Goal: Task Accomplishment & Management: Complete application form

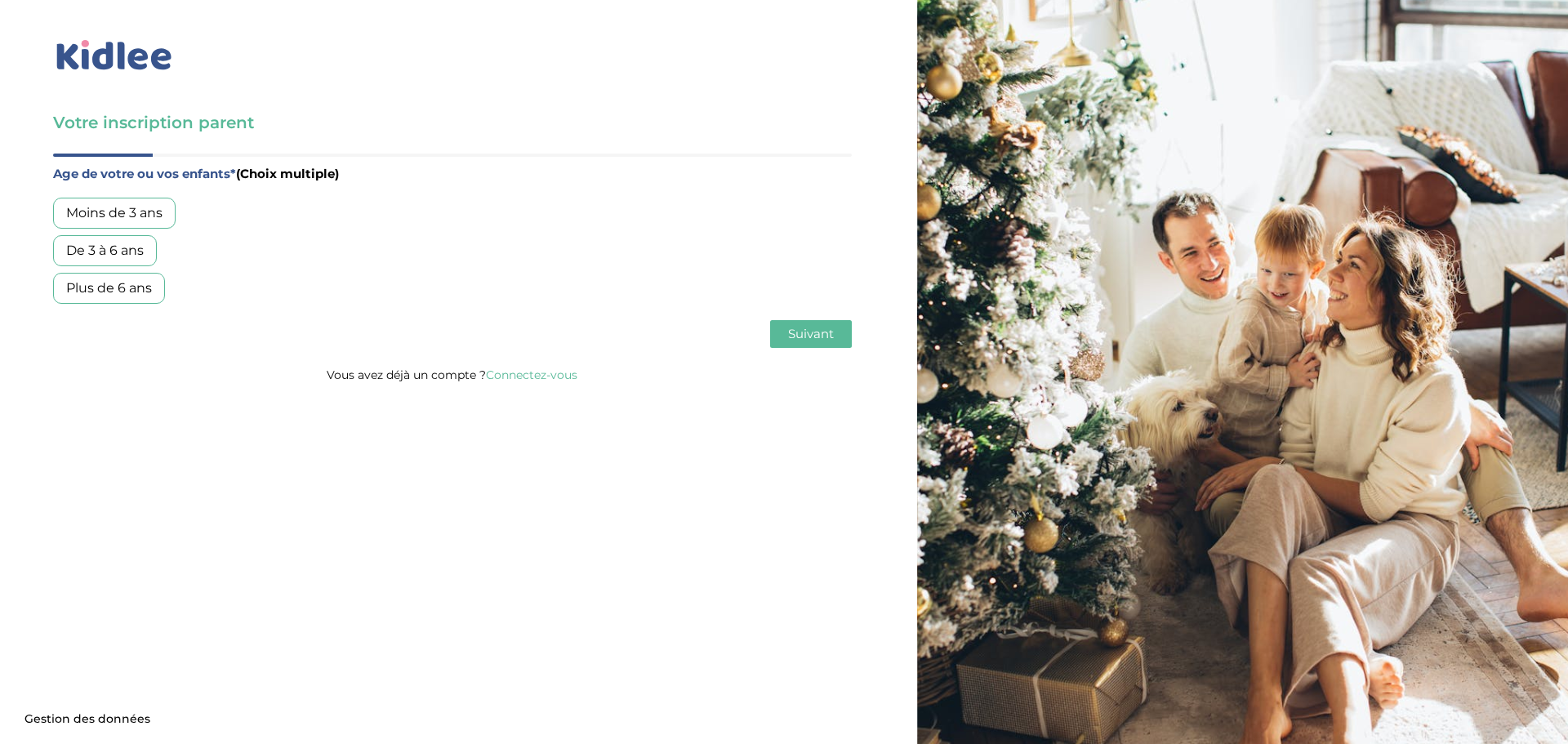
click at [124, 288] on div "Plus de 6 ans" at bounding box center [108, 288] width 111 height 31
click at [797, 325] on button "Suivant" at bounding box center [810, 334] width 82 height 28
click at [133, 206] on div "Garde régulière" at bounding box center [116, 212] width 127 height 31
click at [803, 330] on span "Suivant" at bounding box center [810, 334] width 45 height 16
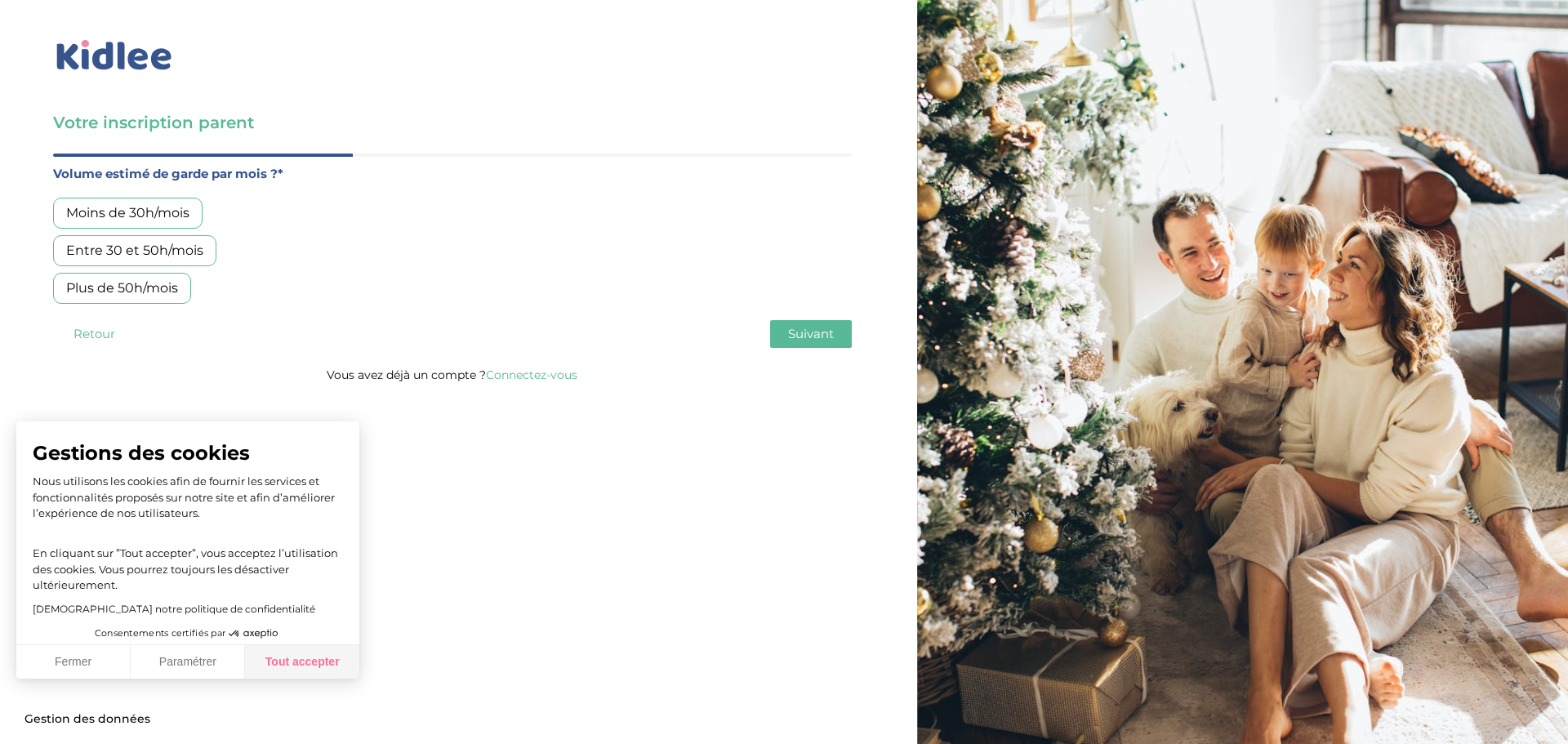
click at [316, 668] on button "Tout accepter" at bounding box center [303, 661] width 114 height 34
checkbox input "true"
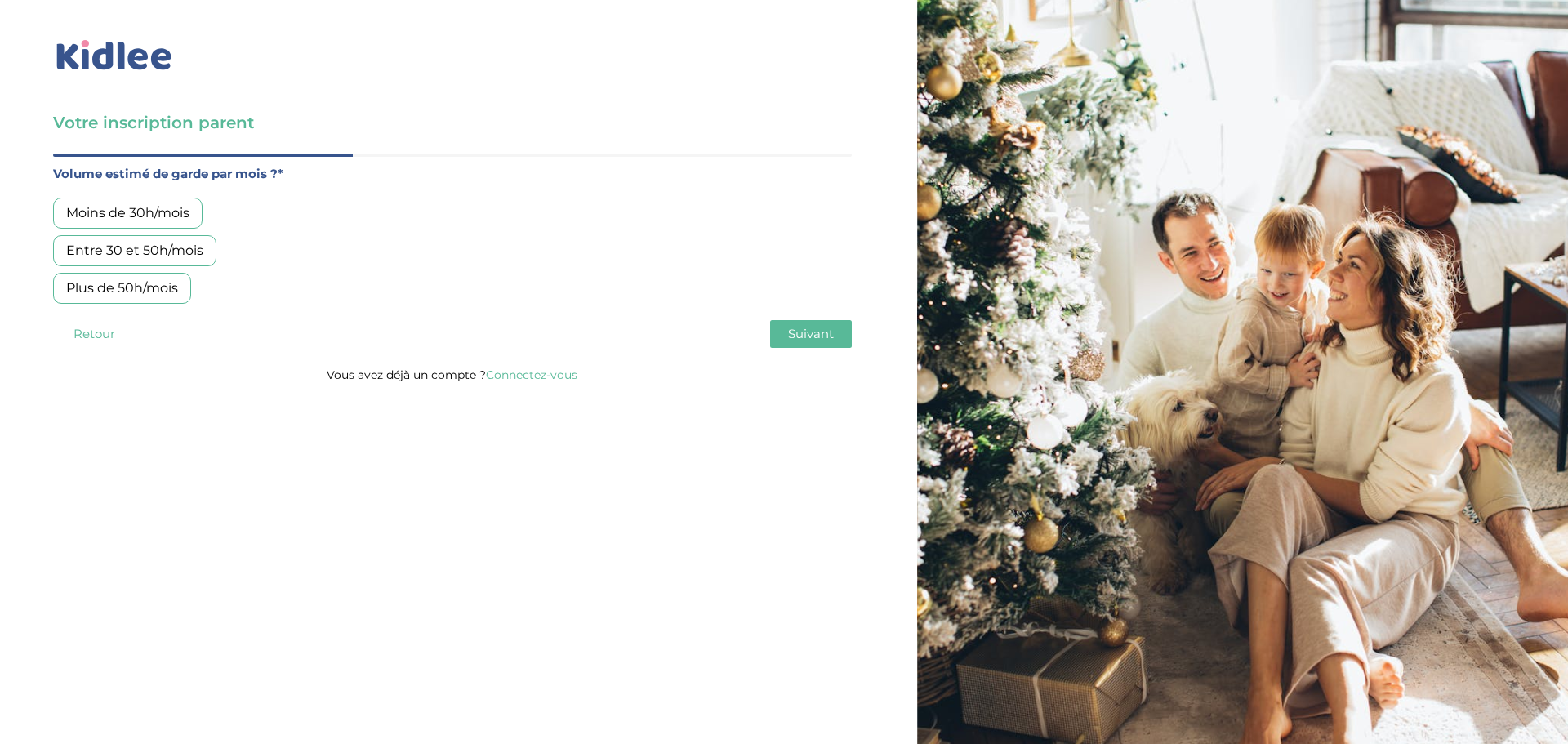
click at [157, 254] on div "Entre 30 et 50h/mois" at bounding box center [135, 250] width 164 height 31
drag, startPoint x: 821, startPoint y: 335, endPoint x: 558, endPoint y: 331, distance: 263.0
click at [821, 335] on span "Suivant" at bounding box center [810, 334] width 45 height 16
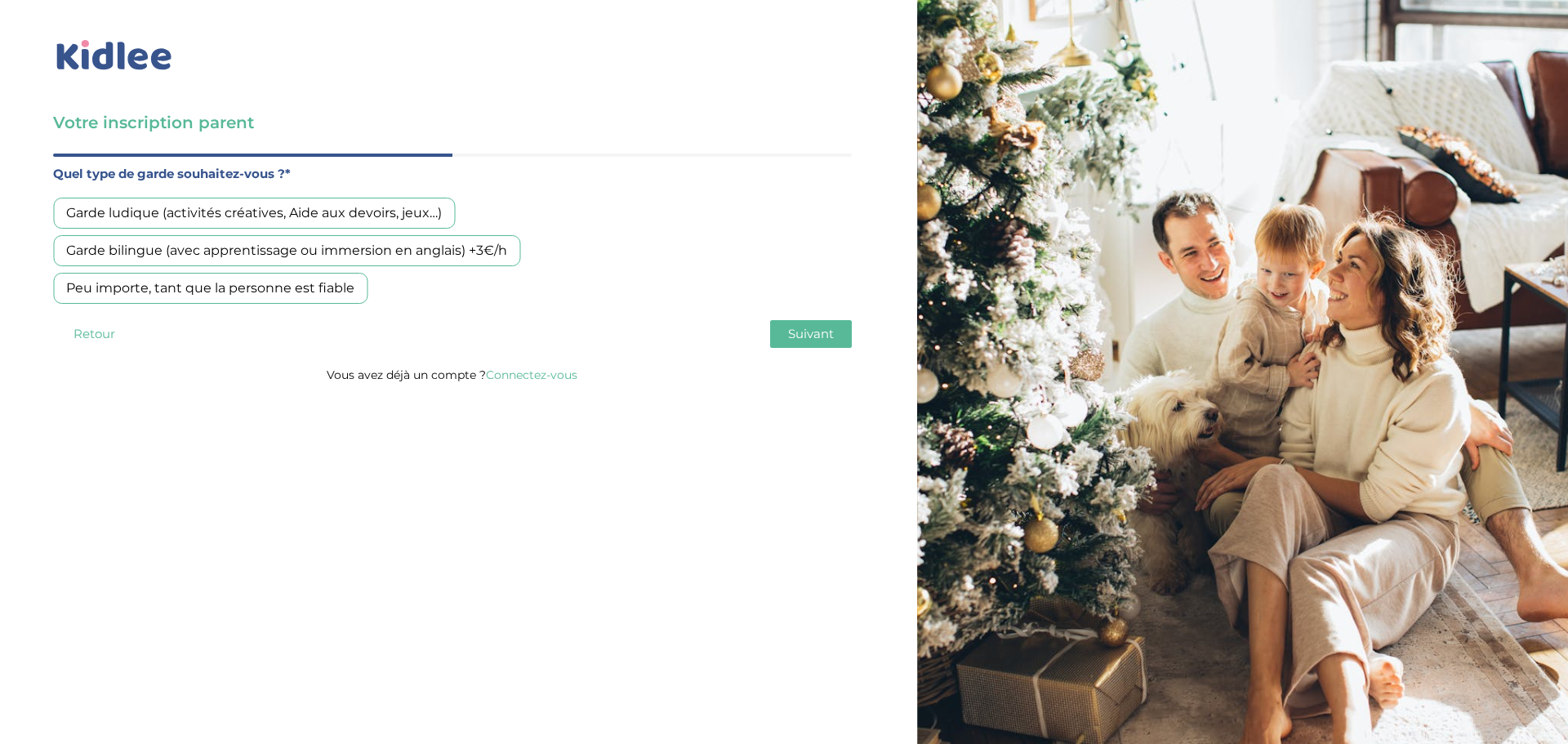
click at [166, 214] on div "Garde ludique (activités créatives, Aide aux devoirs, jeux…)" at bounding box center [254, 212] width 402 height 31
click at [204, 288] on div "Peu importe, tant que la personne est fiable" at bounding box center [210, 288] width 314 height 31
click at [356, 206] on div "Garde ludique (activités créatives, Aide aux devoirs, jeux…)" at bounding box center [254, 212] width 402 height 31
click at [807, 324] on button "Suivant" at bounding box center [810, 334] width 82 height 28
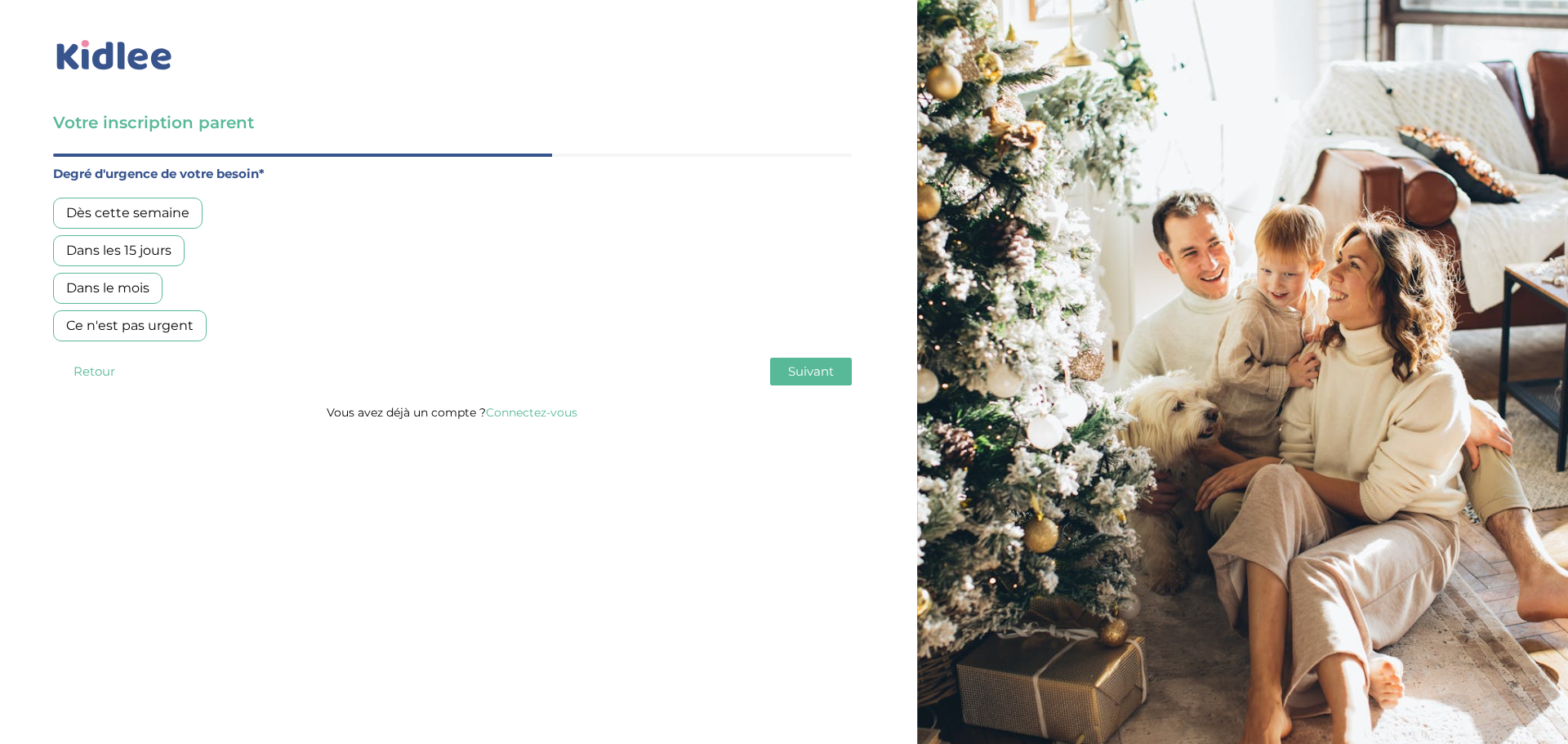
click at [116, 216] on div "Dès cette semaine" at bounding box center [128, 212] width 150 height 31
click at [812, 377] on span "Suivant" at bounding box center [810, 372] width 45 height 16
click at [145, 212] on div "Oui, via une agence" at bounding box center [130, 212] width 155 height 31
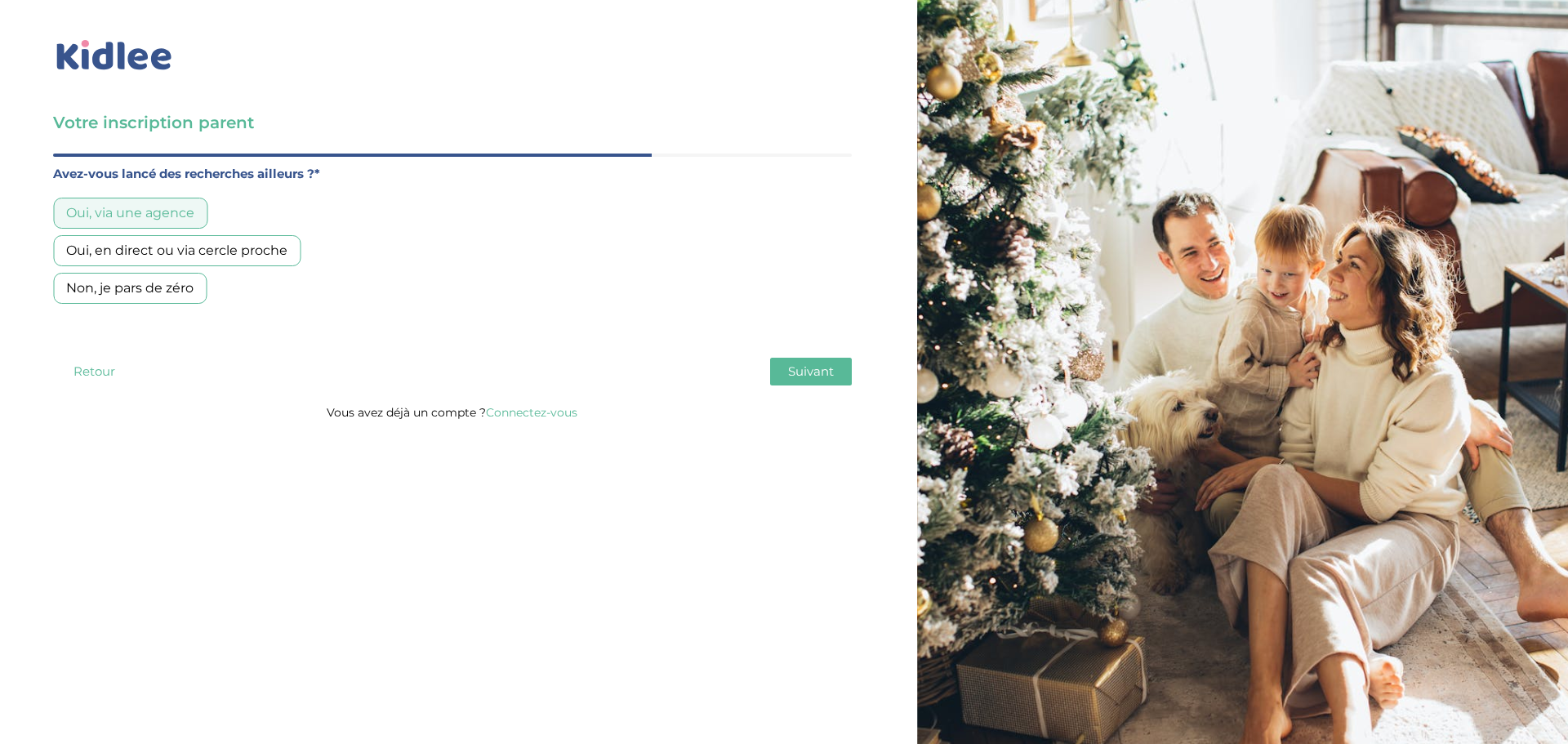
click at [154, 256] on div "Oui, en direct ou via cercle proche" at bounding box center [176, 250] width 247 height 31
click at [153, 222] on div "Oui, via une agence" at bounding box center [130, 212] width 155 height 31
click at [789, 375] on span "Suivant" at bounding box center [810, 372] width 45 height 16
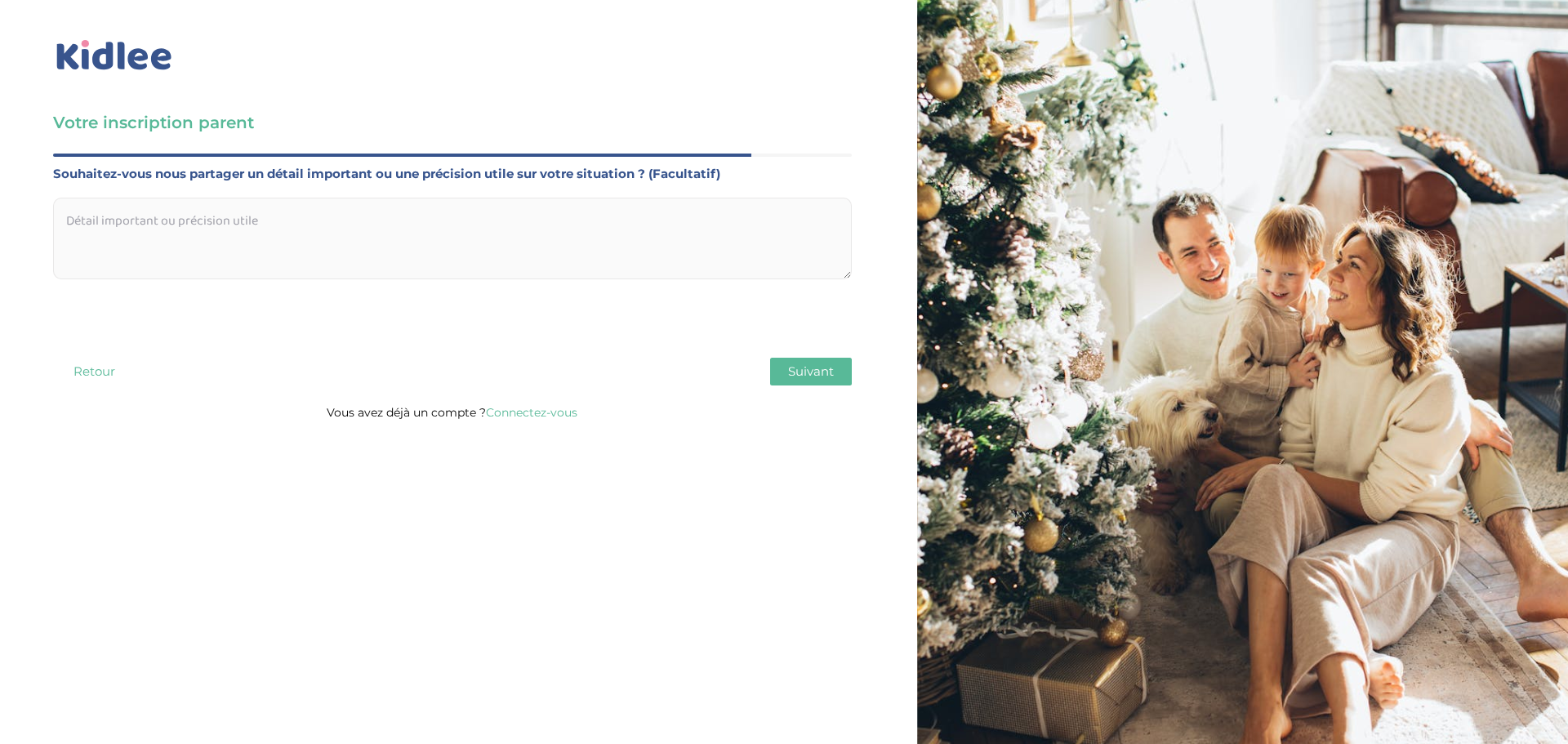
click at [291, 222] on textarea at bounding box center [452, 237] width 798 height 82
type textarea "J"
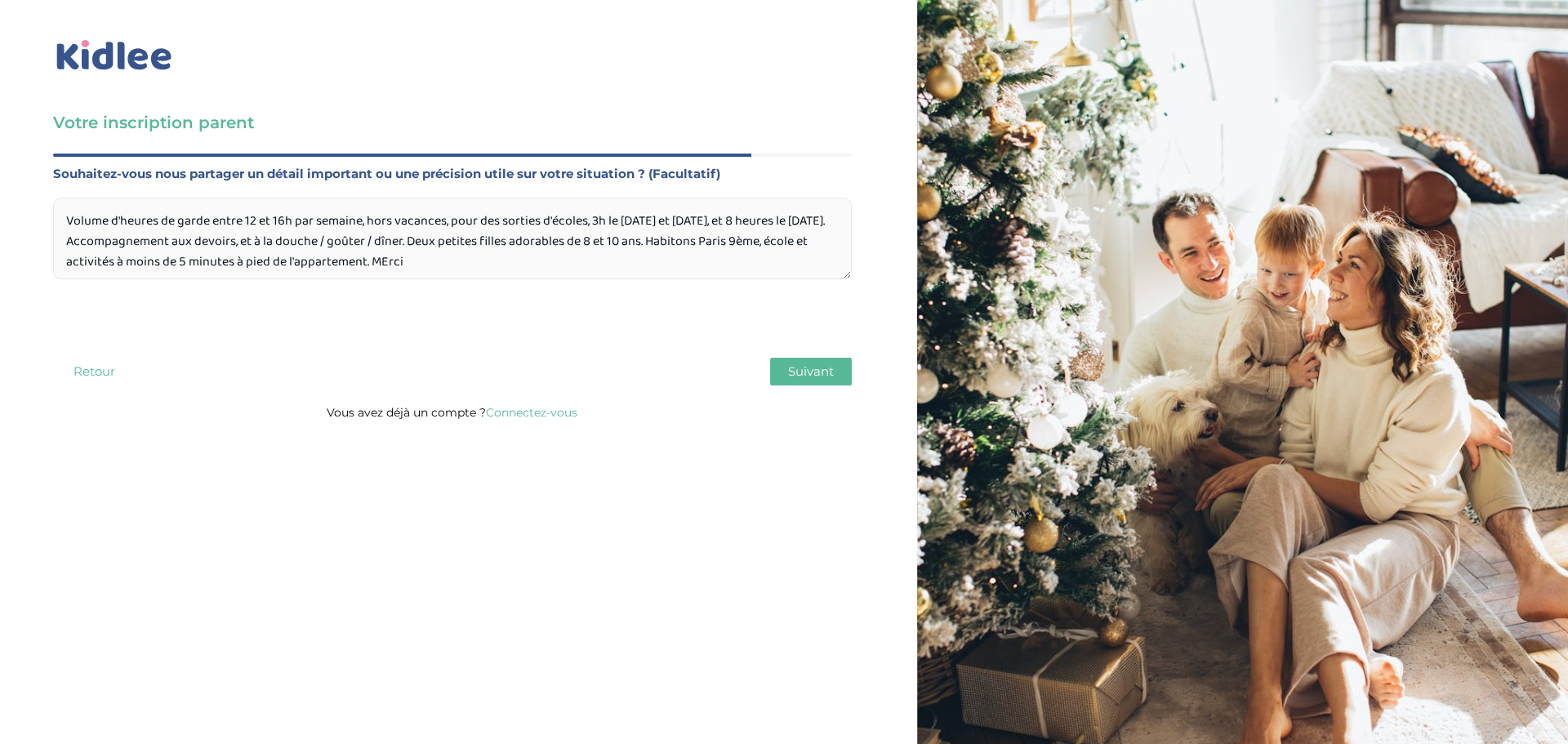
click at [431, 259] on textarea "Volume d'heures de garde entre 12 et 16h par semaine, hors vacances, pour des s…" at bounding box center [452, 237] width 798 height 82
type textarea "Volume d'heures de garde entre 12 et 16h par semaine, hors vacances, pour des s…"
click at [819, 375] on span "Suivant" at bounding box center [810, 372] width 45 height 16
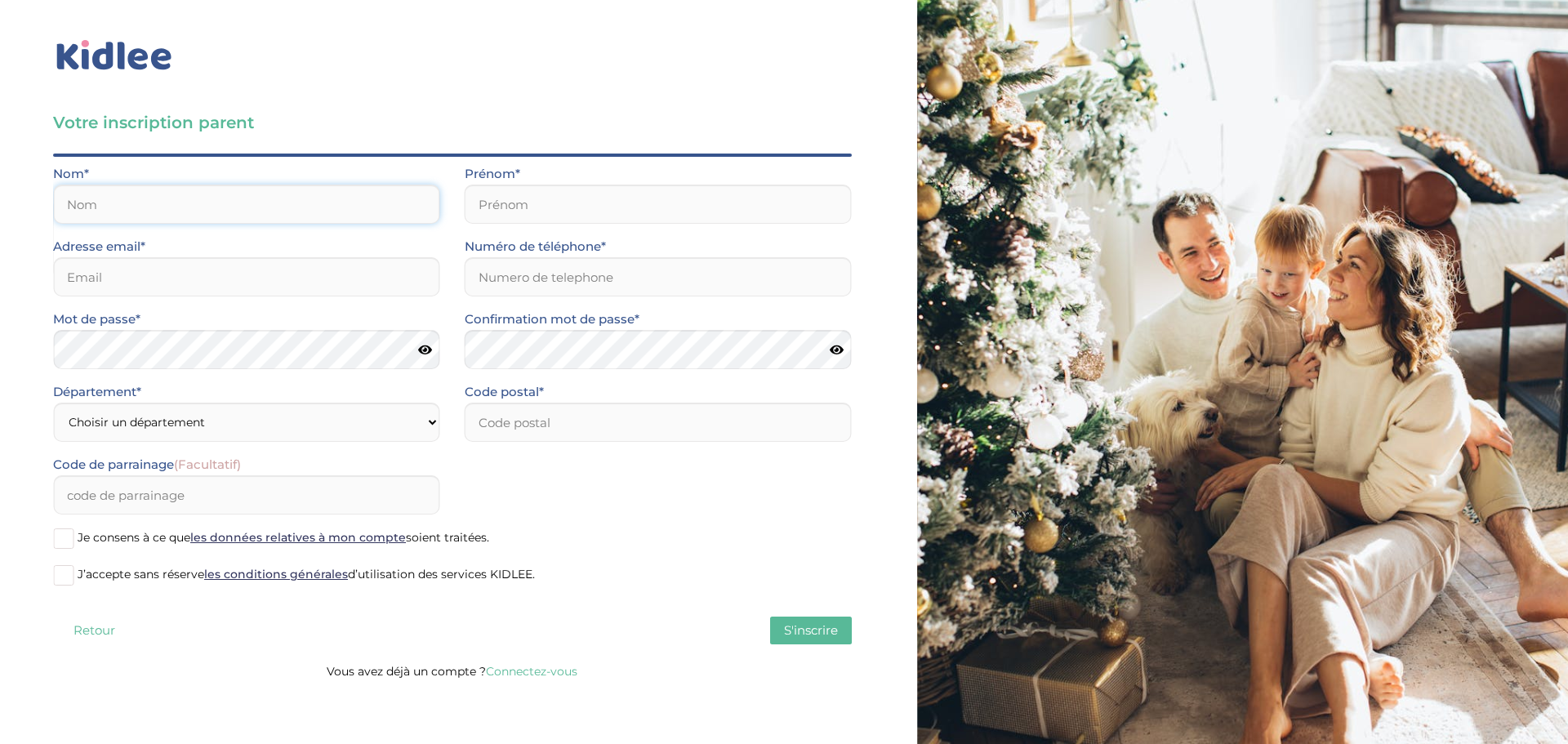
click at [227, 217] on input "text" at bounding box center [246, 204] width 387 height 39
type input "GARLATTI"
type input "Dorothée"
type input "dorothee.garlatti@gmail.com"
type input "0603308116"
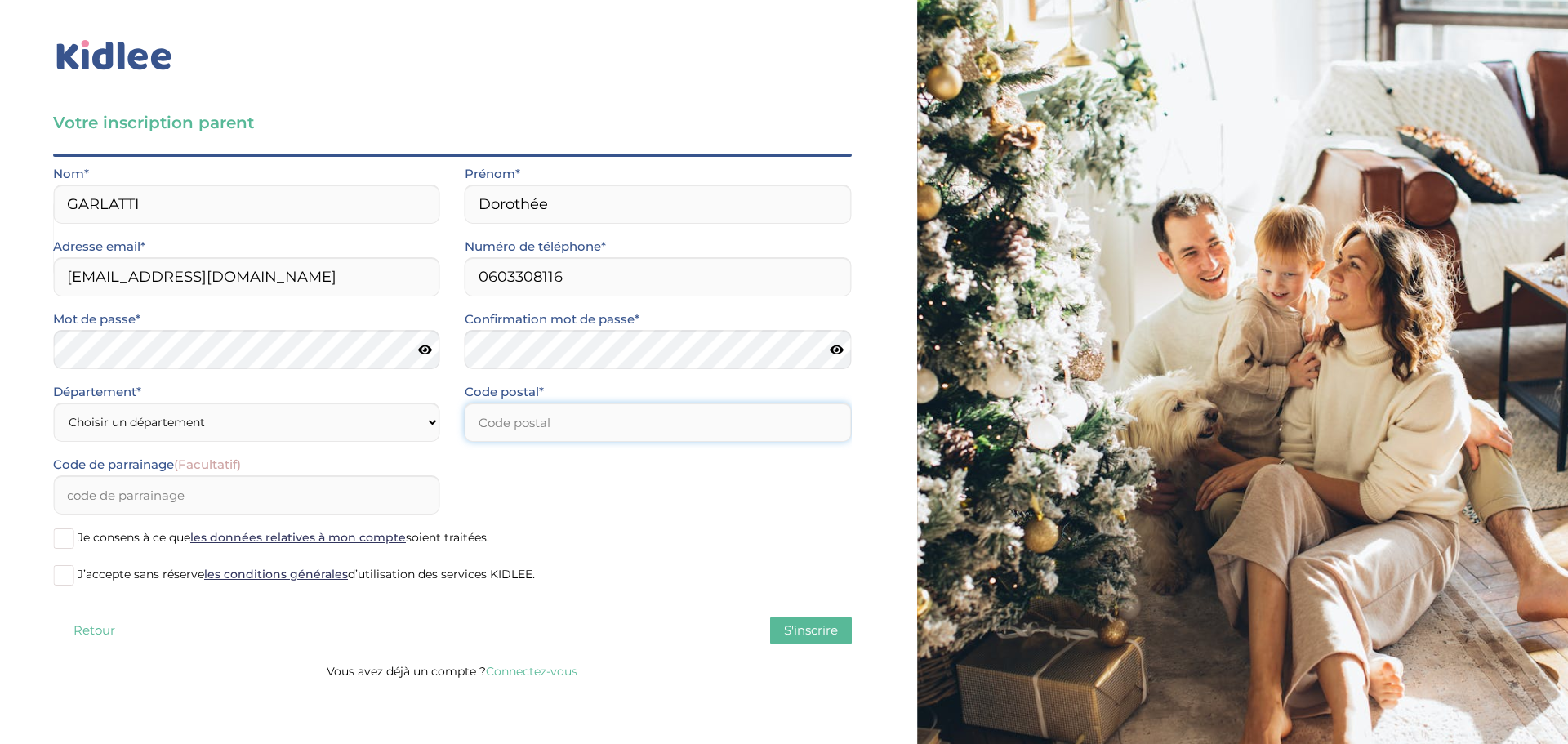
type input "75009"
click at [840, 352] on icon at bounding box center [837, 350] width 14 height 12
click at [312, 431] on select "Choisir un département Paris (75) Hauts-de-Seine (92) Yvelines (78) Val-de-Marn…" at bounding box center [246, 422] width 387 height 39
select select "75"
click at [53, 402] on select "Choisir un département Paris (75) Hauts-de-Seine (92) Yvelines (78) Val-de-Marn…" at bounding box center [246, 422] width 387 height 39
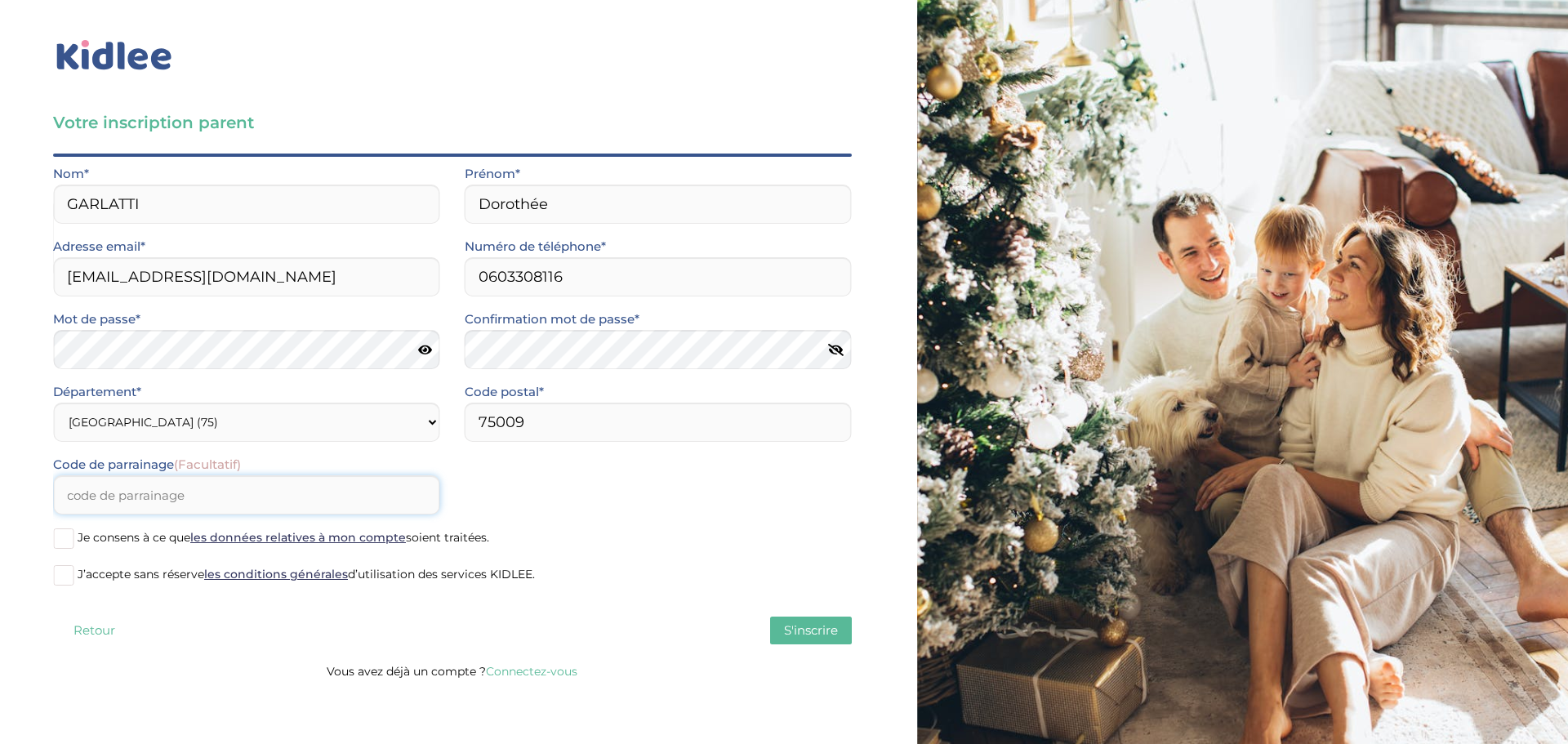
click at [259, 511] on input "Code de parrainage (Facultatif)" at bounding box center [246, 495] width 387 height 39
click at [54, 537] on span at bounding box center [63, 538] width 21 height 21
click at [0, 0] on input "Je consens à ce que les données relatives à mon compte soient traitées." at bounding box center [0, 0] width 0 height 0
click at [66, 565] on span at bounding box center [63, 575] width 21 height 21
click at [0, 0] on input "J’accepte sans réserve les conditions générales d’utilisation des services KIDL…" at bounding box center [0, 0] width 0 height 0
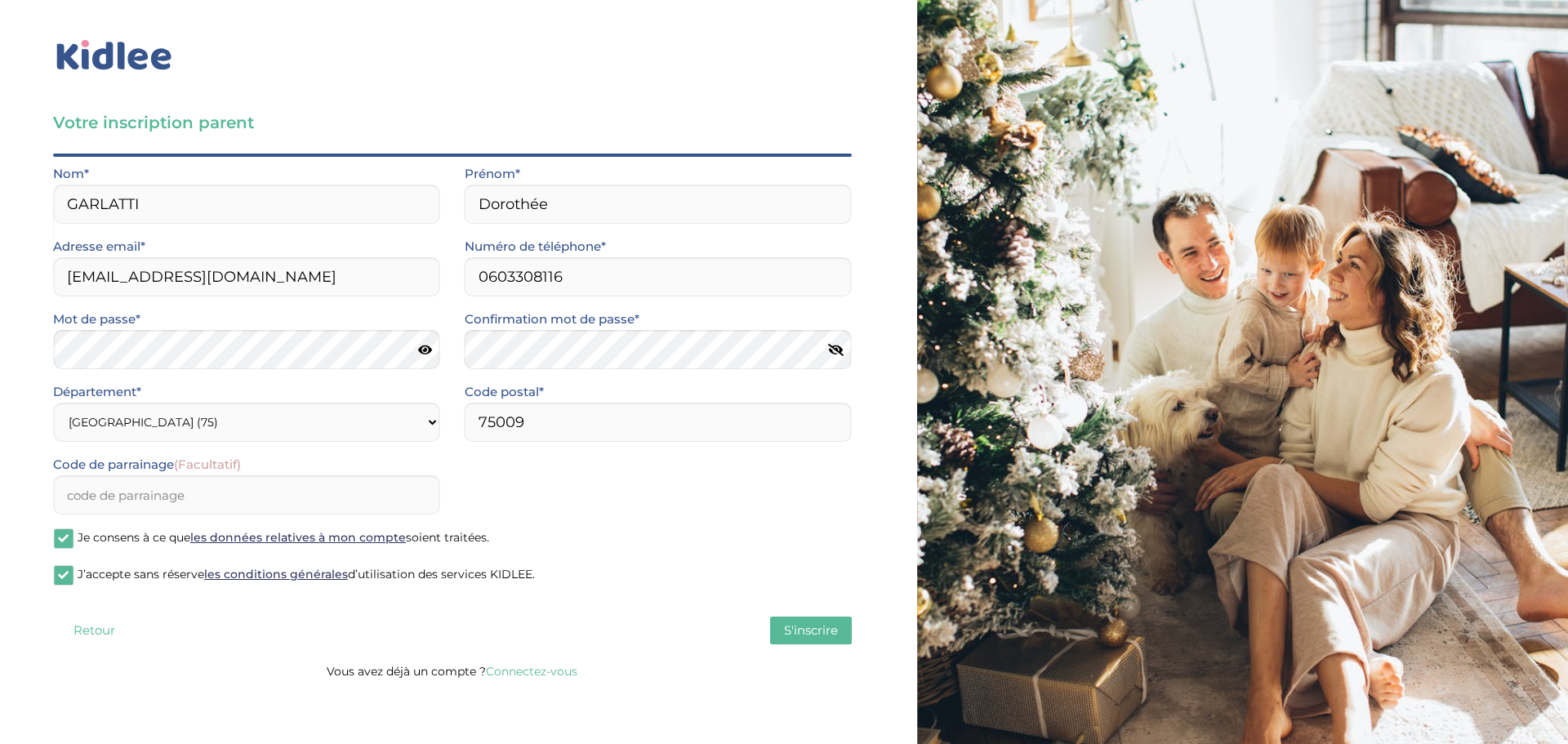
click at [819, 631] on span "S'inscrire" at bounding box center [810, 630] width 54 height 16
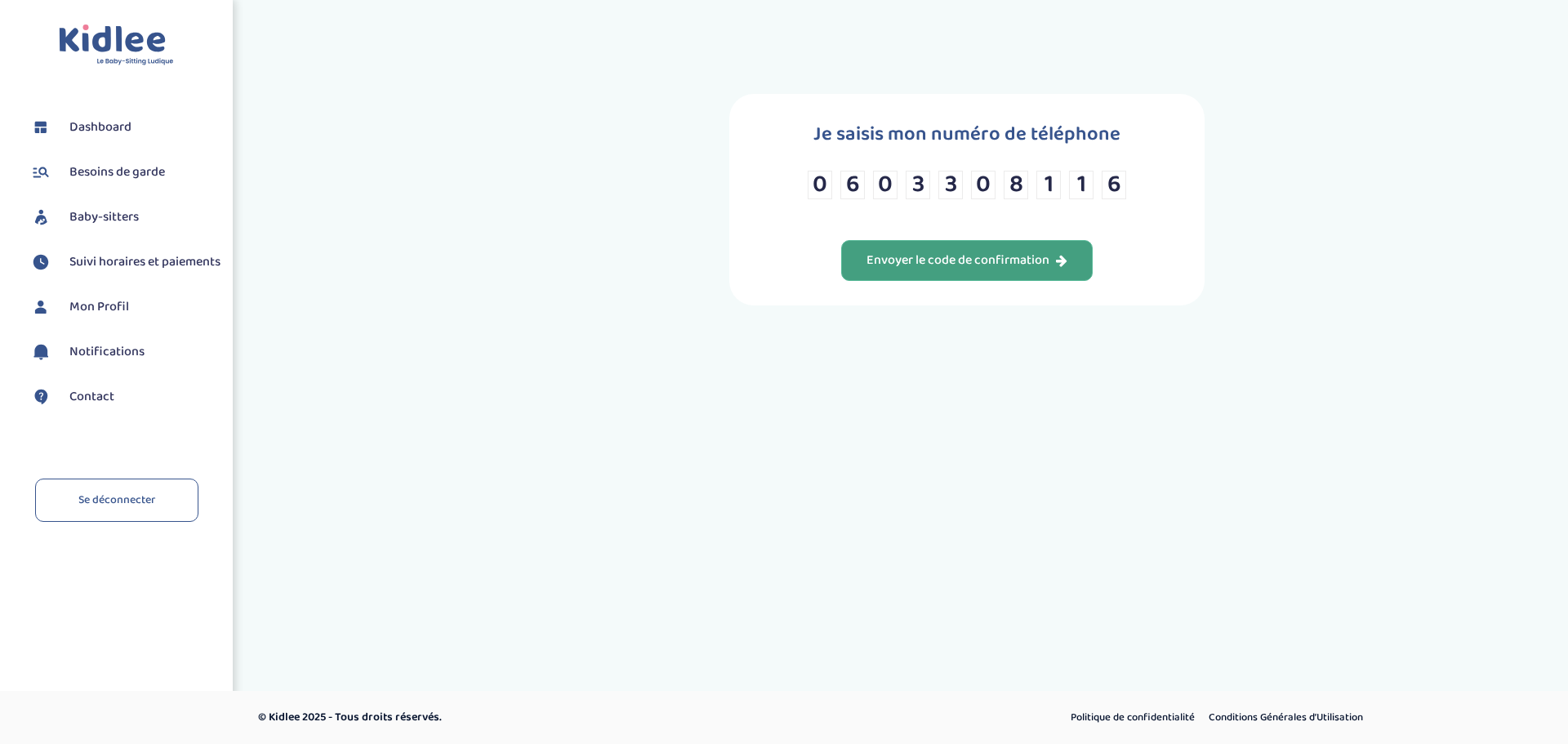
click at [924, 264] on div "Envoyer le code de confirmation" at bounding box center [967, 260] width 201 height 19
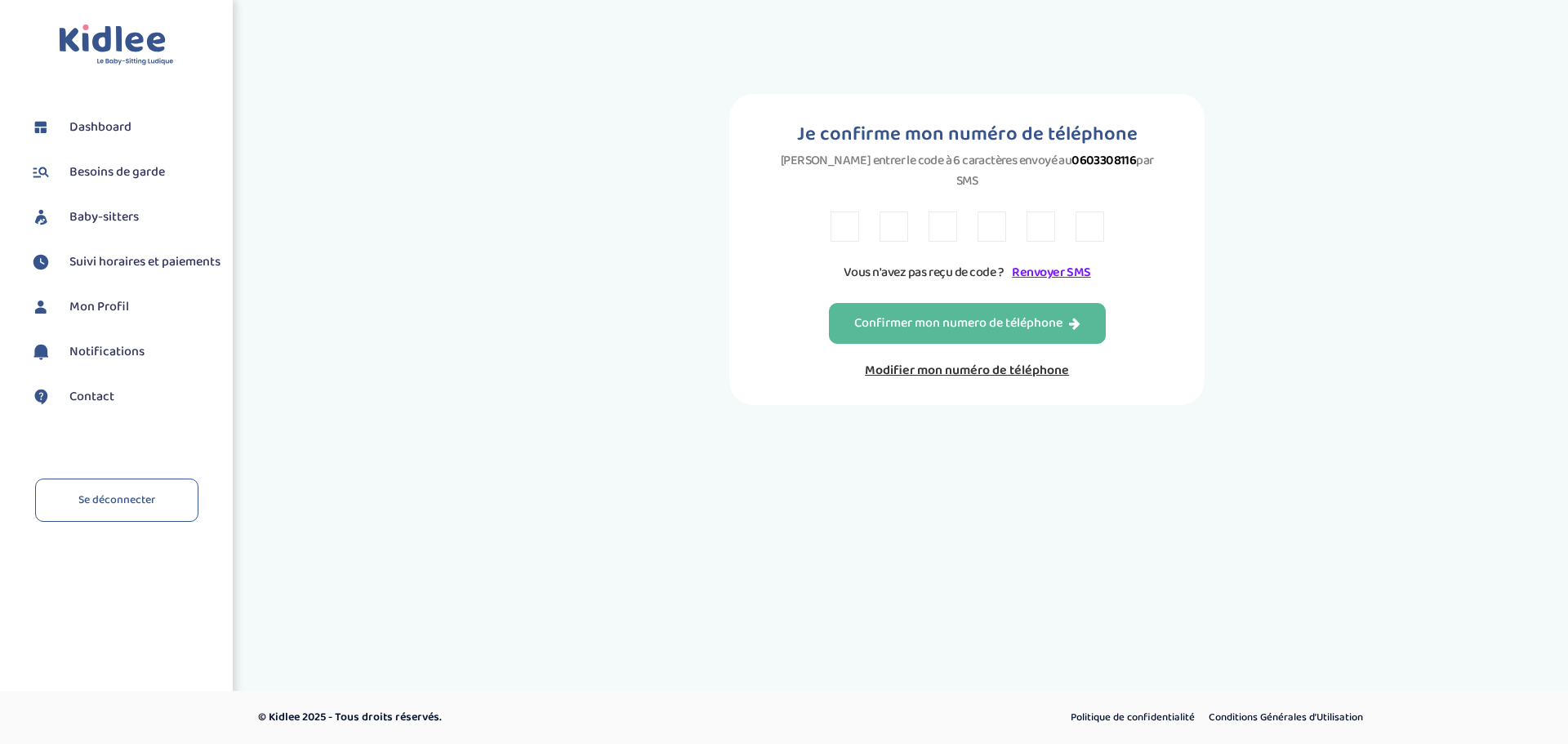
click at [830, 212] on input "text" at bounding box center [844, 227] width 29 height 31
type input "3"
type input "5"
type input "l"
type input "c"
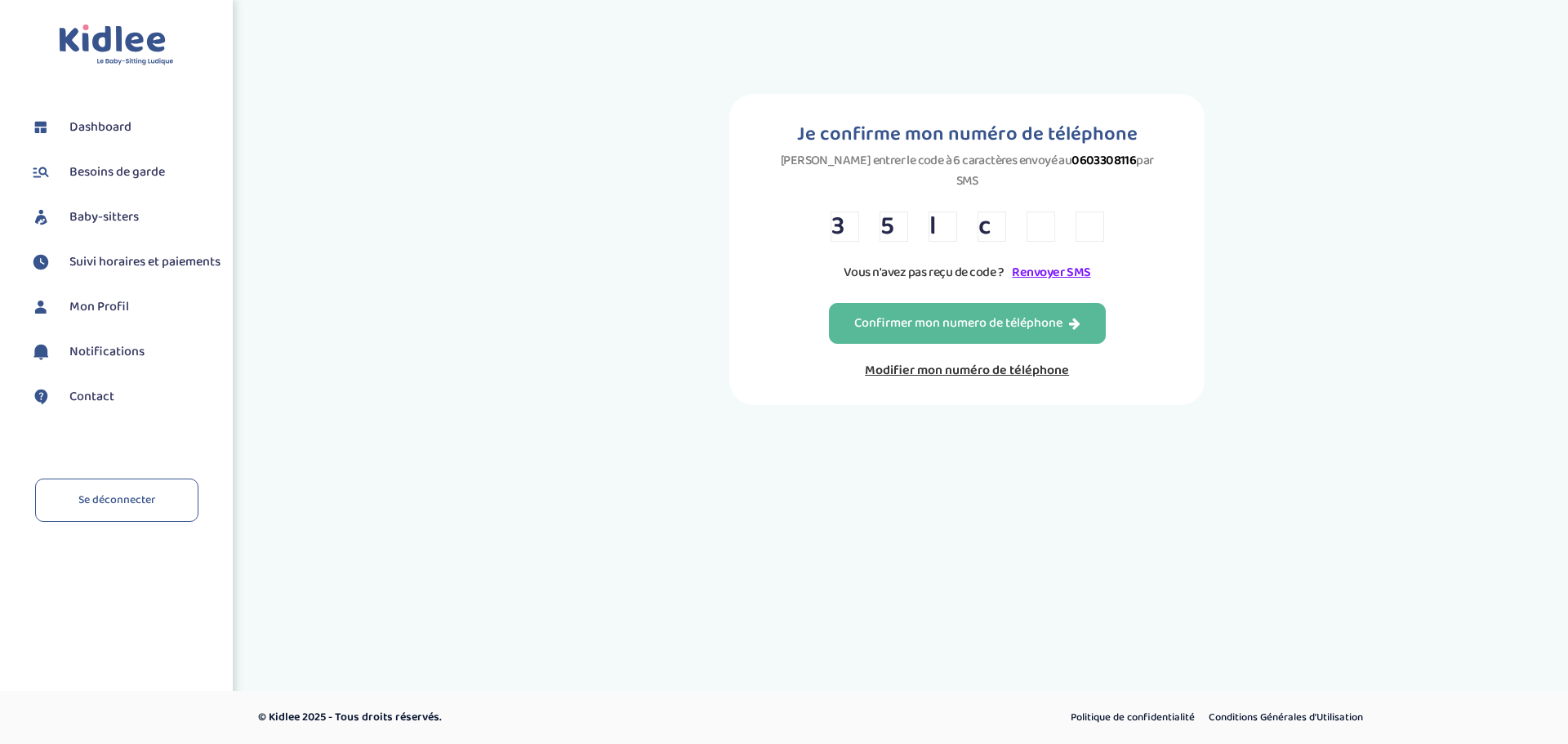
type input "5"
type input "x"
click at [965, 314] on div "Confirmer mon numero de téléphone" at bounding box center [967, 323] width 226 height 19
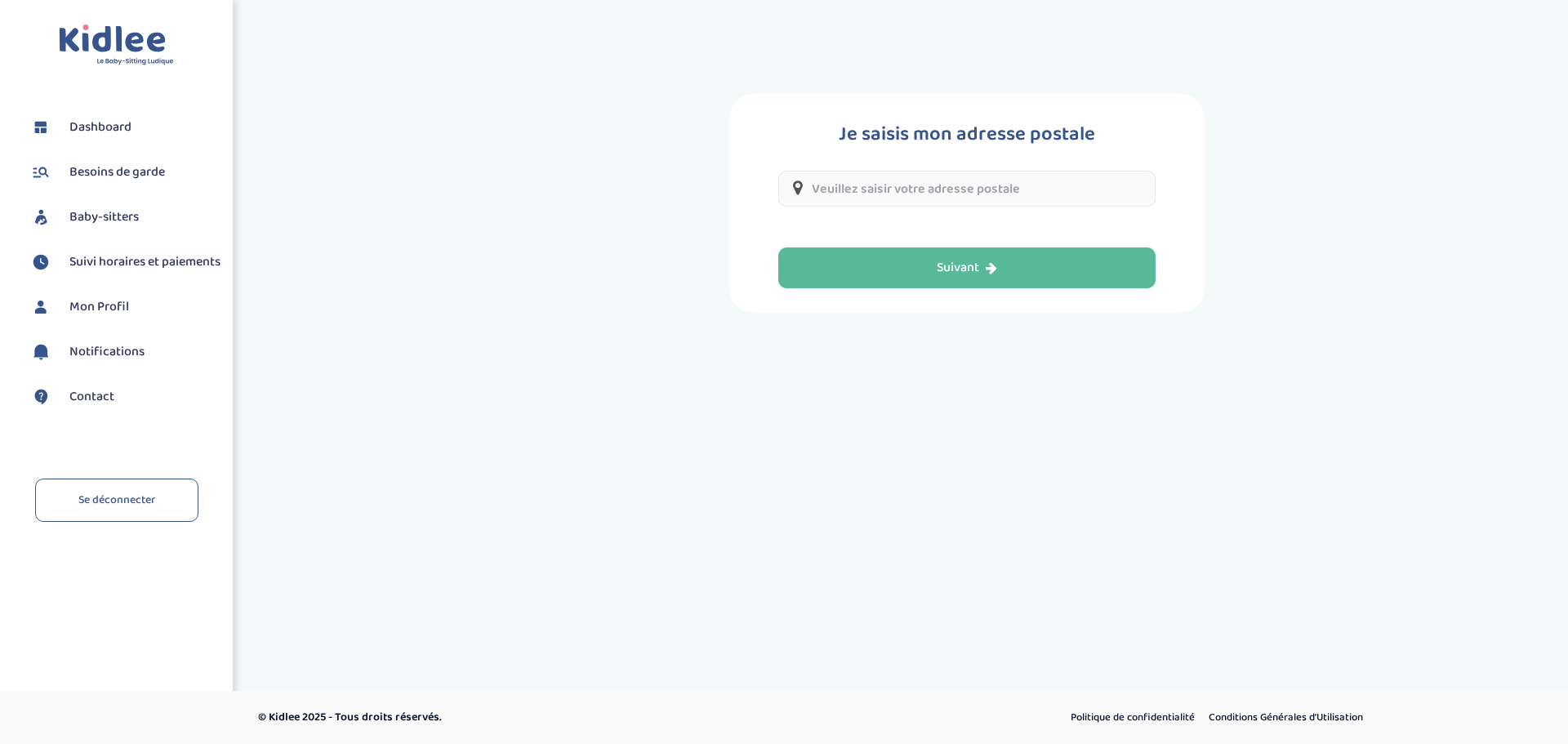
click at [861, 180] on input "text" at bounding box center [966, 188] width 377 height 35
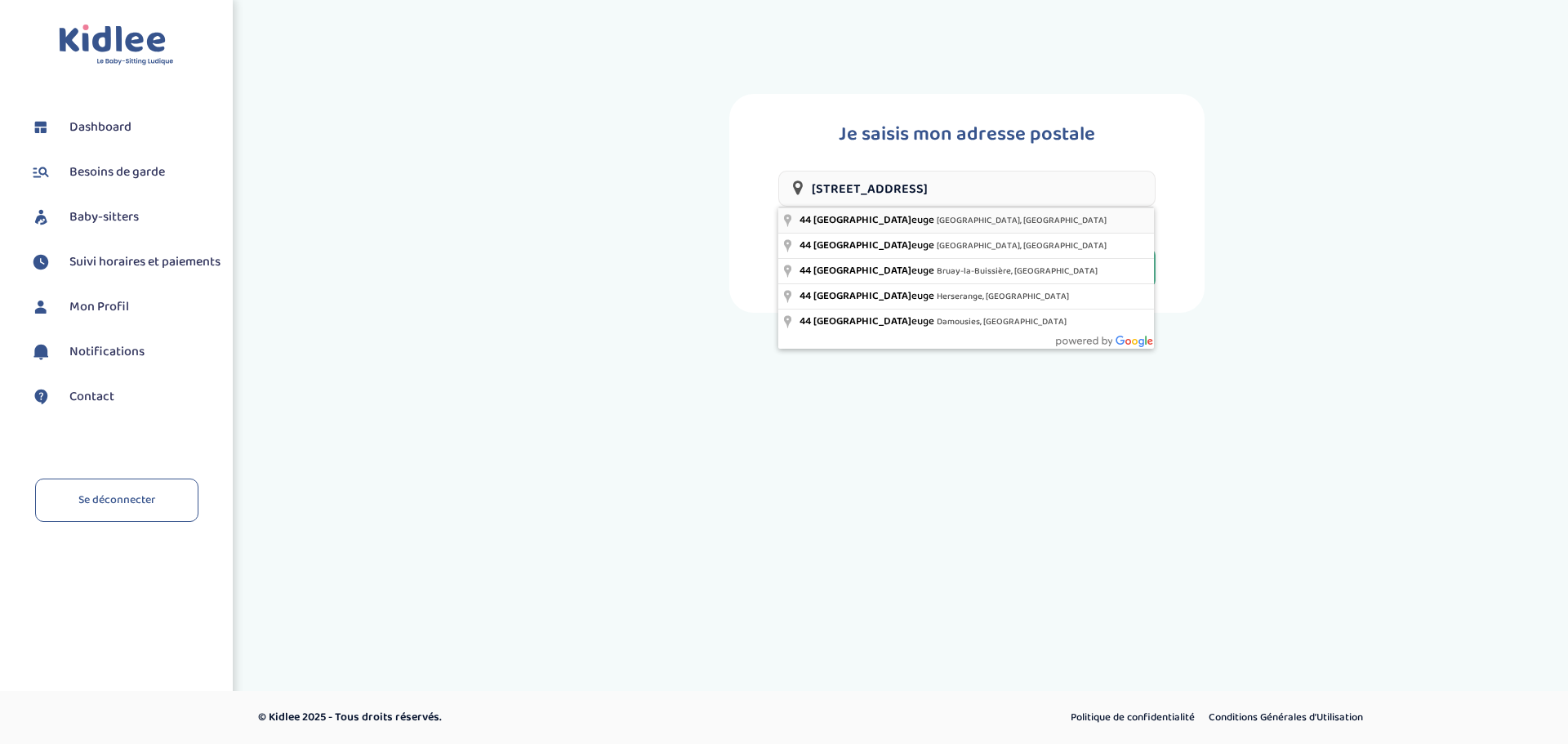
type input "44 Rue de Maubeuge, Paris, France"
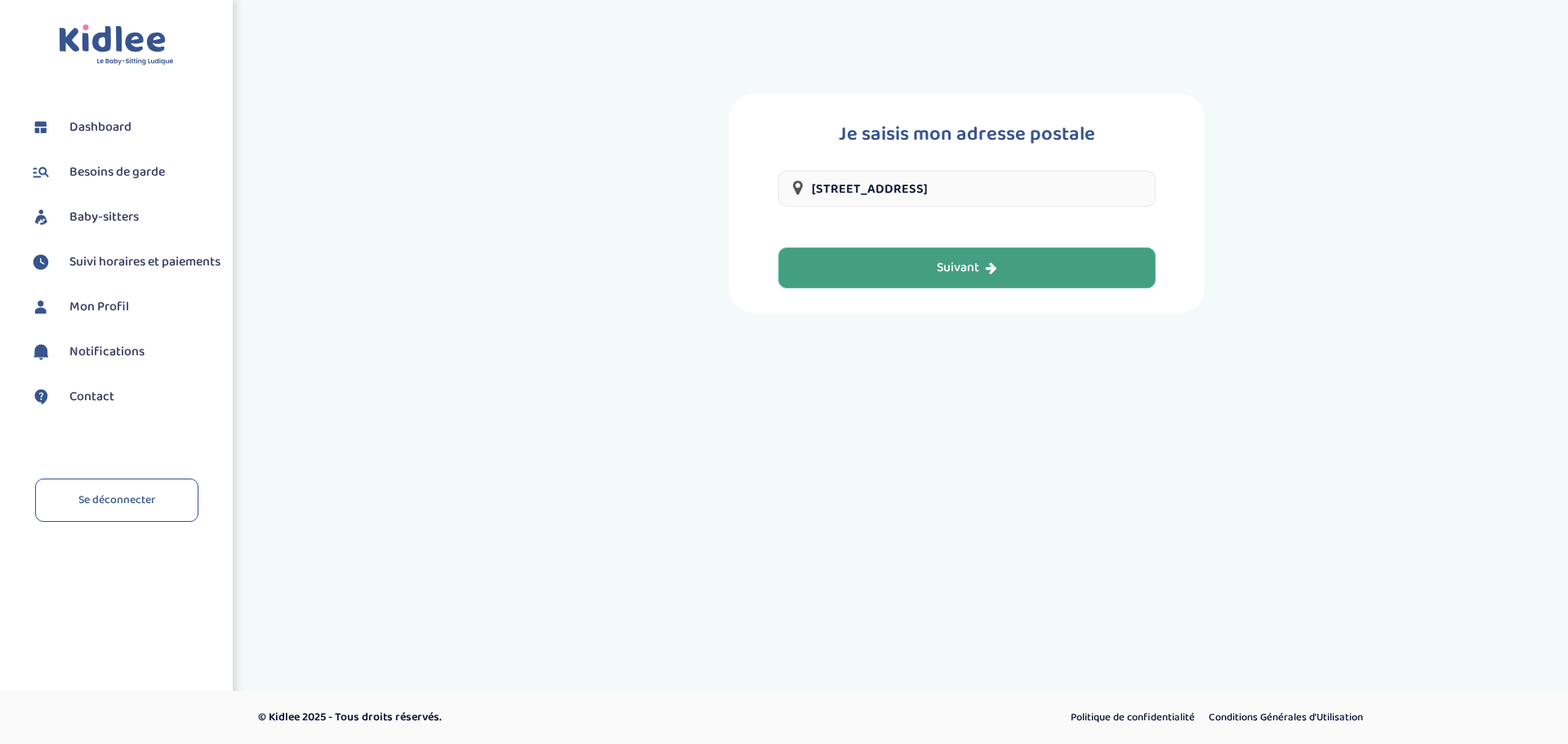
click at [969, 266] on div "Suivant" at bounding box center [966, 268] width 60 height 19
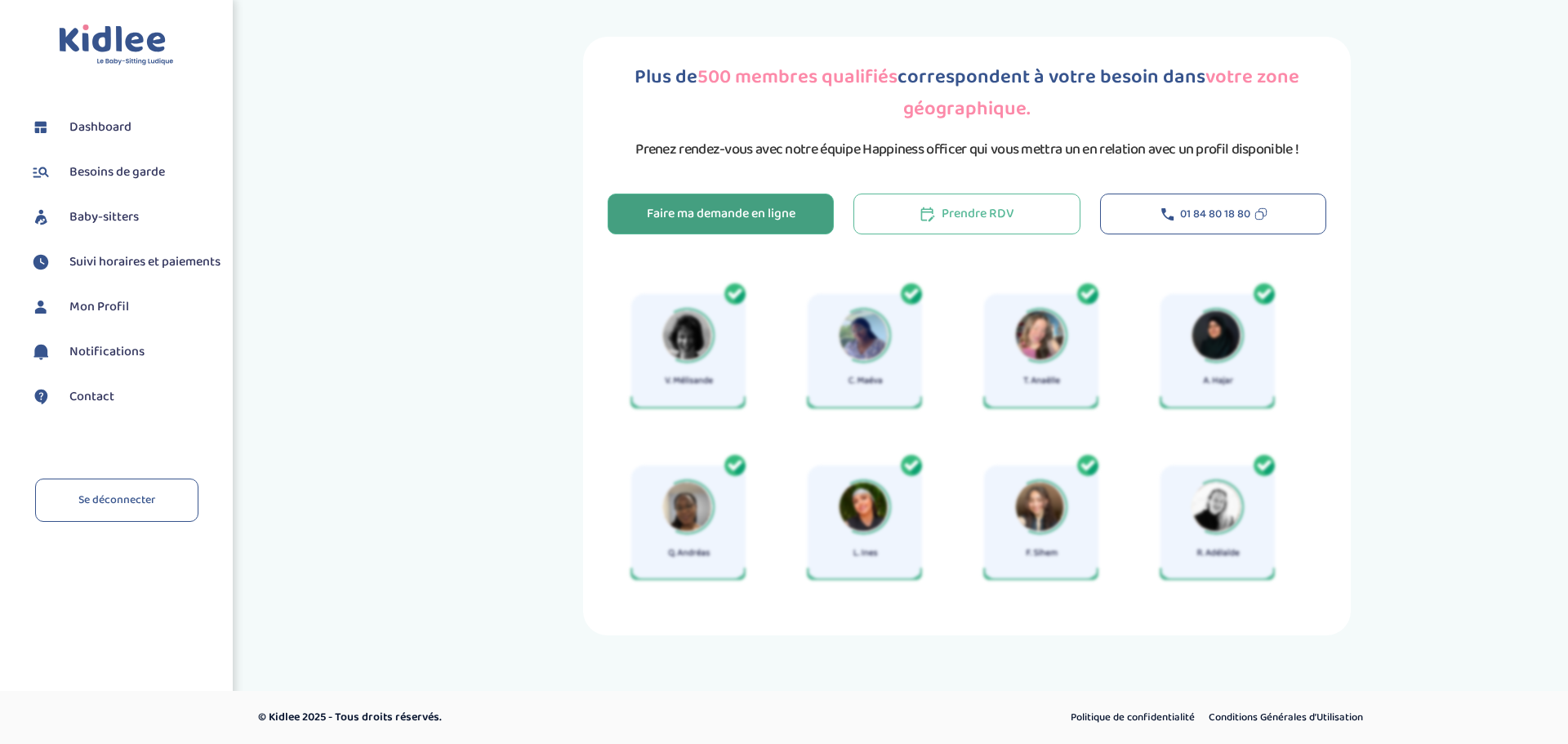
click at [735, 211] on div "Faire ma demande en ligne" at bounding box center [720, 214] width 149 height 19
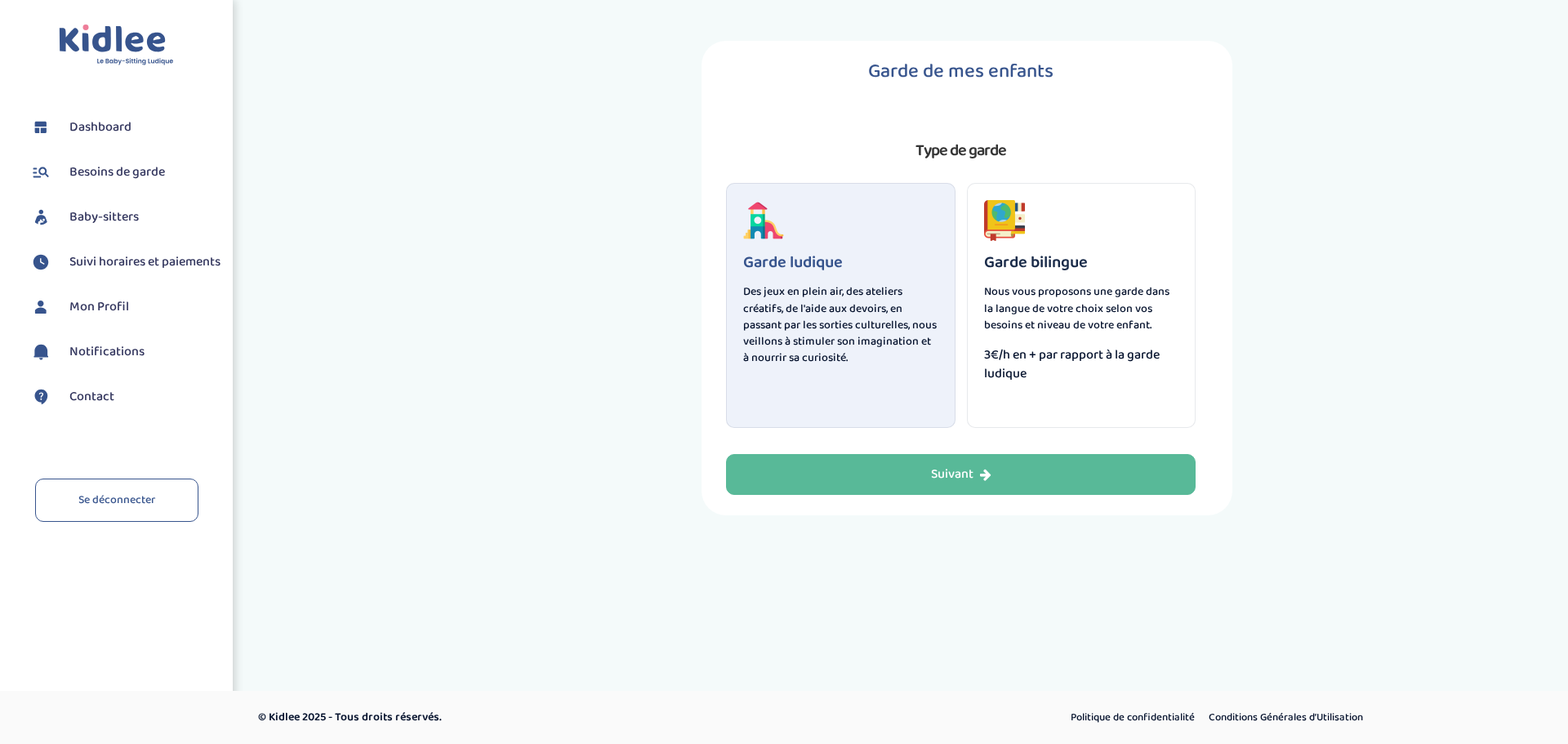
click at [811, 324] on p "Des jeux en plein air, des ateliers créatifs, de l'aide aux devoirs, en passant…" at bounding box center [841, 324] width 195 height 83
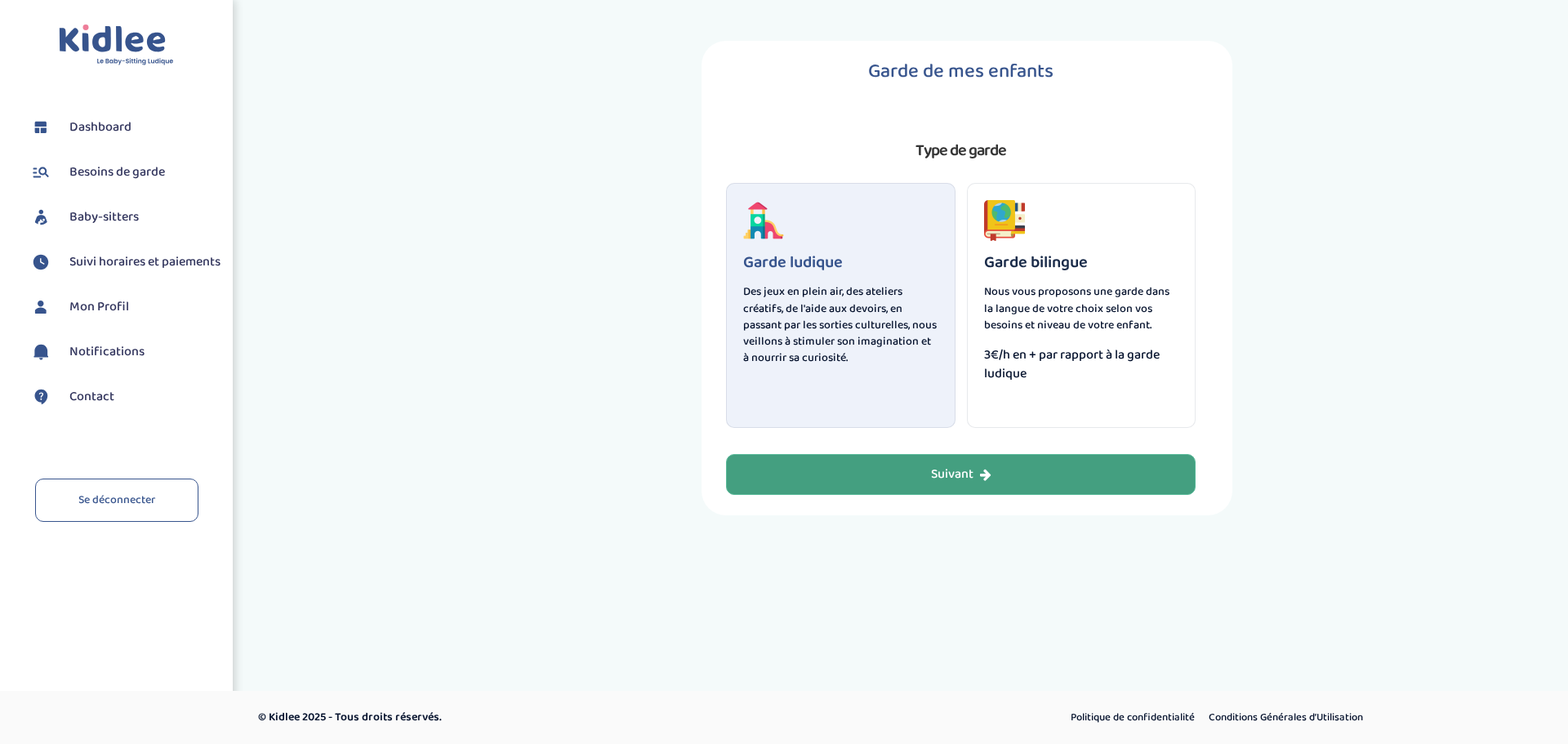
click at [846, 455] on button "Suivant" at bounding box center [960, 474] width 469 height 40
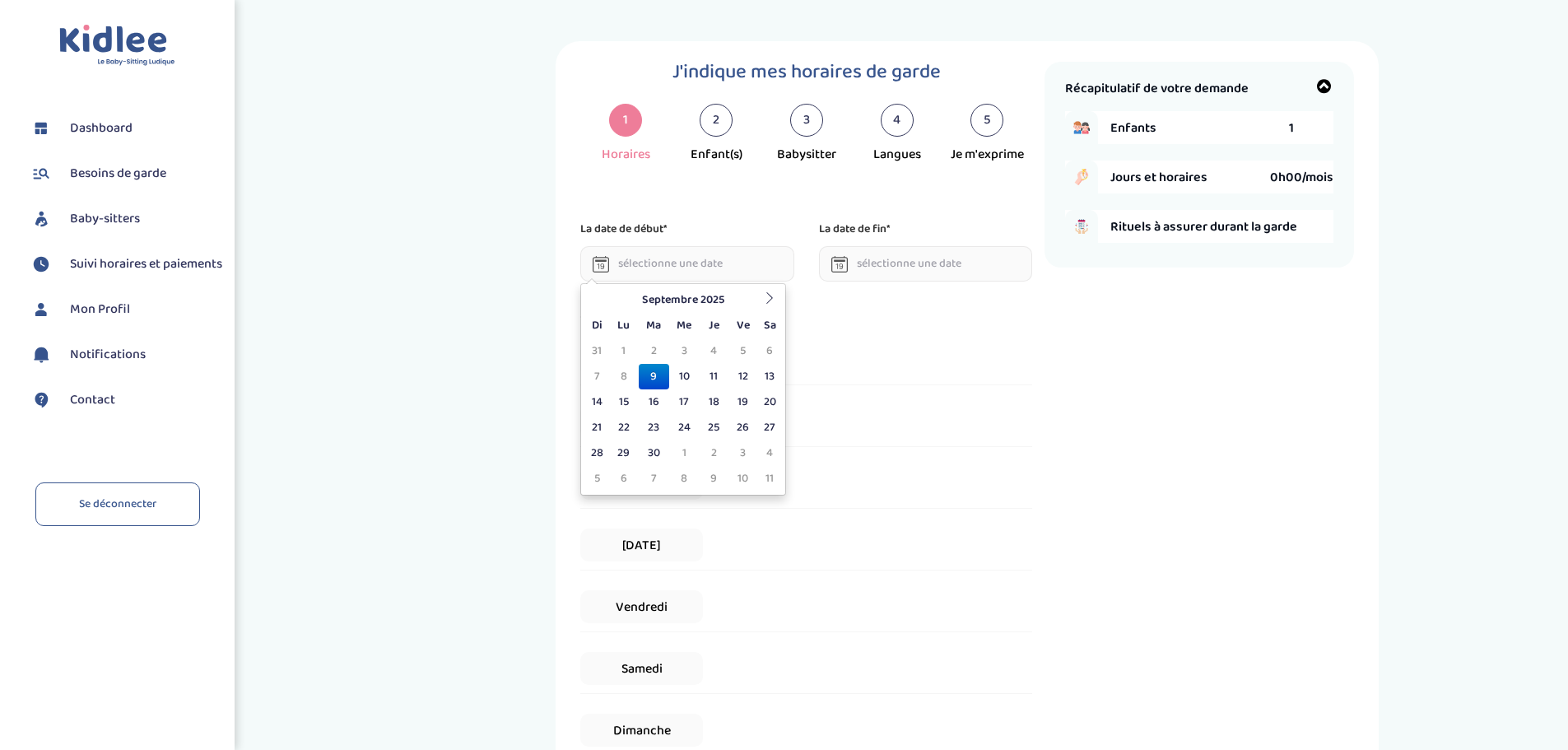
click at [701, 268] on input "text" at bounding box center [687, 264] width 214 height 36
click at [598, 405] on td "14" at bounding box center [596, 402] width 25 height 26
type input "14-09-2025"
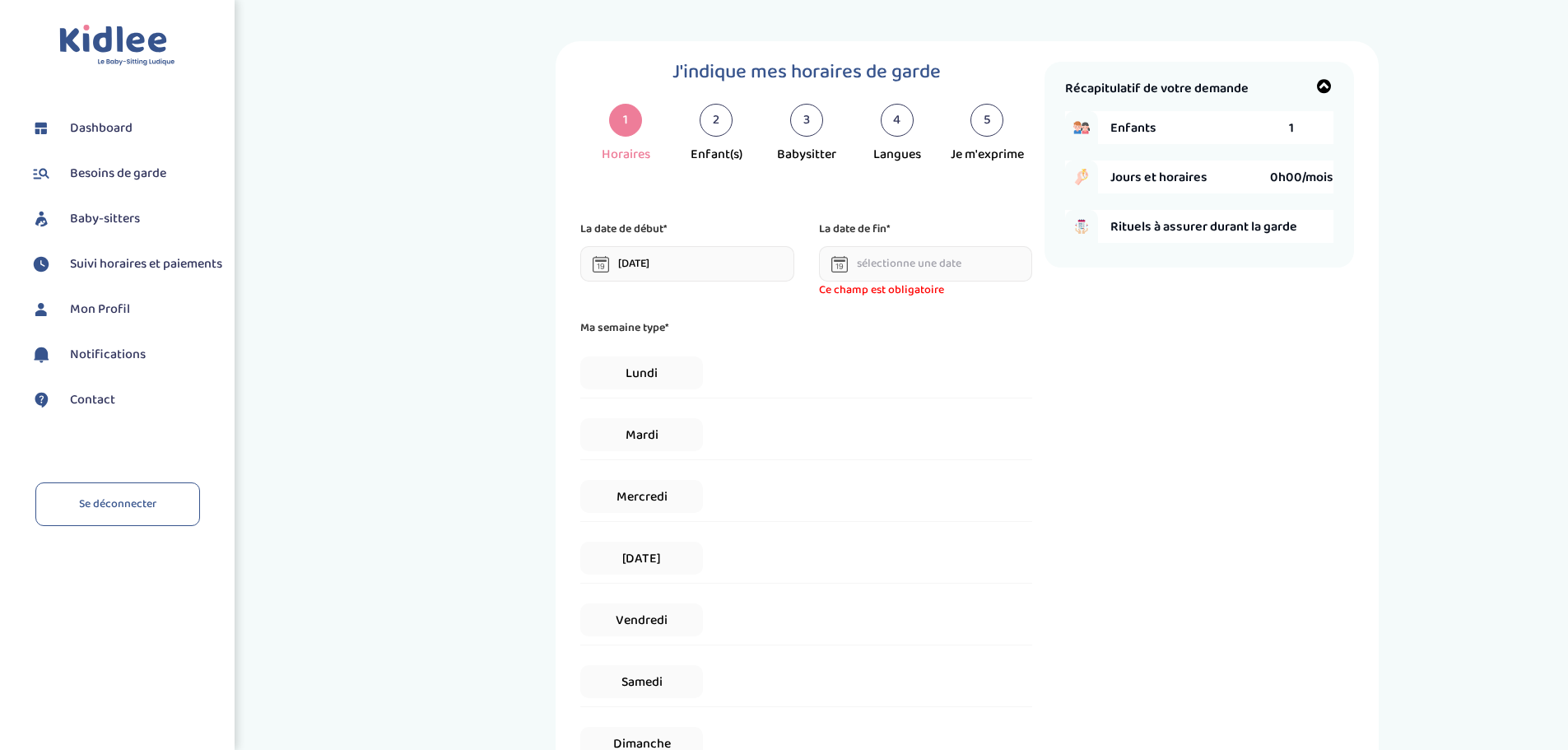
click at [890, 262] on input "text" at bounding box center [925, 264] width 214 height 36
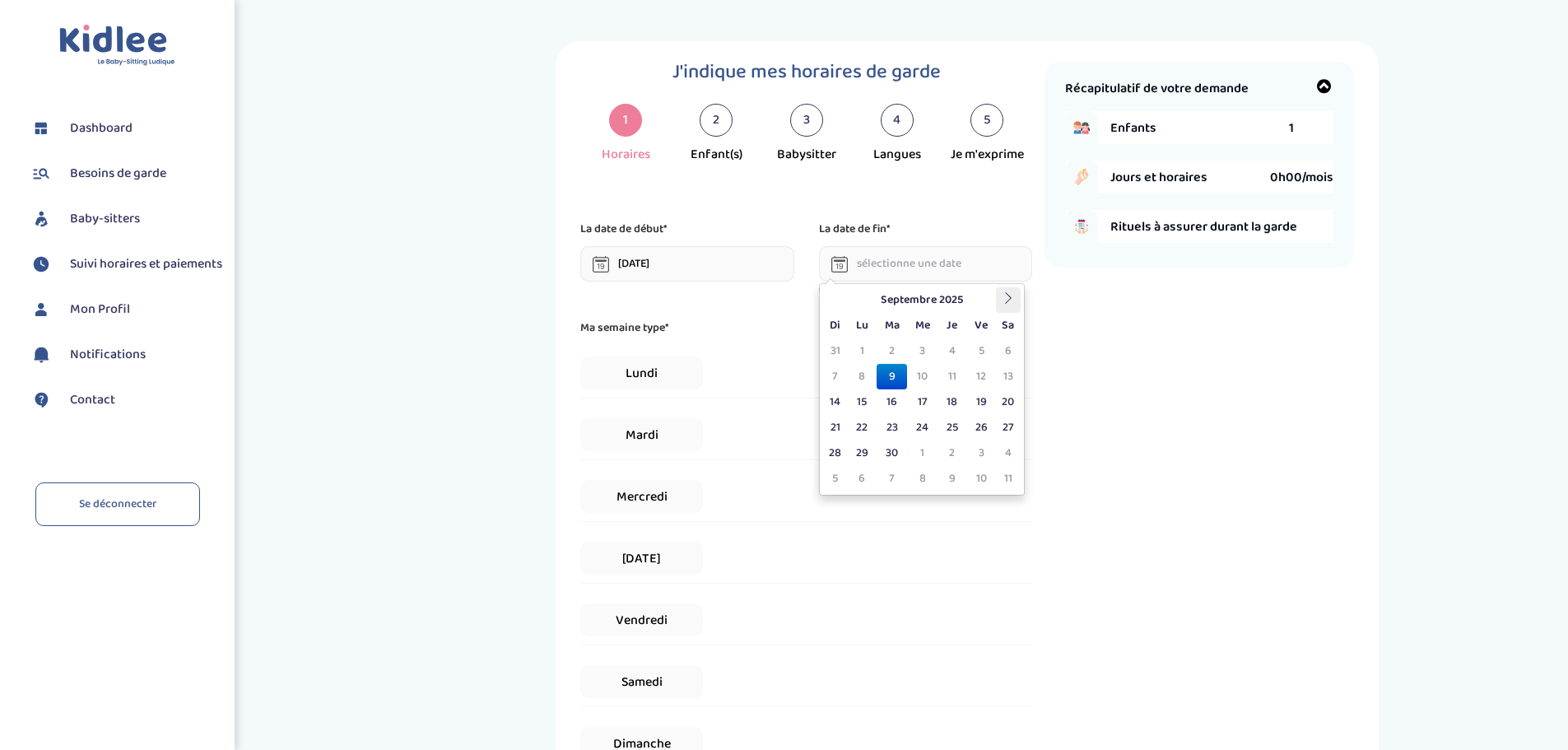
click at [1005, 298] on icon at bounding box center [1009, 298] width 12 height 12
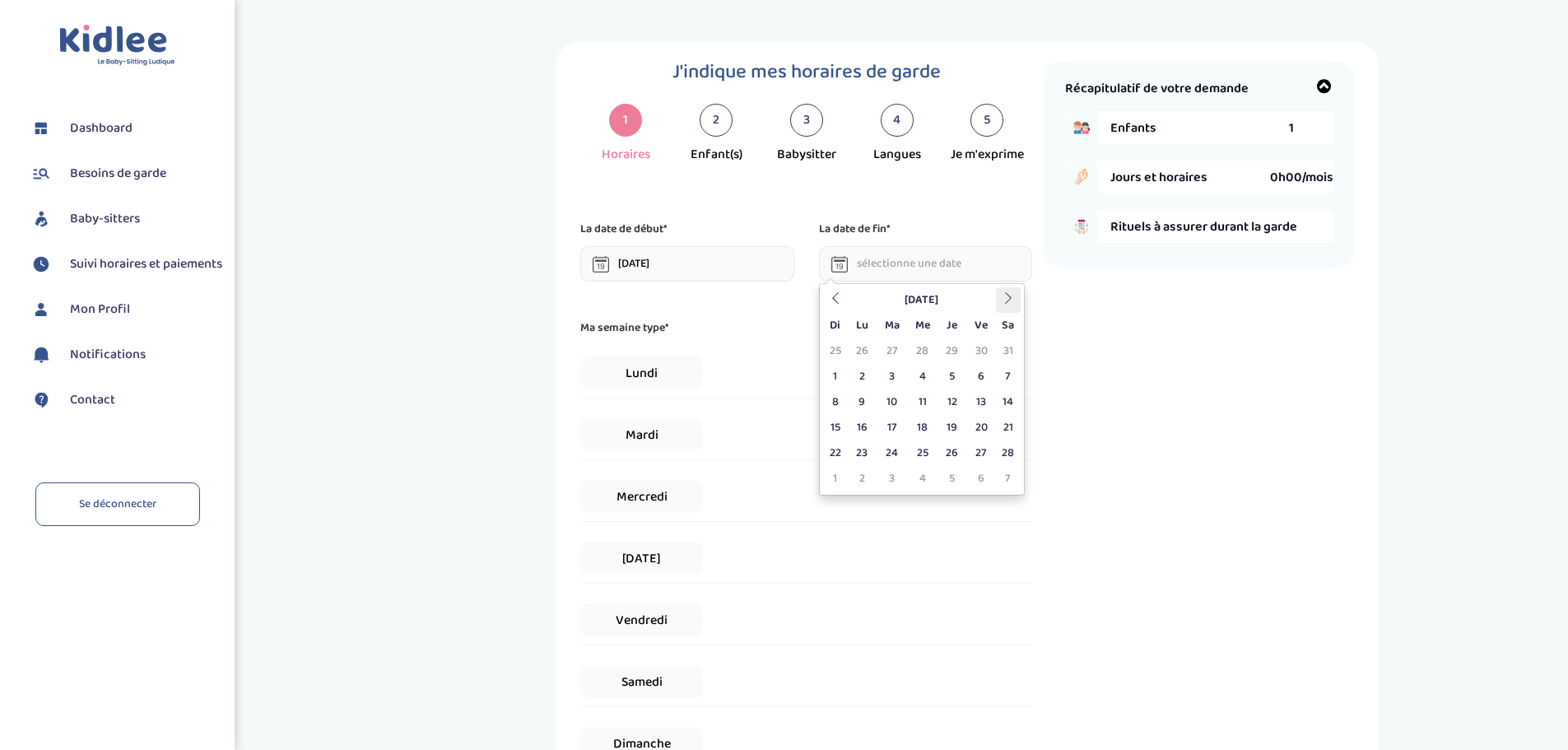
click at [1005, 298] on icon at bounding box center [1009, 298] width 12 height 12
click at [1005, 299] on icon at bounding box center [1009, 298] width 12 height 12
click at [1005, 300] on icon at bounding box center [1009, 298] width 12 height 12
click at [972, 453] on td "3" at bounding box center [981, 453] width 29 height 26
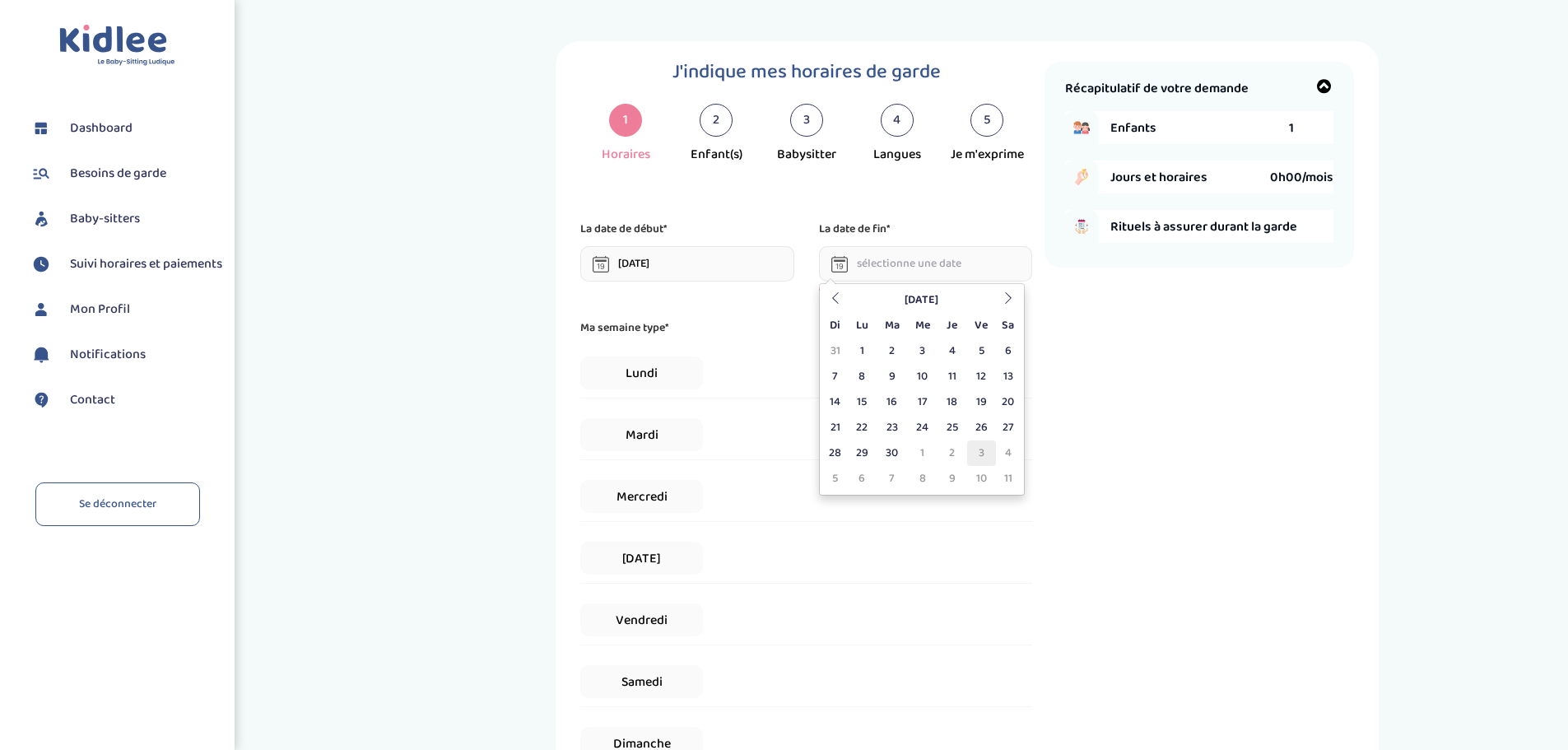
type input "03-07-2026"
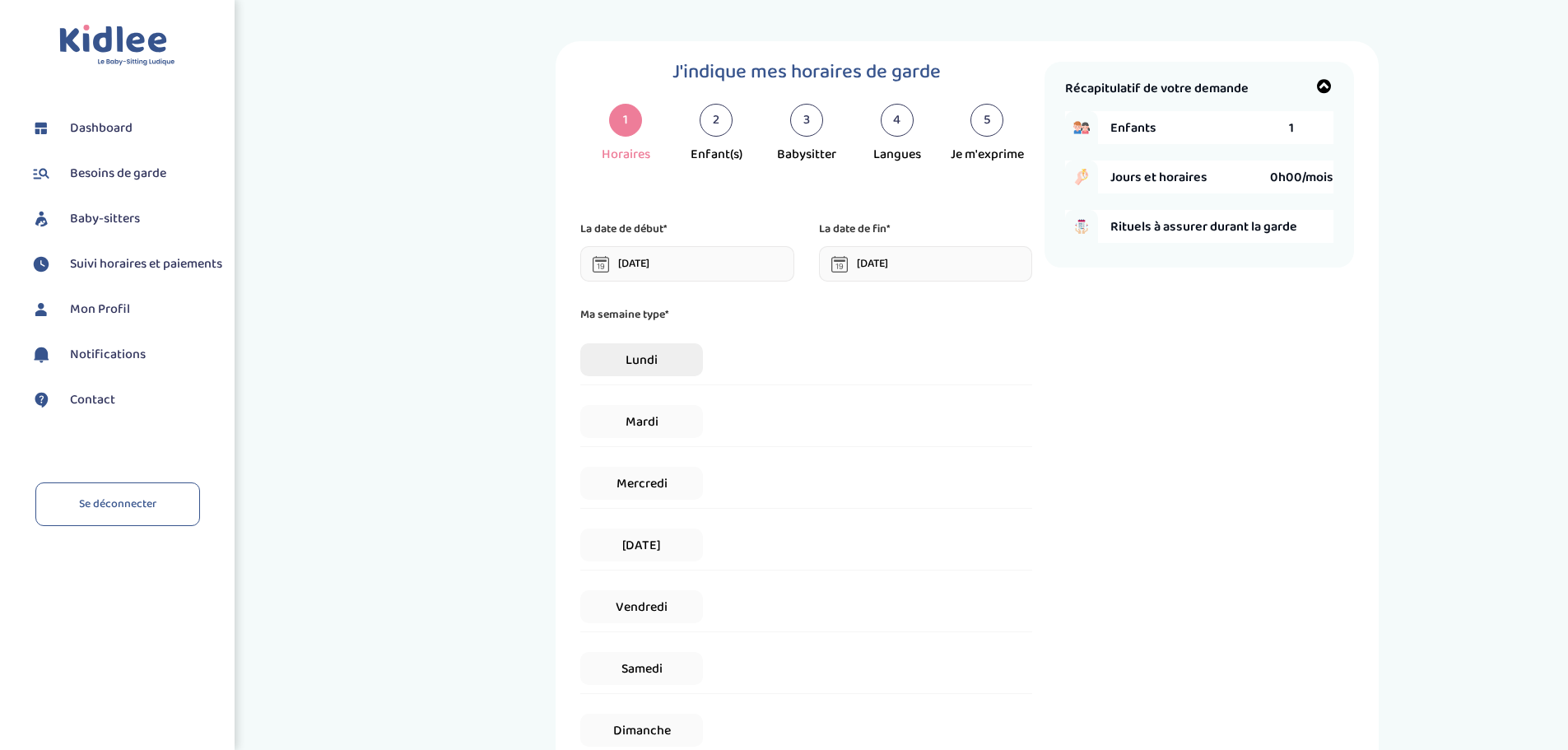
click at [639, 367] on span "Lundi" at bounding box center [641, 359] width 122 height 33
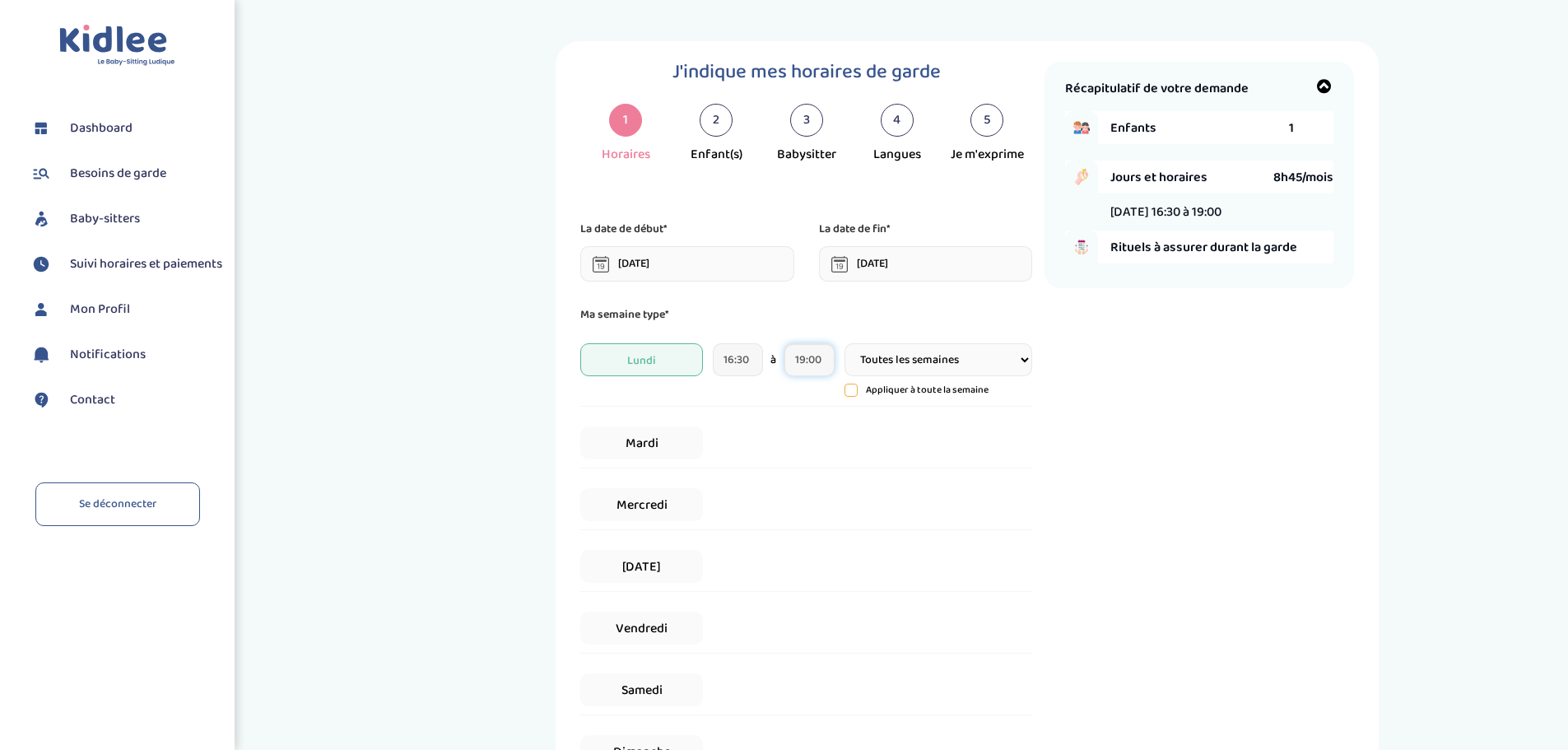
click at [818, 360] on input "19:00" at bounding box center [809, 359] width 51 height 33
click at [918, 441] on span at bounding box center [936, 451] width 45 height 45
click at [919, 438] on span at bounding box center [936, 451] width 45 height 45
type input "19:30"
click at [688, 443] on span "Mardi" at bounding box center [641, 442] width 122 height 33
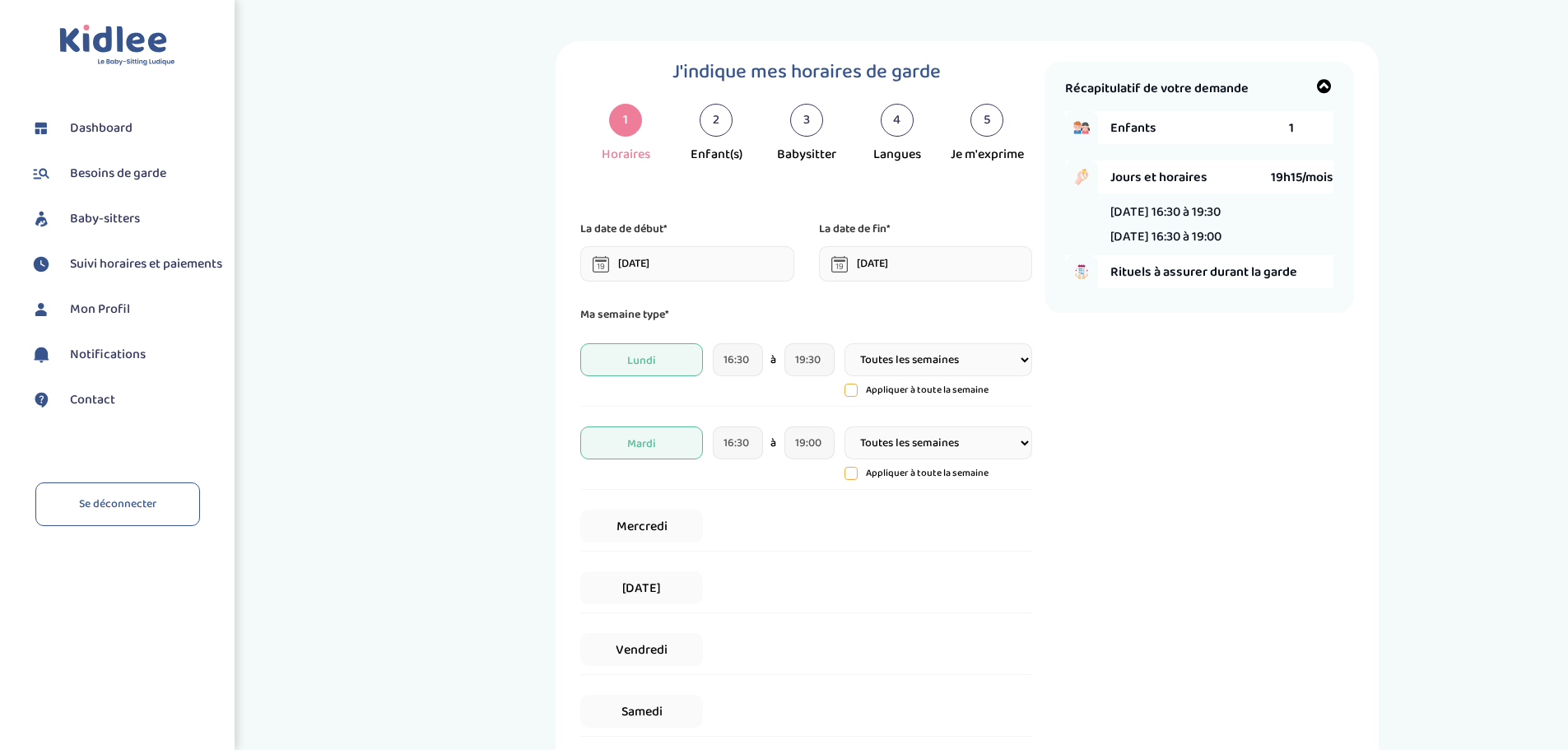
click at [880, 363] on select "Toutes les semaines Toutes les 2 semaines Tous les mois" at bounding box center [938, 359] width 188 height 33
click at [810, 446] on input "19:00" at bounding box center [809, 442] width 51 height 33
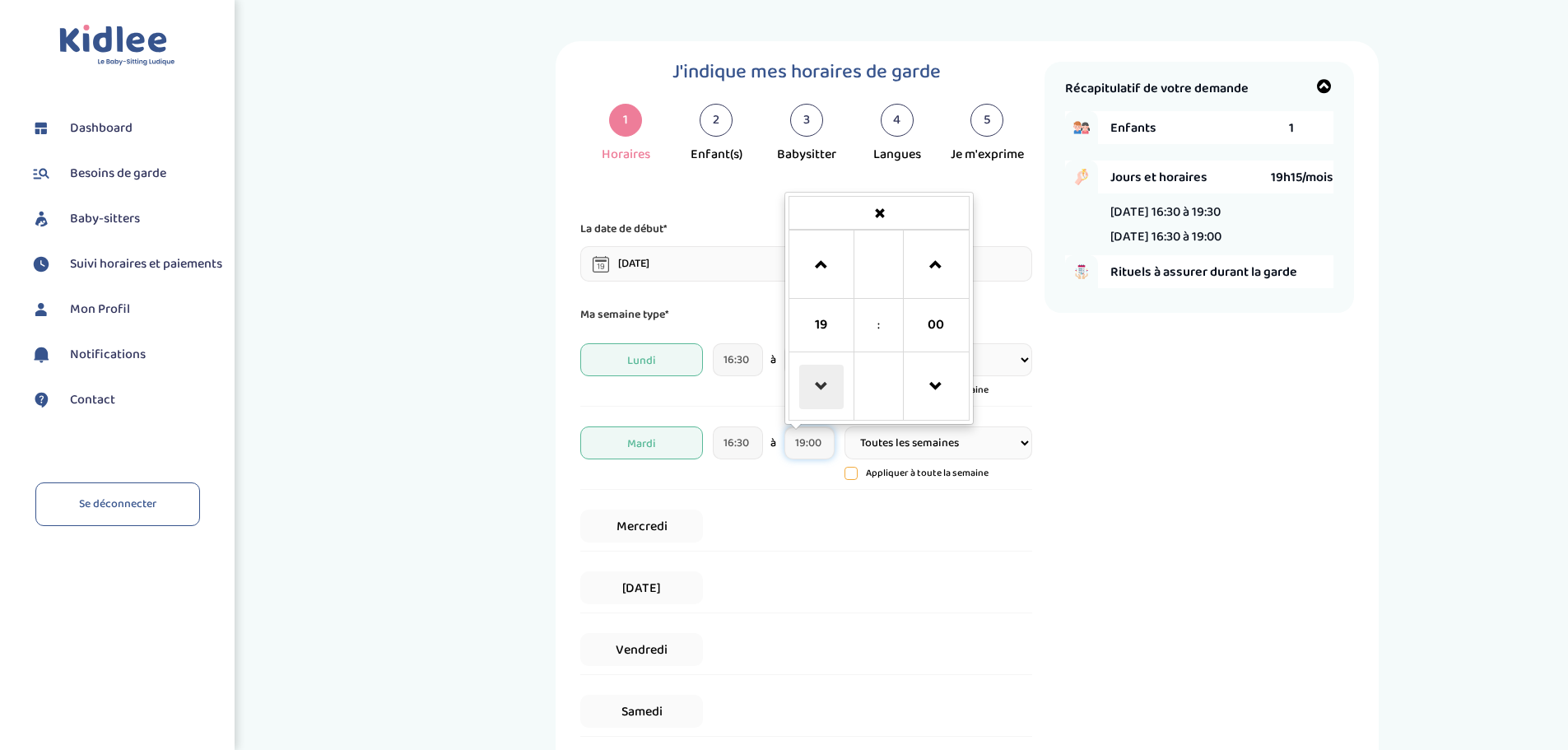
click at [820, 393] on span at bounding box center [821, 386] width 45 height 45
type input "18:00"
click at [674, 525] on span "Mercredi" at bounding box center [641, 525] width 122 height 33
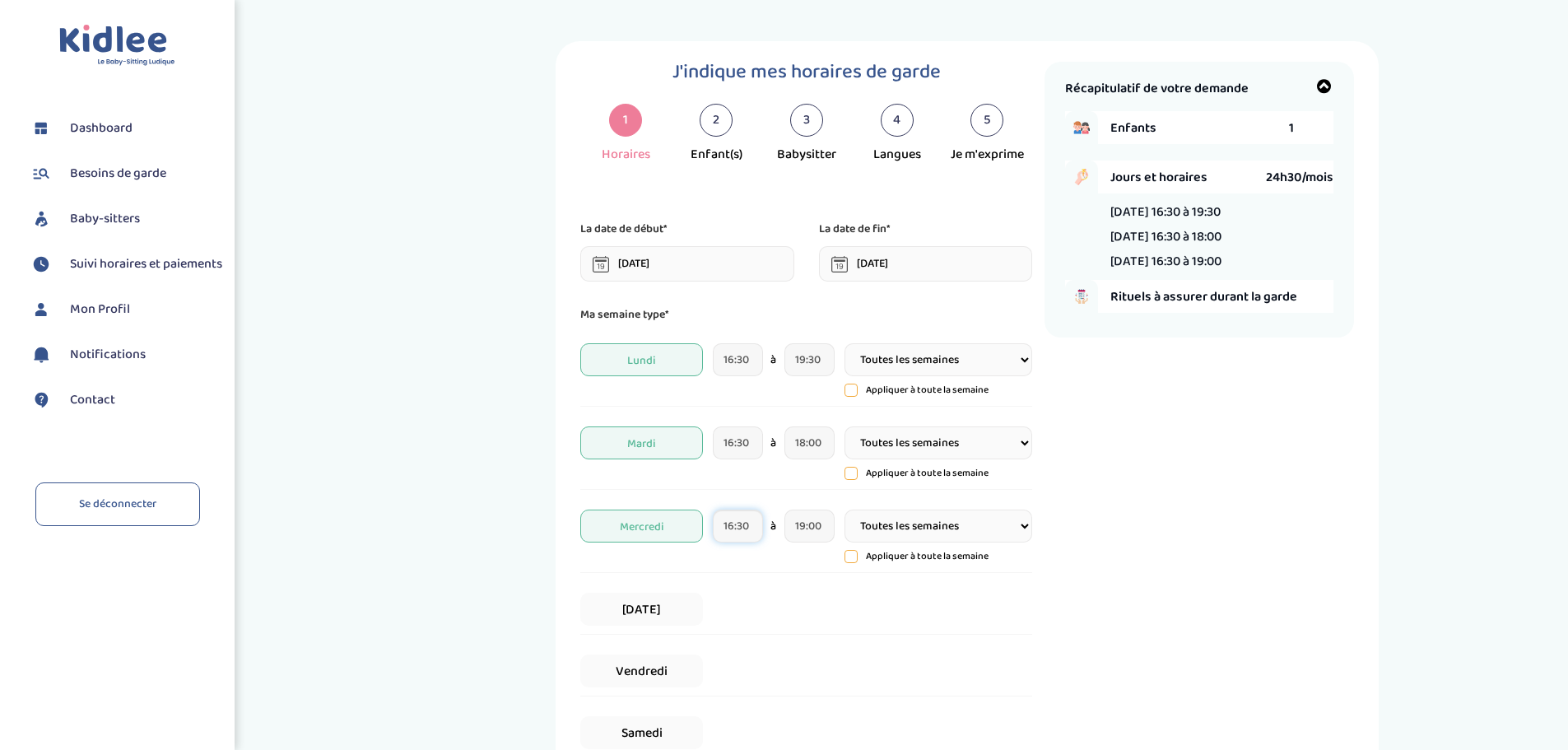
click at [740, 525] on input "16:30" at bounding box center [737, 525] width 51 height 33
click at [748, 464] on span at bounding box center [749, 470] width 45 height 45
click at [748, 465] on span at bounding box center [749, 470] width 45 height 45
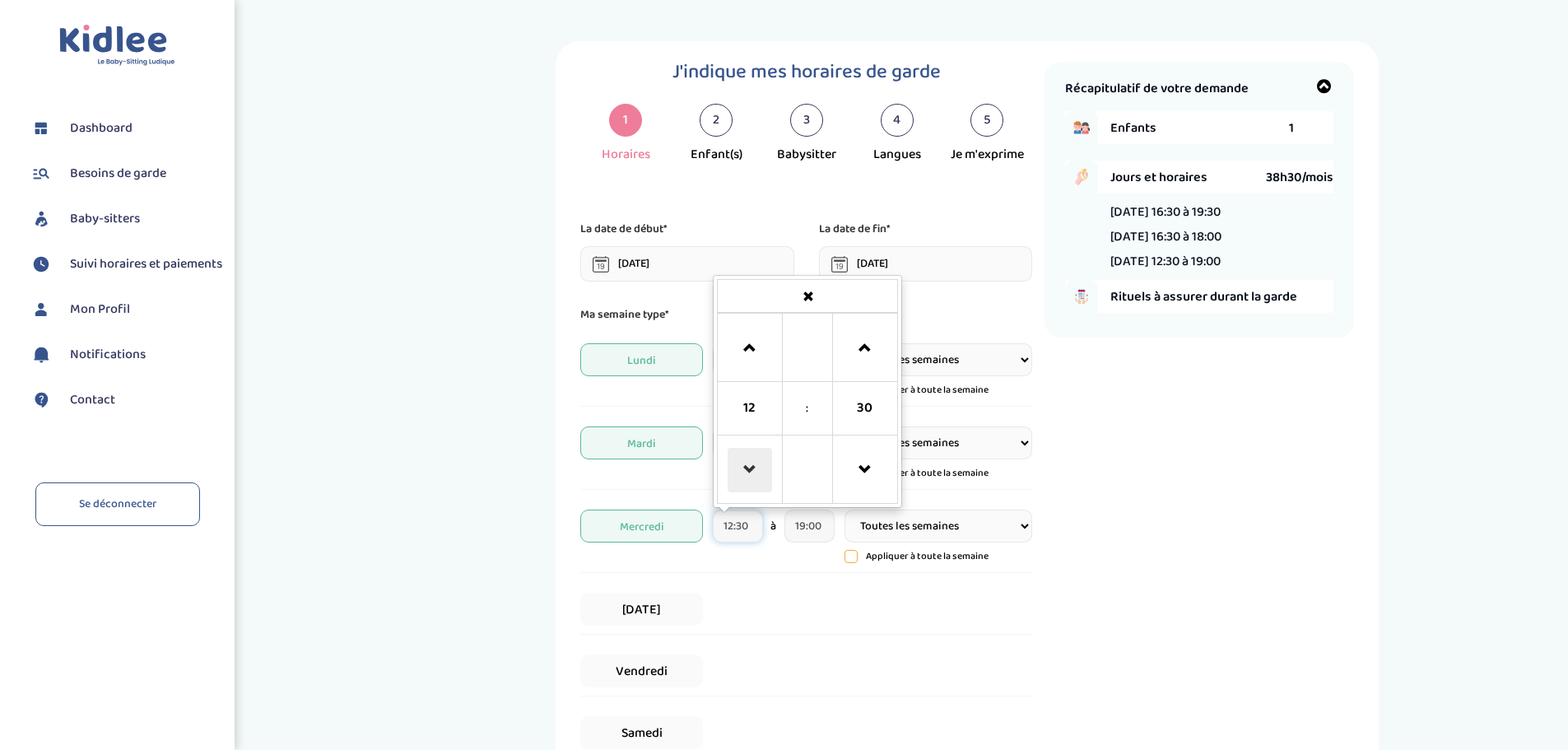
click at [748, 465] on span at bounding box center [749, 470] width 45 height 45
type input "11:30"
click at [808, 525] on input "19:00" at bounding box center [809, 525] width 51 height 33
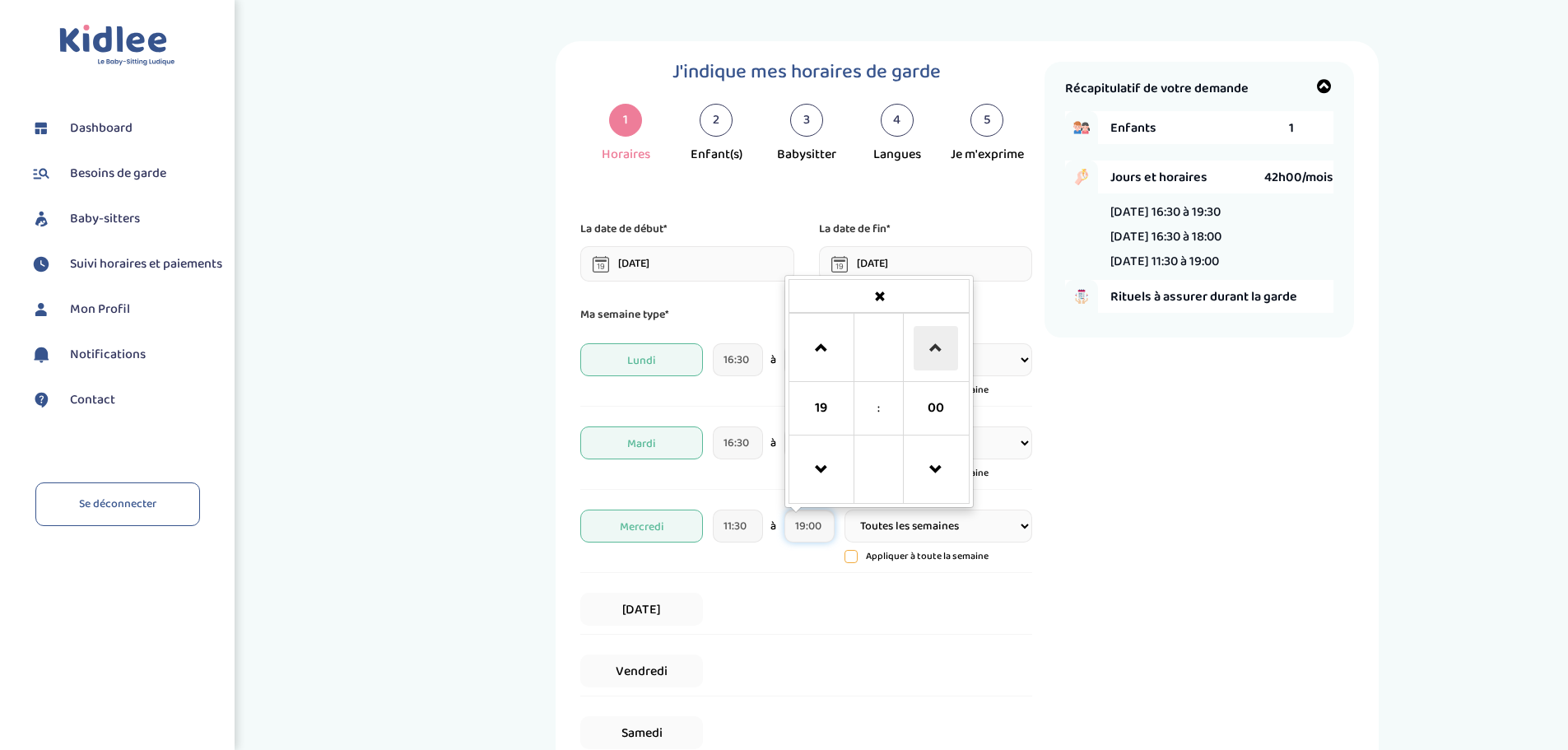
click at [943, 350] on span at bounding box center [936, 348] width 45 height 45
click at [933, 356] on span at bounding box center [936, 348] width 45 height 45
type input "19:30"
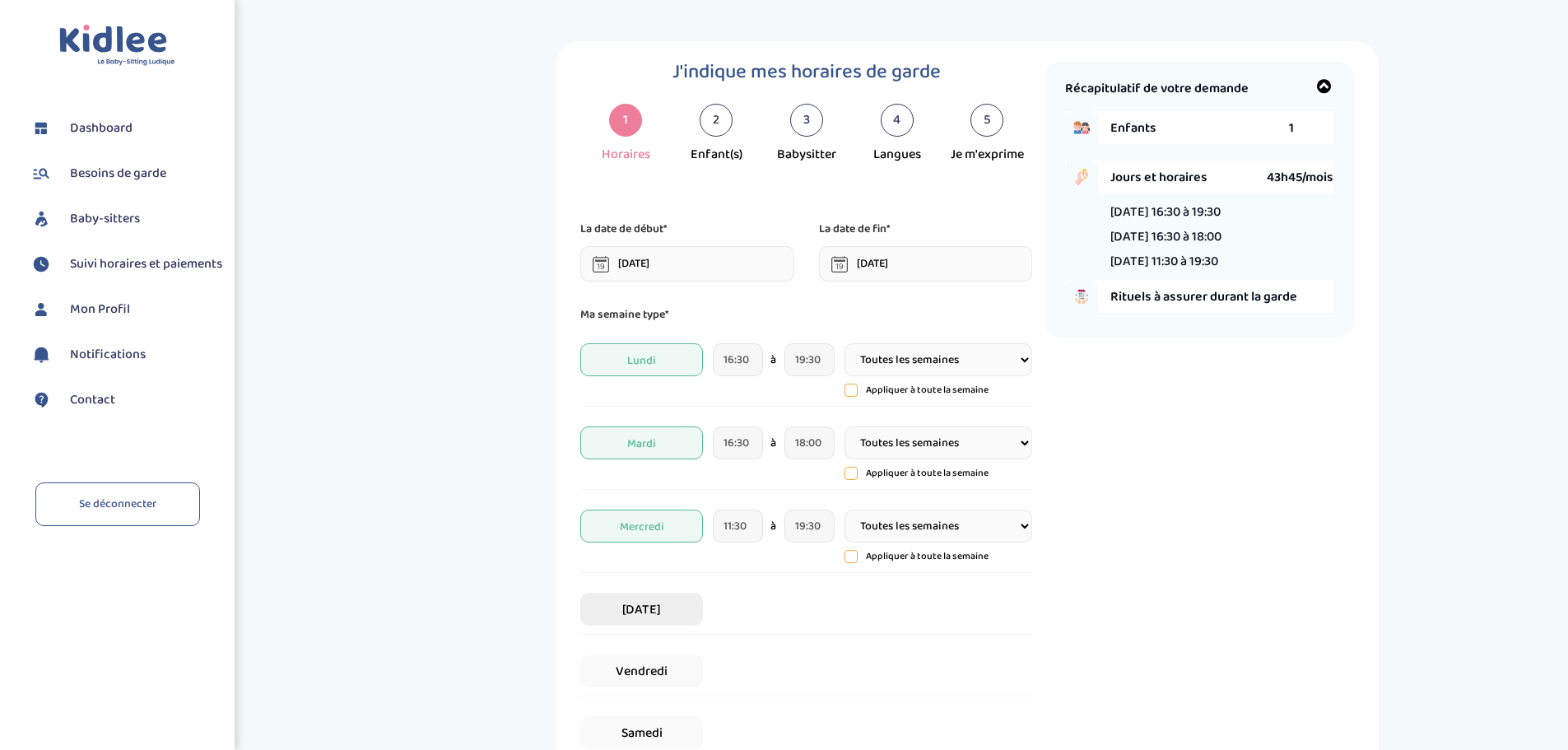
click at [666, 597] on span "Jeudi" at bounding box center [641, 608] width 122 height 33
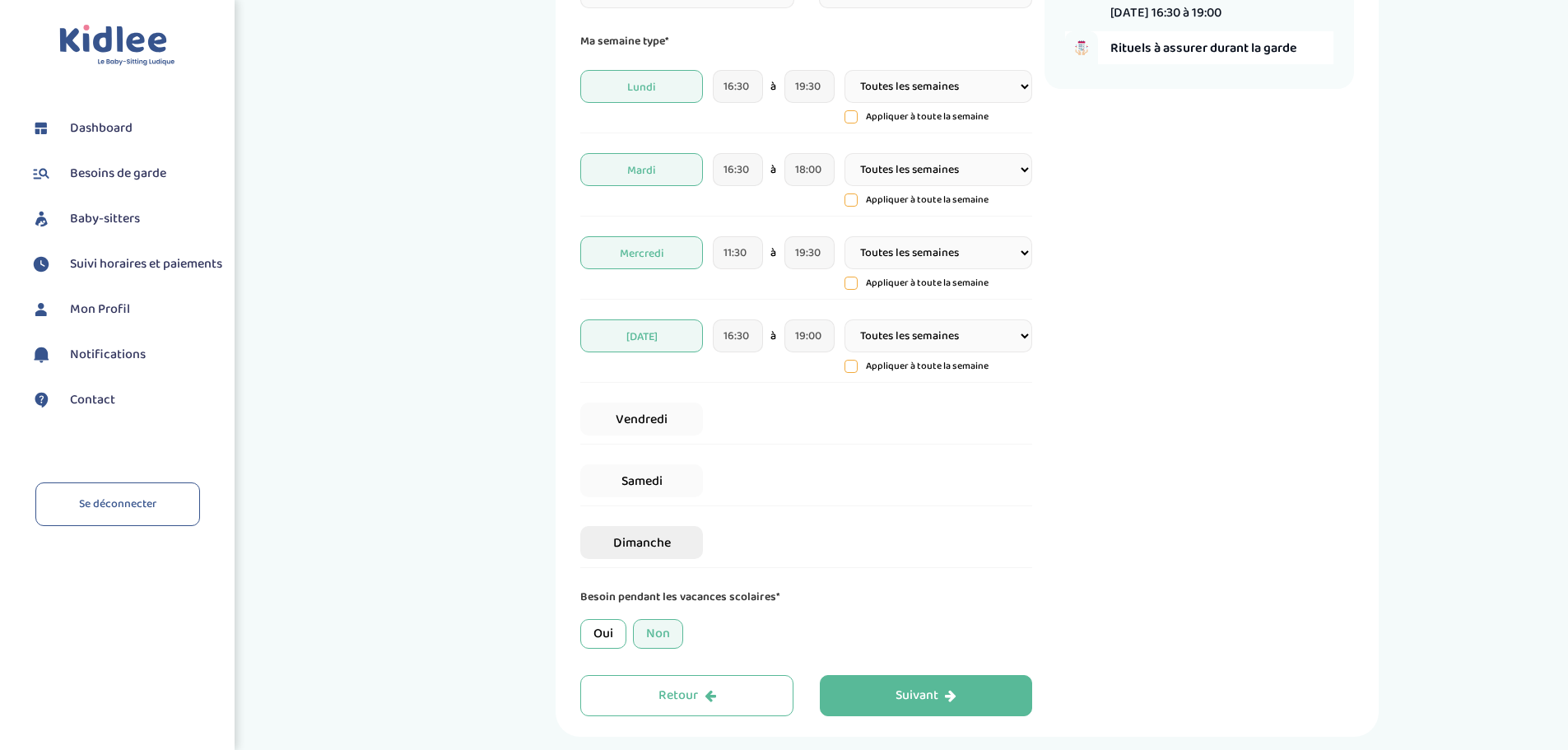
scroll to position [329, 0]
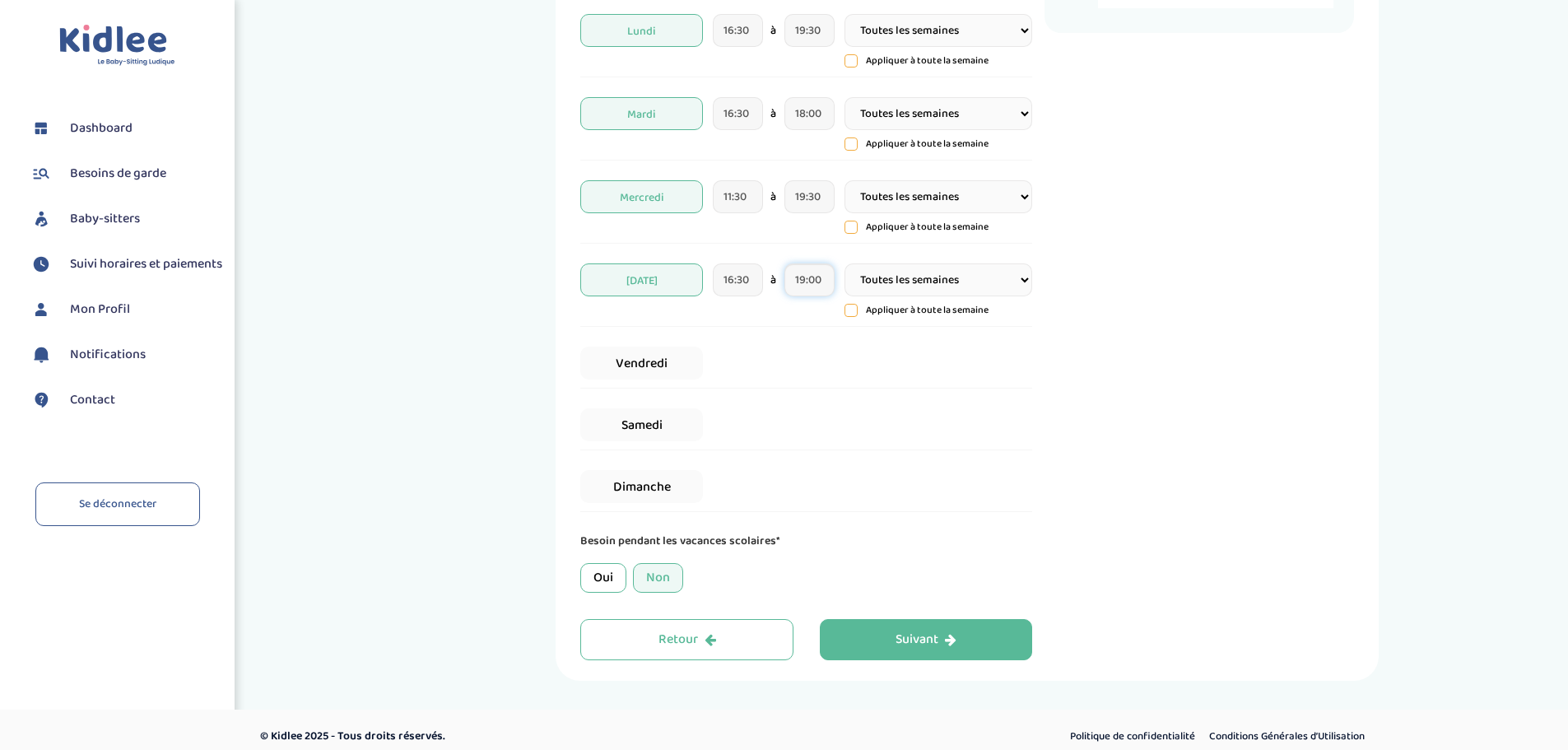
click at [813, 273] on input "19:00" at bounding box center [809, 279] width 51 height 33
click at [929, 370] on span at bounding box center [936, 371] width 45 height 45
type input "19:30"
click at [703, 578] on div "Oui Non" at bounding box center [806, 578] width 452 height 30
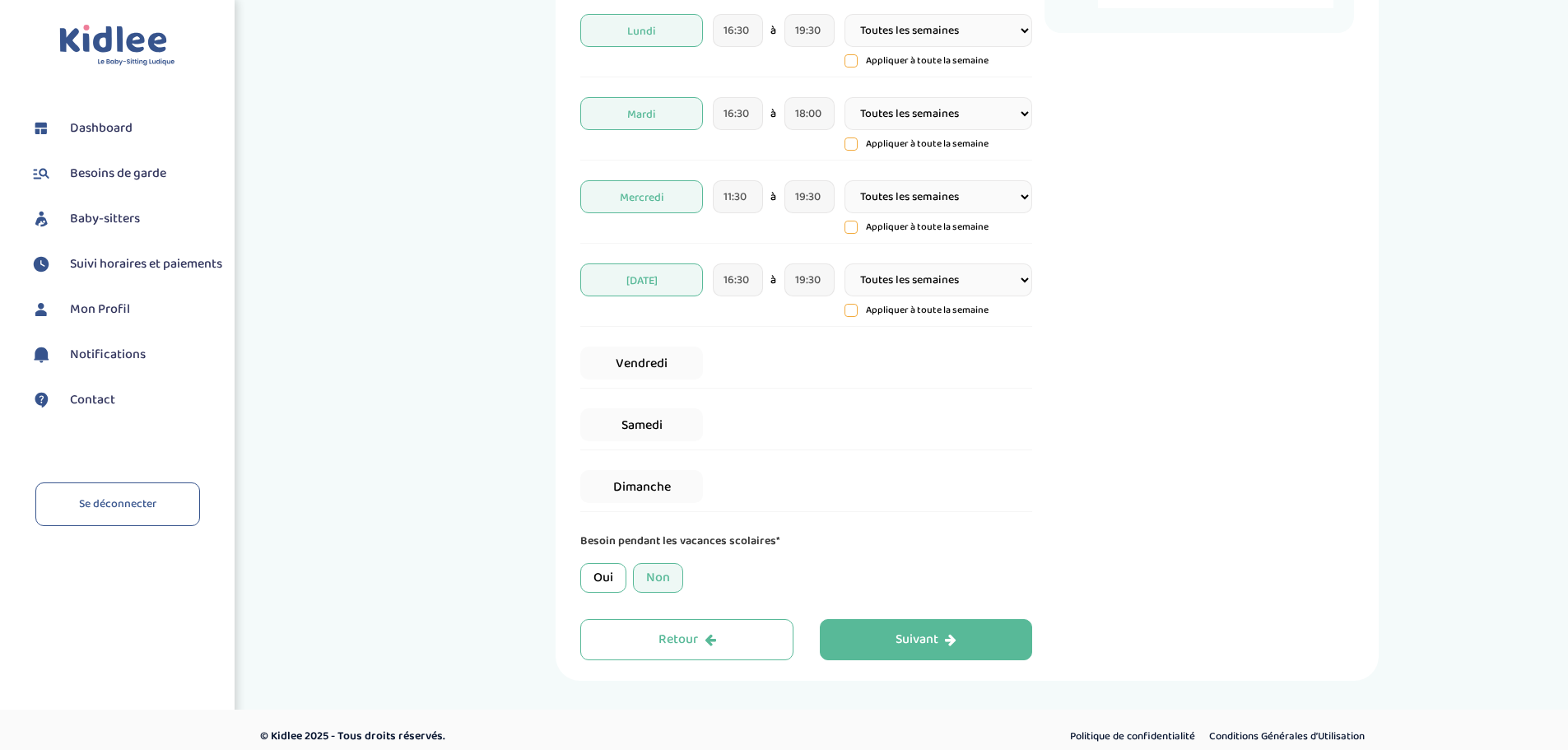
click at [621, 574] on div "Oui" at bounding box center [603, 578] width 46 height 30
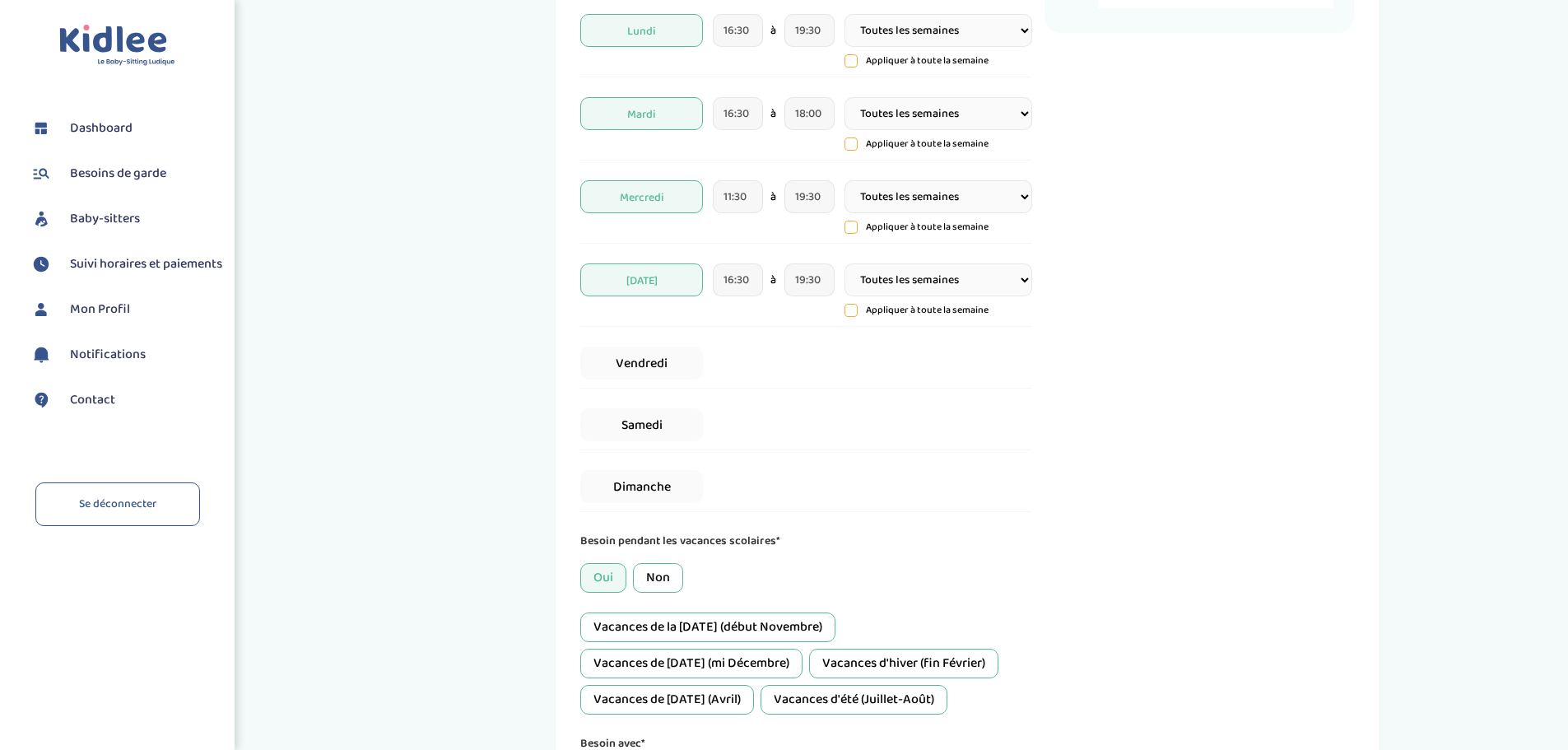
click at [646, 574] on div "Non" at bounding box center [658, 578] width 51 height 30
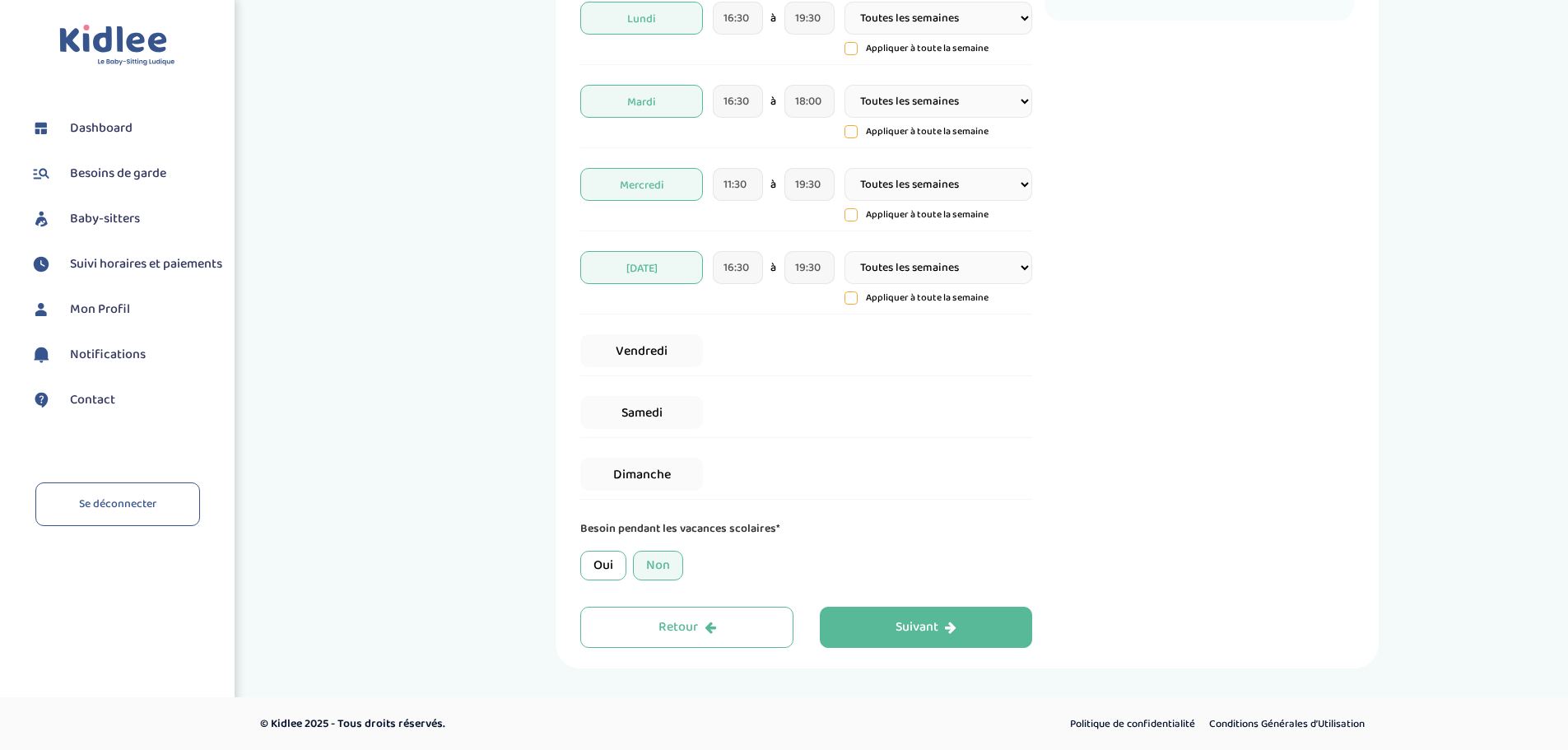
scroll to position [343, 0]
click at [894, 624] on button "Suivant" at bounding box center [926, 626] width 214 height 41
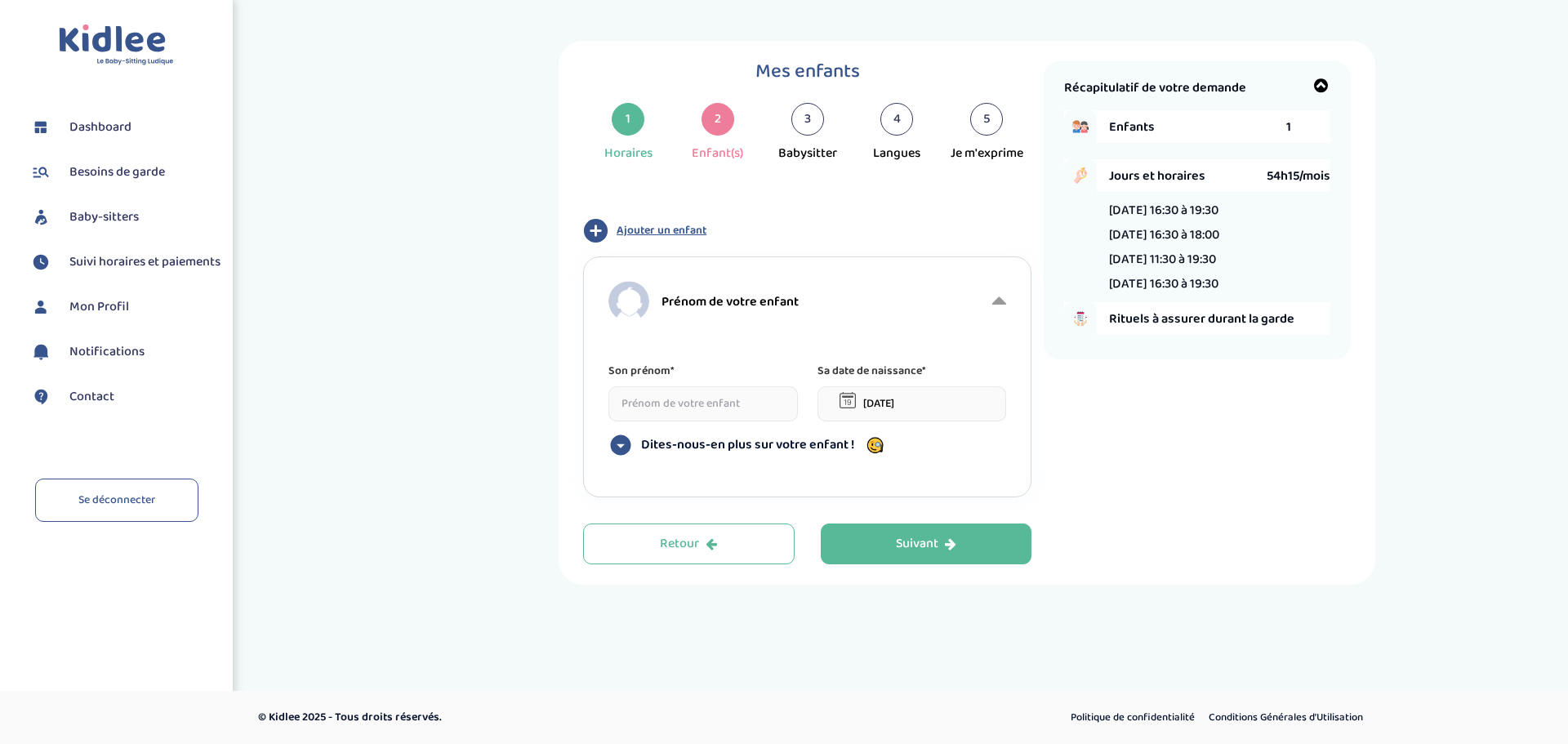
click at [708, 407] on input at bounding box center [703, 404] width 189 height 35
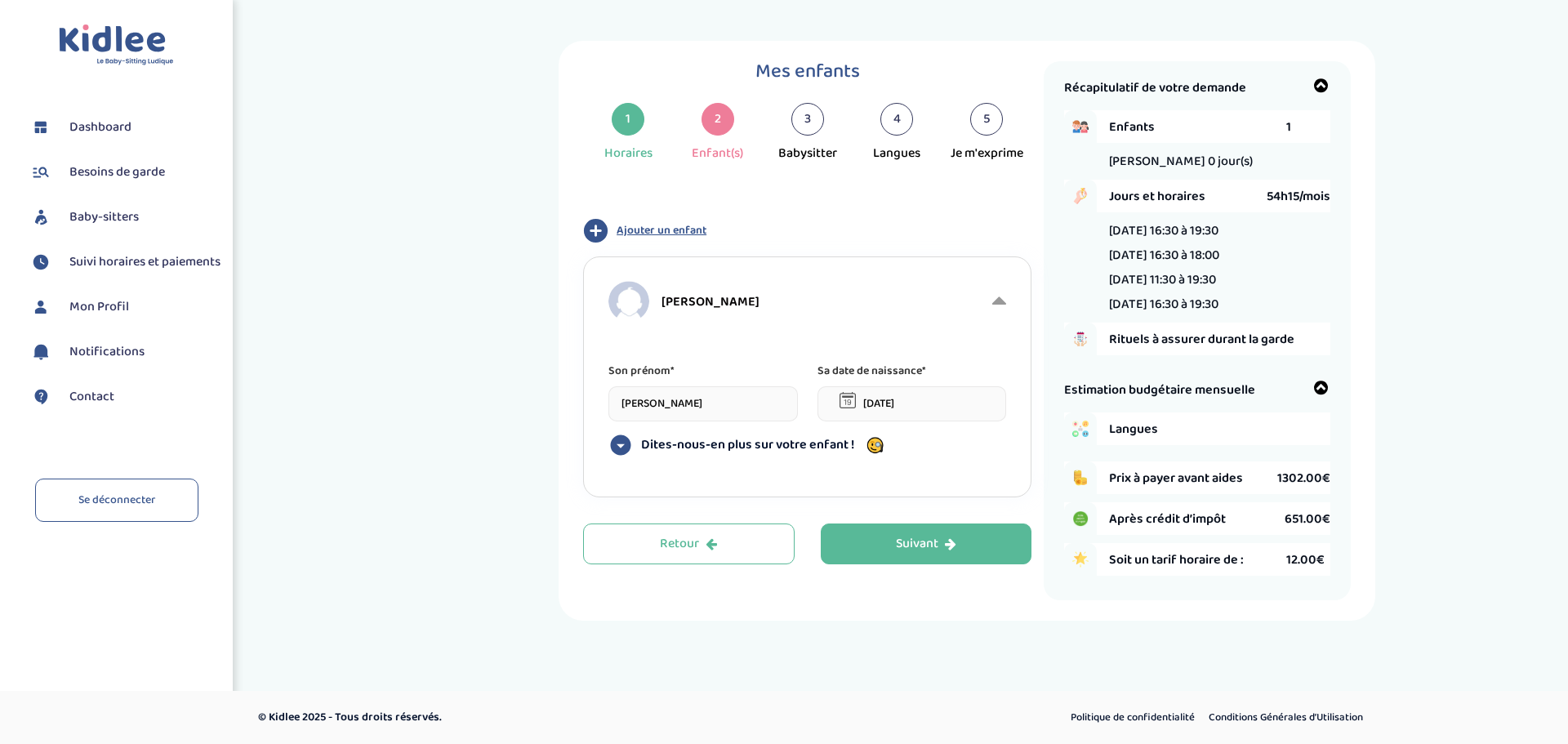
type input "Joséphine"
click at [860, 400] on input "09-09-2025" at bounding box center [912, 404] width 189 height 35
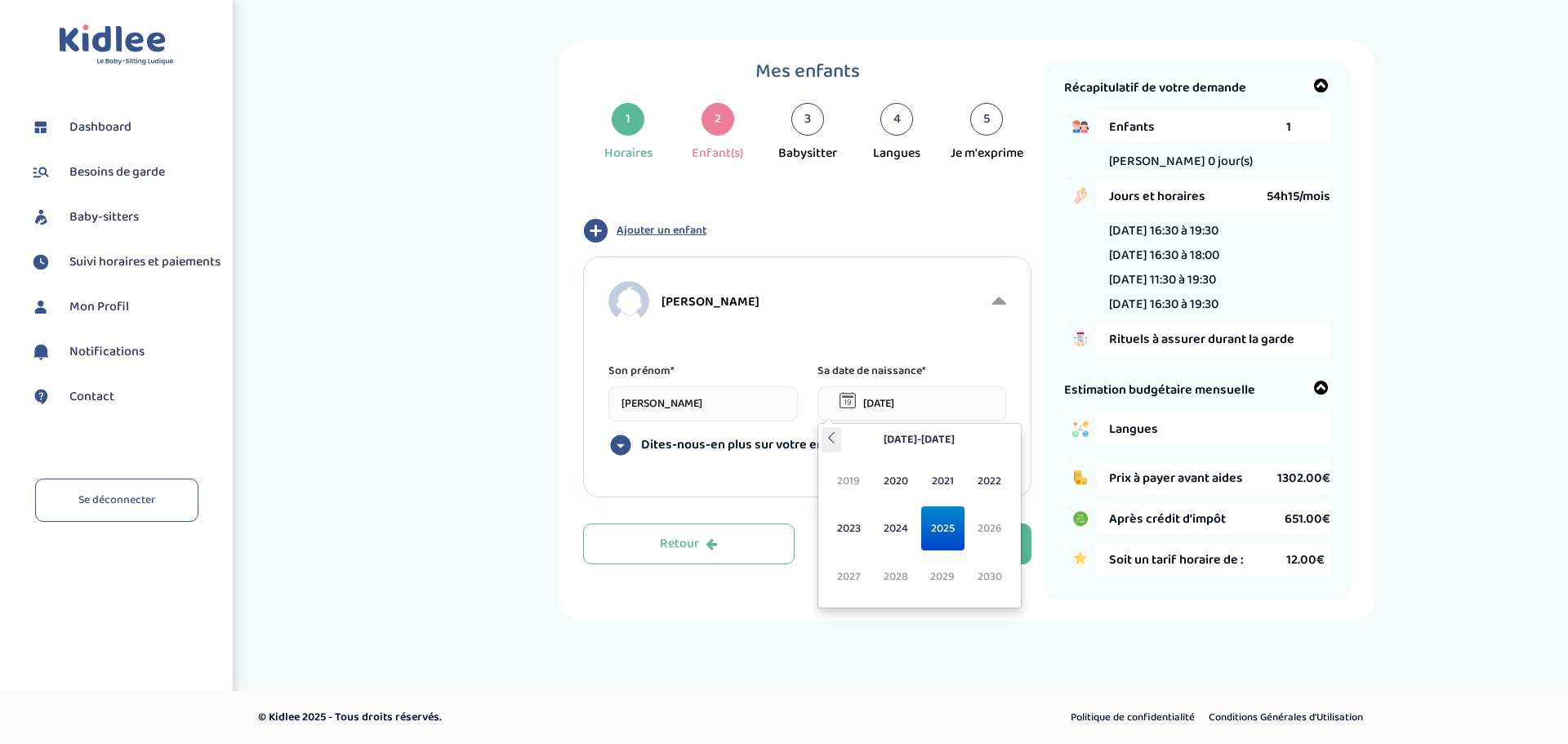
click at [829, 441] on icon at bounding box center [832, 438] width 12 height 12
click at [942, 535] on span "2015" at bounding box center [942, 528] width 43 height 44
click at [896, 531] on span "Jui" at bounding box center [895, 528] width 43 height 44
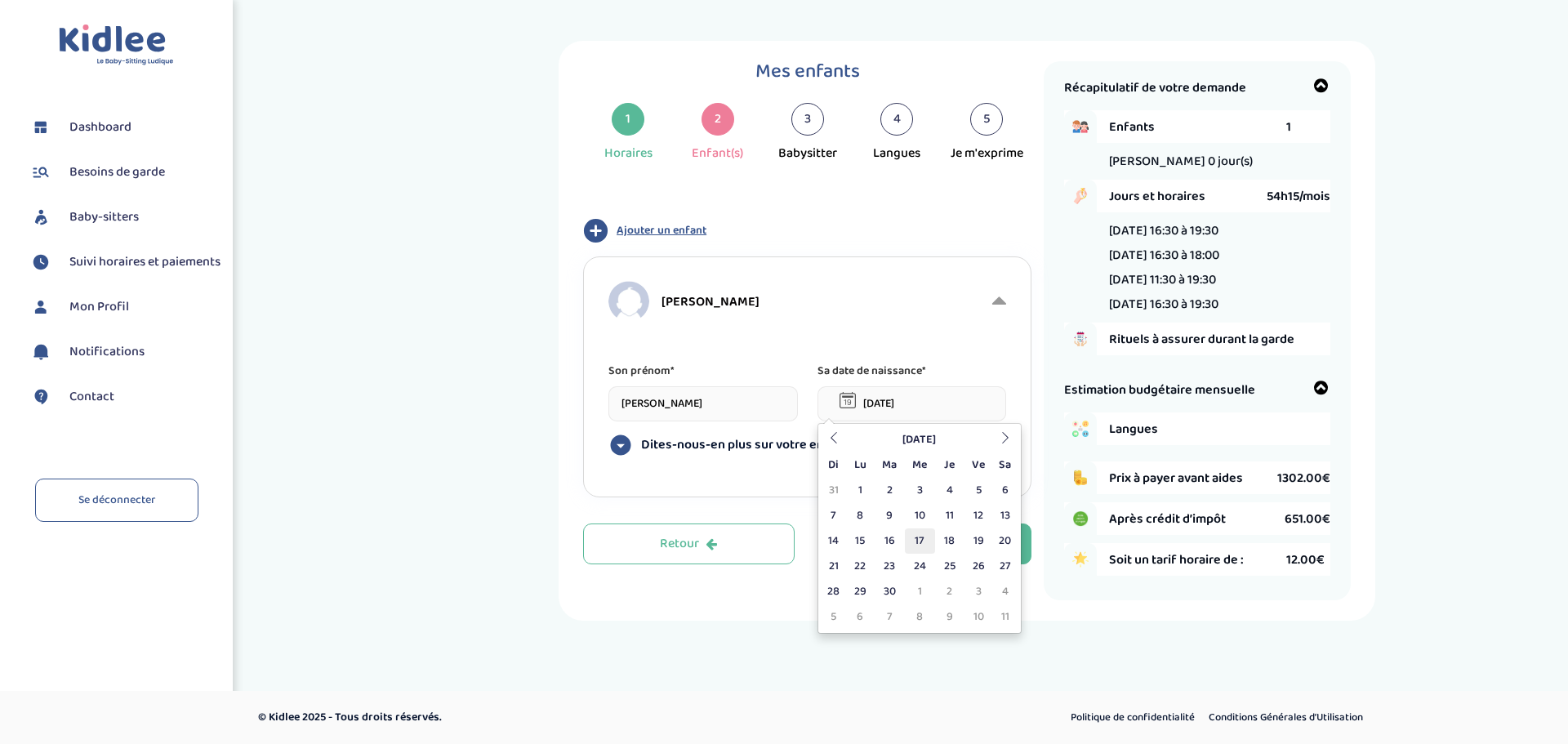
click at [918, 543] on td "17" at bounding box center [920, 541] width 31 height 26
type input "17-06-2015"
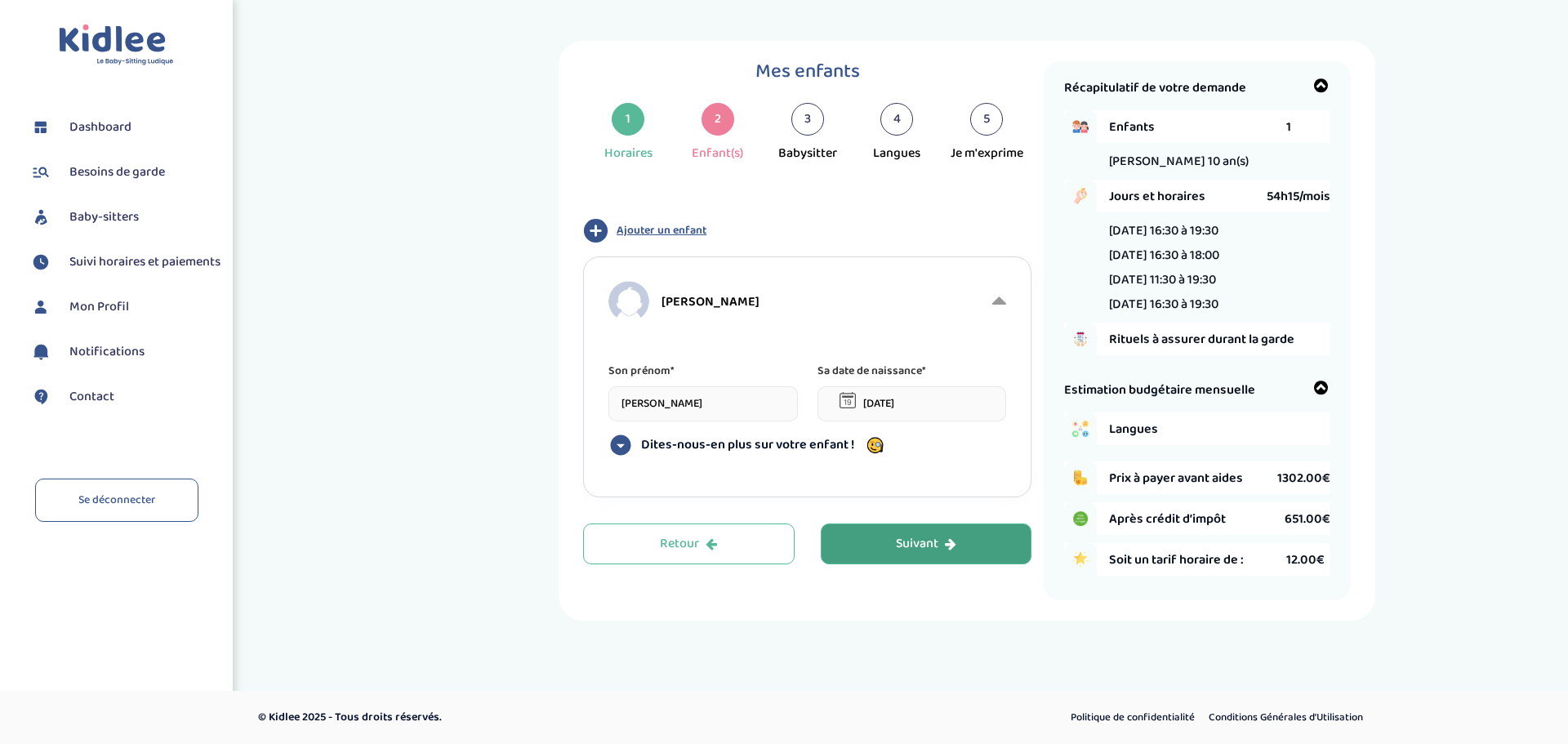
click at [891, 541] on button "Suivant" at bounding box center [926, 543] width 212 height 40
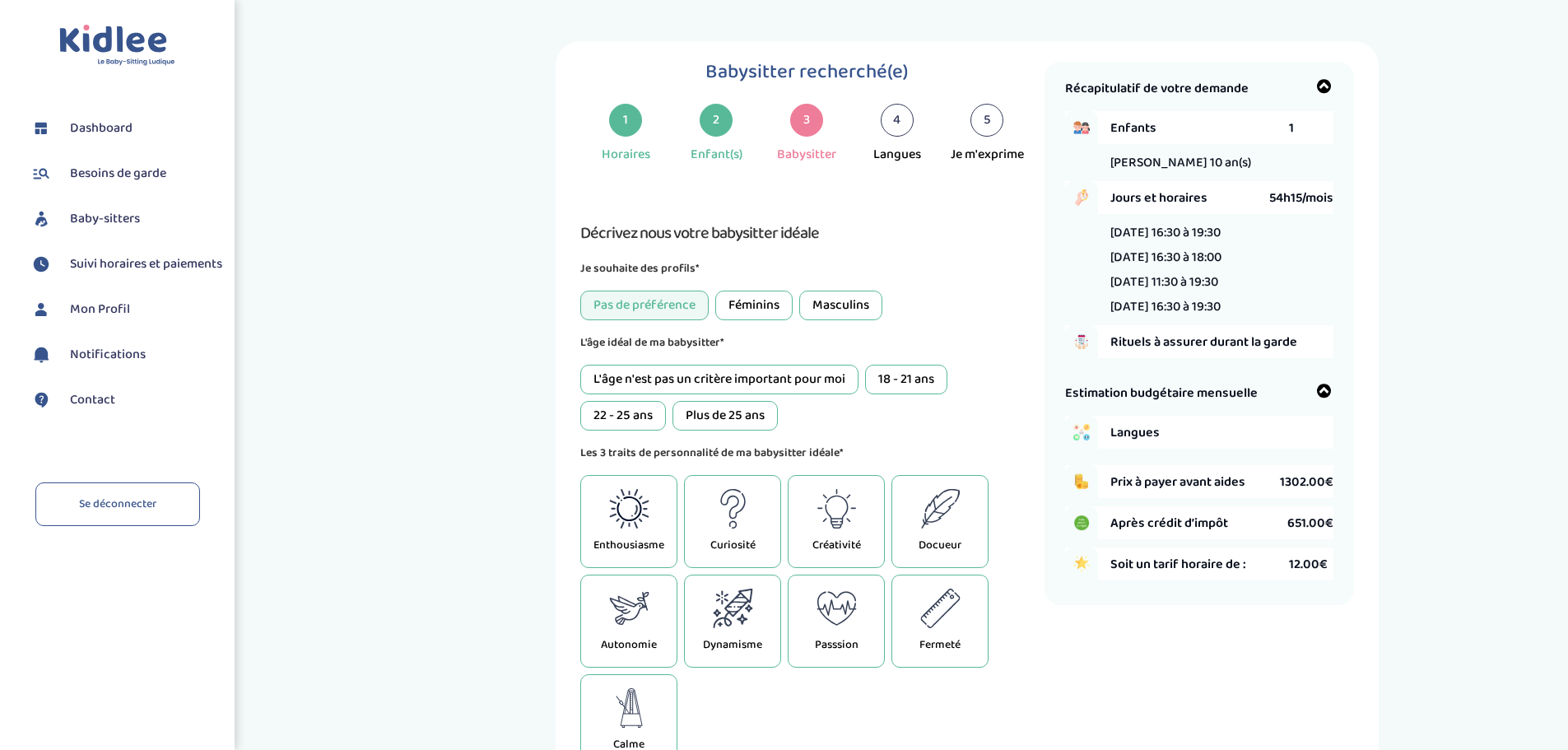
click at [799, 382] on div "L'âge n'est pas un critère important pour moi" at bounding box center [719, 379] width 278 height 30
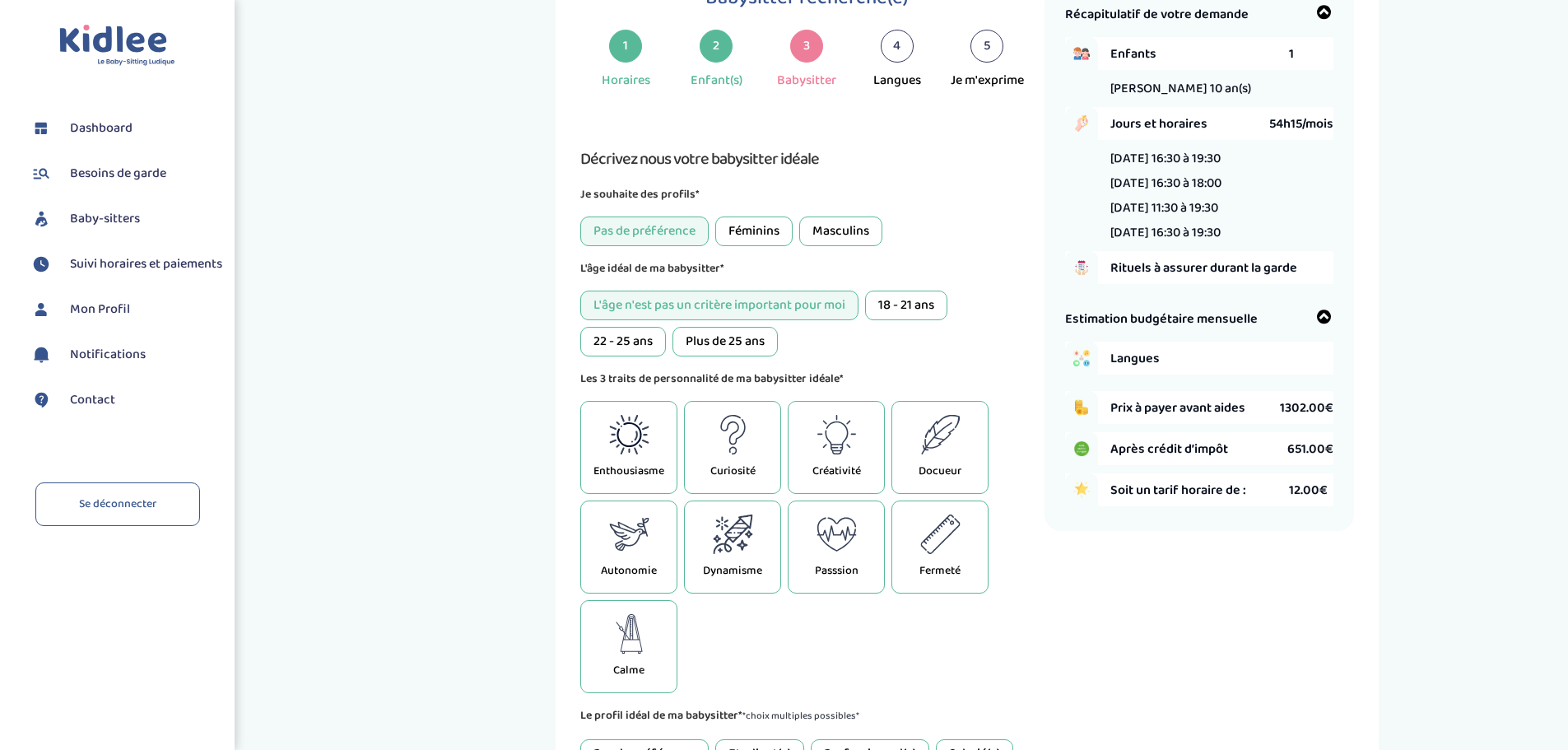
scroll to position [82, 0]
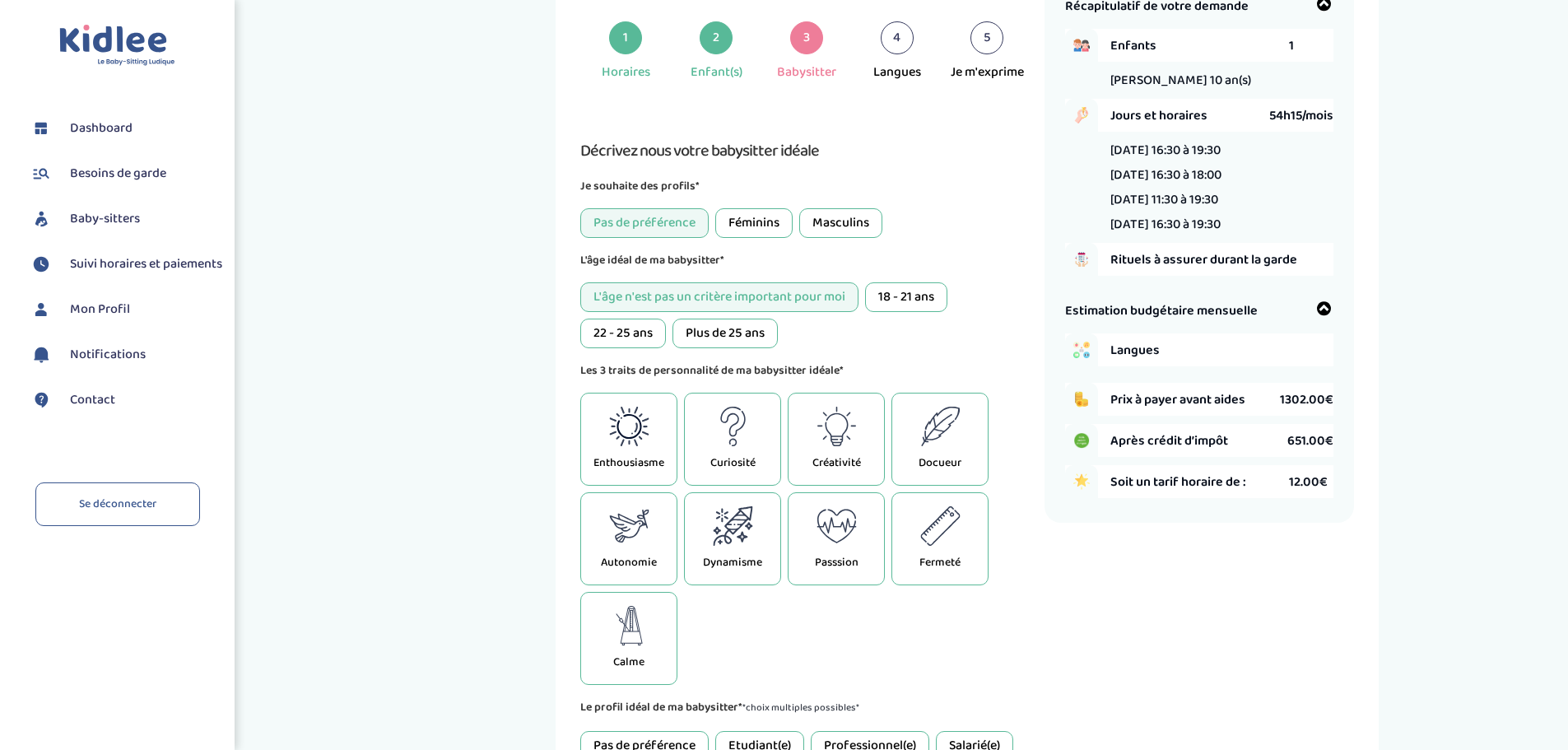
click at [715, 547] on div "Dynamisme" at bounding box center [732, 538] width 97 height 93
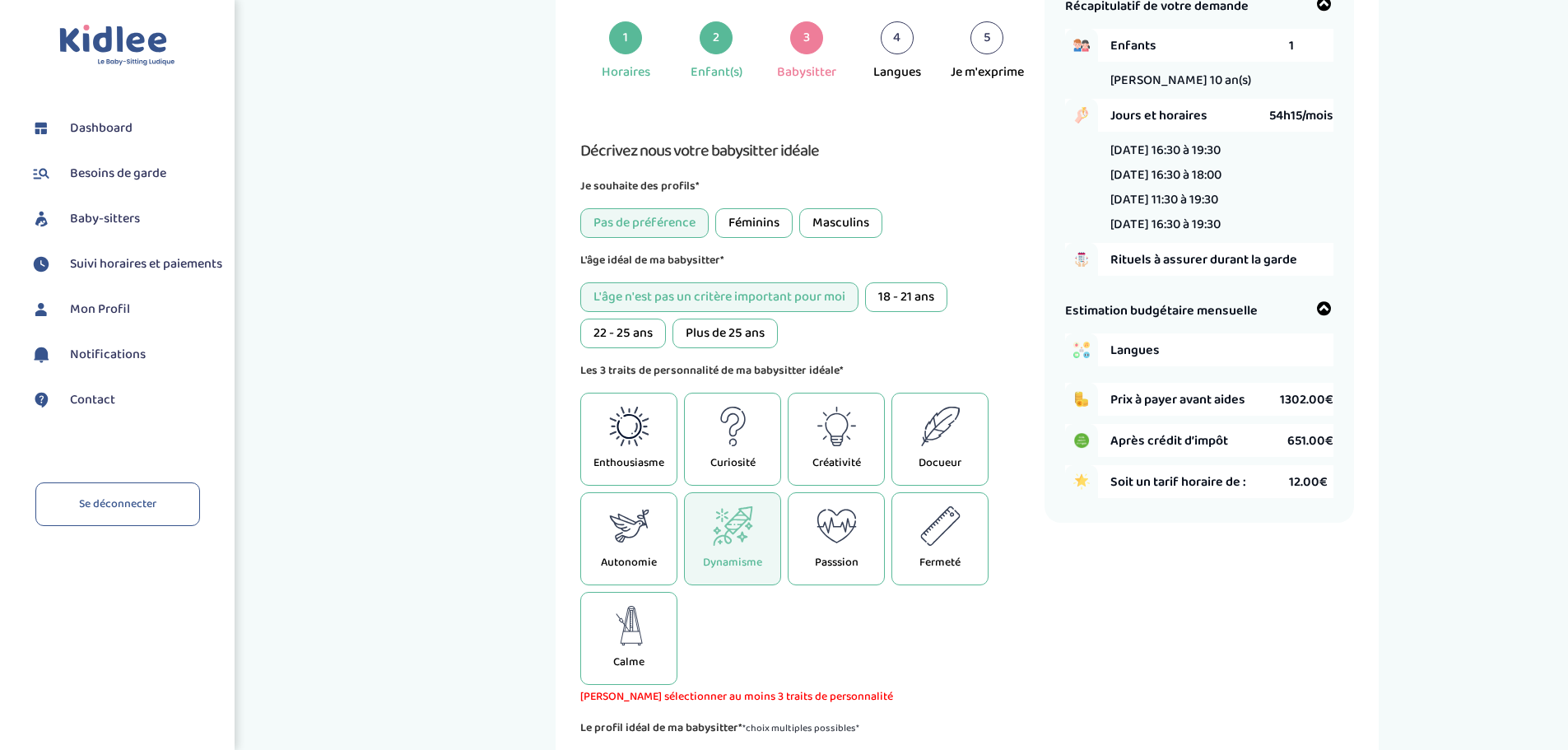
click at [642, 447] on div "Enthousiasme" at bounding box center [629, 439] width 97 height 93
click at [707, 443] on div "Curiosité" at bounding box center [732, 439] width 97 height 93
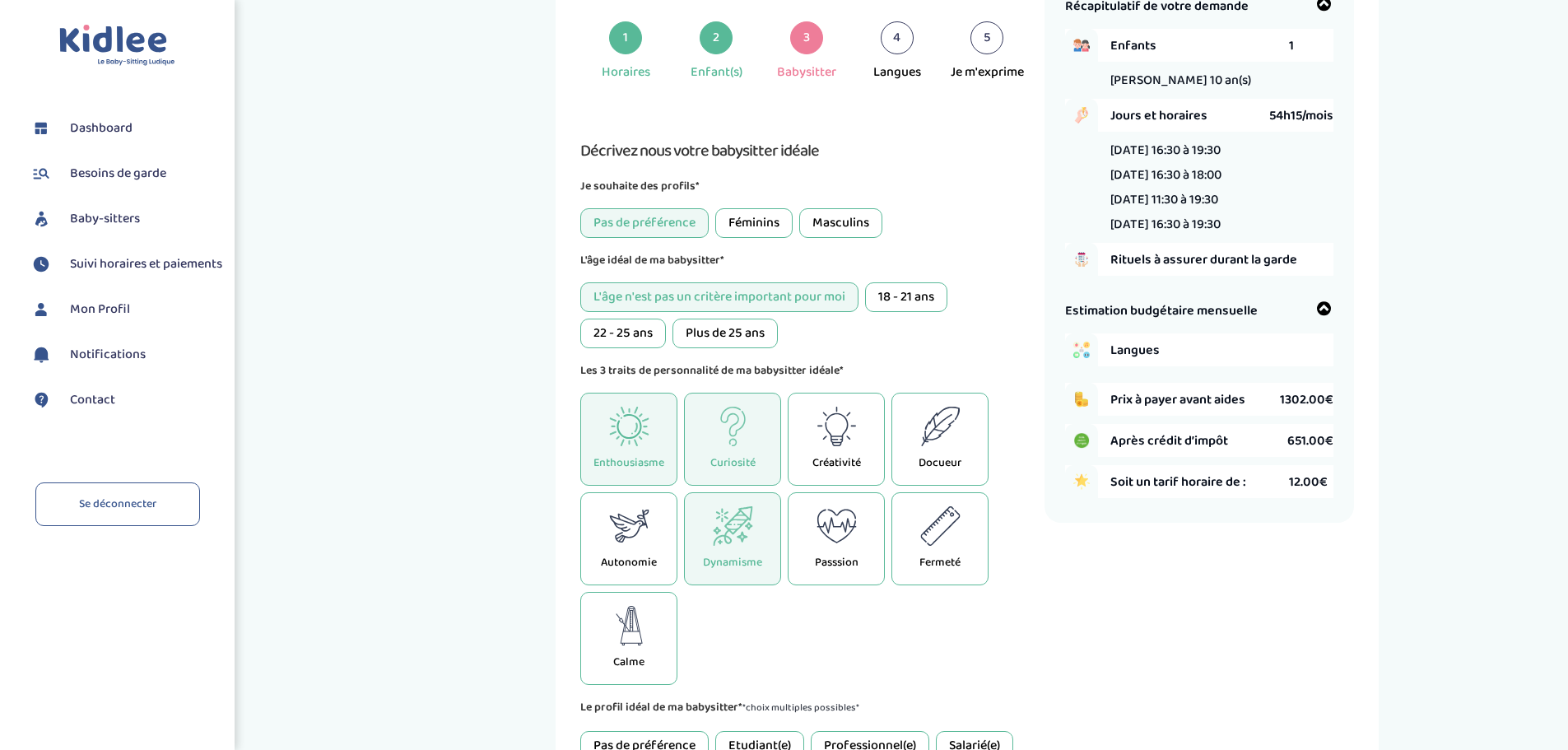
click at [834, 465] on p "Créativité" at bounding box center [837, 462] width 49 height 17
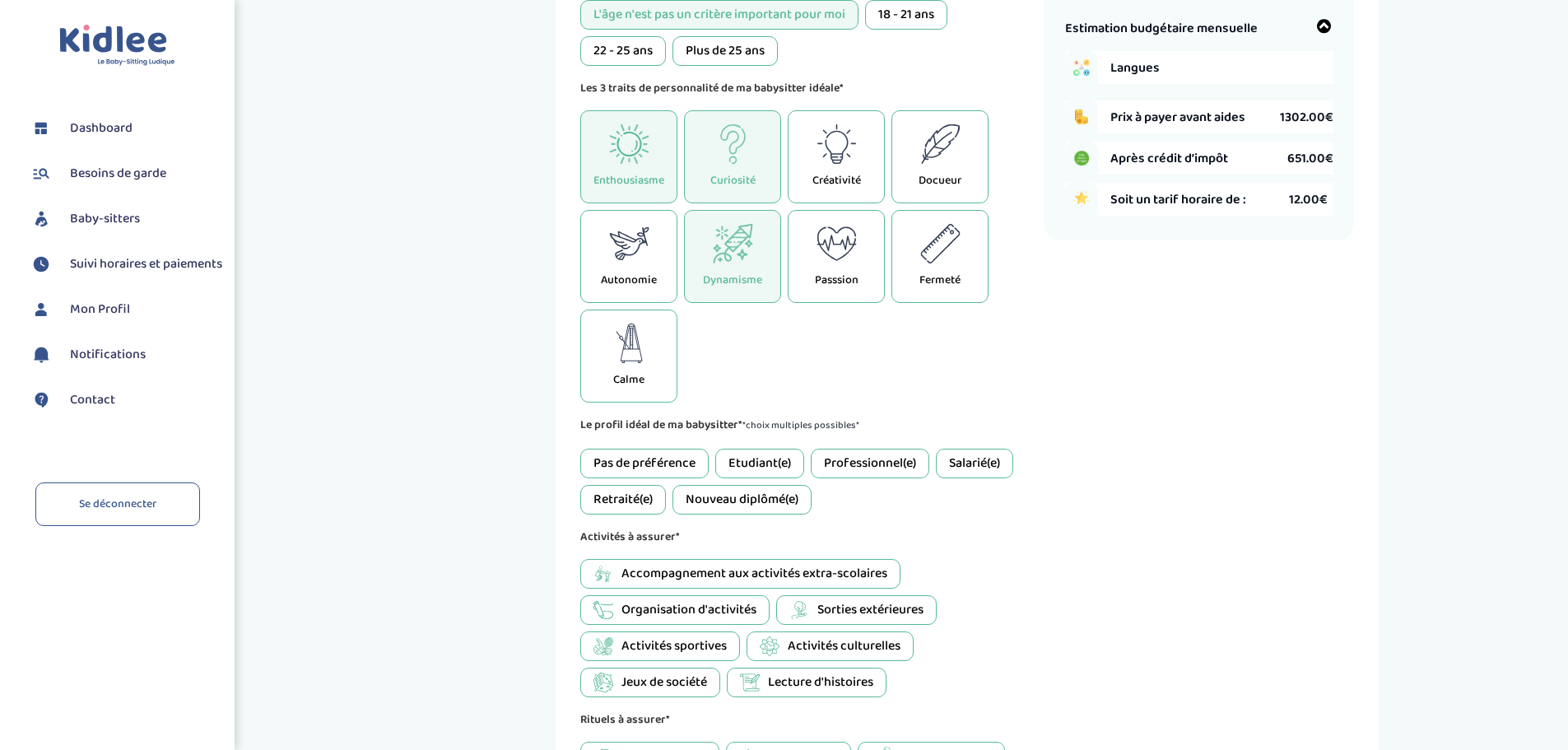
scroll to position [411, 0]
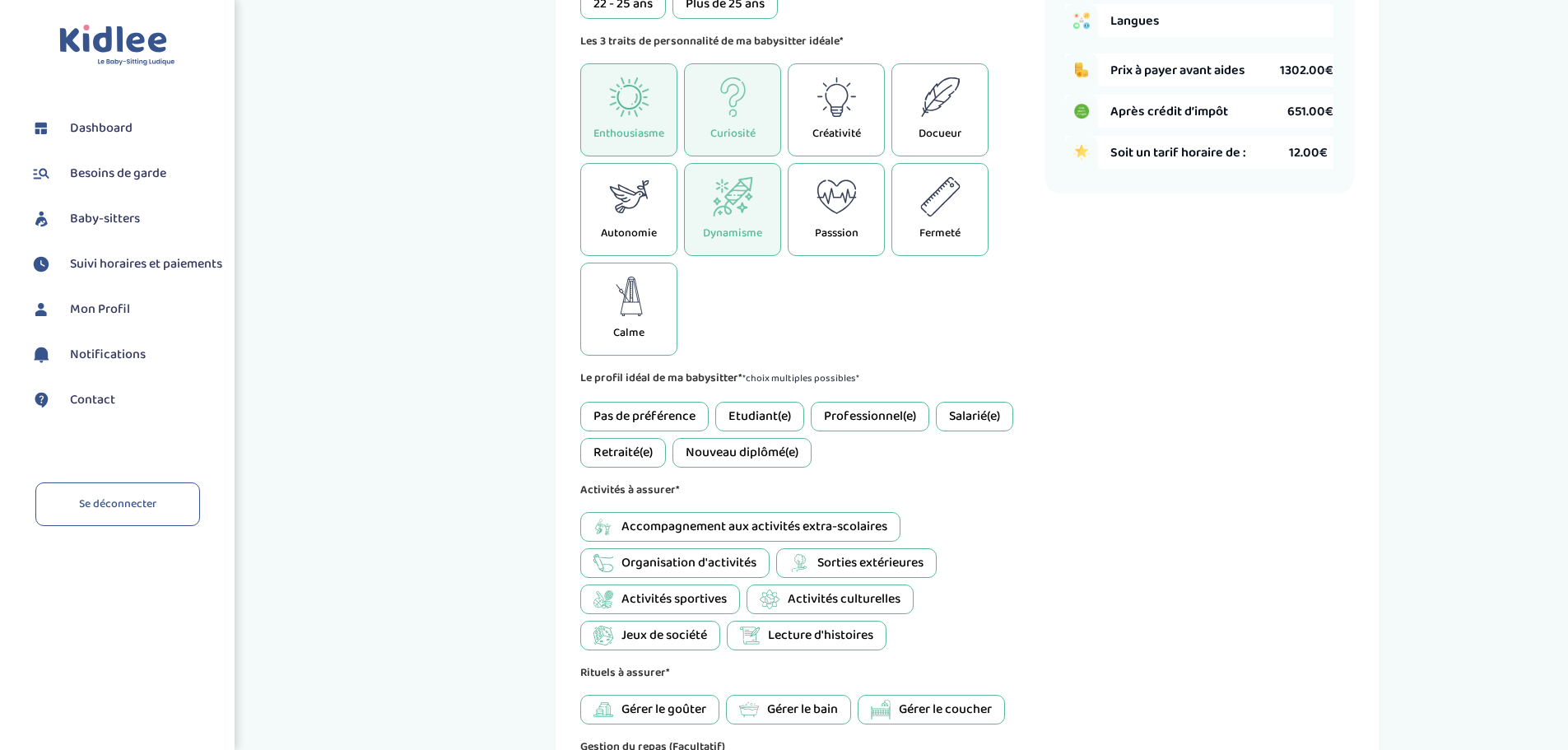
click at [748, 415] on div "Etudiant(e)" at bounding box center [759, 416] width 88 height 30
click at [672, 412] on div "Pas de préférence" at bounding box center [644, 416] width 128 height 30
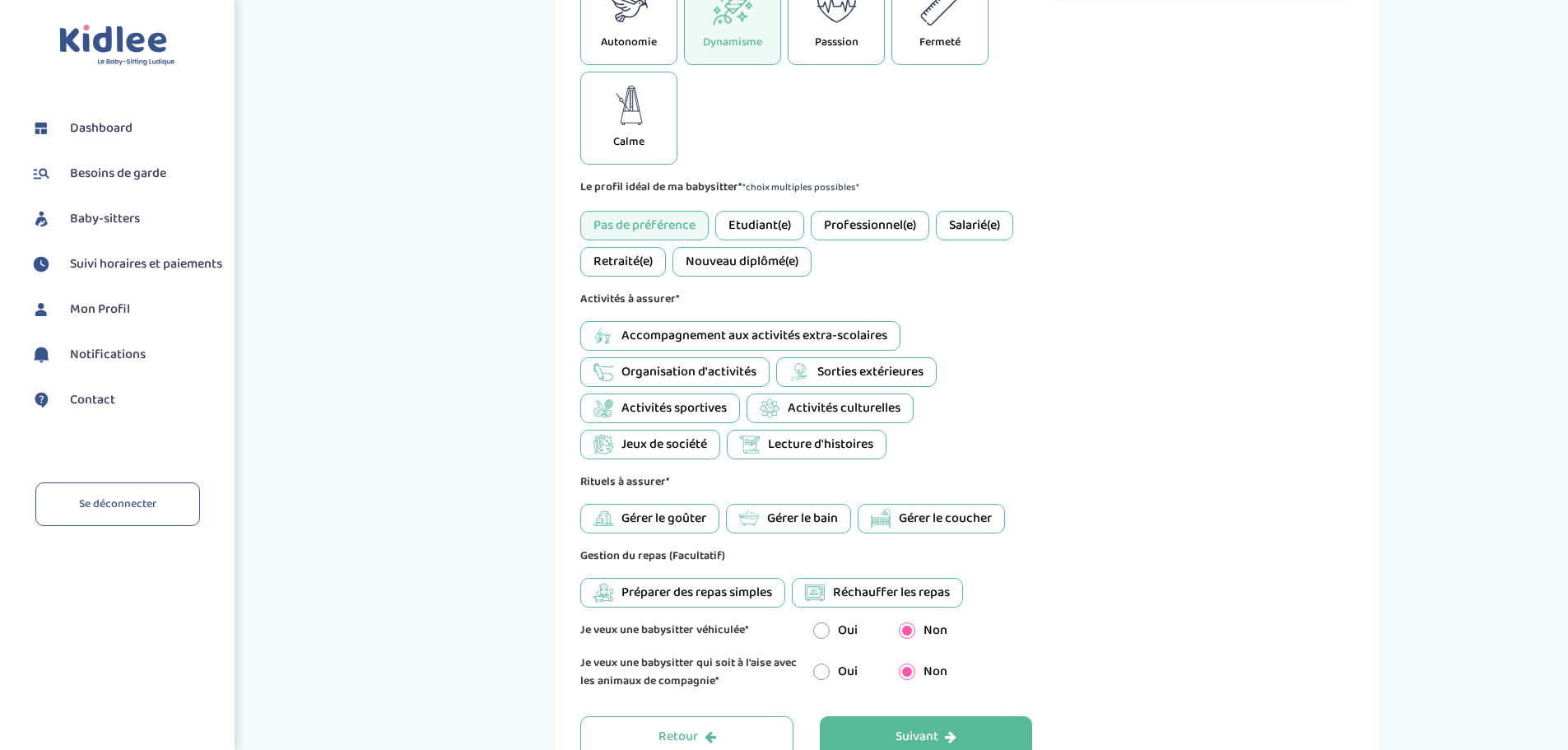
scroll to position [659, 0]
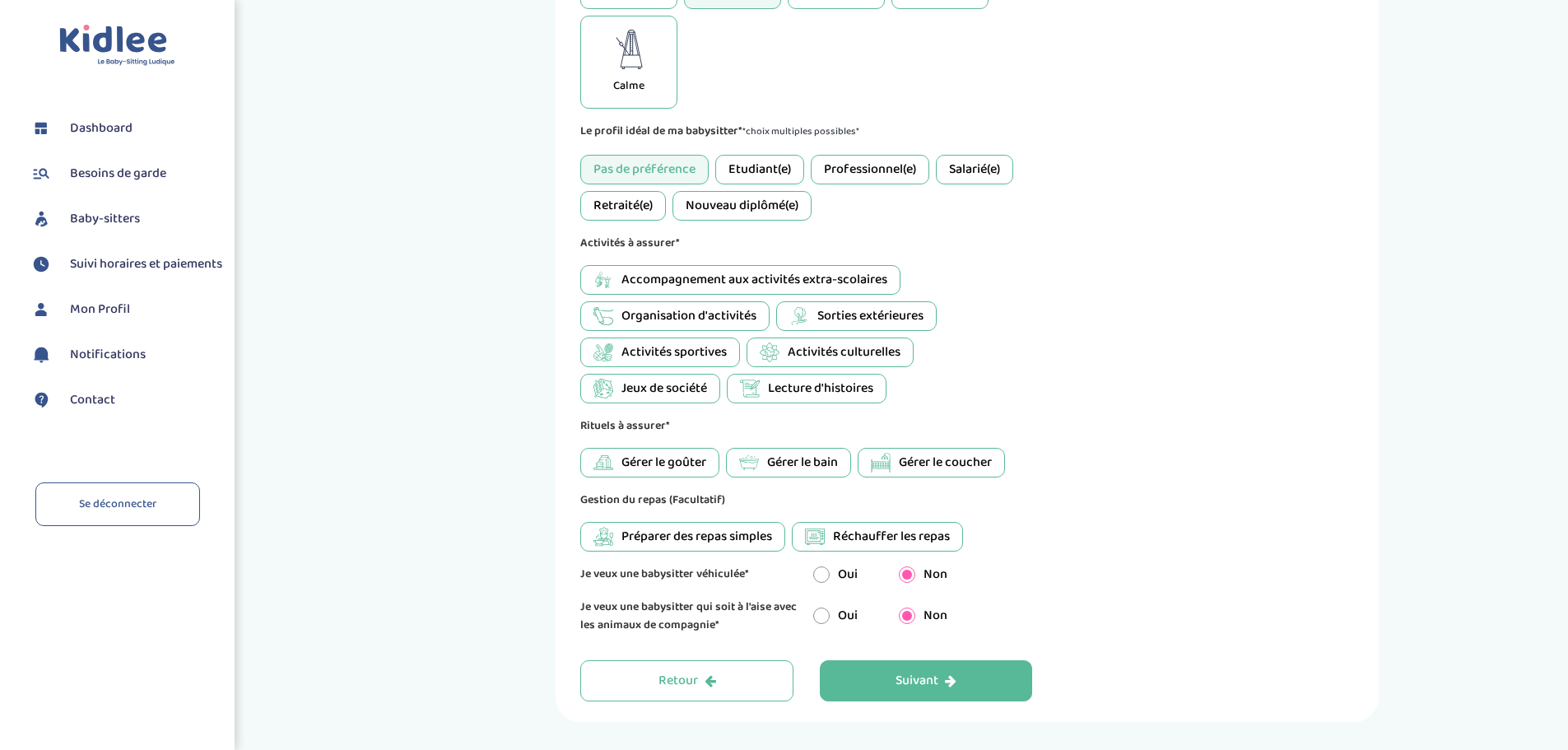
click at [662, 285] on span "Accompagnement aux activités extra-scolaires" at bounding box center [754, 280] width 266 height 20
click at [684, 461] on span "Gérer le goûter" at bounding box center [663, 463] width 84 height 20
click at [922, 461] on span "Gérer le coucher" at bounding box center [946, 463] width 93 height 20
click at [915, 461] on span "Gérer le coucher" at bounding box center [946, 463] width 93 height 20
click at [663, 542] on span "Préparer des repas simples" at bounding box center [697, 536] width 151 height 20
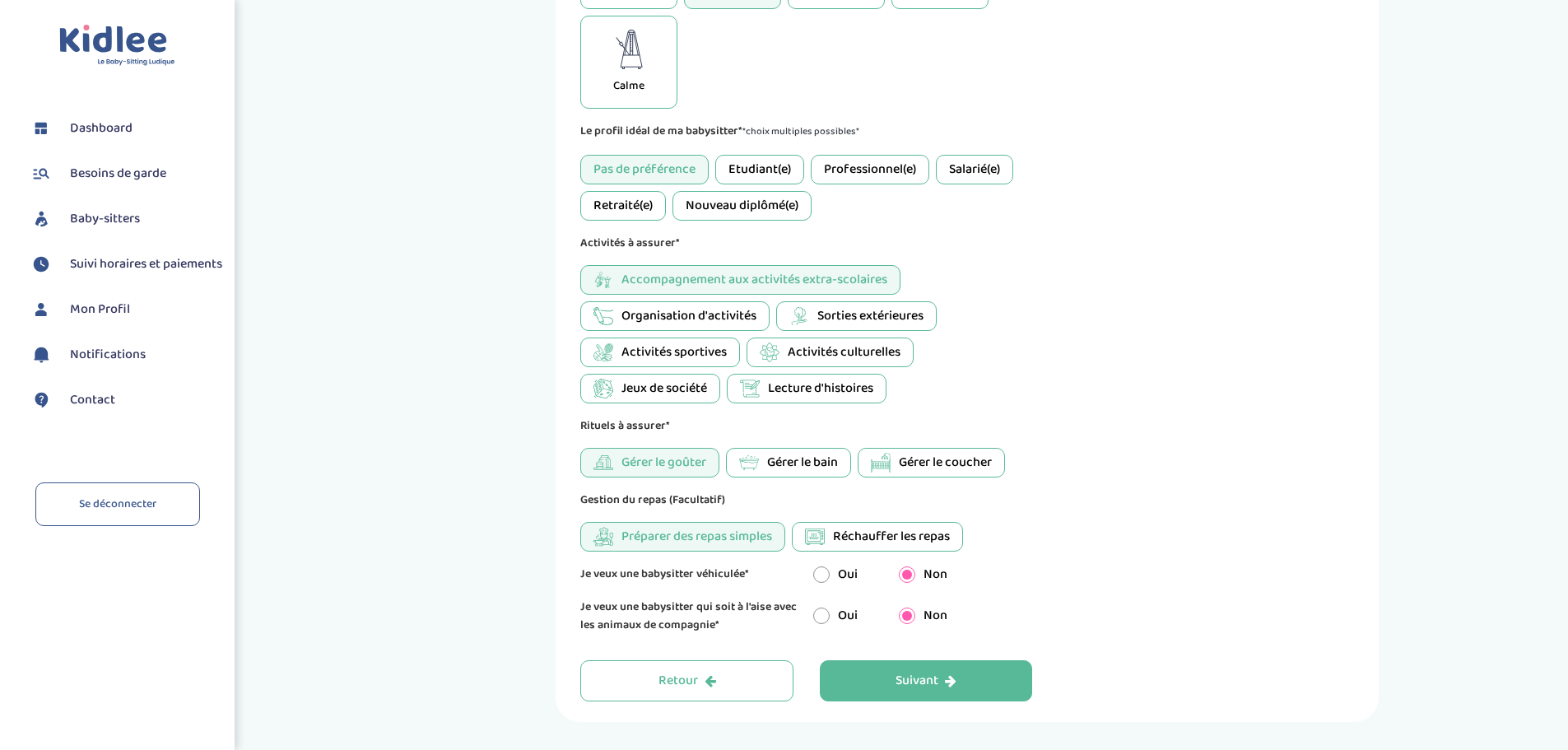
drag, startPoint x: 820, startPoint y: 537, endPoint x: 777, endPoint y: 529, distance: 43.7
click at [818, 537] on icon at bounding box center [814, 538] width 10 height 2
click at [706, 537] on span "Préparer des repas simples" at bounding box center [697, 536] width 151 height 20
click at [709, 320] on span "Organisation d'activités" at bounding box center [689, 316] width 135 height 20
click at [706, 352] on span "Activités sportives" at bounding box center [674, 353] width 105 height 20
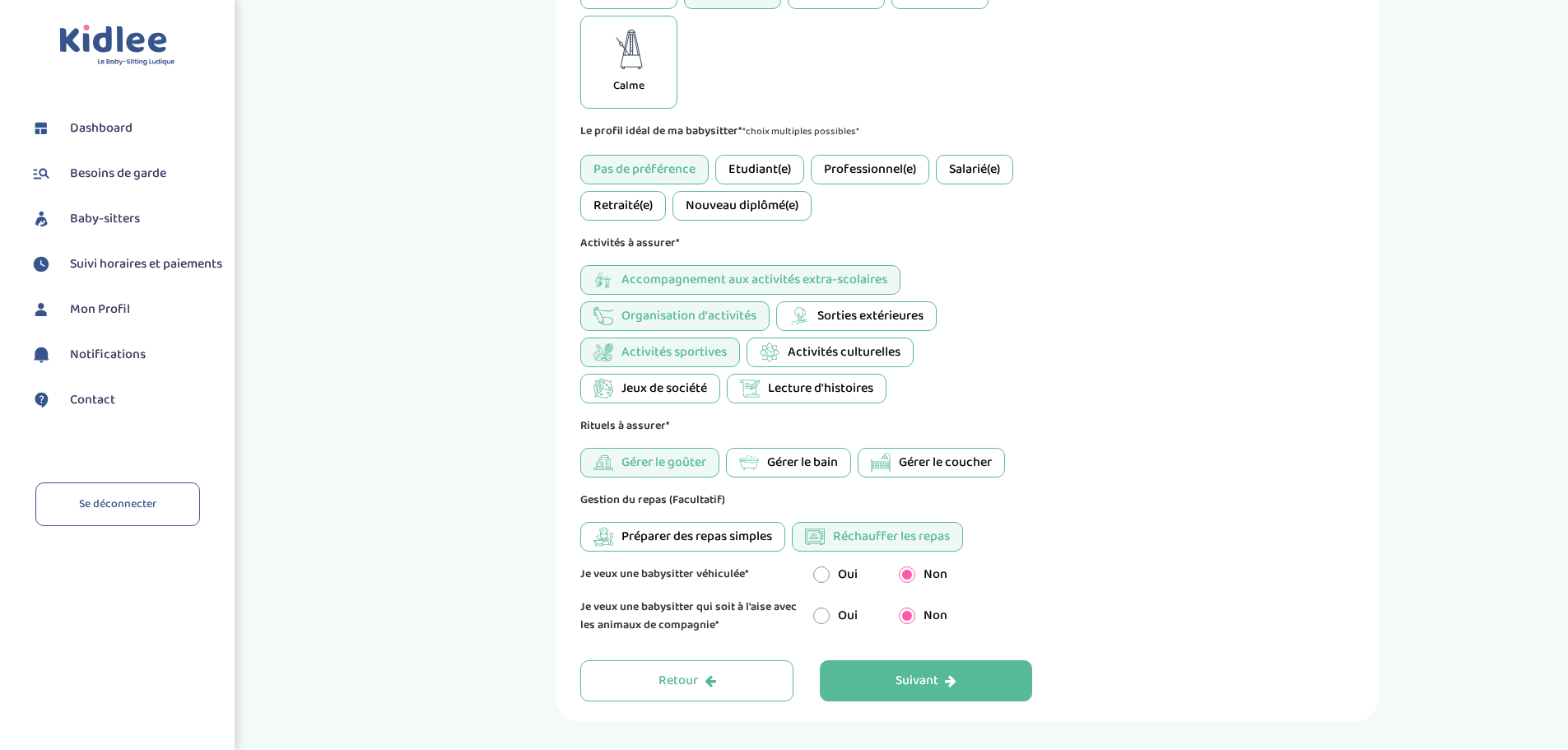
click at [706, 353] on span "Activités sportives" at bounding box center [674, 353] width 105 height 20
click at [641, 382] on span "Jeux de société" at bounding box center [664, 388] width 85 height 20
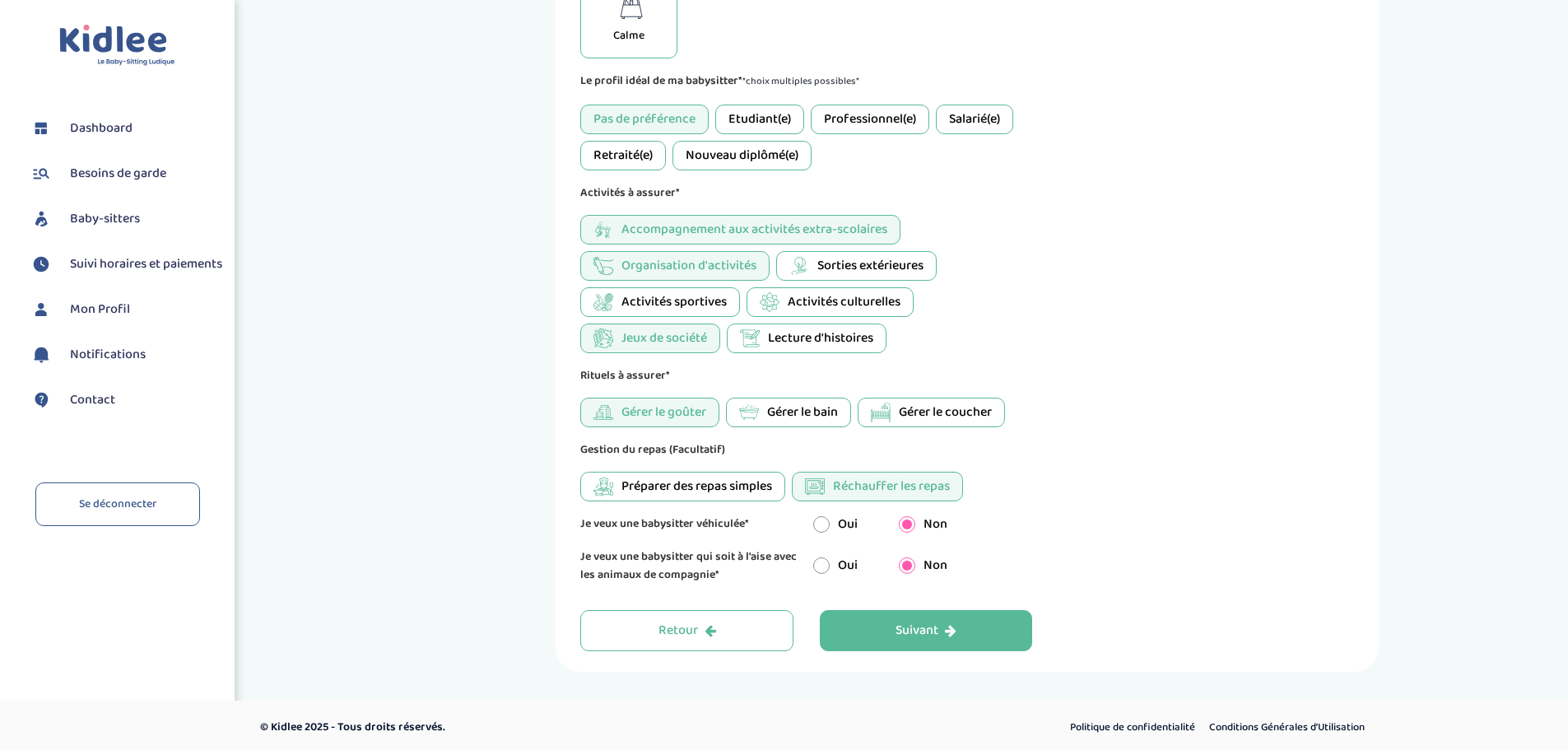
scroll to position [712, 0]
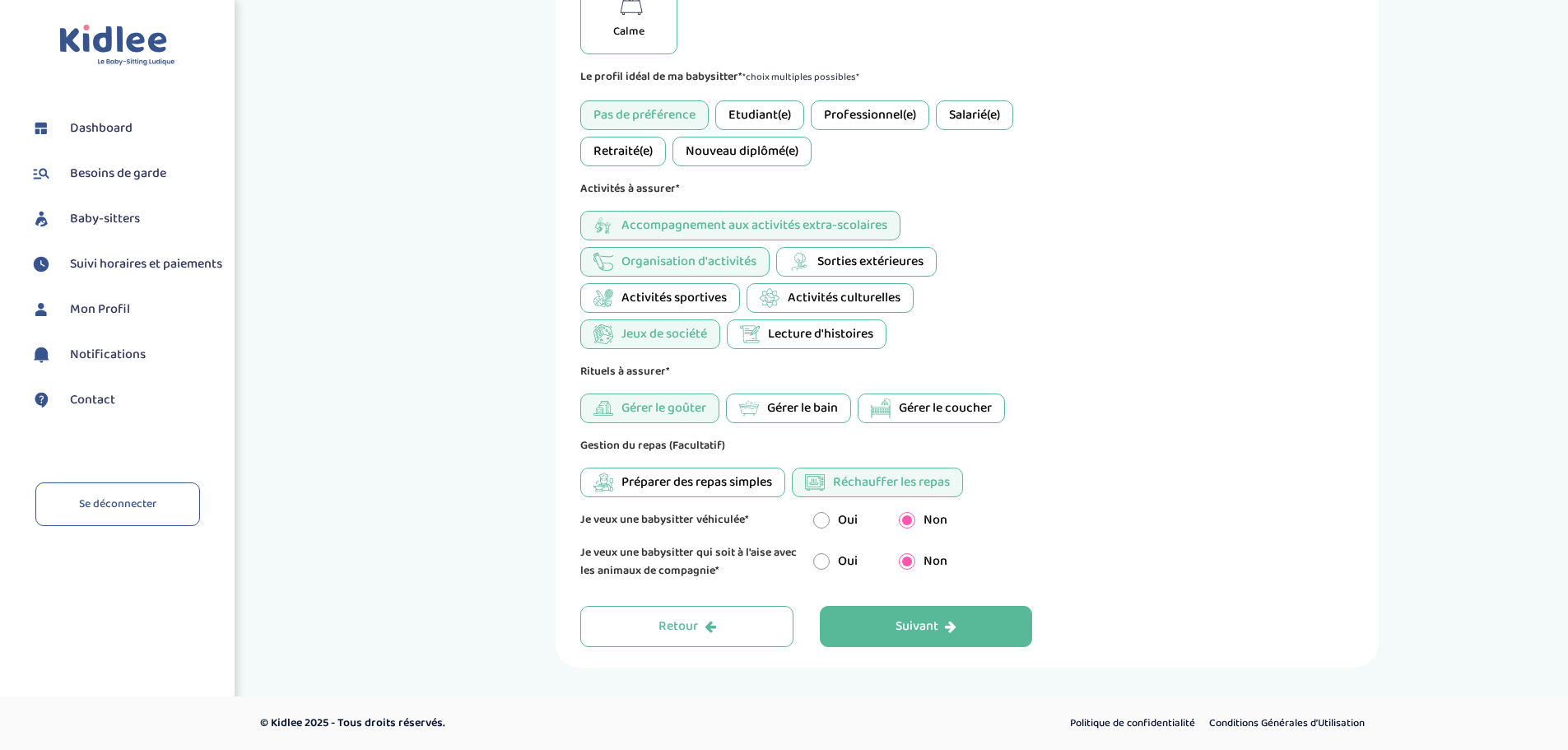
click at [660, 293] on span "Activités sportives" at bounding box center [674, 298] width 105 height 20
click at [933, 632] on div "Suivant" at bounding box center [925, 626] width 61 height 19
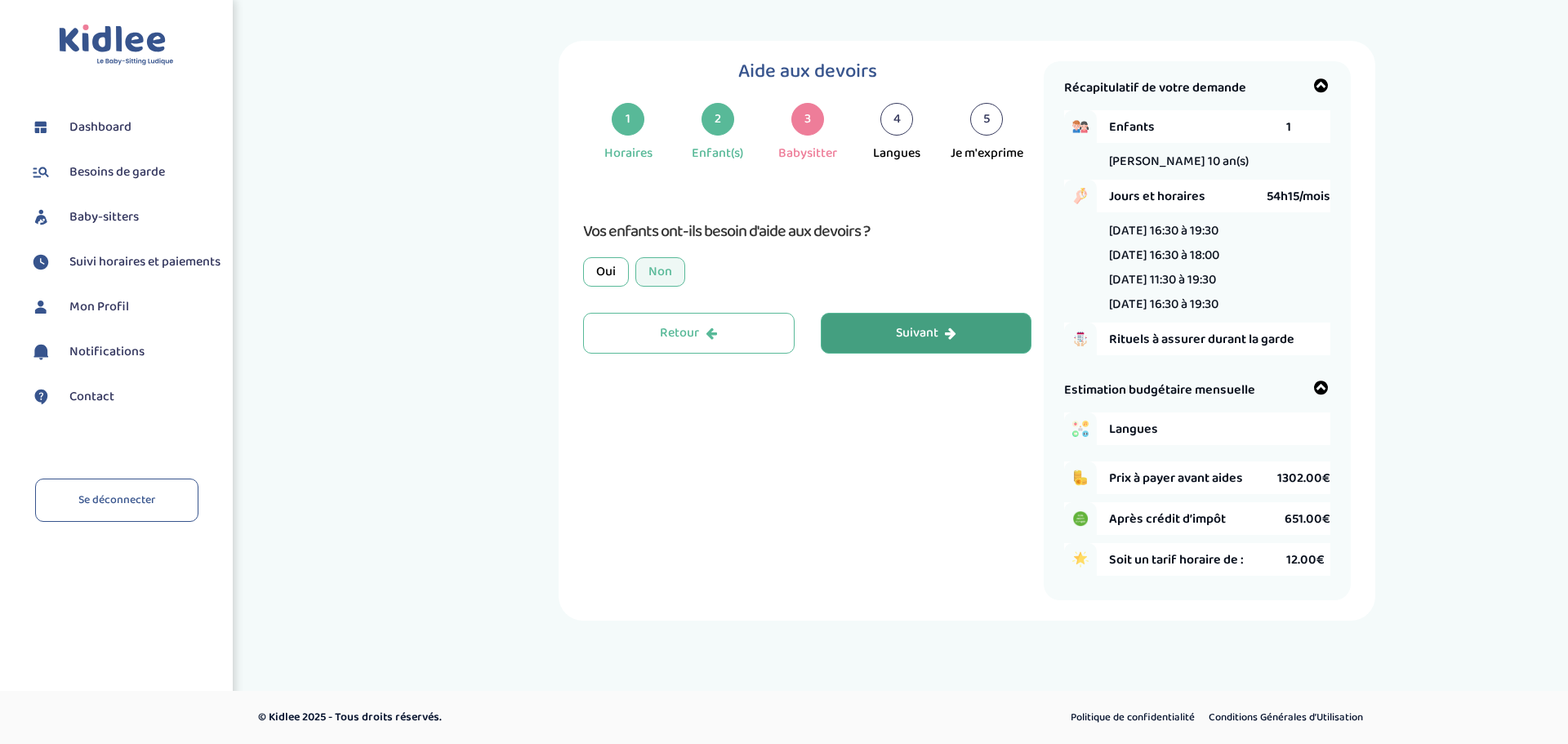
click at [605, 270] on div "Oui" at bounding box center [605, 272] width 45 height 30
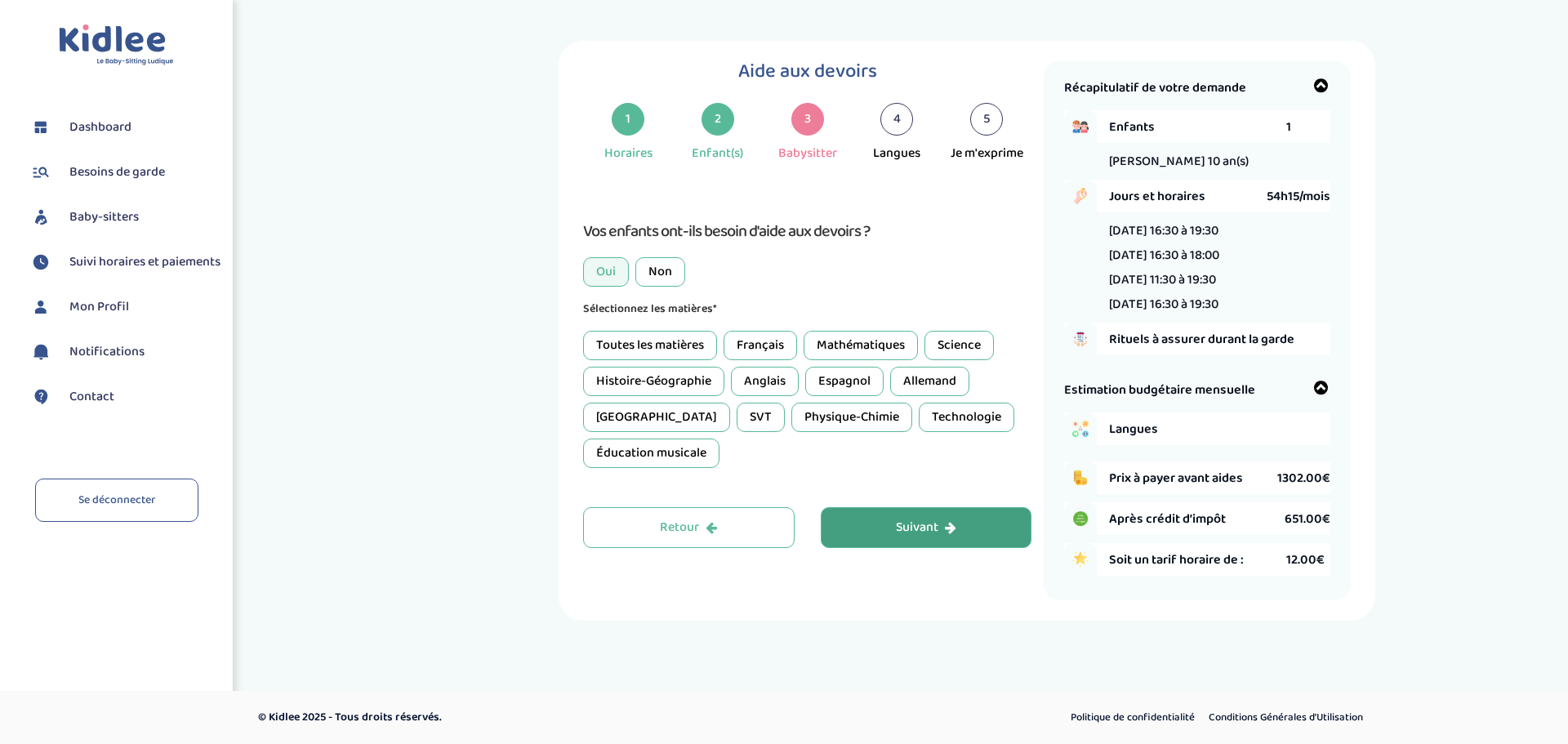
click at [698, 344] on div "Toutes les matières" at bounding box center [649, 345] width 134 height 30
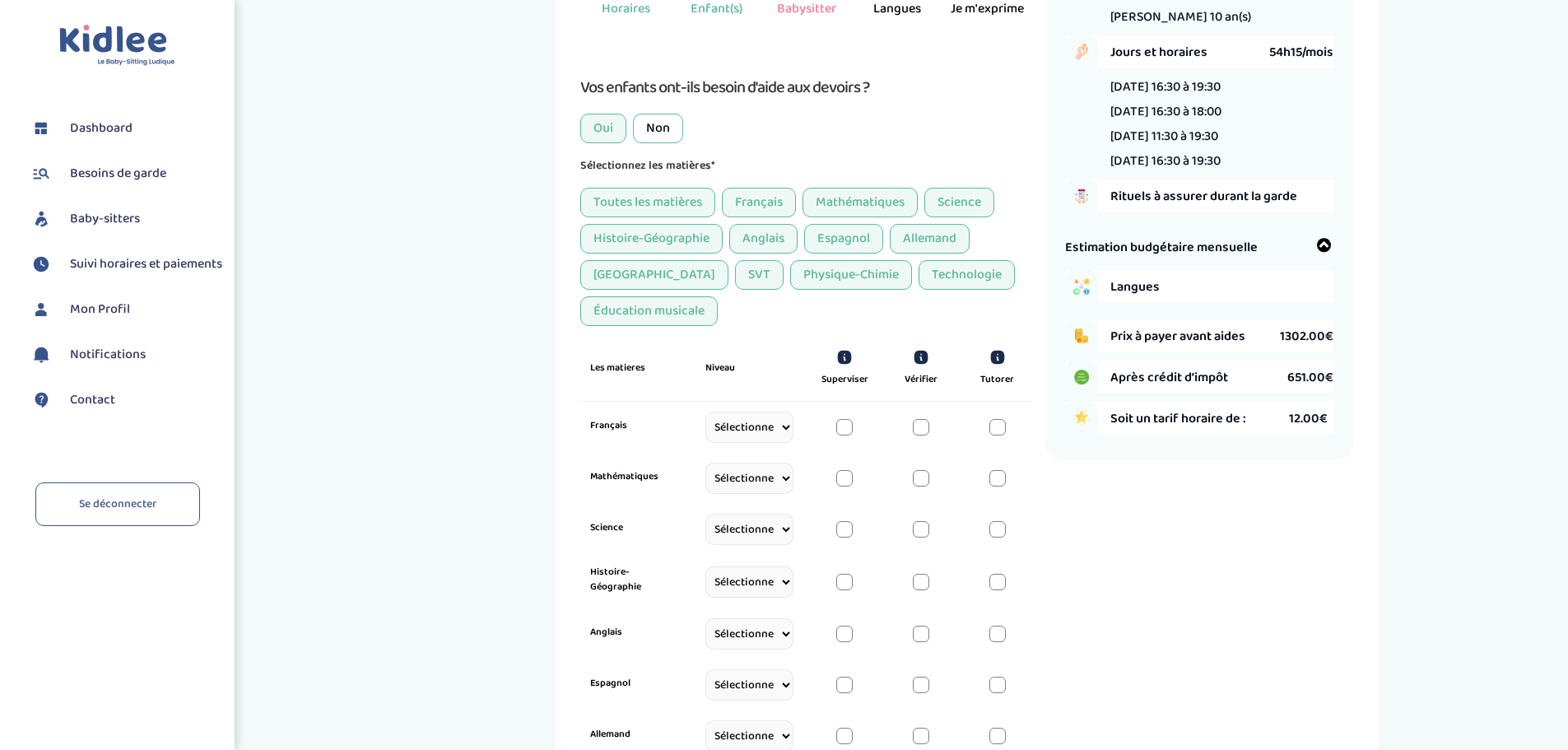
scroll to position [165, 0]
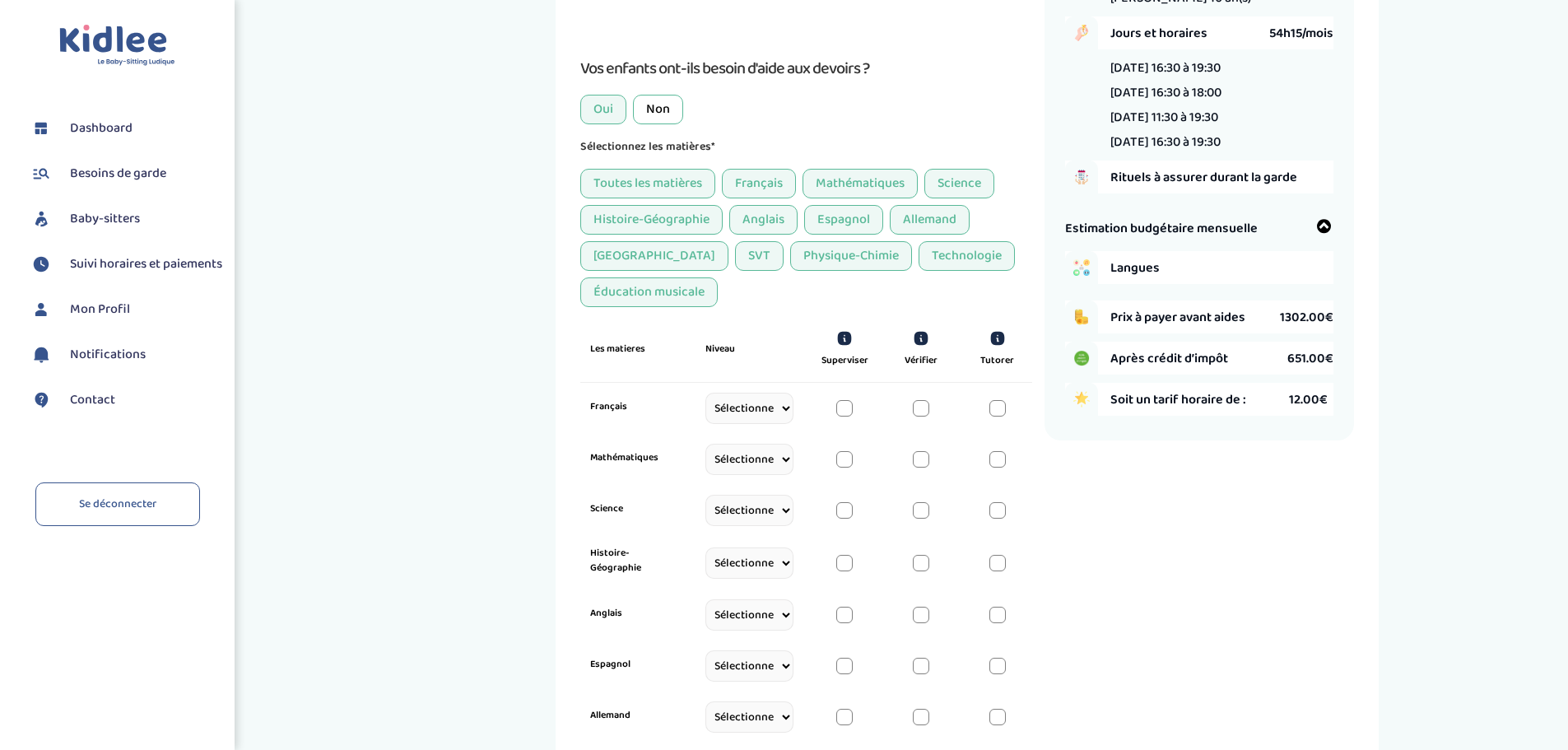
click at [763, 411] on select "Sélectionne CP CE1 CE2 CM1 CM2 6eme 5eme 4eme 3eme Seconde Prémière Terminale" at bounding box center [749, 407] width 88 height 31
select select "CE2"
click at [706, 411] on select "Sélectionne CP CE1 CE2 CM1 CM2 6eme 5eme 4eme 3eme Seconde Prémière Terminale" at bounding box center [749, 407] width 88 height 31
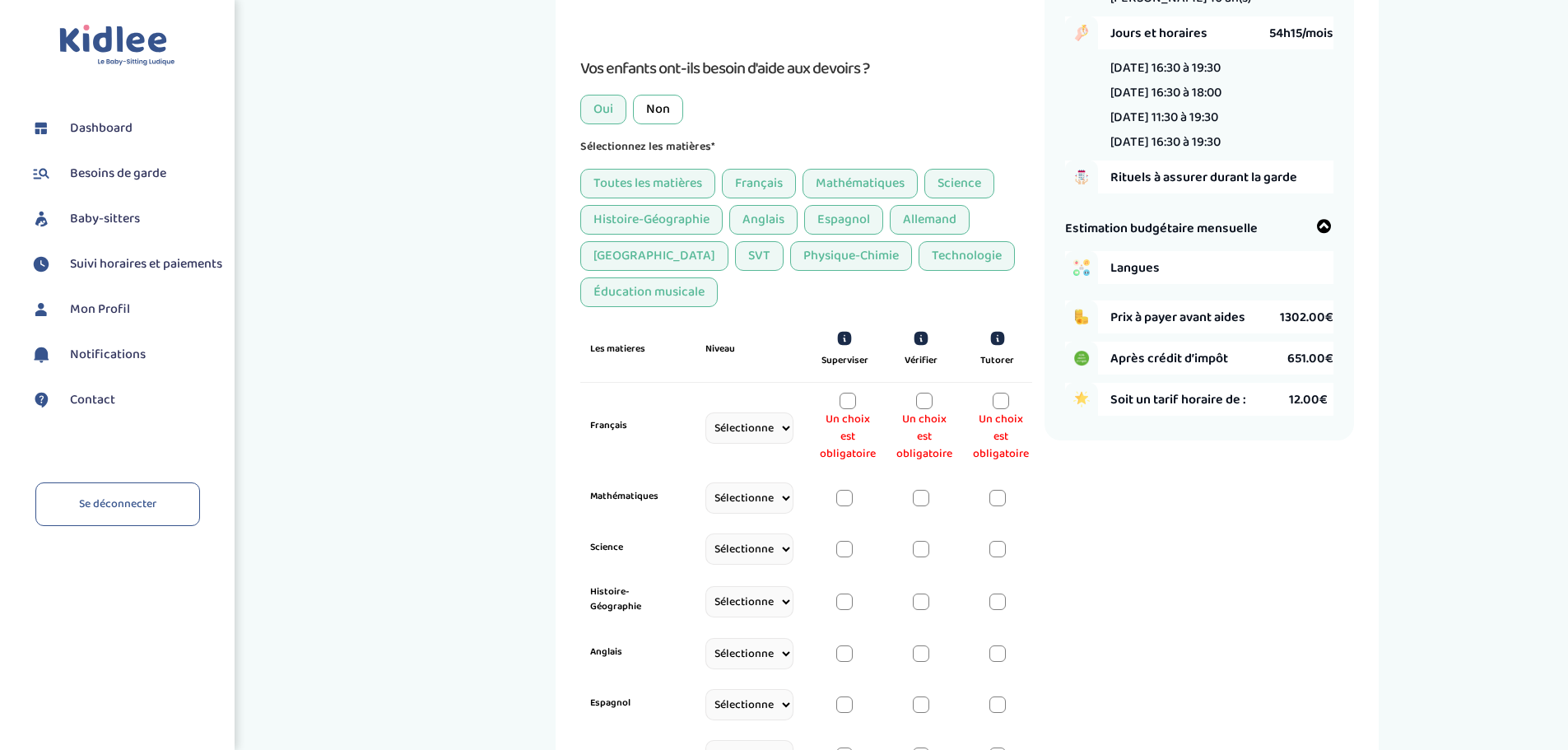
click at [918, 398] on div at bounding box center [924, 400] width 17 height 17
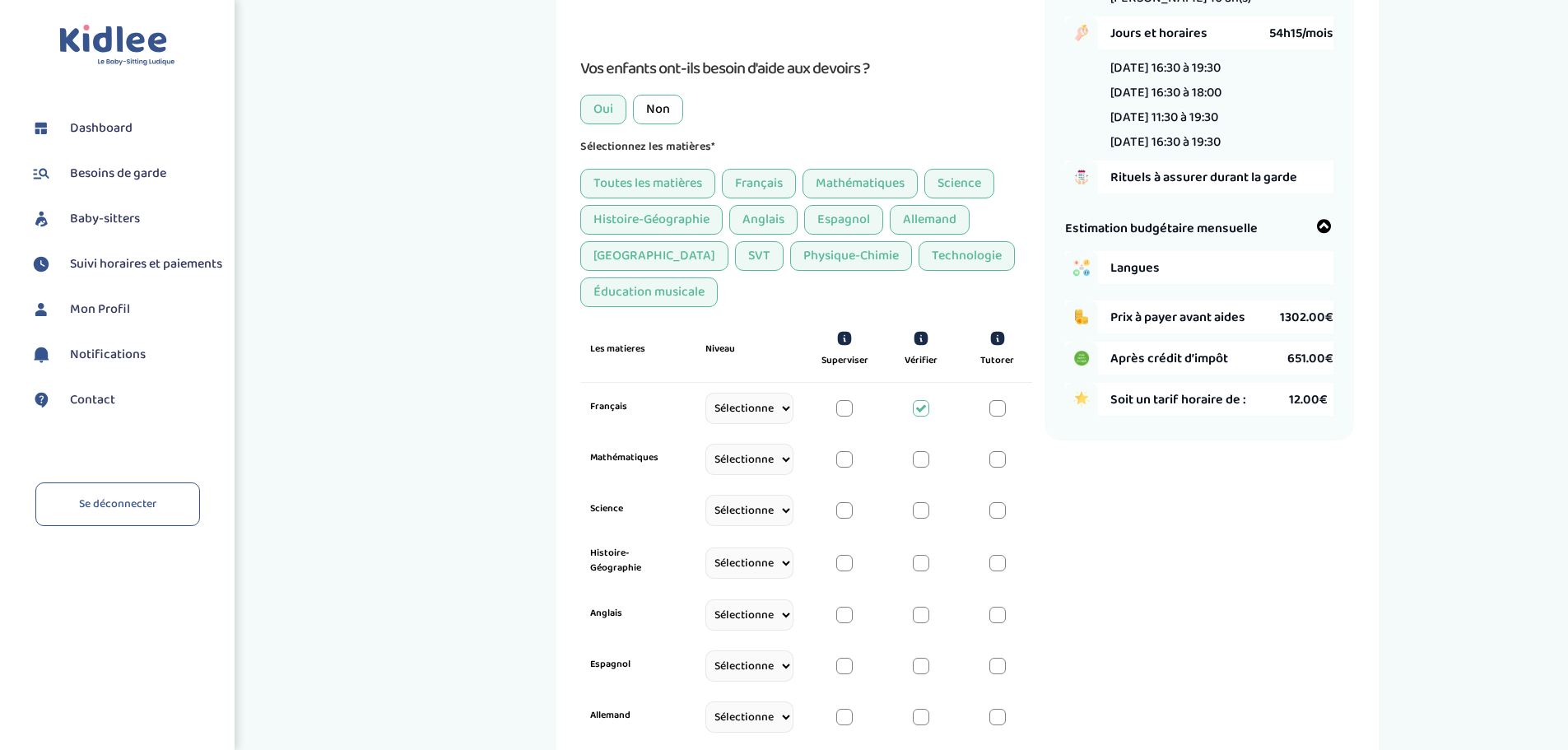
click at [775, 460] on select "Sélectionne CP CE1 CE2 CM1 CM2 6eme 5eme 4eme 3eme Seconde Prémière Terminale" at bounding box center [749, 459] width 88 height 31
select select "CE2"
click at [706, 463] on select "Sélectionne CP CE1 CE2 CM1 CM2 6eme 5eme 4eme 3eme Seconde Prémière Terminale" at bounding box center [749, 459] width 88 height 31
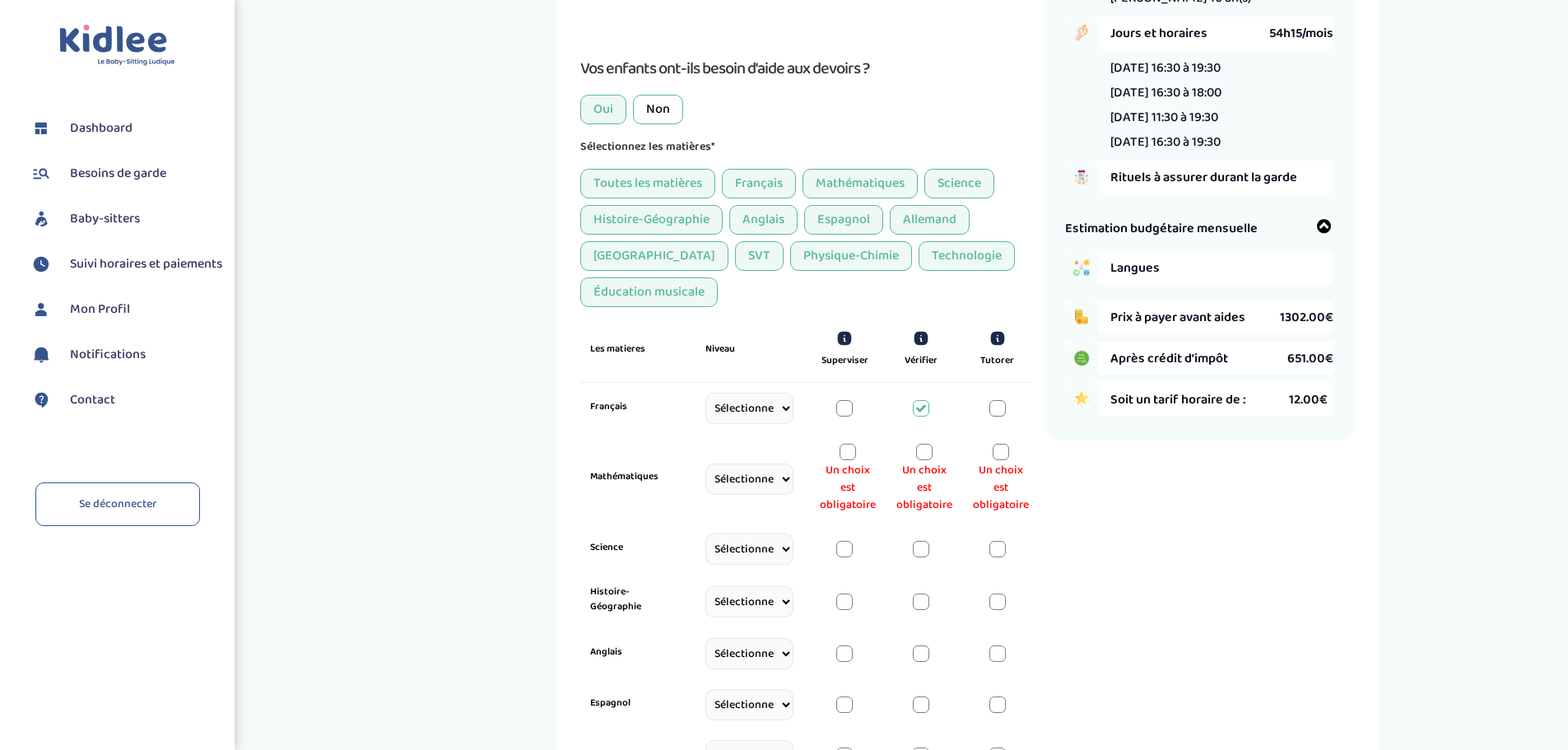
click at [922, 456] on div at bounding box center [924, 452] width 17 height 17
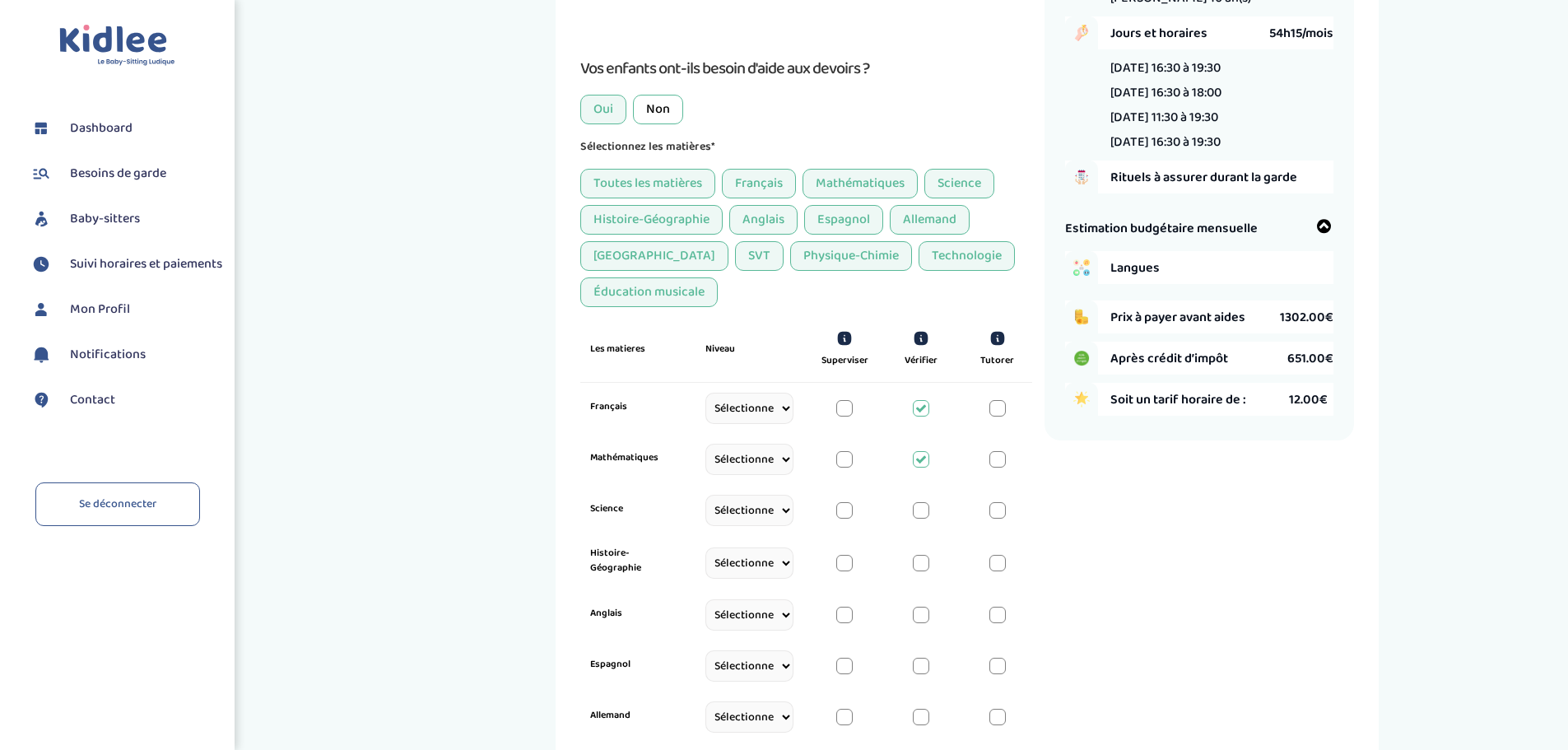
click at [846, 456] on div at bounding box center [845, 459] width 17 height 17
click at [848, 403] on div at bounding box center [845, 408] width 17 height 17
click at [756, 564] on select "Sélectionne CP CE1 CE2 CM1 CM2 6eme 5eme 4eme 3eme Seconde Prémière Terminale" at bounding box center [749, 562] width 88 height 31
click at [620, 505] on label "Science" at bounding box center [634, 508] width 88 height 15
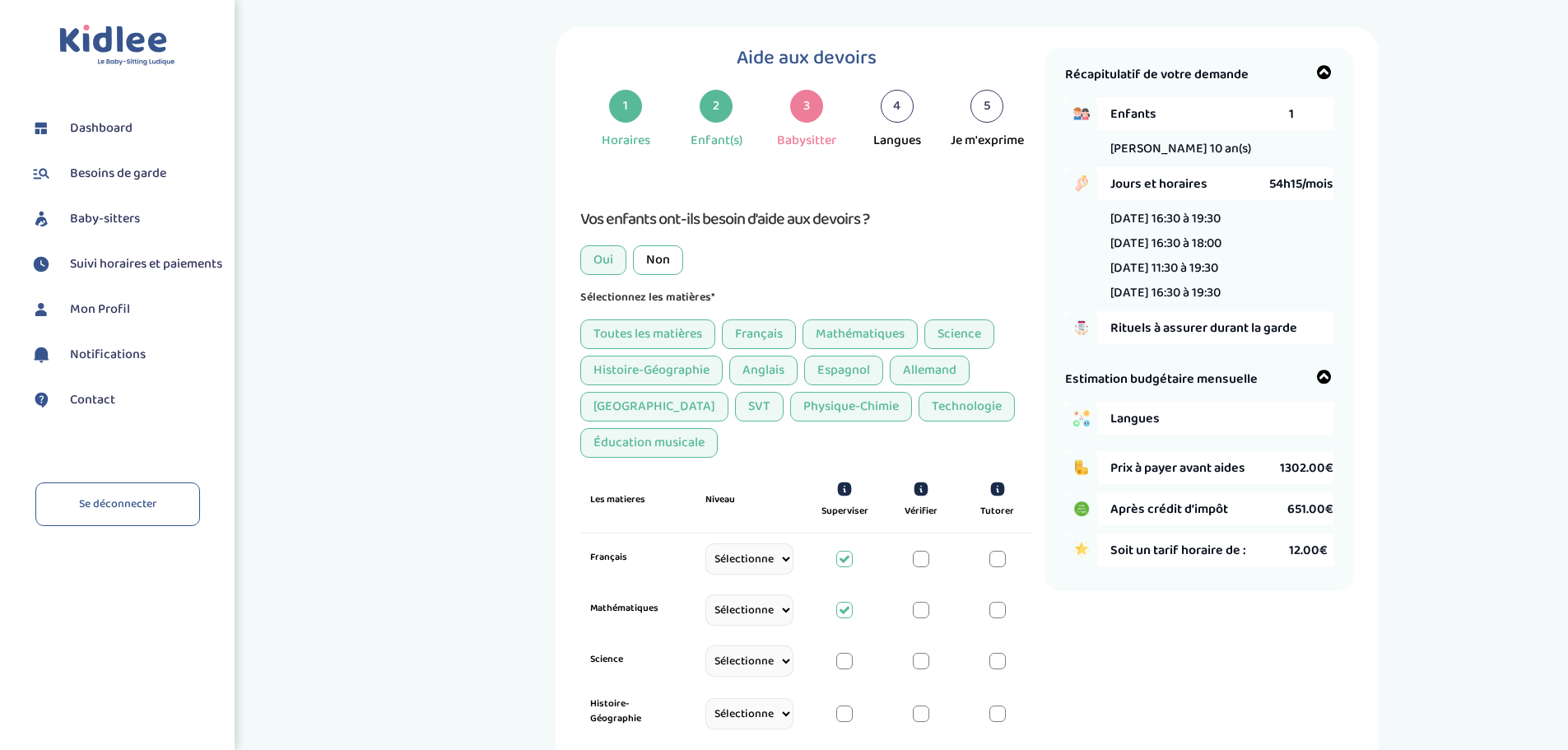
scroll to position [0, 0]
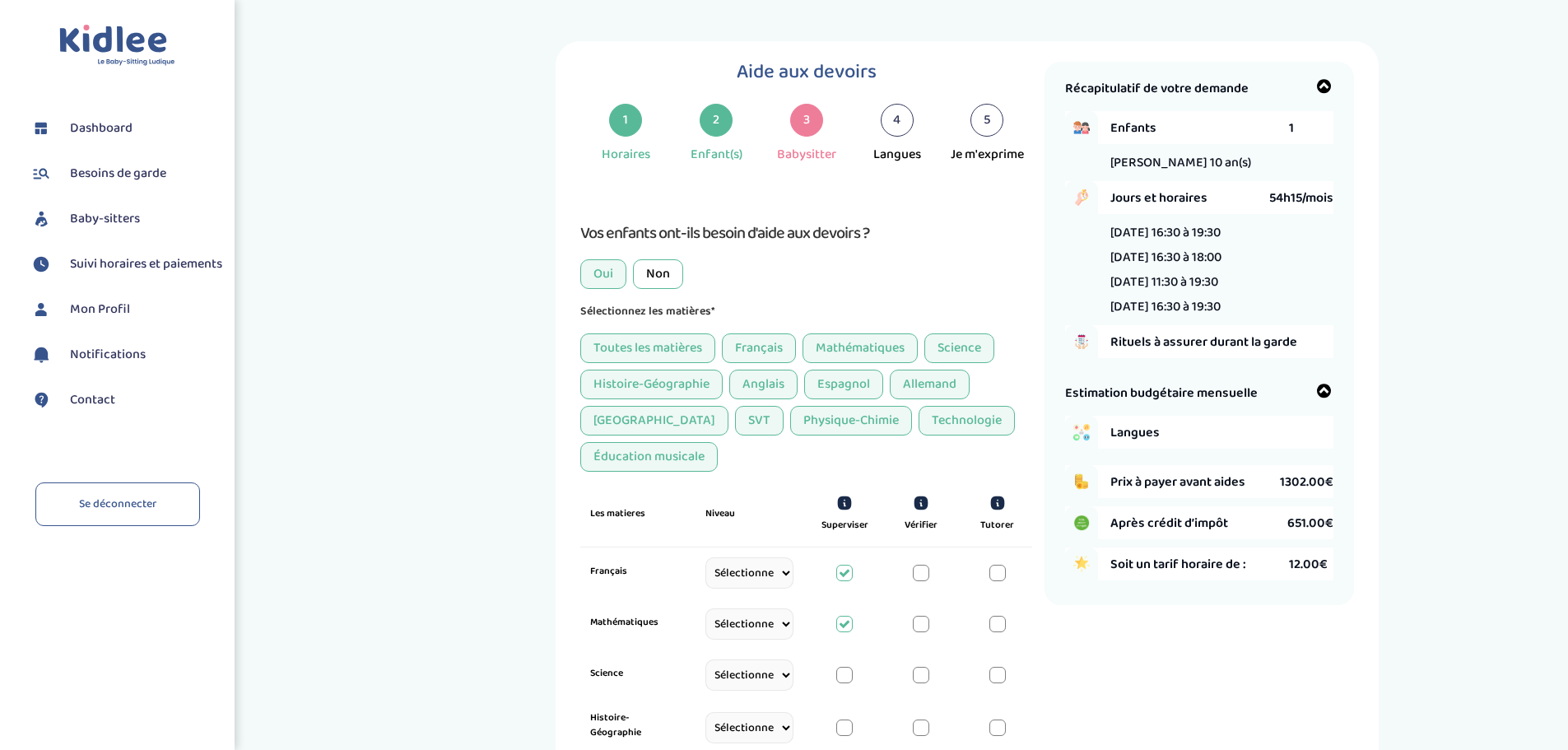
click at [718, 133] on div "2" at bounding box center [715, 119] width 33 height 33
click at [719, 120] on div "2" at bounding box center [715, 119] width 33 height 33
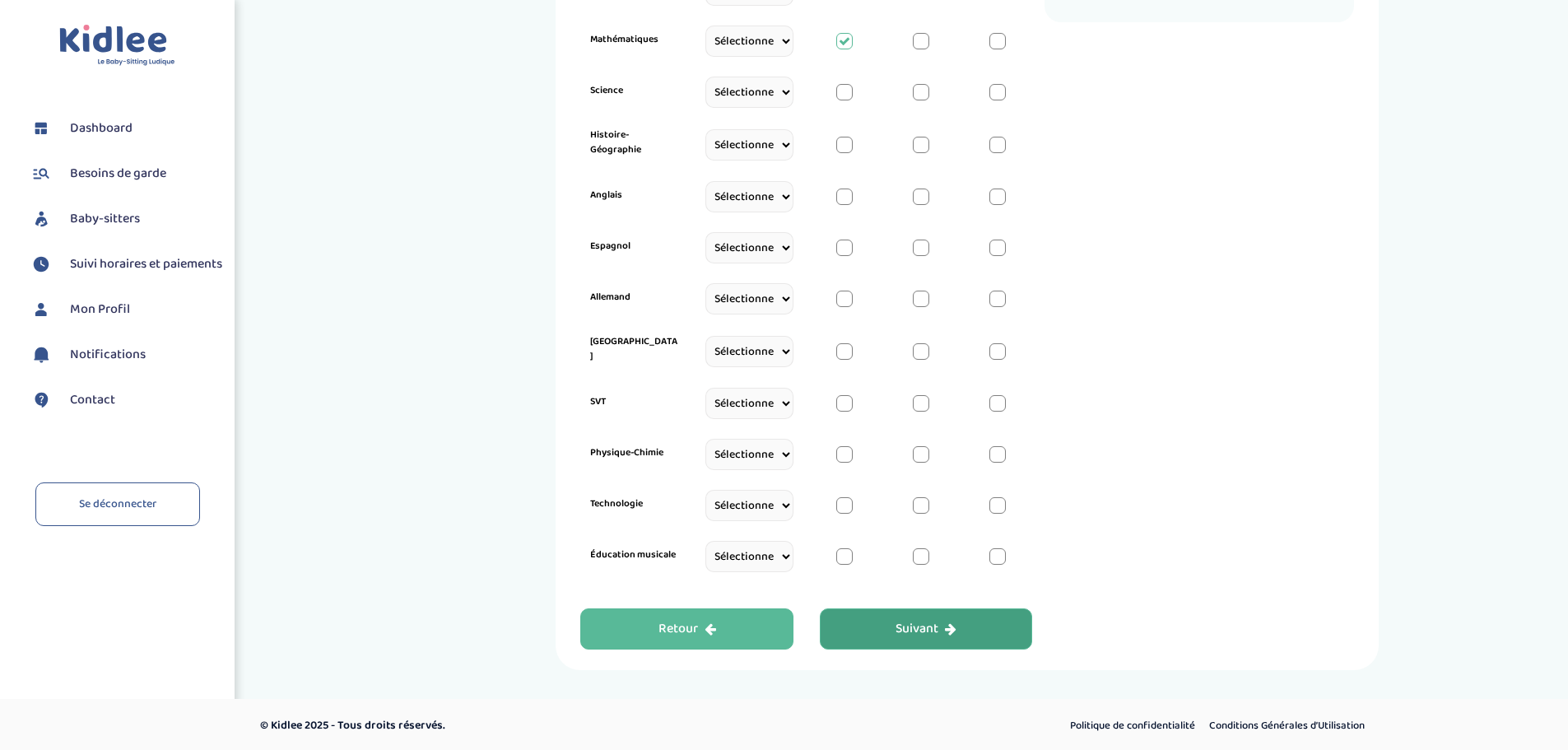
click at [680, 620] on div "Retour" at bounding box center [688, 629] width 58 height 19
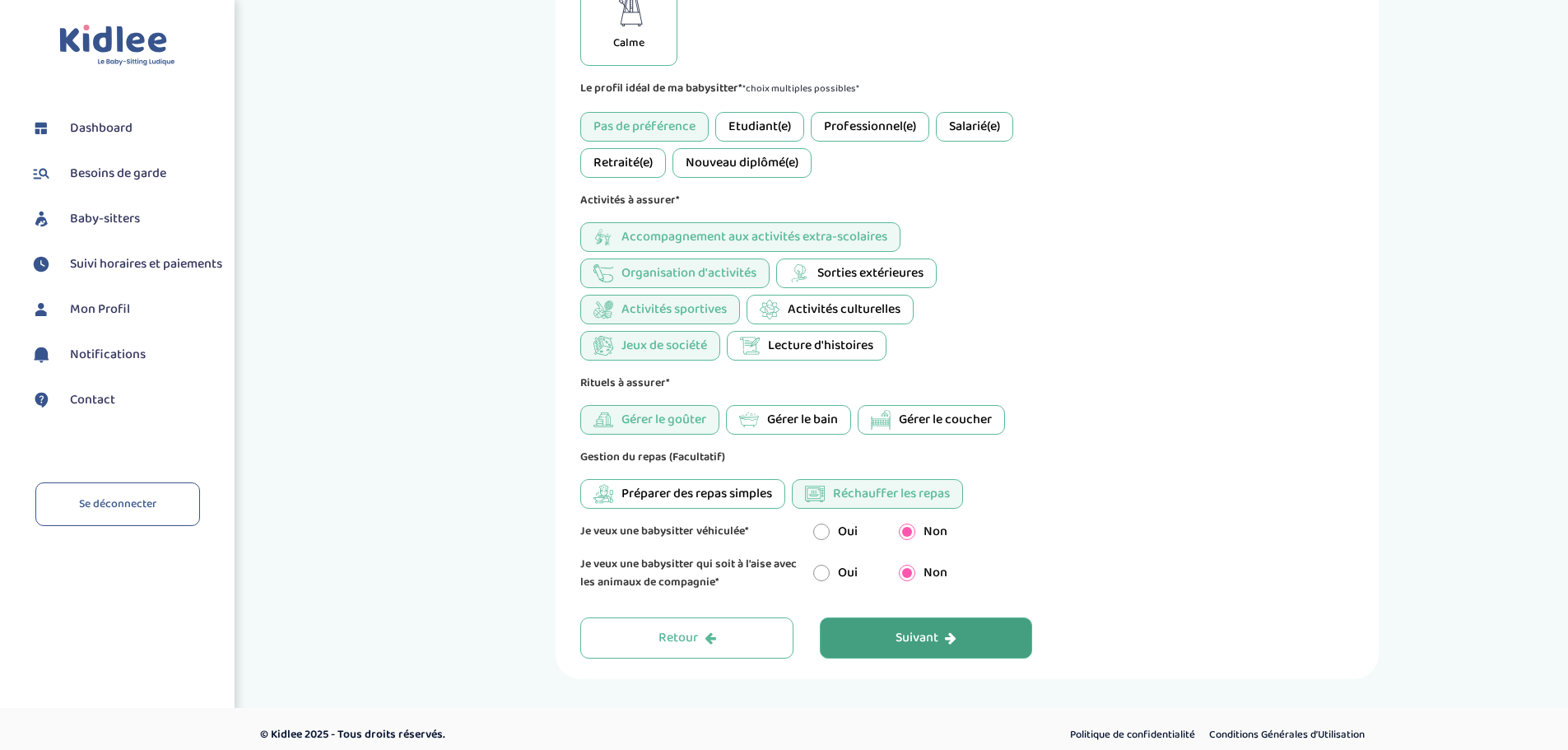
scroll to position [712, 0]
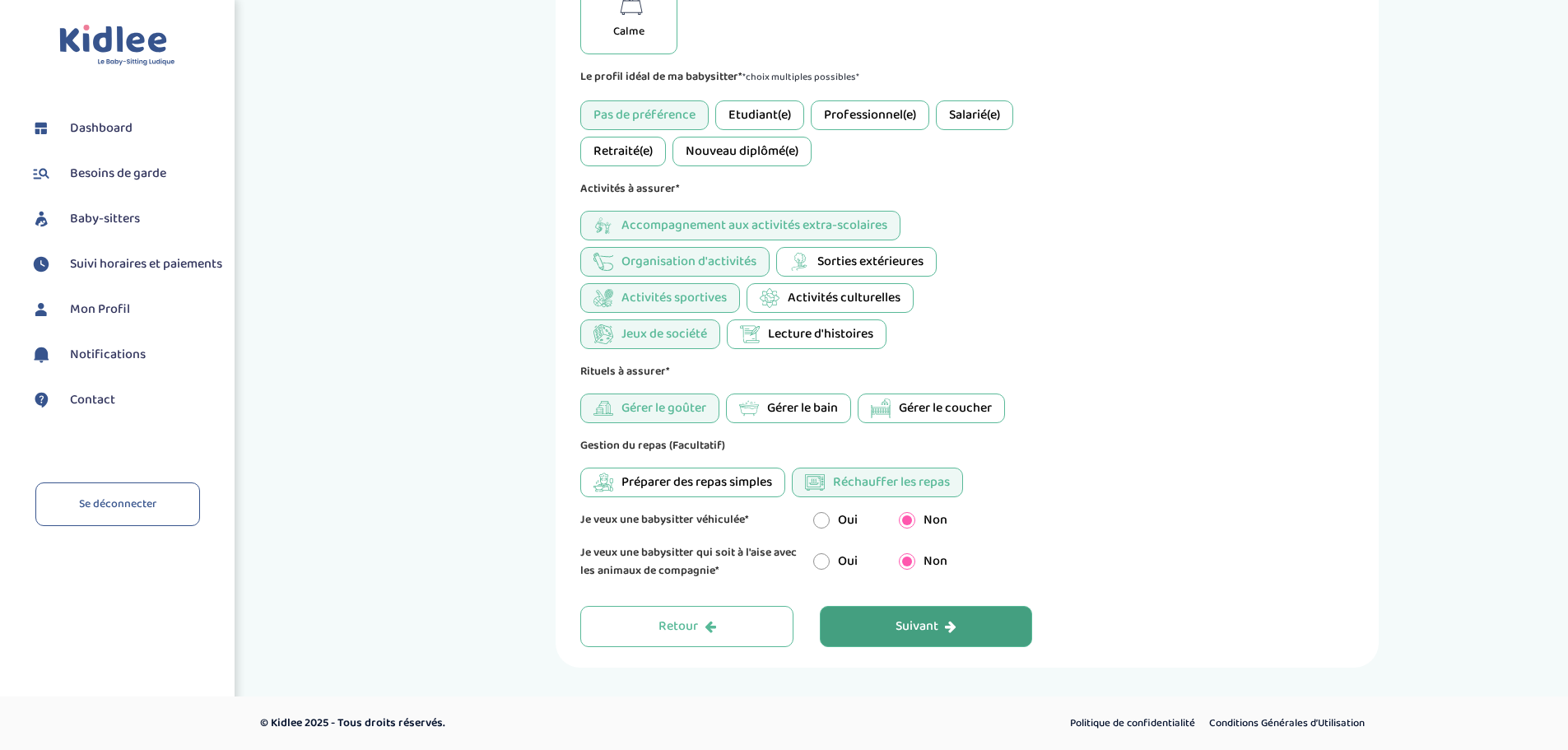
click at [682, 614] on button "Retour" at bounding box center [687, 626] width 214 height 41
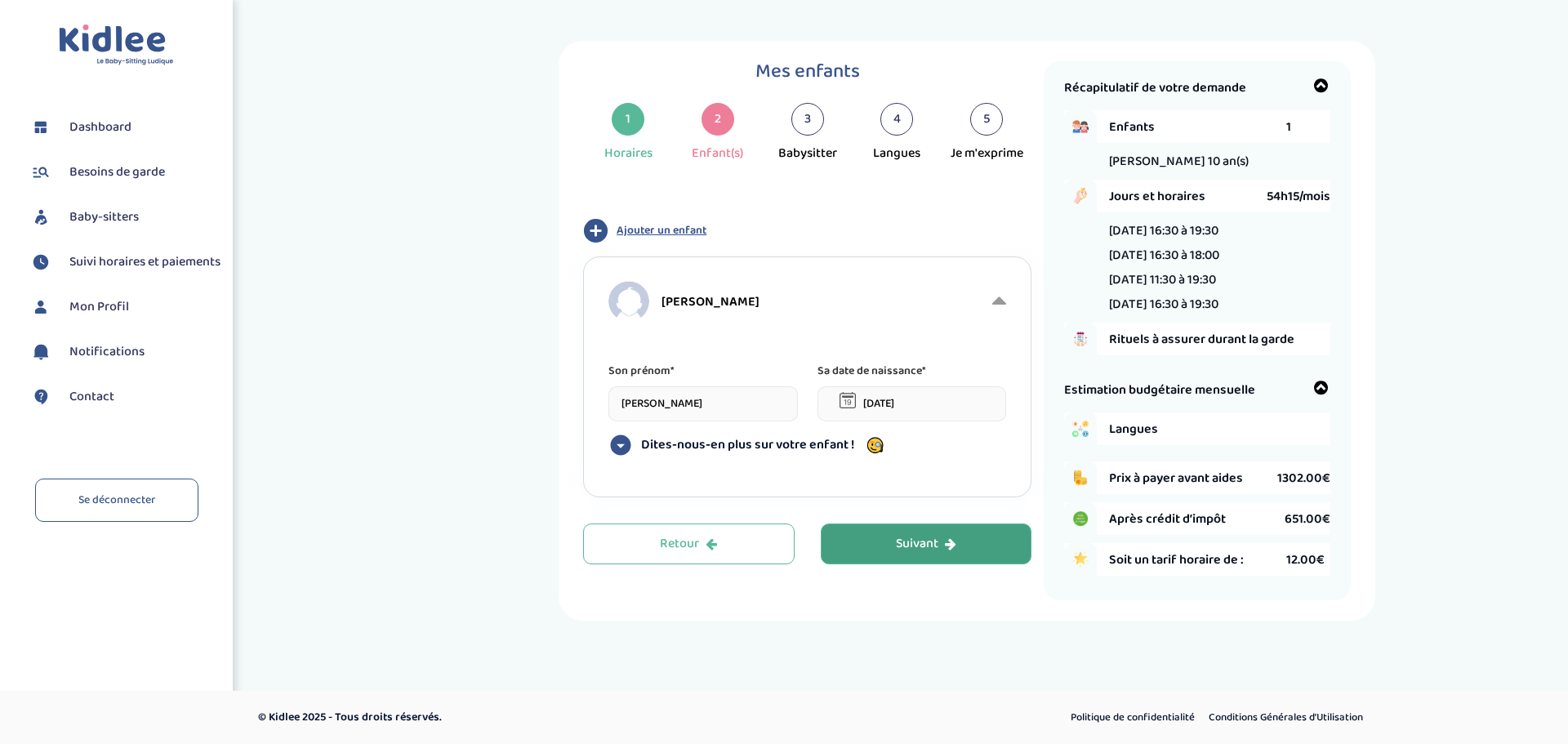
click at [701, 446] on span "Dites-nous-en plus sur votre enfant !" at bounding box center [747, 444] width 213 height 17
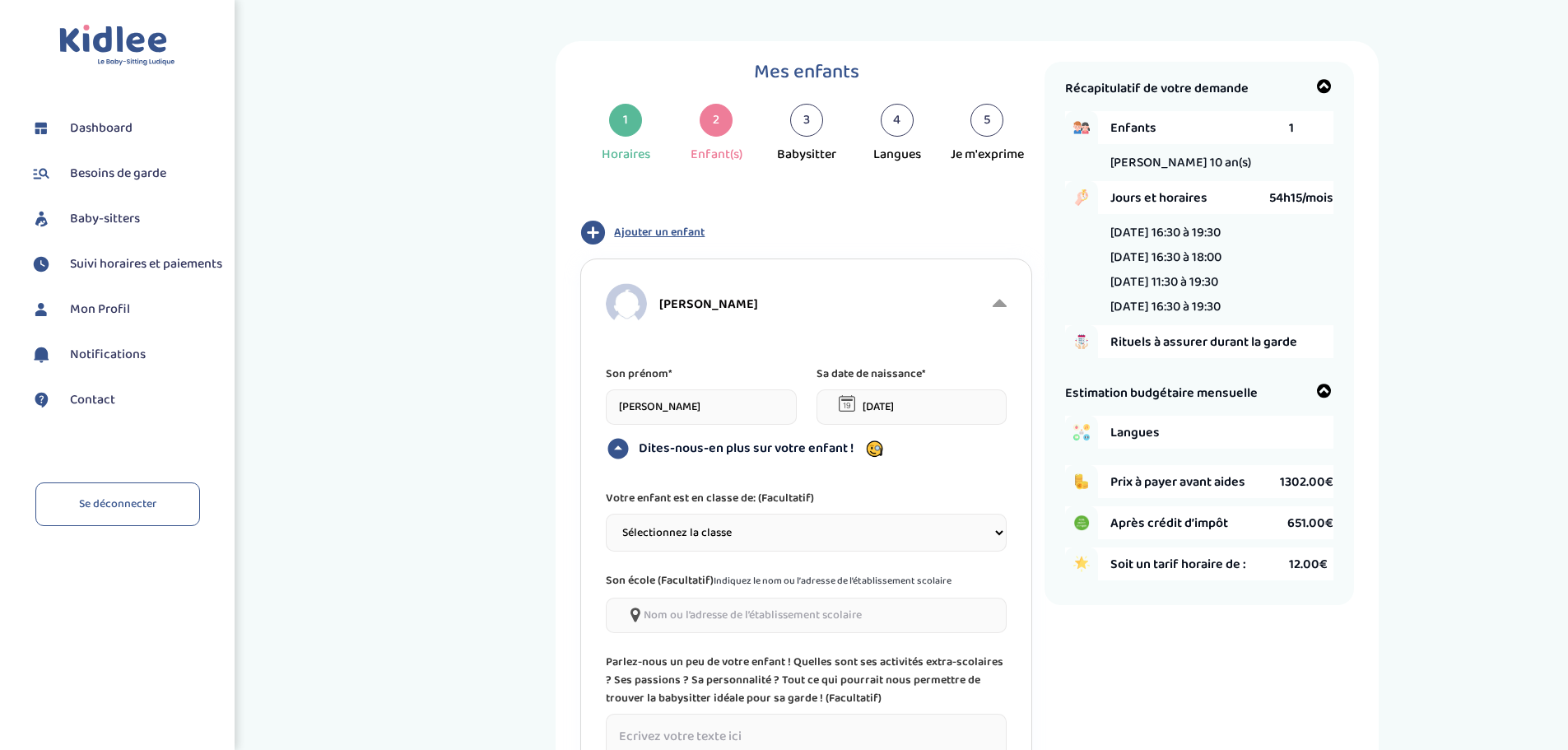
click at [709, 522] on select "Sélectionnez la classe Petite section (PS) Moyenne section (MS) Grande section …" at bounding box center [806, 532] width 400 height 38
select select "8"
click at [606, 514] on select "Sélectionnez la classe Petite section (PS) Moyenne section (MS) Grande section …" at bounding box center [806, 532] width 400 height 38
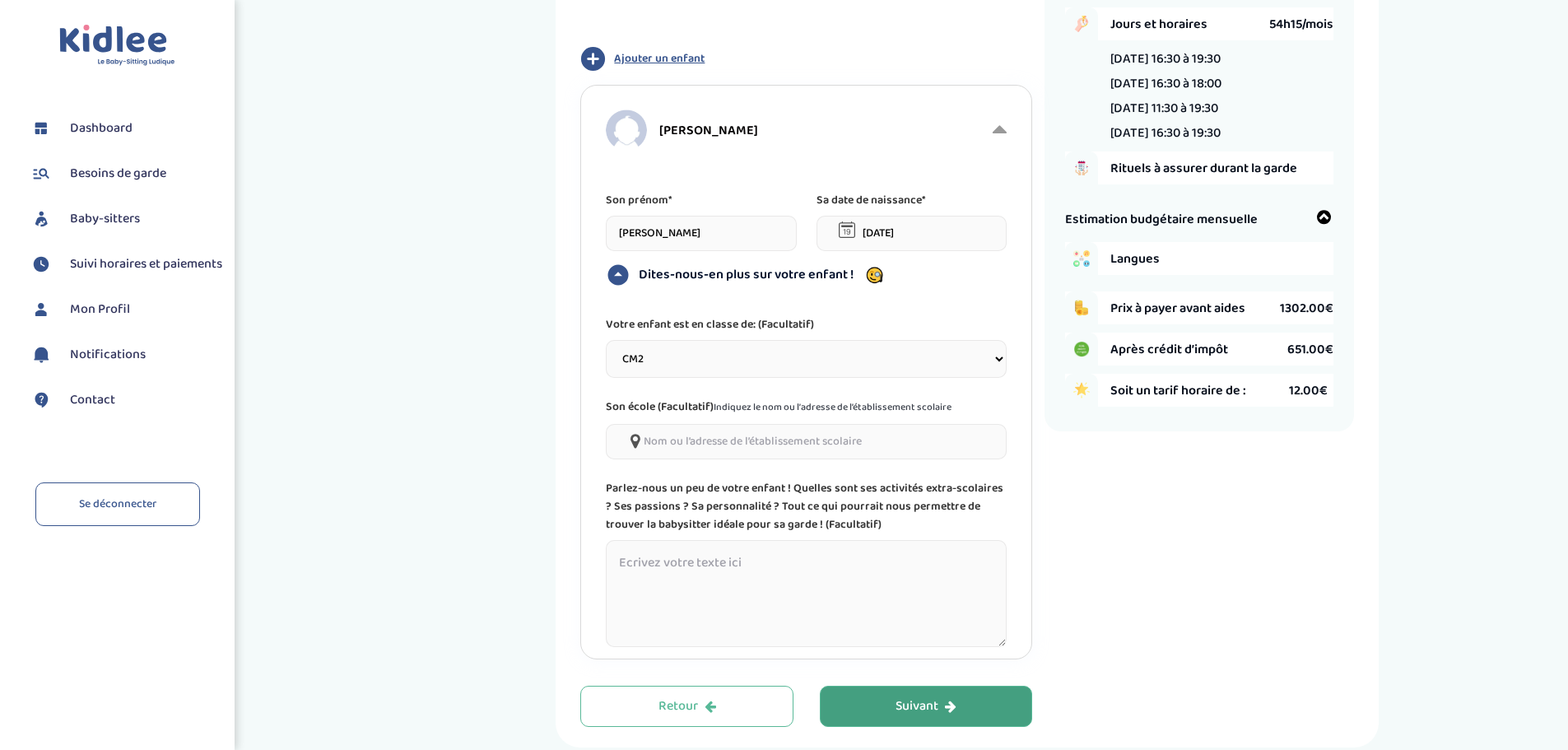
scroll to position [165, 0]
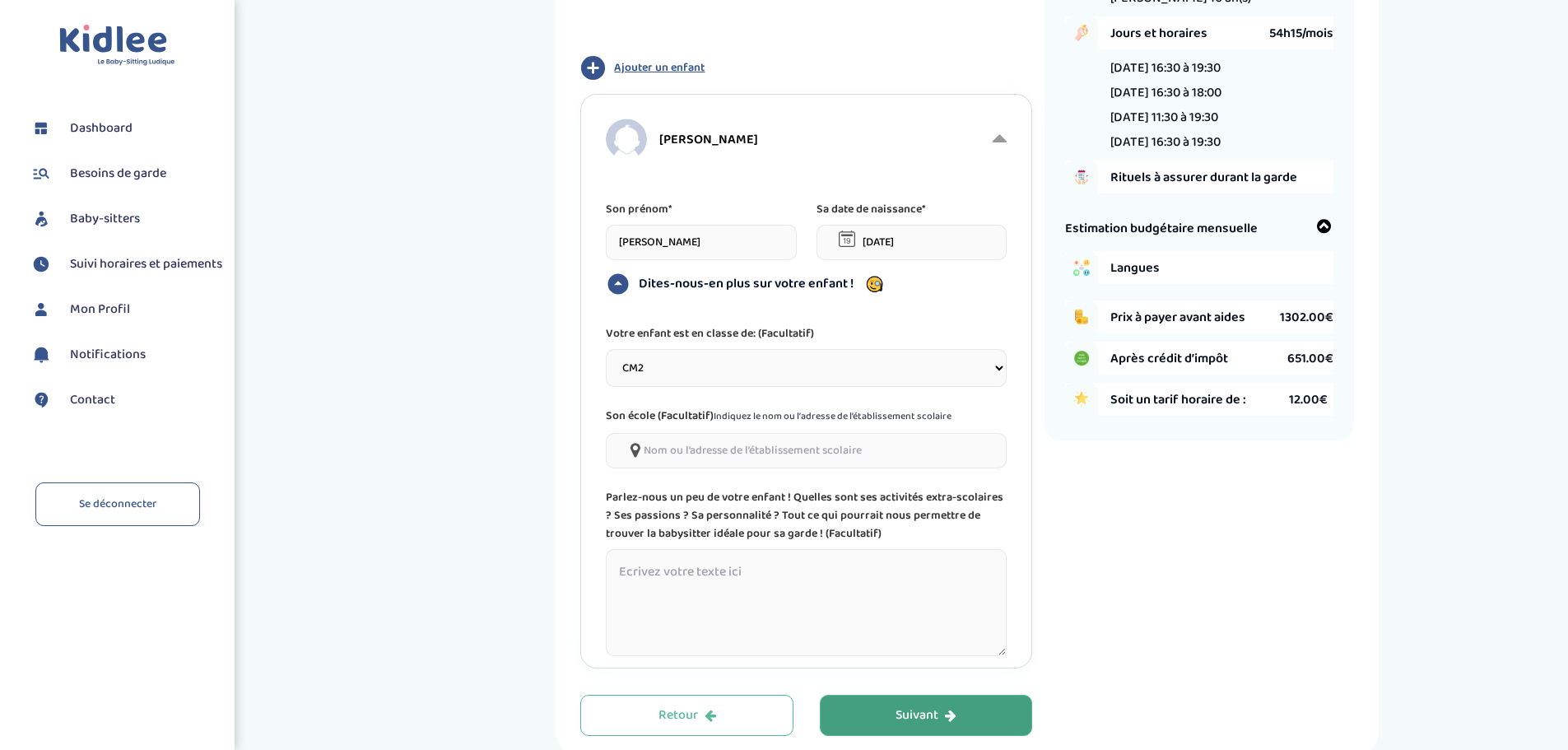
click at [707, 457] on input"] at bounding box center [806, 451] width 400 height 36
click at [611, 624] on textarea at bounding box center [806, 603] width 400 height 107
click at [668, 69] on span "Ajouter un enfant" at bounding box center [659, 68] width 90 height 17
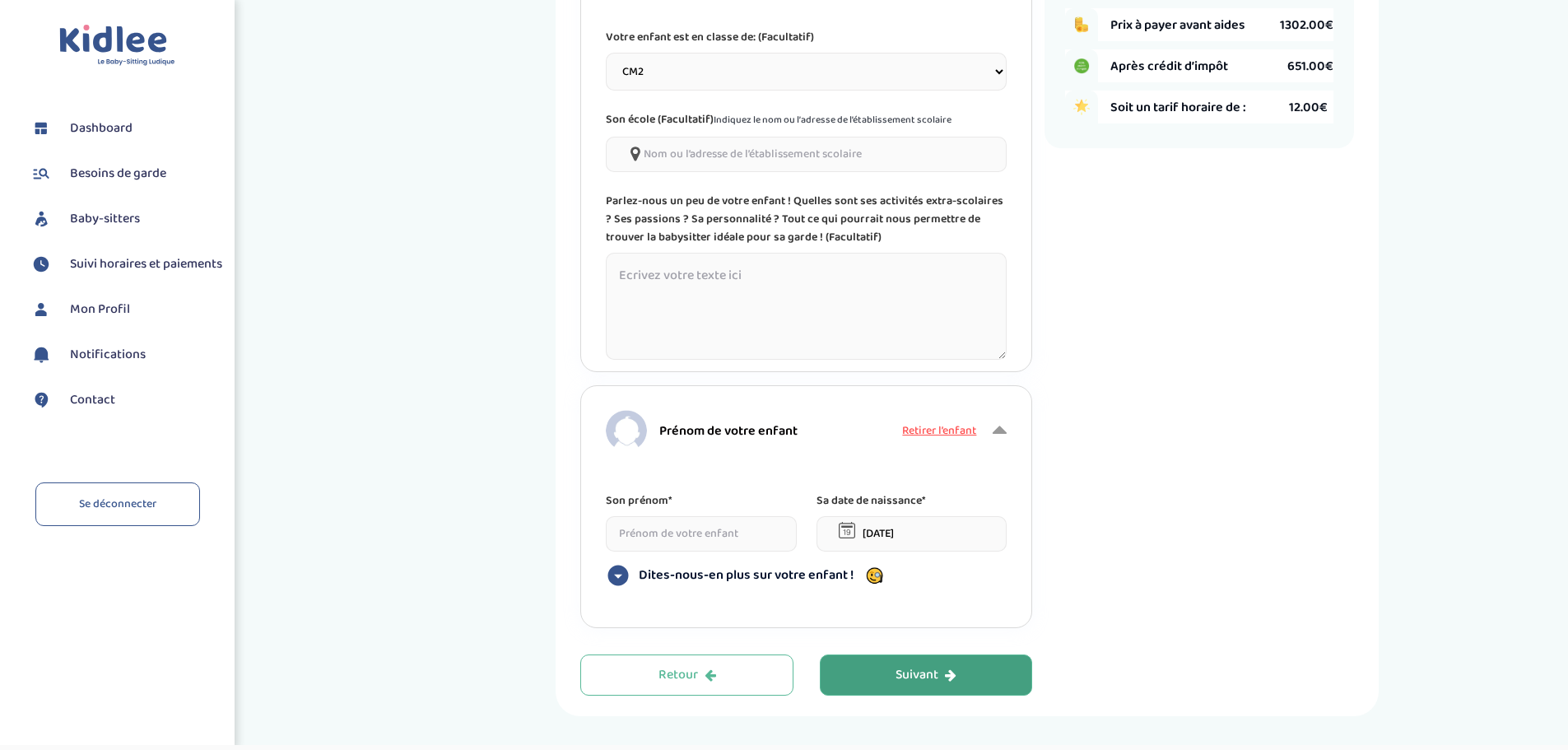
scroll to position [494, 0]
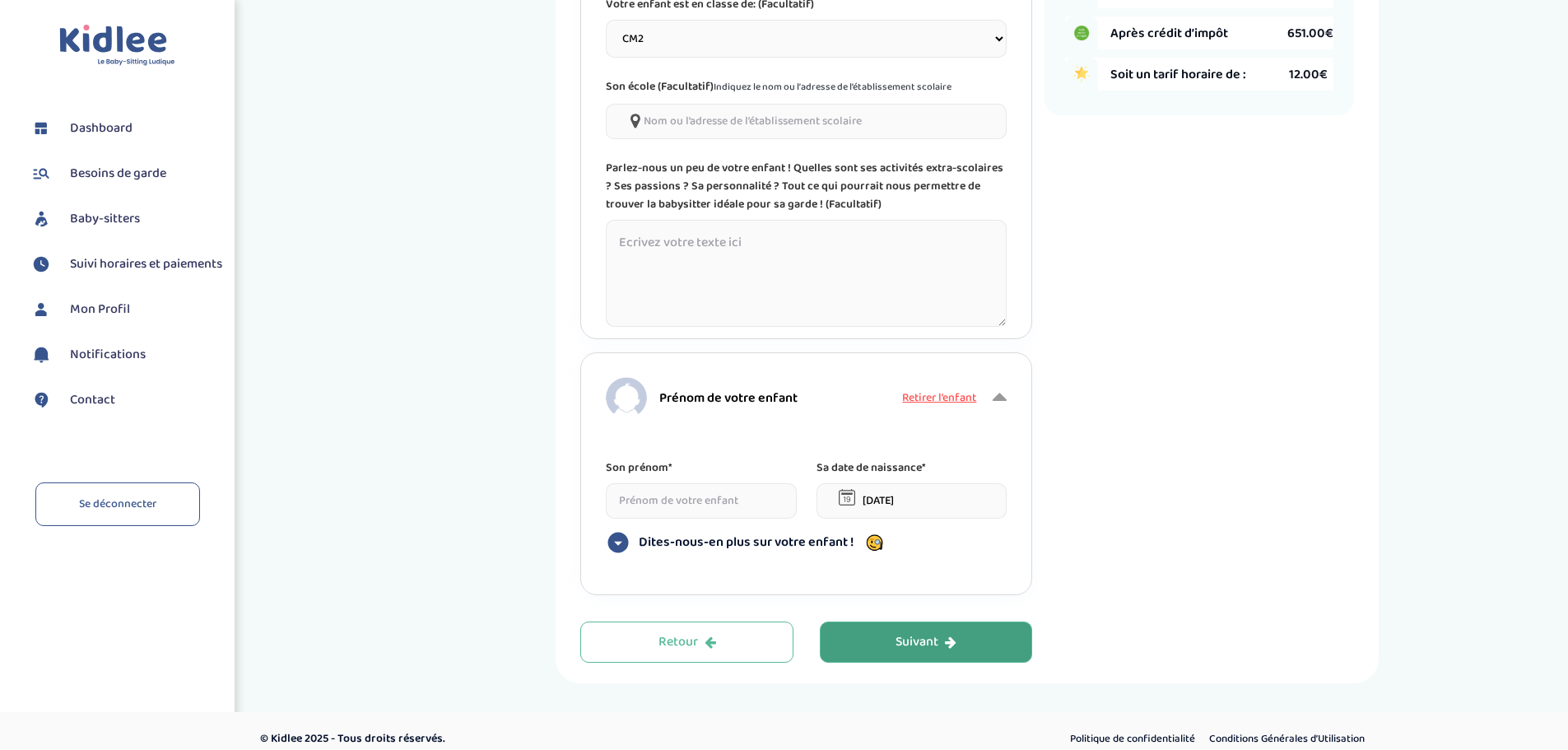
click at [707, 490] on input at bounding box center [702, 501] width 191 height 36
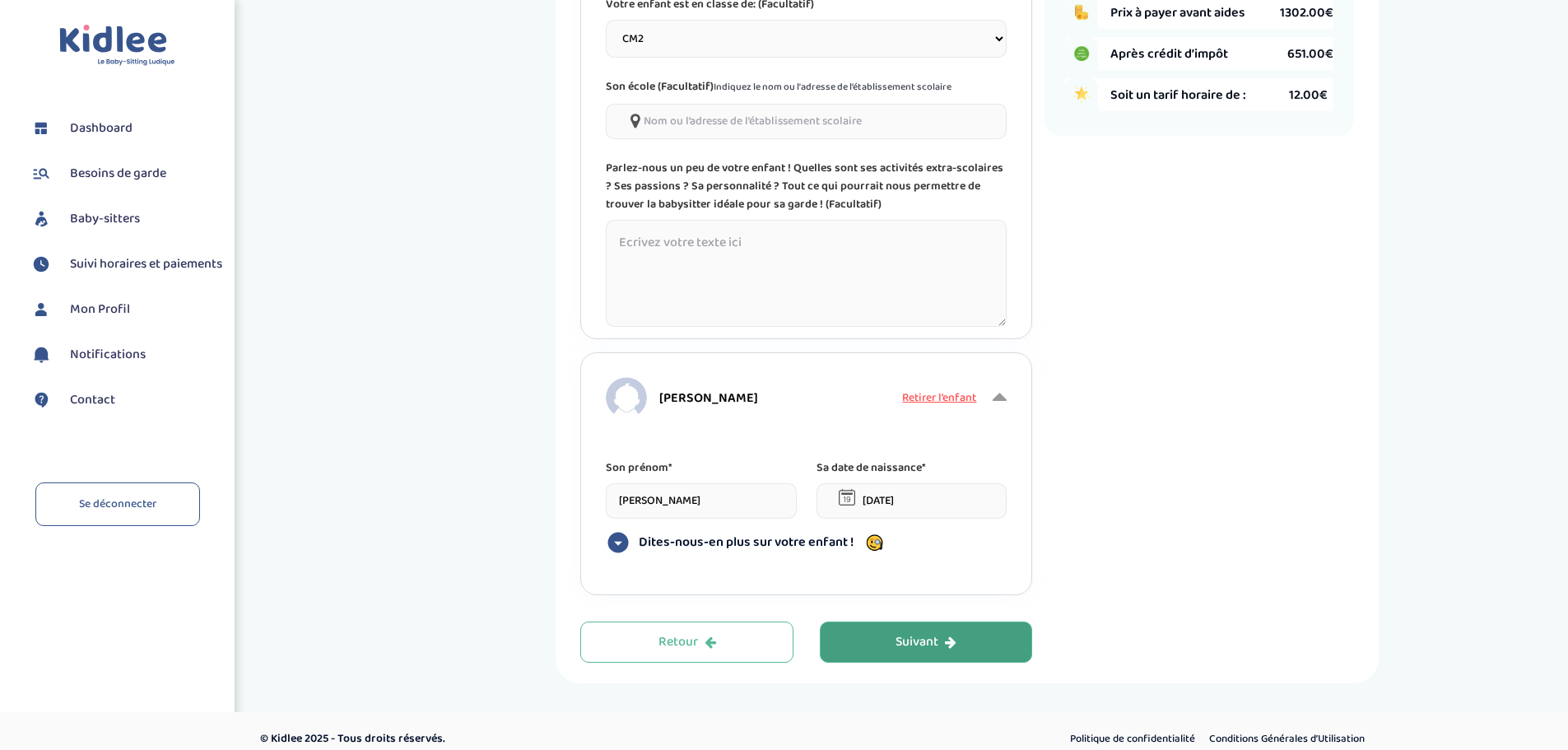
type input "Margot"
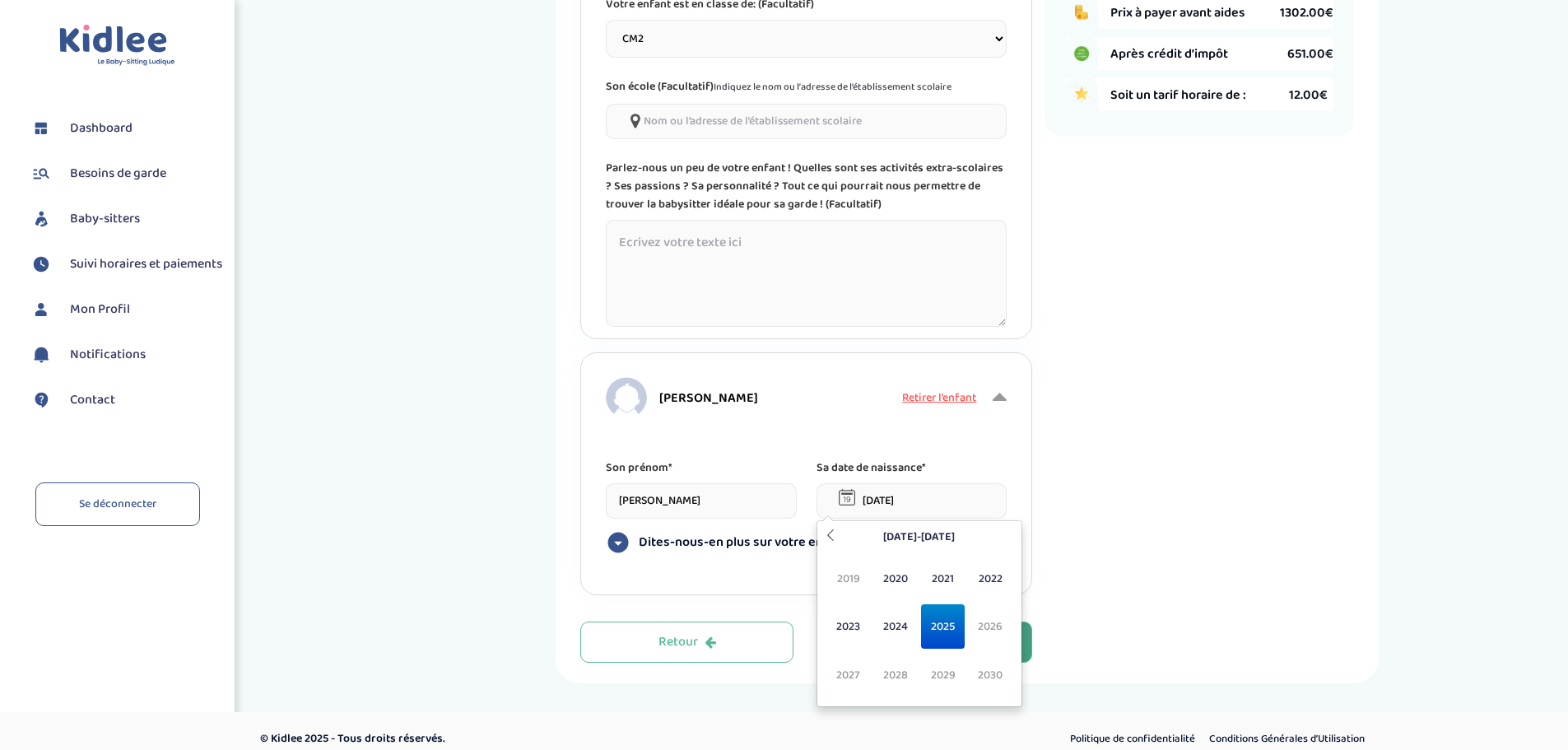
click at [957, 495] on input "09-09-2025" at bounding box center [912, 501] width 191 height 36
click at [823, 530] on th at bounding box center [831, 537] width 20 height 26
click at [828, 530] on icon at bounding box center [831, 535] width 12 height 12
click at [828, 530] on table "2000-2009 1999 2000 2001 2002 2003 2004 2005 2006 2007 2008 2009 2010 Aujourd'h…" at bounding box center [919, 614] width 198 height 179
click at [1017, 533] on th at bounding box center [1009, 537] width 20 height 26
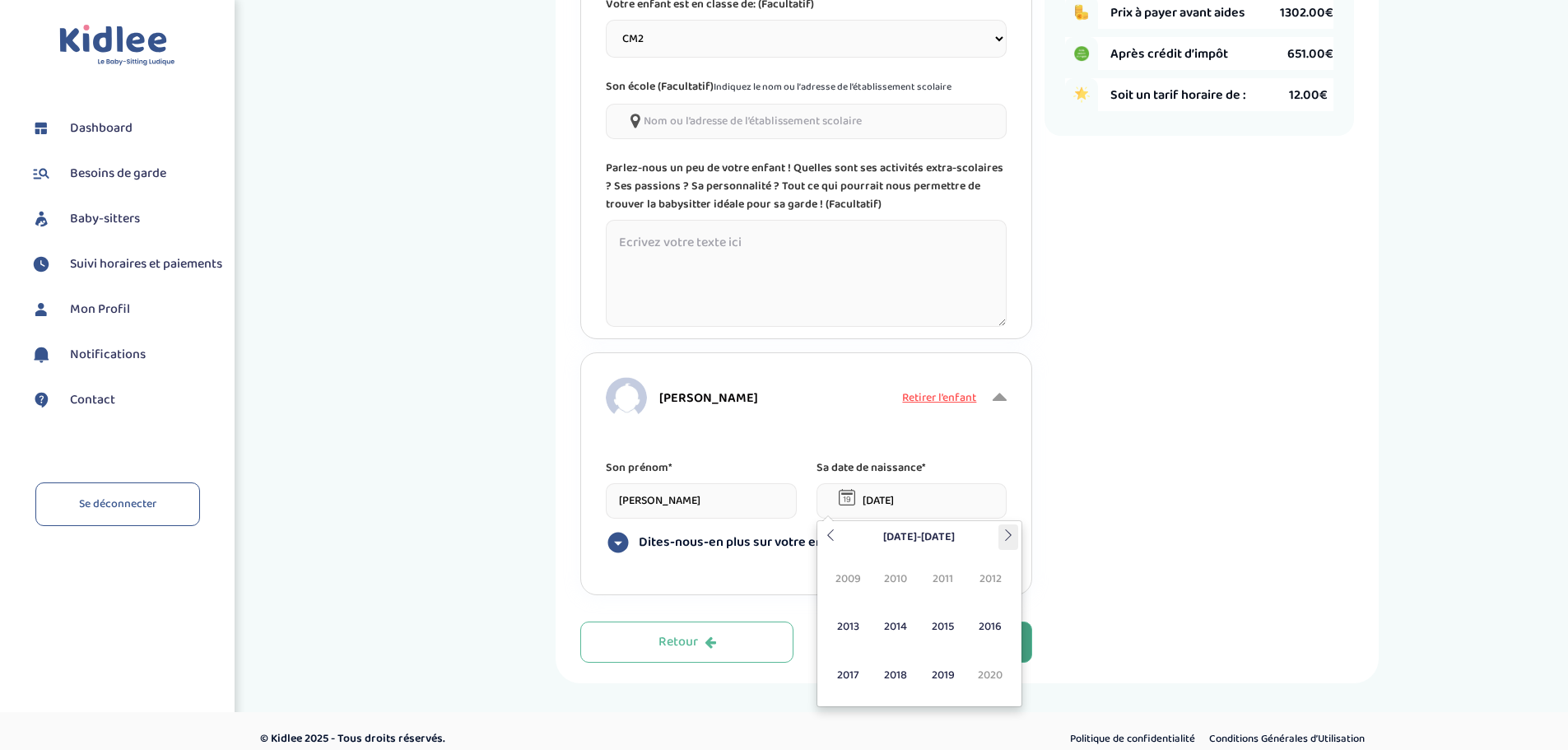
click at [1015, 533] on th at bounding box center [1009, 537] width 20 height 26
click at [828, 534] on icon at bounding box center [831, 535] width 12 height 12
click at [852, 678] on span "2017" at bounding box center [849, 675] width 44 height 45
click at [945, 672] on span "Nov" at bounding box center [943, 675] width 44 height 45
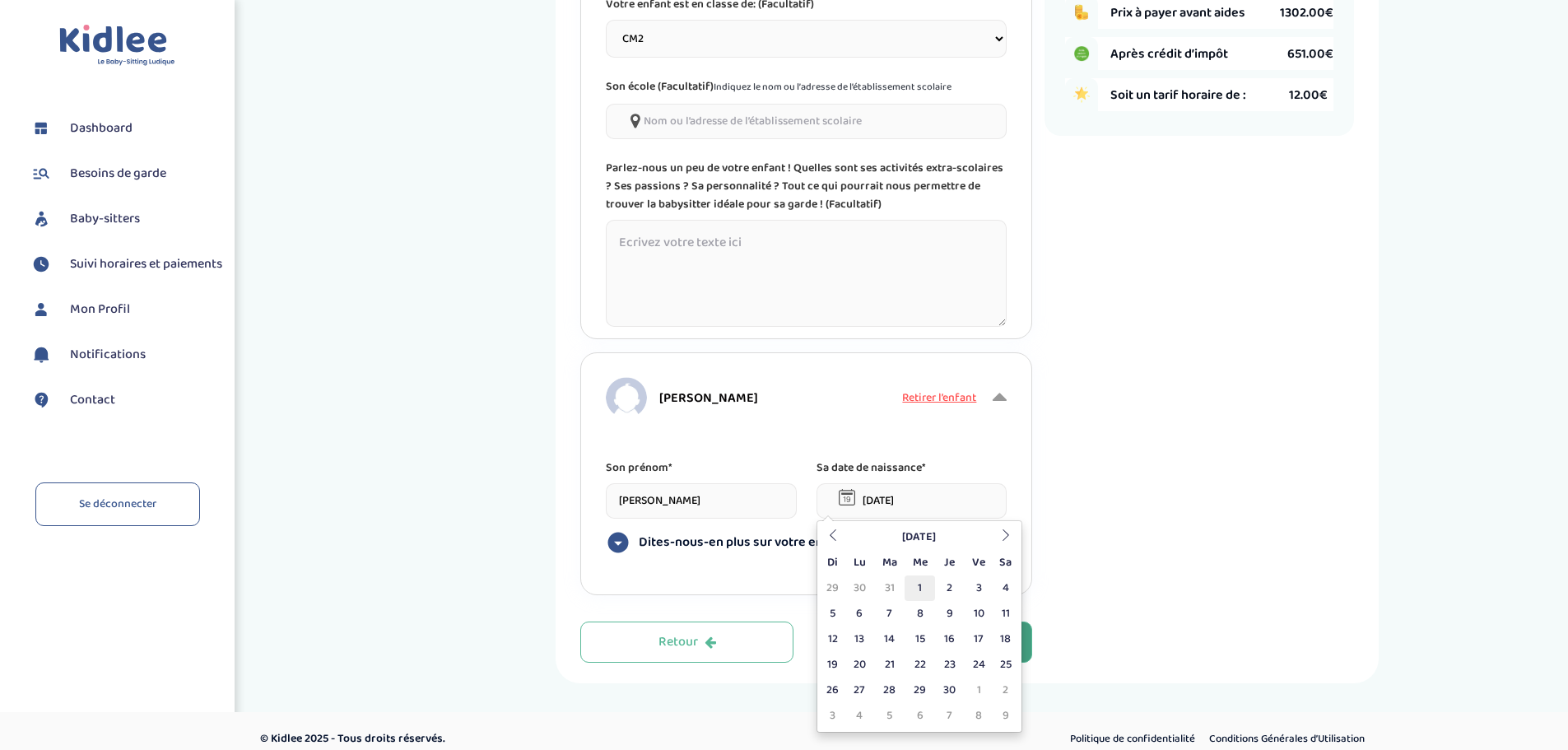
click at [923, 587] on td "1" at bounding box center [919, 588] width 31 height 26
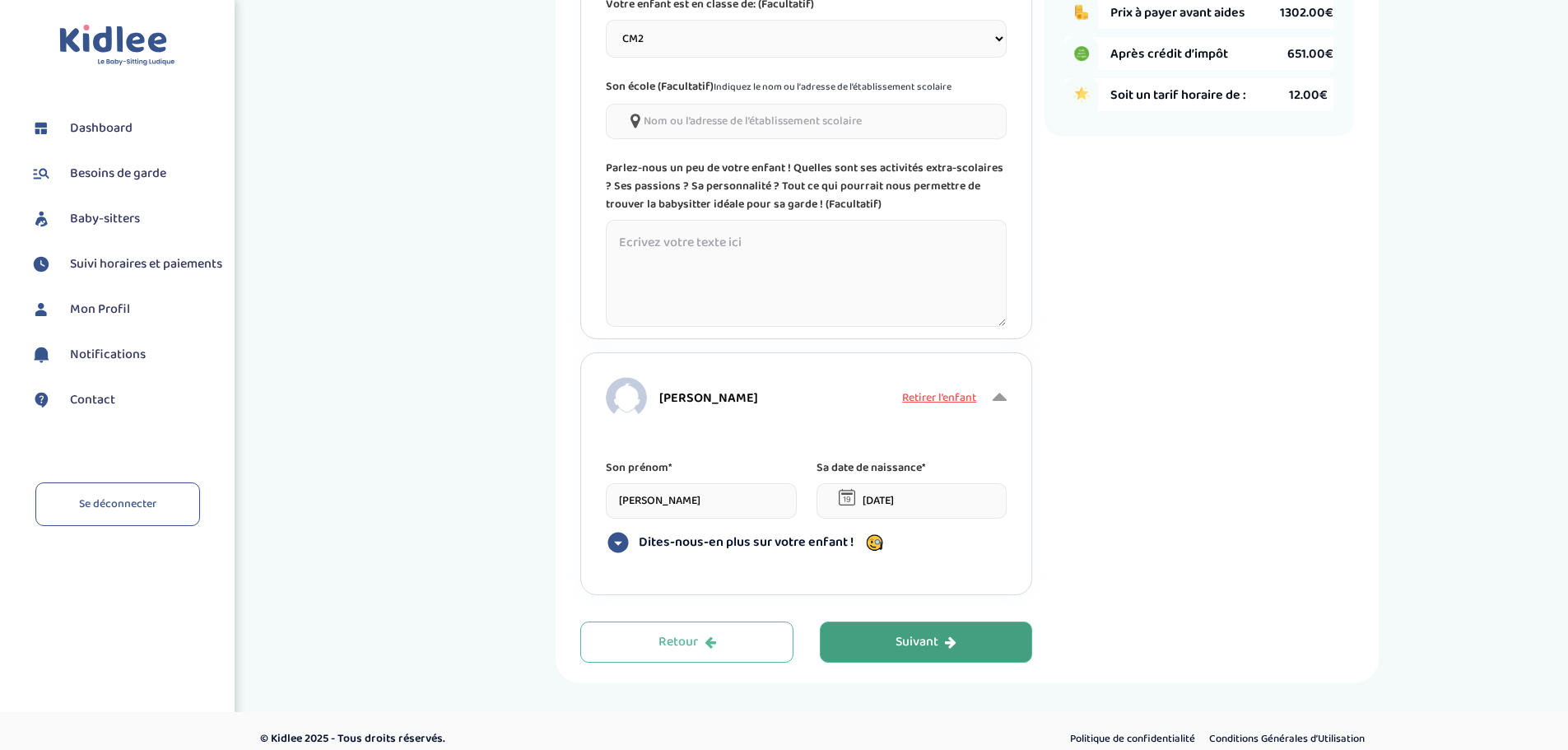
type input "01-11-2017"
click at [746, 542] on span "Dites-nous-en plus sur votre enfant !" at bounding box center [746, 542] width 215 height 17
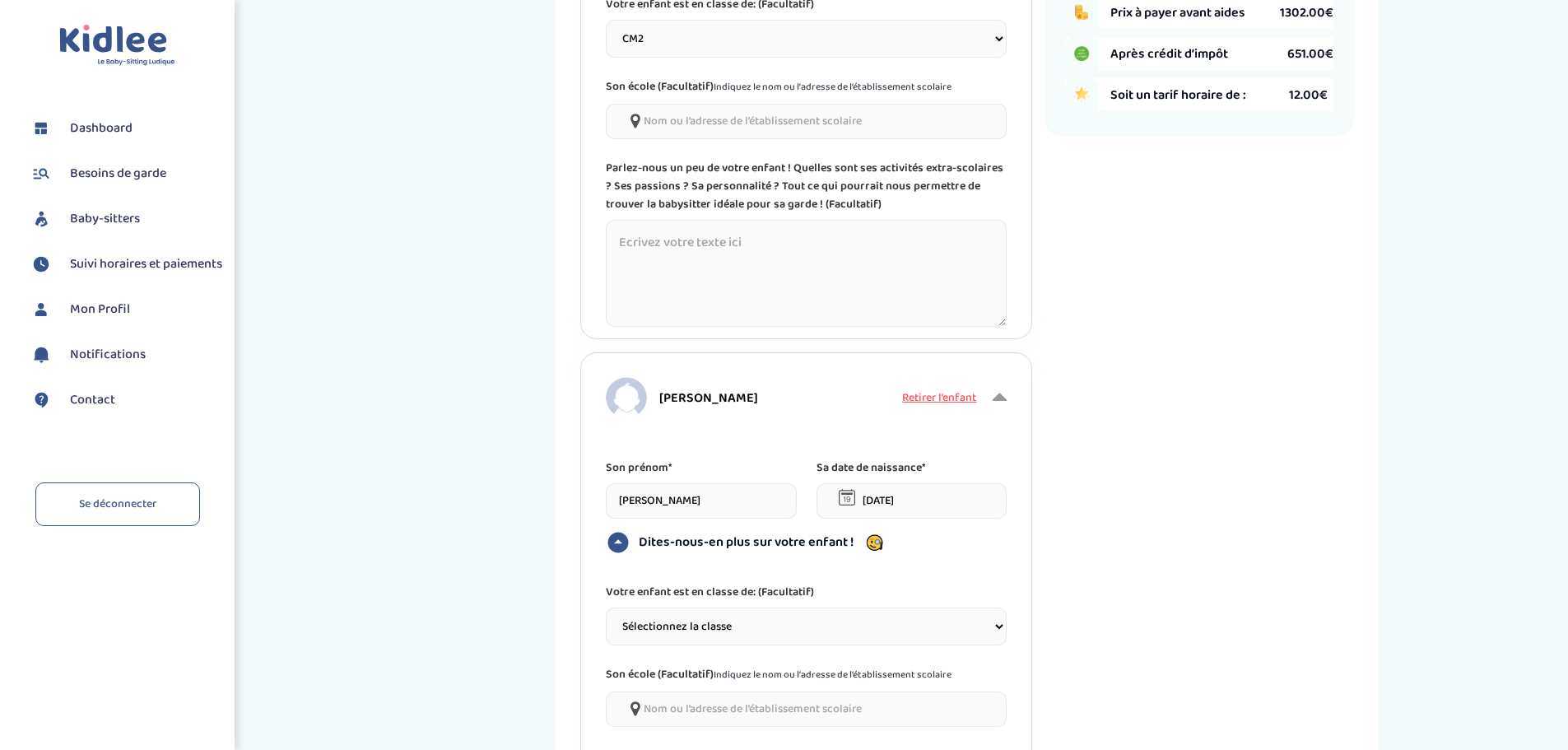
click at [740, 615] on select "Sélectionnez la classe Petite section (PS) Moyenne section (MS) Grande section …" at bounding box center [806, 626] width 400 height 38
select select "6"
click at [606, 607] on select "Sélectionnez la classe Petite section (PS) Moyenne section (MS) Grande section …" at bounding box center [806, 626] width 400 height 38
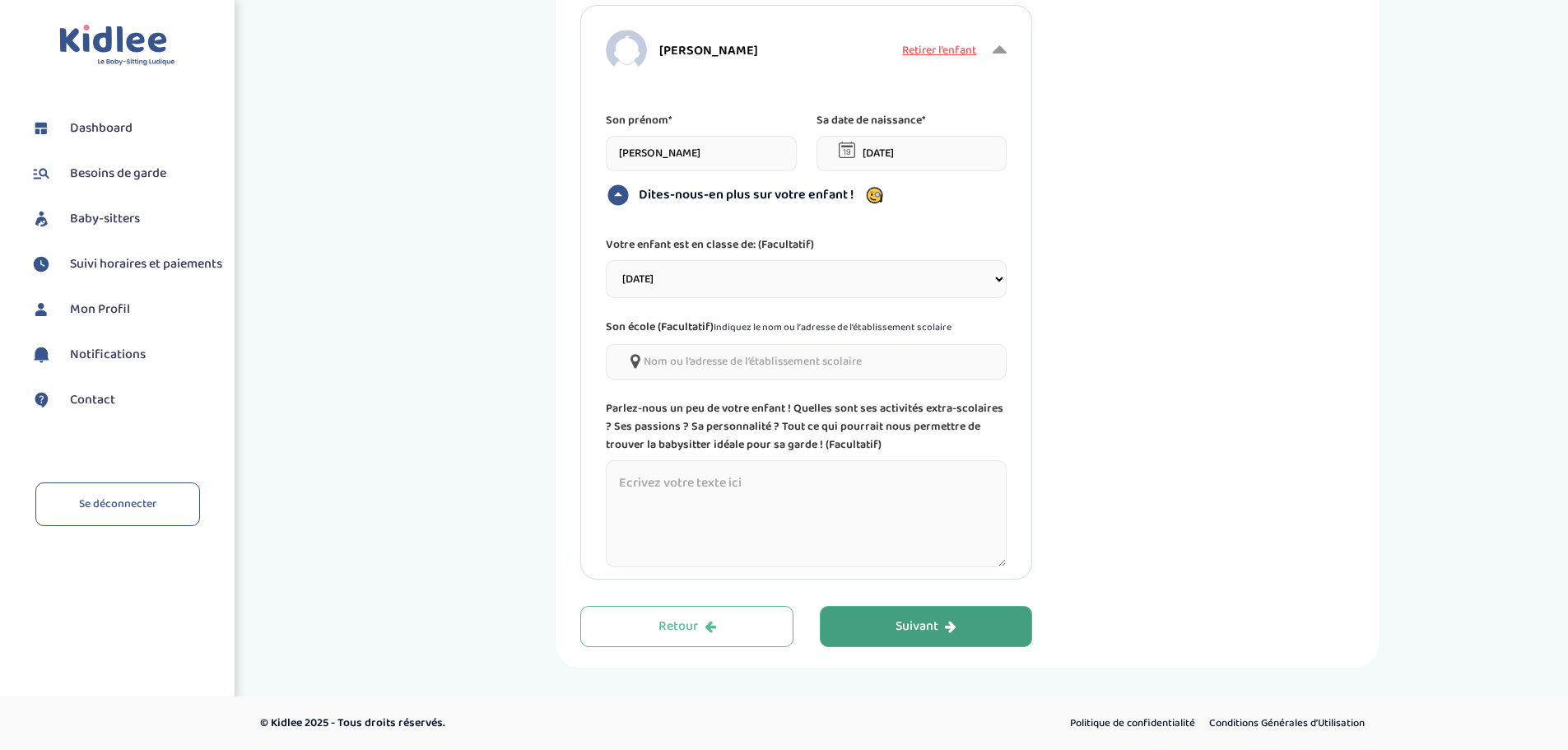
click at [865, 622] on button "Suivant" at bounding box center [926, 626] width 214 height 41
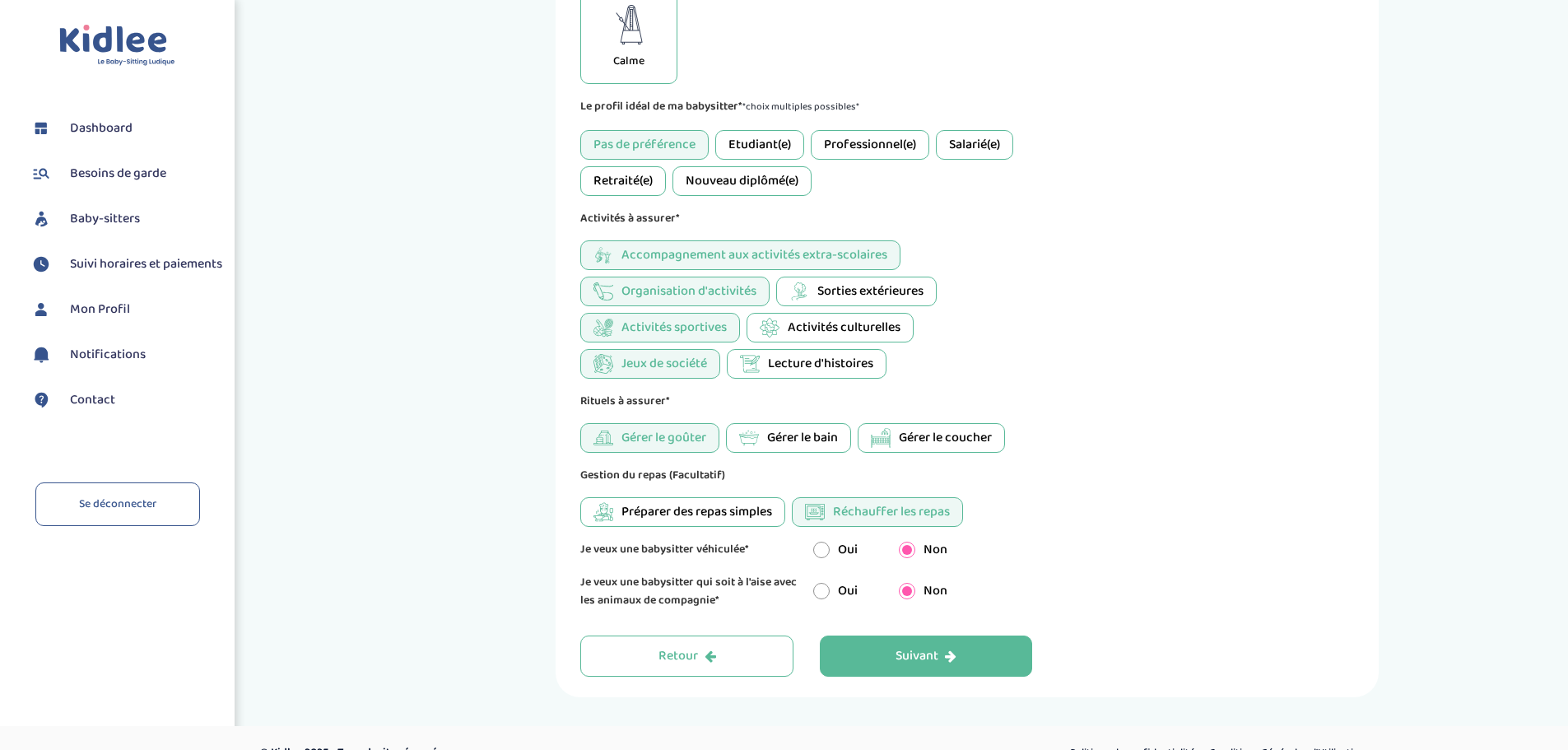
scroll to position [712, 0]
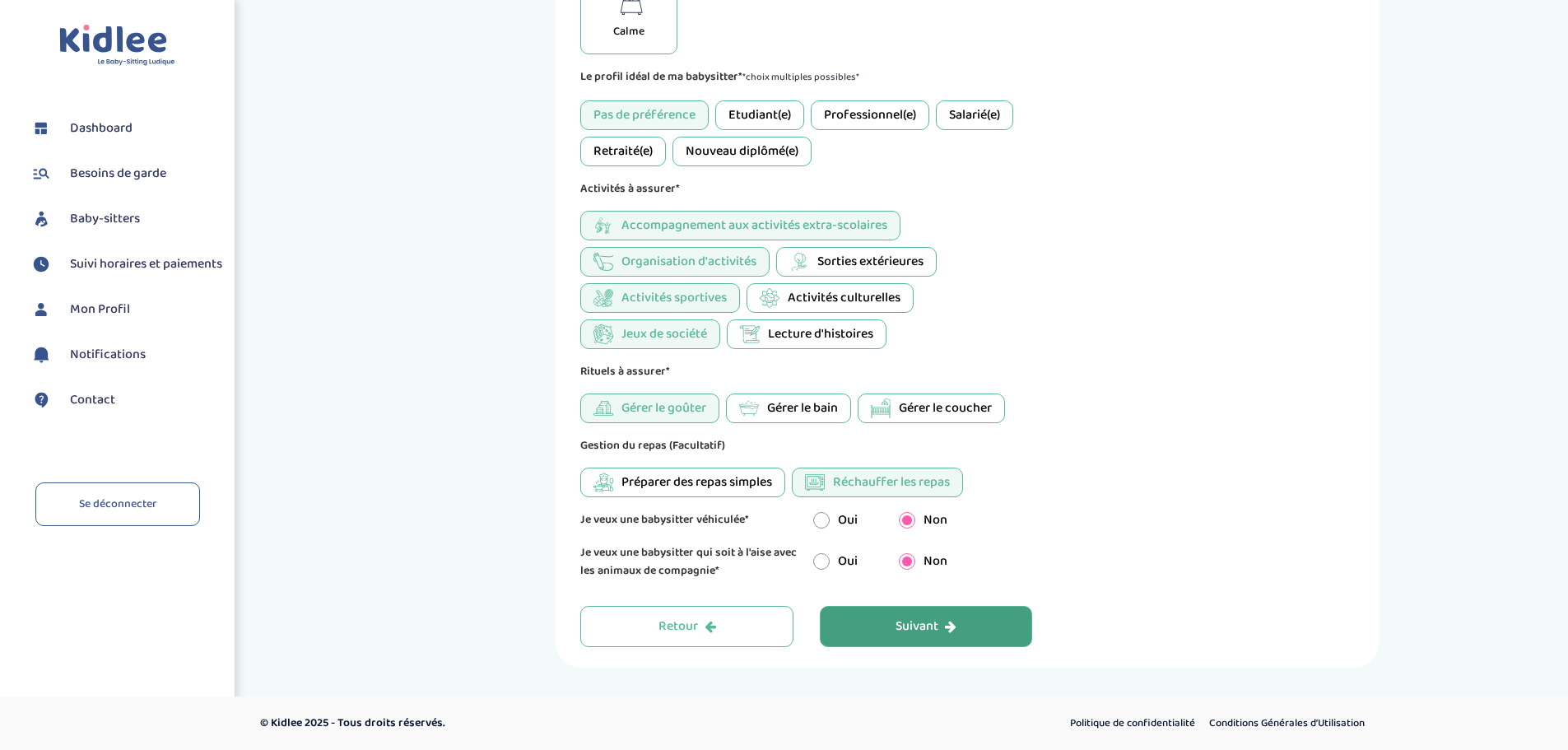
click at [929, 627] on div "Suivant" at bounding box center [925, 626] width 61 height 19
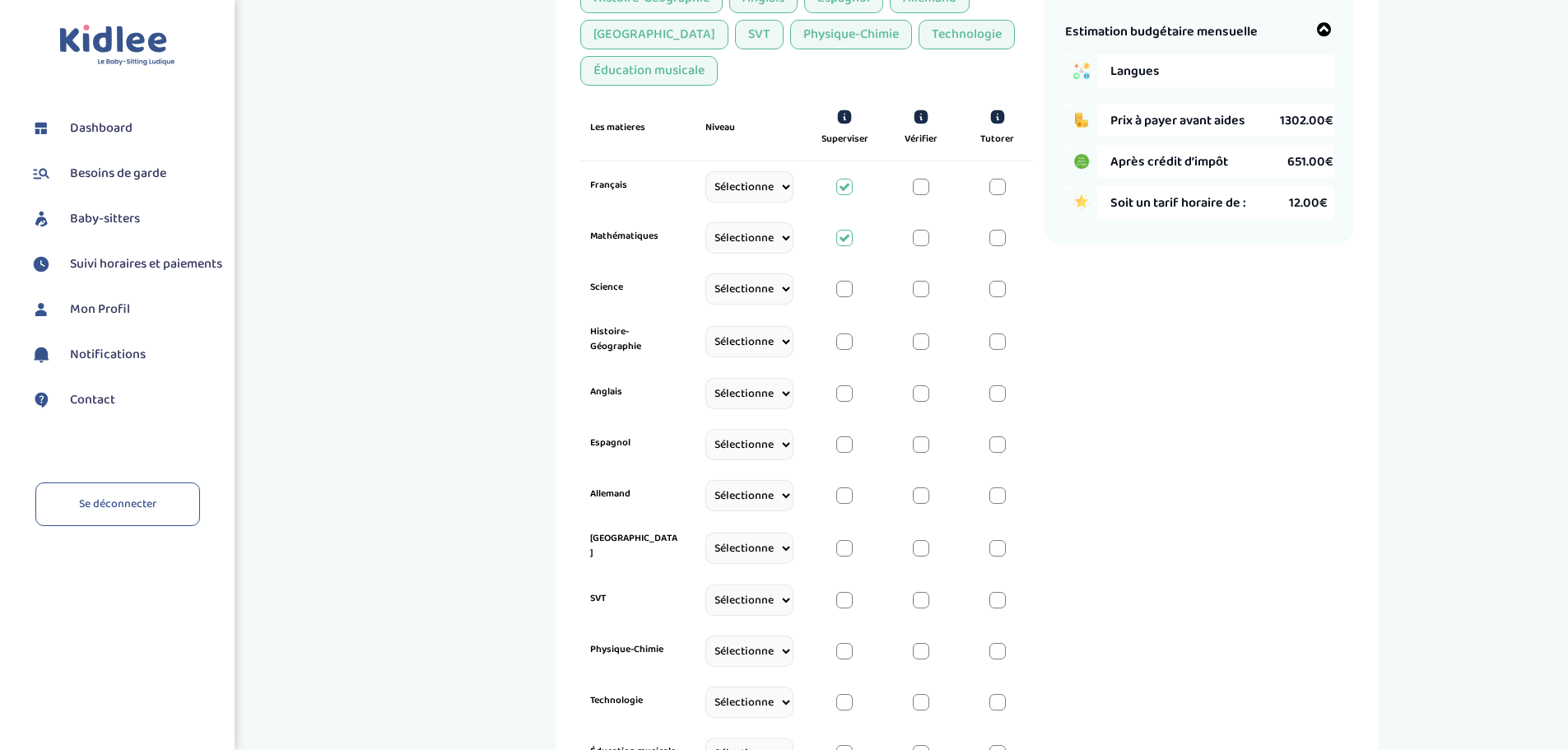
scroll to position [390, 0]
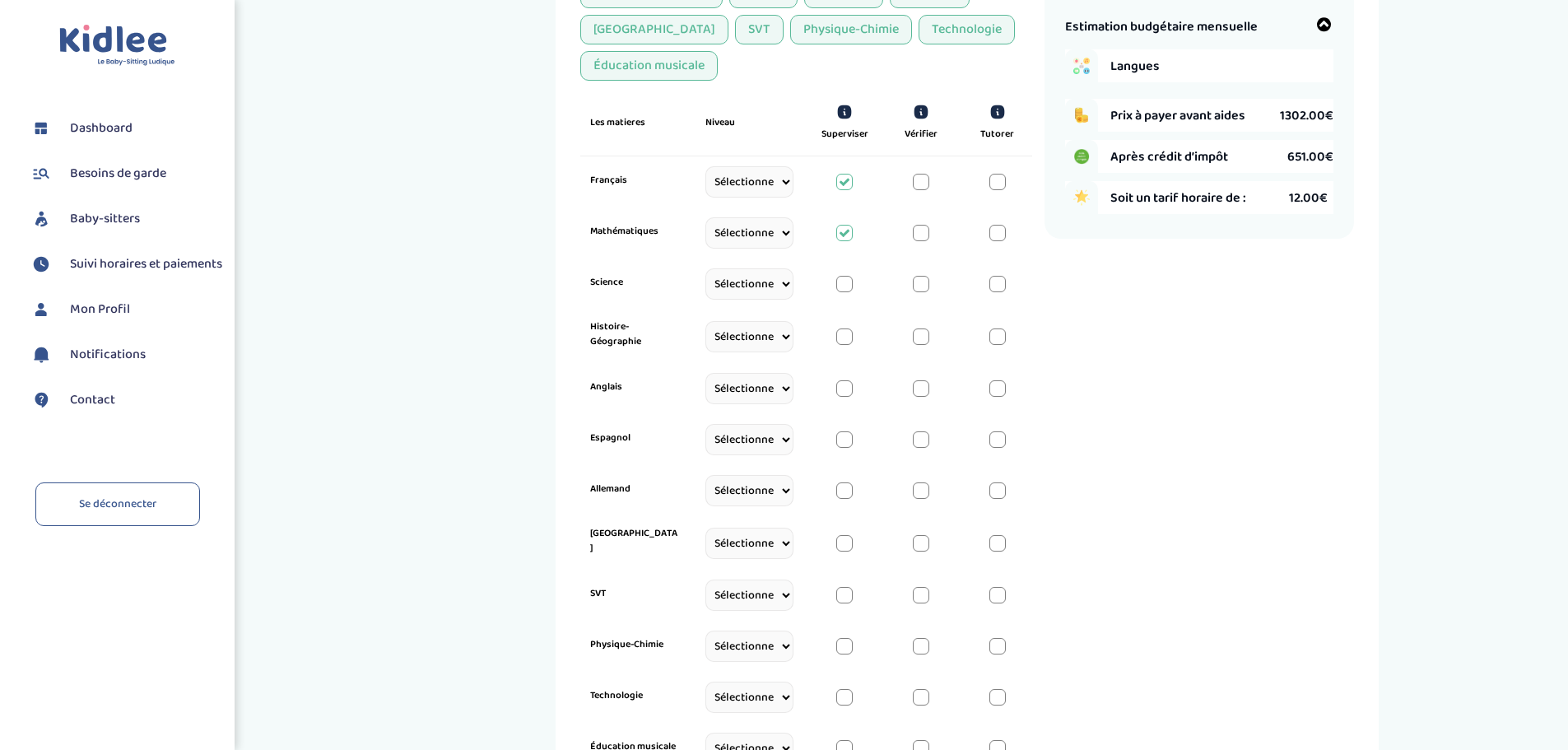
click at [845, 285] on div at bounding box center [845, 284] width 17 height 17
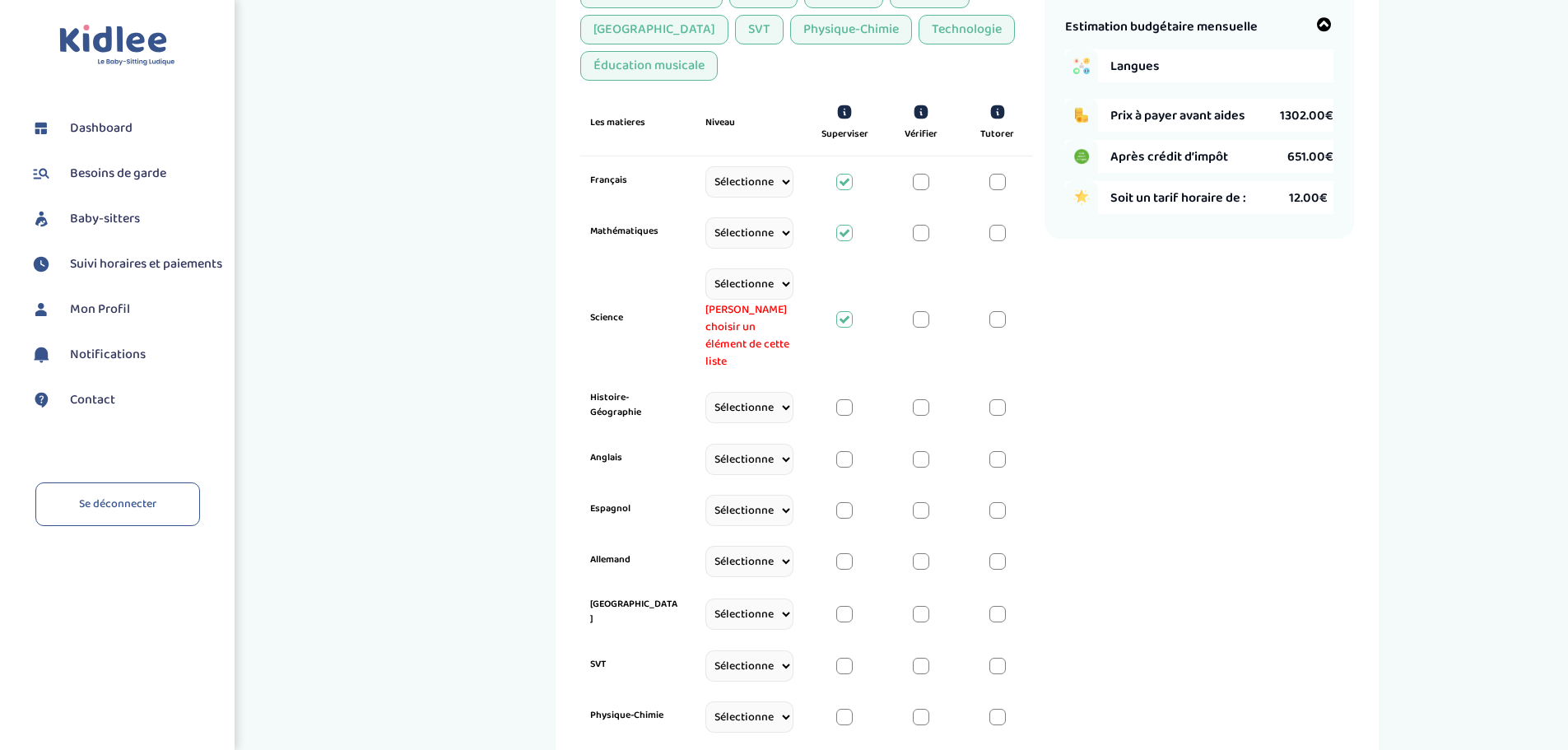
click at [847, 399] on div at bounding box center [845, 407] width 17 height 17
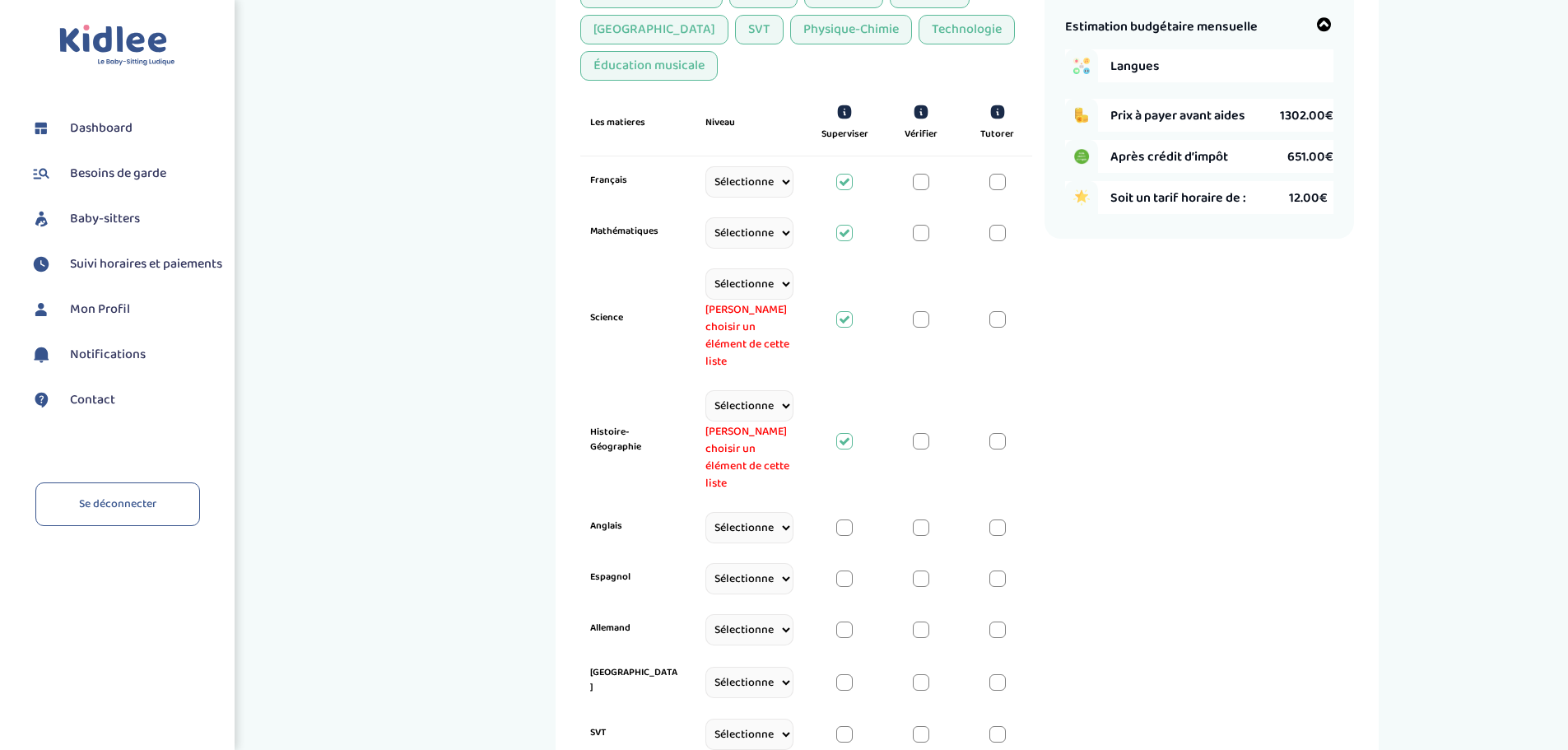
click at [765, 283] on select "Sélectionne CP CE1 CE2 CM1 CM2 6eme 5eme 4eme 3eme Seconde Prémière Terminale" at bounding box center [749, 283] width 88 height 31
select select "CE2"
click at [706, 268] on select "Sélectionne CP CE1 CE2 CM1 CM2 6eme 5eme 4eme 3eme Seconde Prémière Terminale" at bounding box center [749, 283] width 88 height 31
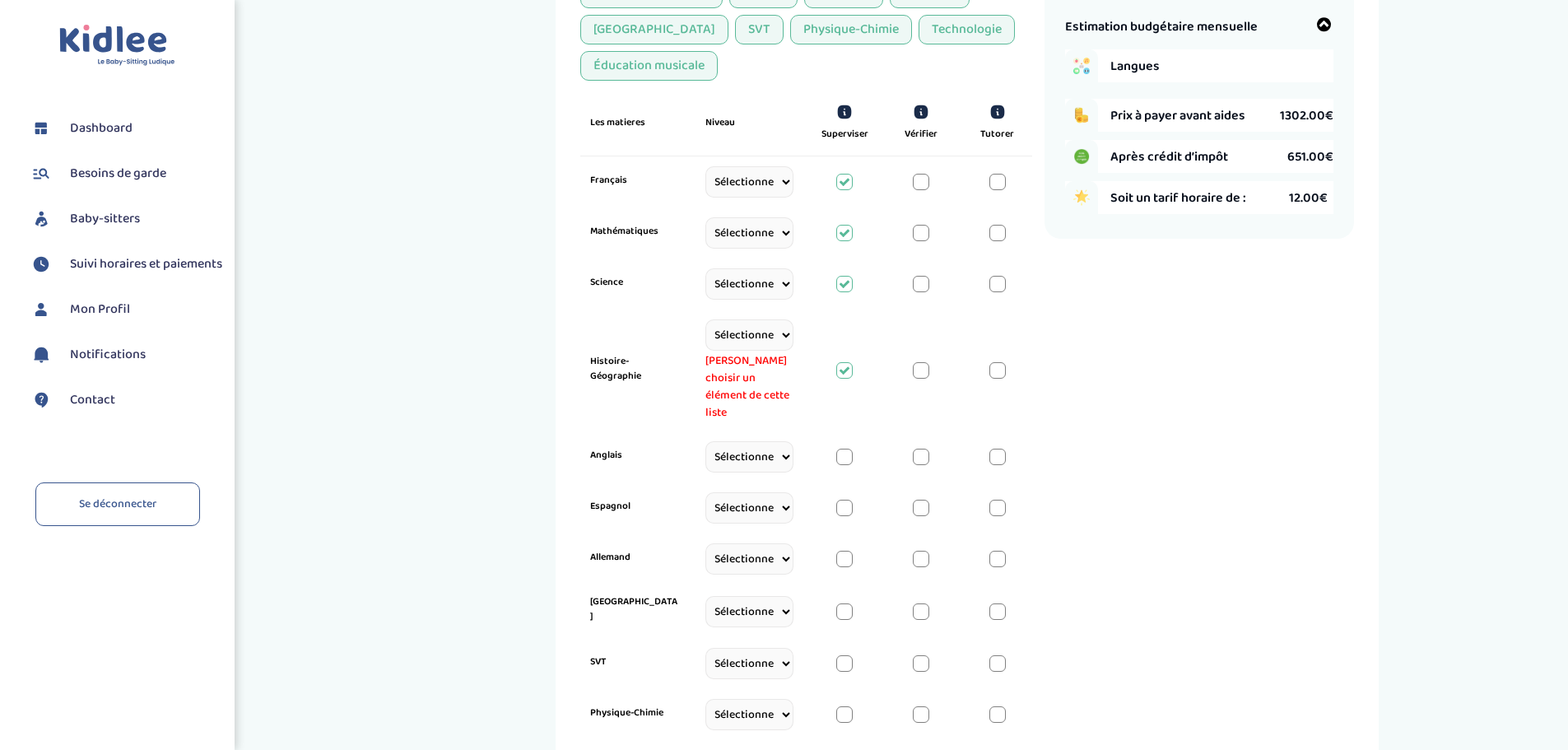
click at [750, 334] on select "Sélectionne CP CE1 CE2 CM1 CM2 6eme 5eme 4eme 3eme Seconde Prémière Terminale" at bounding box center [749, 334] width 88 height 31
select select "CE2"
click at [706, 320] on select "Sélectionne CP CE1 CE2 CM1 CM2 6eme 5eme 4eme 3eme Seconde Prémière Terminale" at bounding box center [749, 334] width 88 height 31
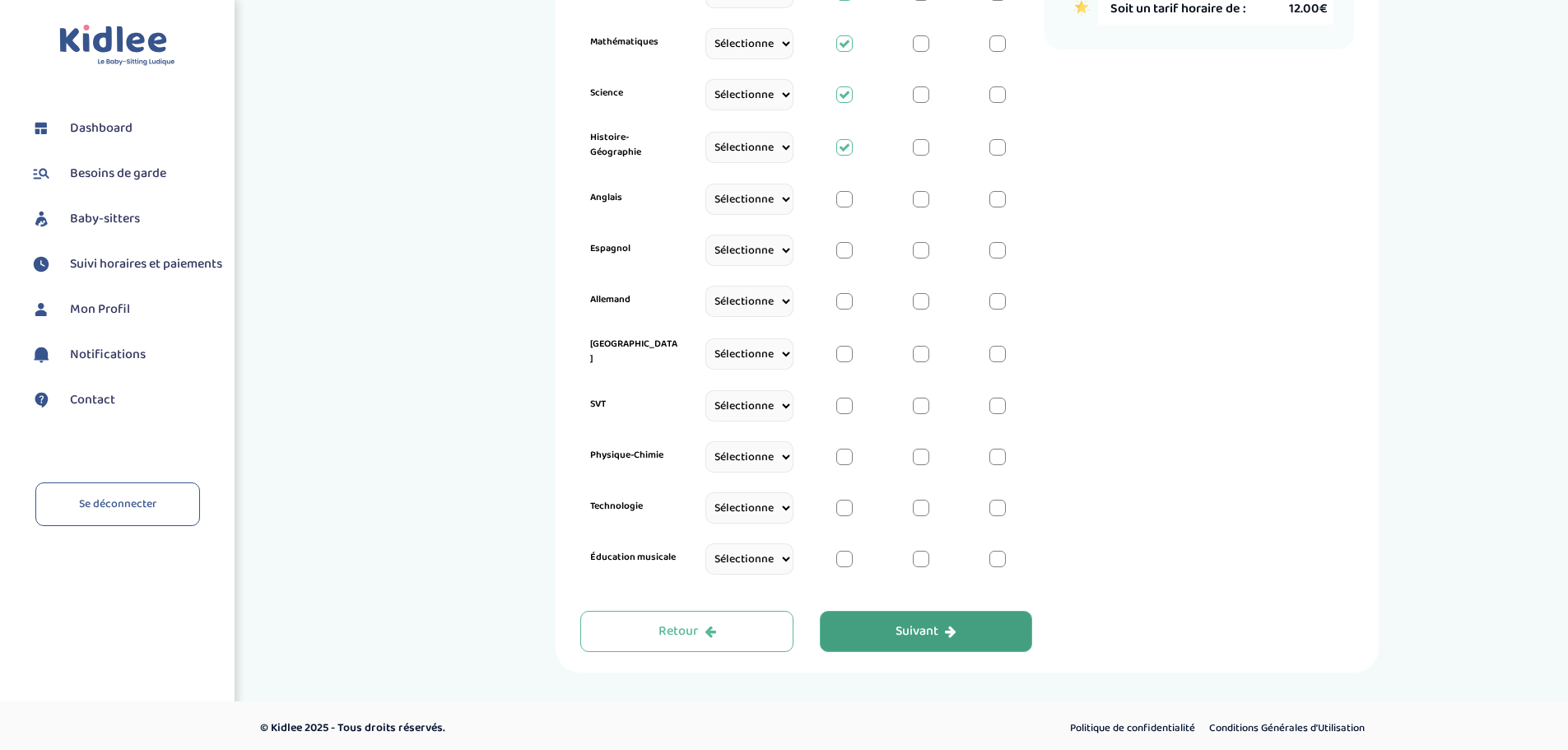
scroll to position [583, 0]
click at [868, 621] on button "Suivant" at bounding box center [926, 628] width 214 height 41
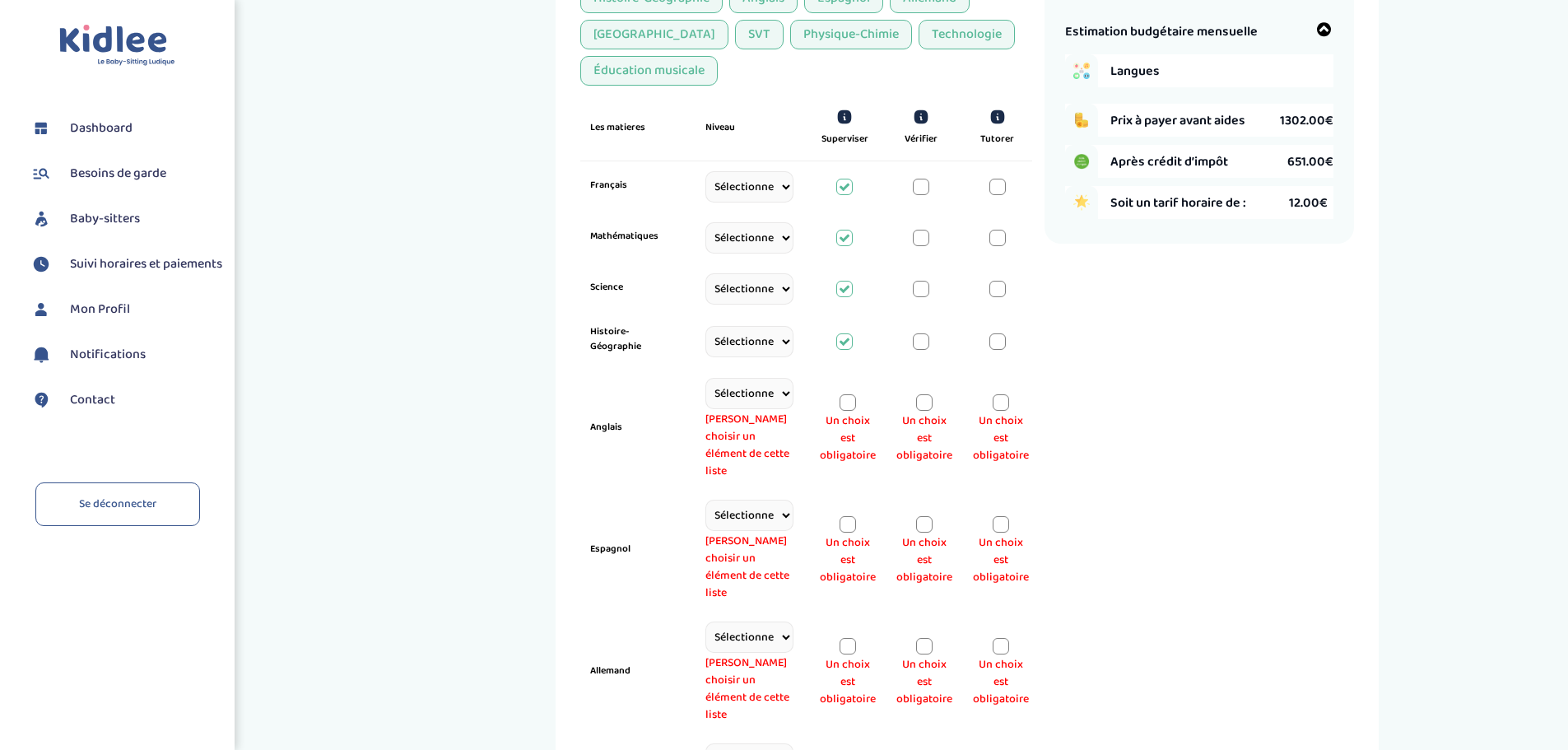
scroll to position [390, 0]
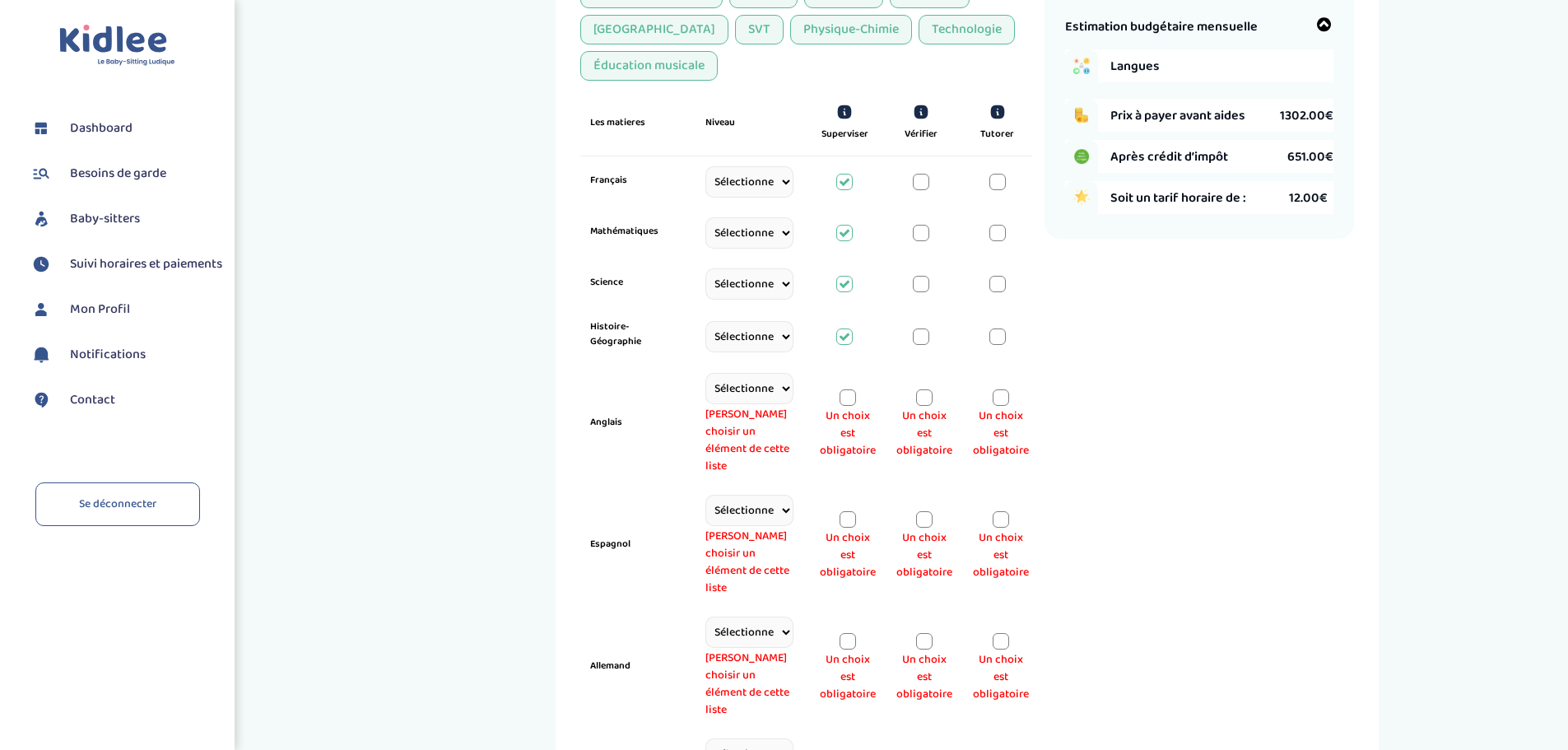
click at [773, 387] on select "Sélectionne CP CE1 CE2 CM1 CM2 6eme 5eme 4eme 3eme Seconde Prémière Terminale" at bounding box center [749, 387] width 88 height 31
select select "CE2"
click at [706, 391] on select "Sélectionne CP CE1 CE2 CM1 CM2 6eme 5eme 4eme 3eme Seconde Prémière Terminale" at bounding box center [749, 387] width 88 height 31
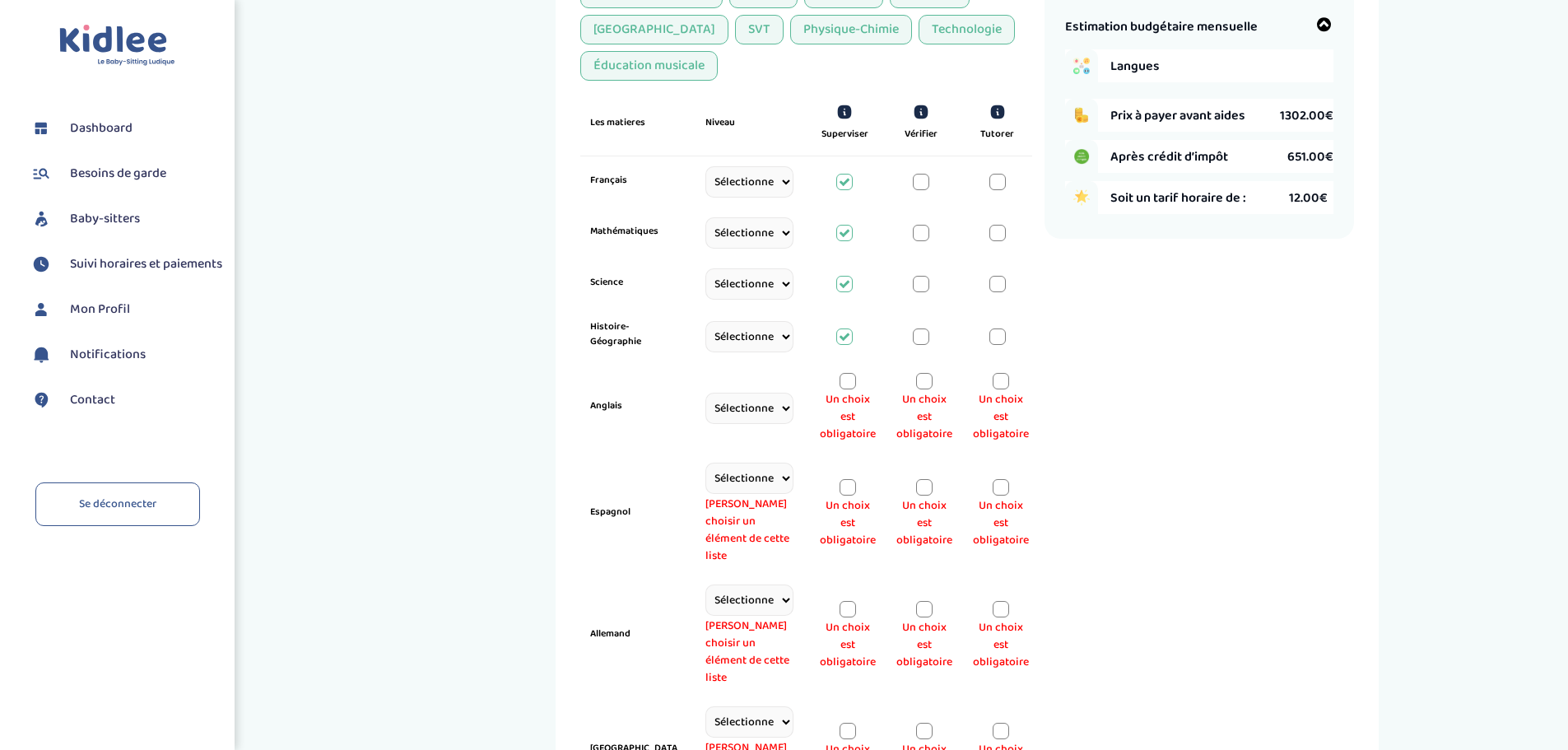
drag, startPoint x: 752, startPoint y: 482, endPoint x: 757, endPoint y: 495, distance: 13.9
click at [752, 482] on select "Sélectionne CP CE1 CE2 CM1 CM2 6eme 5eme 4eme 3eme Seconde Prémière Terminale" at bounding box center [749, 478] width 88 height 31
select select "CE2"
click at [706, 482] on select "Sélectionne CP CE1 CE2 CM1 CM2 6eme 5eme 4eme 3eme Seconde Prémière Terminale" at bounding box center [749, 478] width 88 height 31
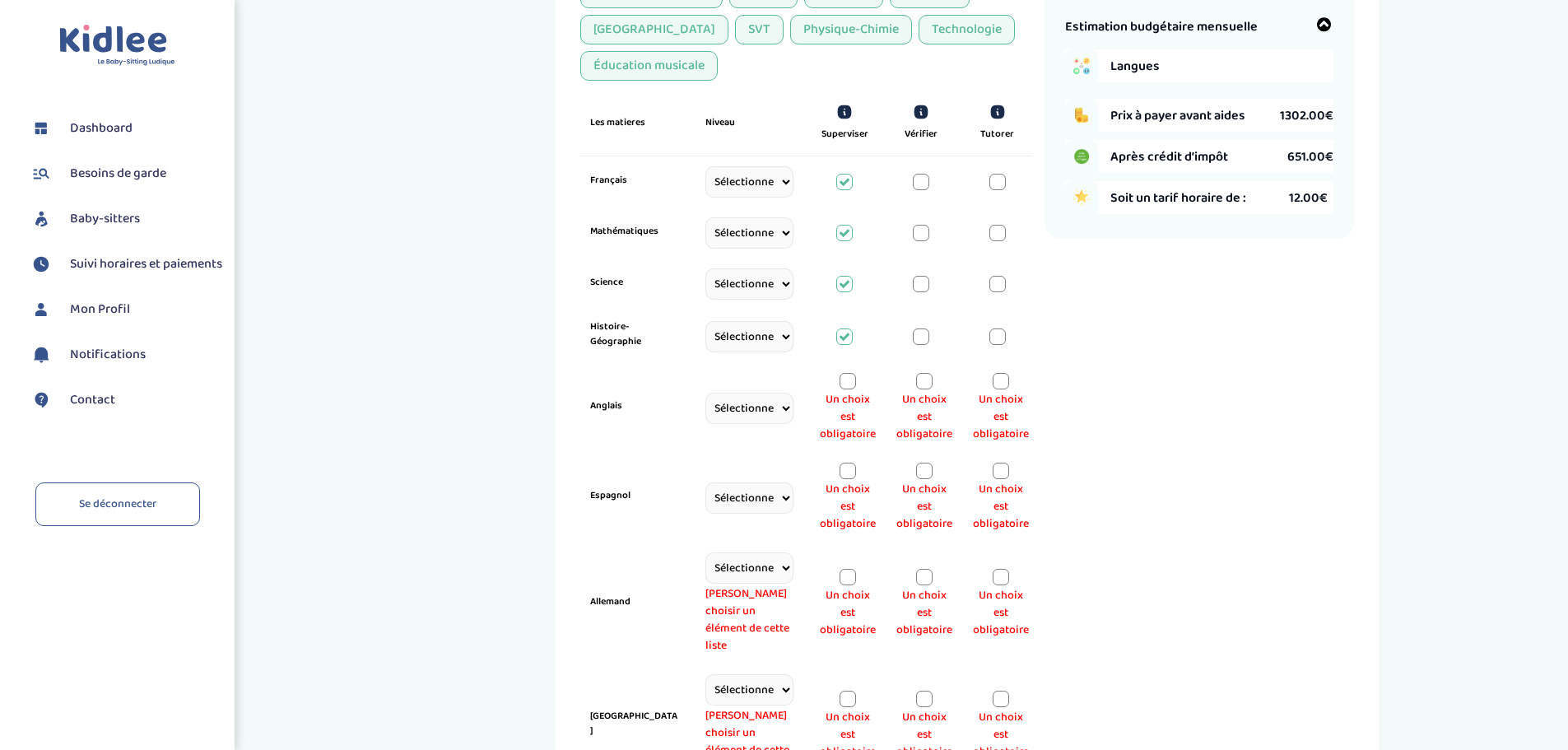
click at [745, 563] on select "Sélectionne CP CE1 CE2 CM1 CM2 6eme 5eme 4eme 3eme Seconde Prémière Terminale" at bounding box center [749, 567] width 88 height 31
select select "CE2"
click at [706, 571] on select "Sélectionne CP CE1 CE2 CM1 CM2 6eme 5eme 4eme 3eme Seconde Prémière Terminale" at bounding box center [749, 567] width 88 height 31
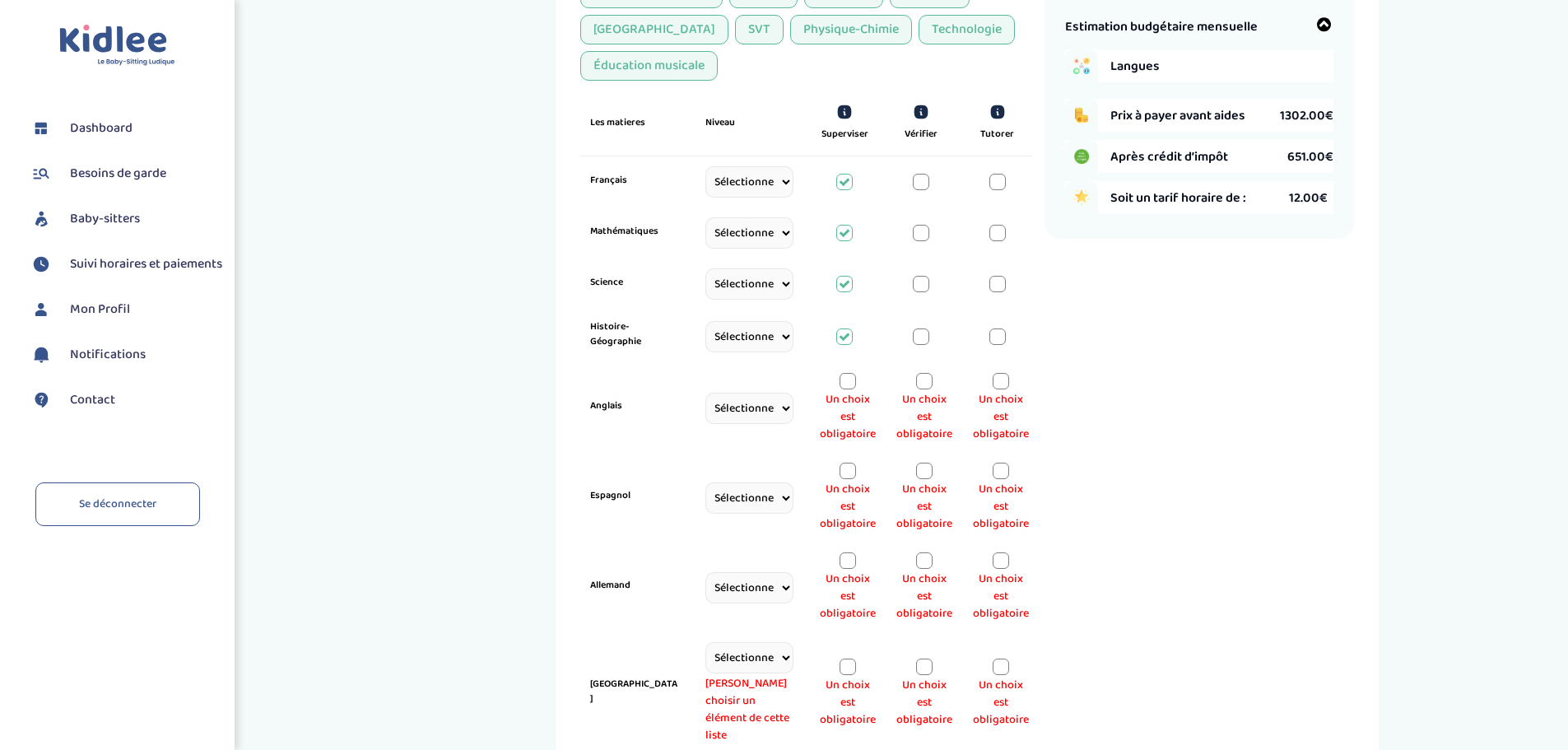
drag, startPoint x: 744, startPoint y: 659, endPoint x: 749, endPoint y: 642, distance: 17.7
click at [744, 659] on select "Sélectionne CP CE1 CE2 CM1 CM2 6eme 5eme 4eme 3eme Seconde Prémière Terminale" at bounding box center [749, 657] width 88 height 31
select select "CE2"
click at [706, 661] on select "Sélectionne CP CE1 CE2 CM1 CM2 6eme 5eme 4eme 3eme Seconde Prémière Terminale" at bounding box center [749, 657] width 88 height 31
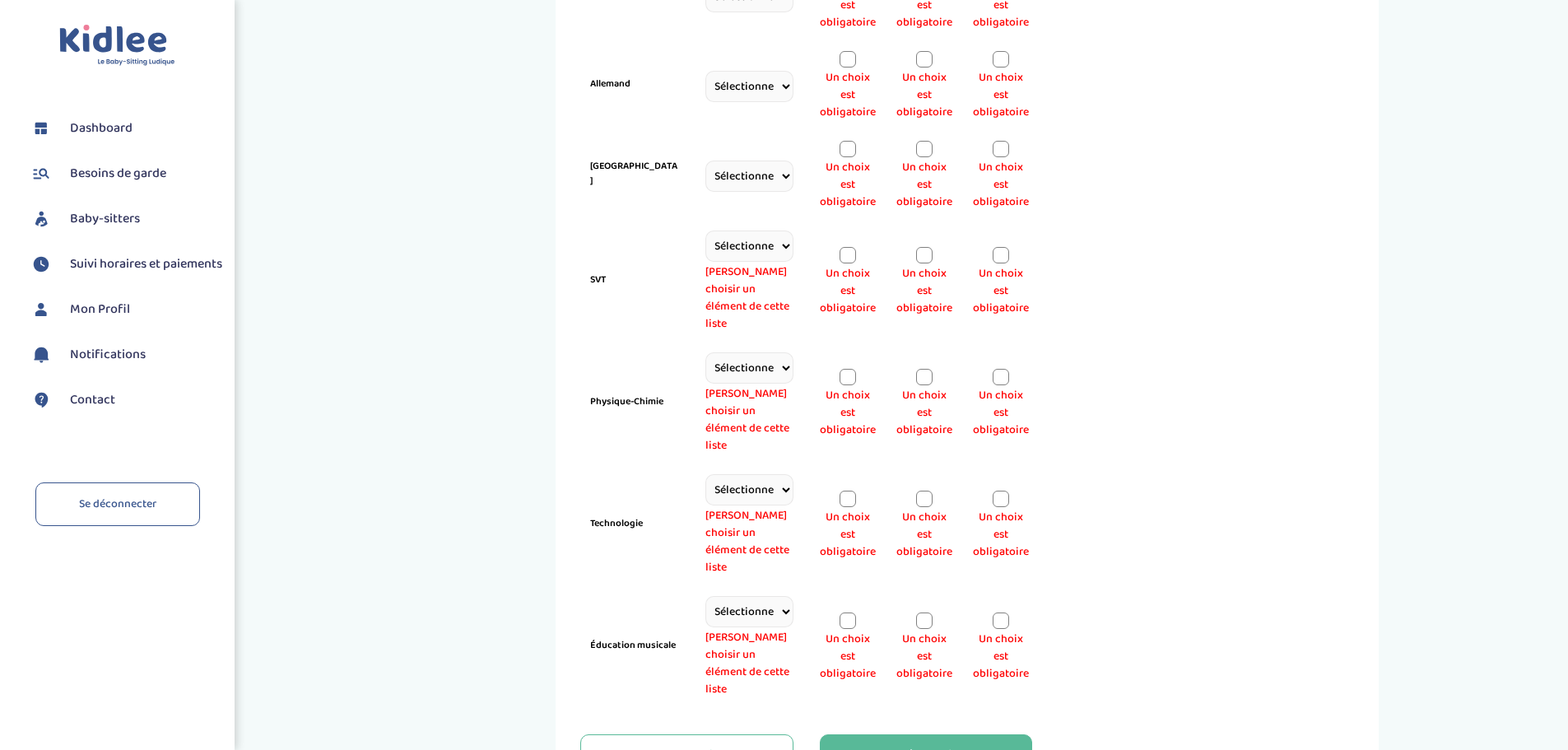
scroll to position [952, 0]
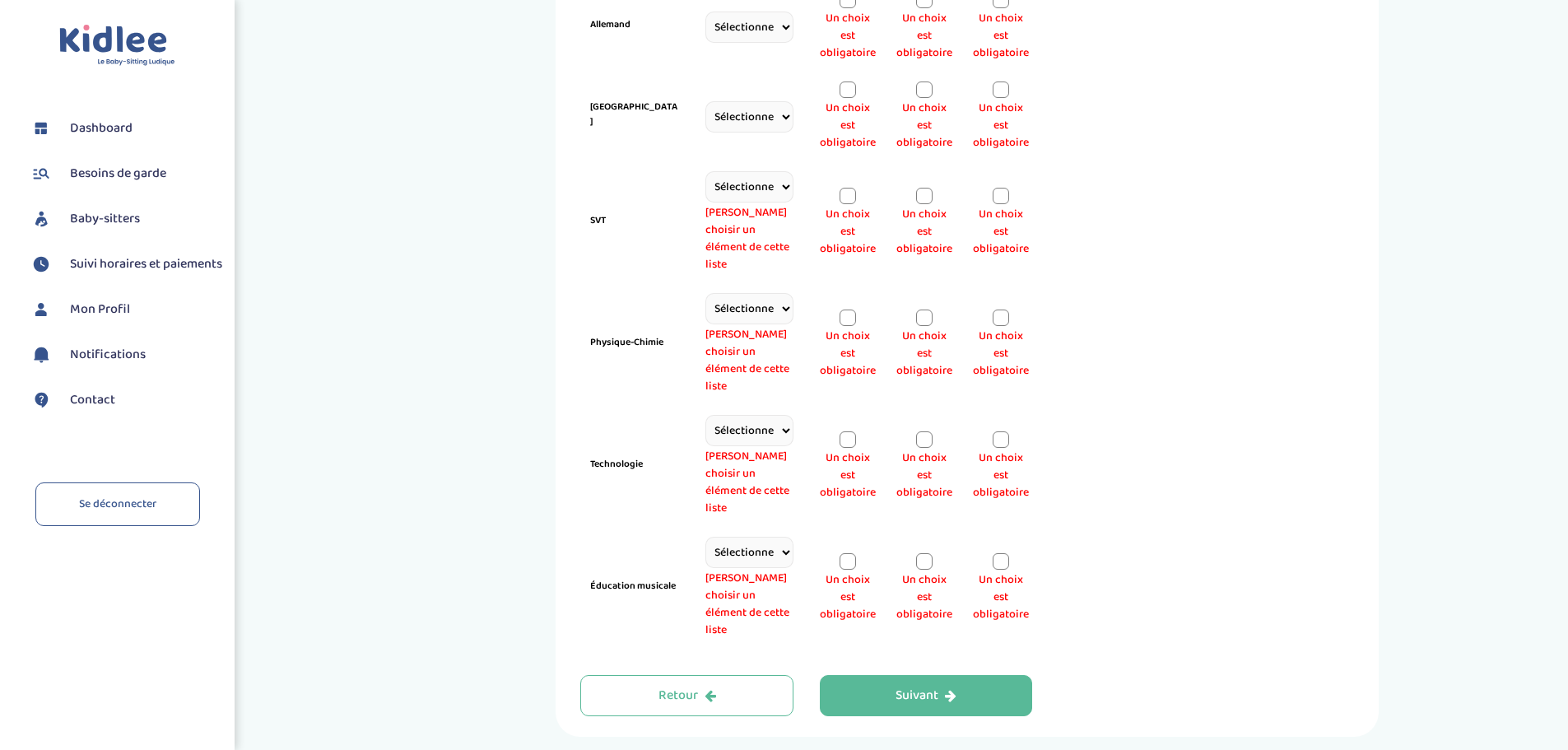
click at [735, 191] on select "Sélectionne CP CE1 CE2 CM1 CM2 6eme 5eme 4eme 3eme Seconde Prémière Terminale" at bounding box center [749, 186] width 88 height 31
select select "CE2"
click at [706, 203] on select "Sélectionne CP CE1 CE2 CM1 CM2 6eme 5eme 4eme 3eme Seconde Prémière Terminale" at bounding box center [749, 186] width 88 height 31
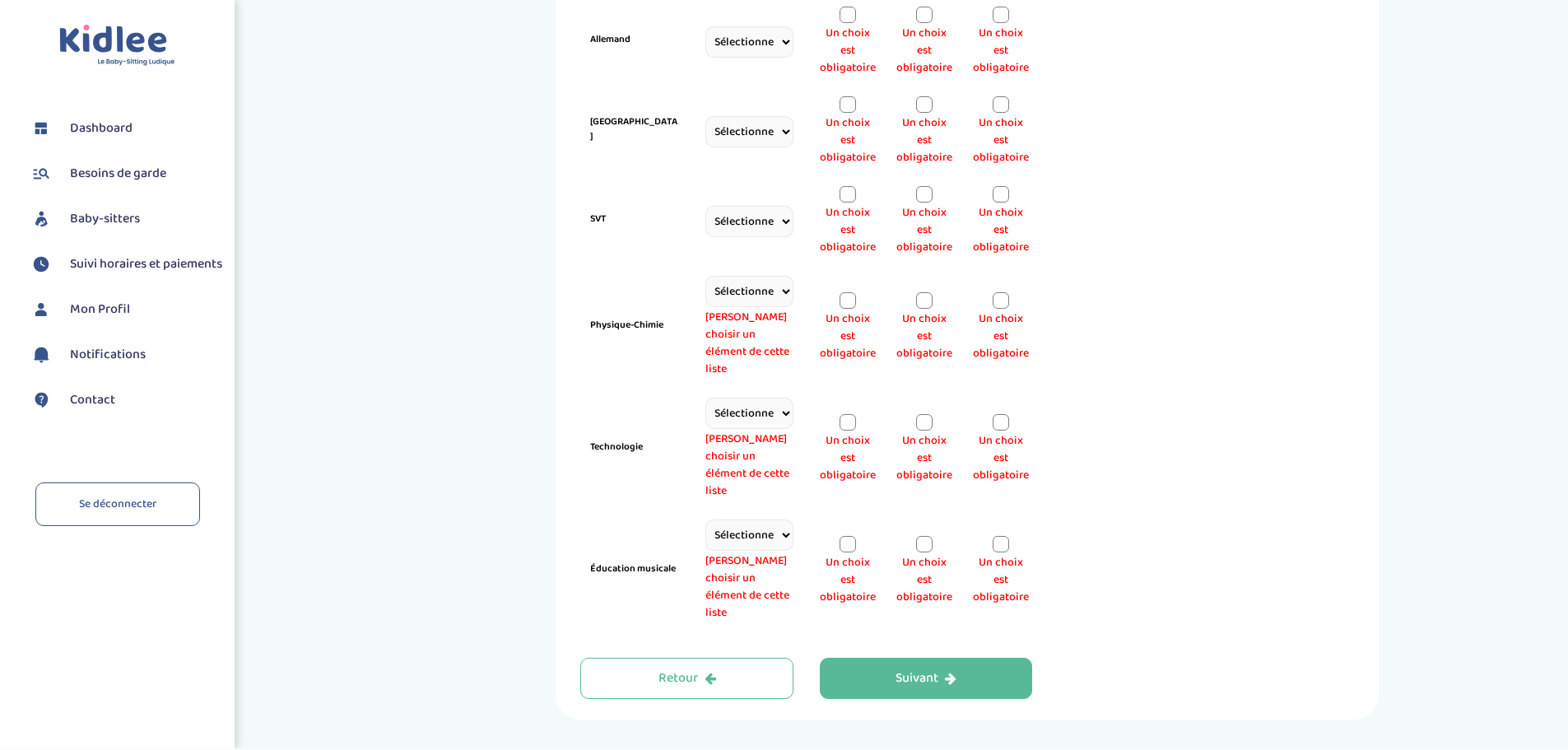
click at [734, 294] on select "Sélectionne CP CE1 CE2 CM1 CM2 6eme 5eme 4eme 3eme Seconde Prémière Terminale" at bounding box center [749, 291] width 88 height 31
select select "CE2"
click at [706, 307] on select "Sélectionne CP CE1 CE2 CM1 CM2 6eme 5eme 4eme 3eme Seconde Prémière Terminale" at bounding box center [749, 291] width 88 height 31
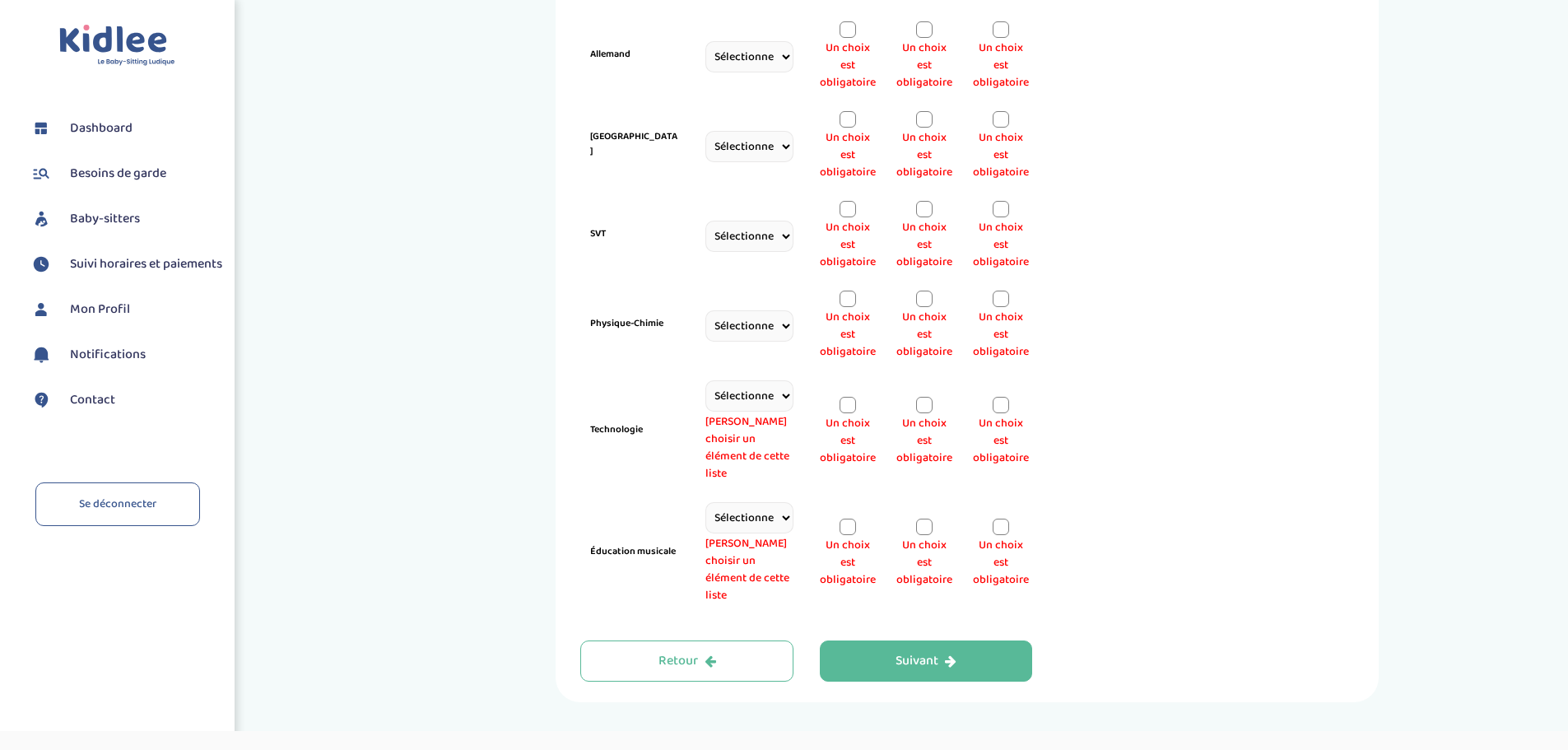
click at [739, 402] on select "Sélectionne CP CE1 CE2 CM1 CM2 6eme 5eme 4eme 3eme Seconde Prémière Terminale" at bounding box center [749, 395] width 88 height 31
select select "CE2"
click at [706, 411] on select "Sélectionne CP CE1 CE2 CM1 CM2 6eme 5eme 4eme 3eme Seconde Prémière Terminale" at bounding box center [749, 395] width 88 height 31
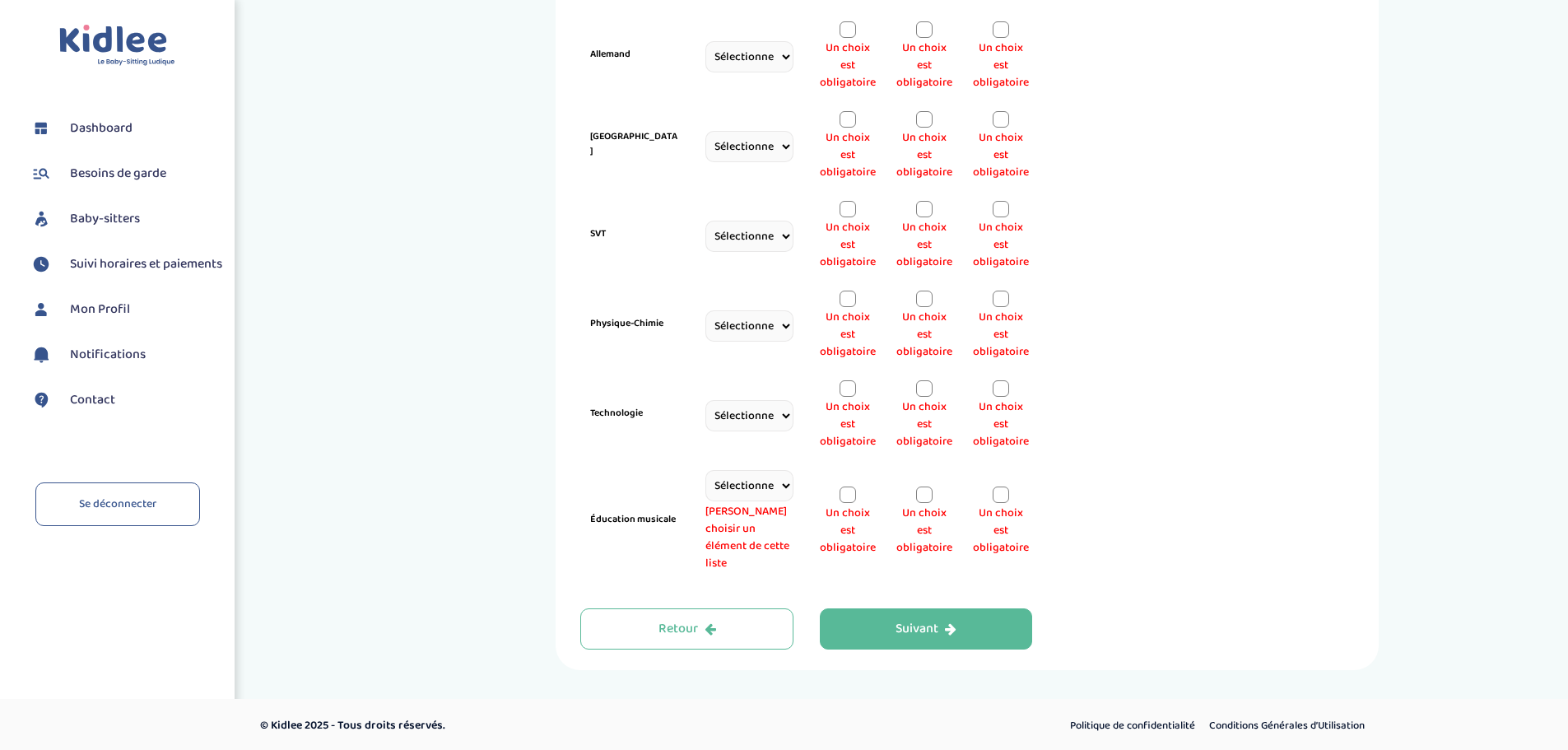
scroll to position [907, 0]
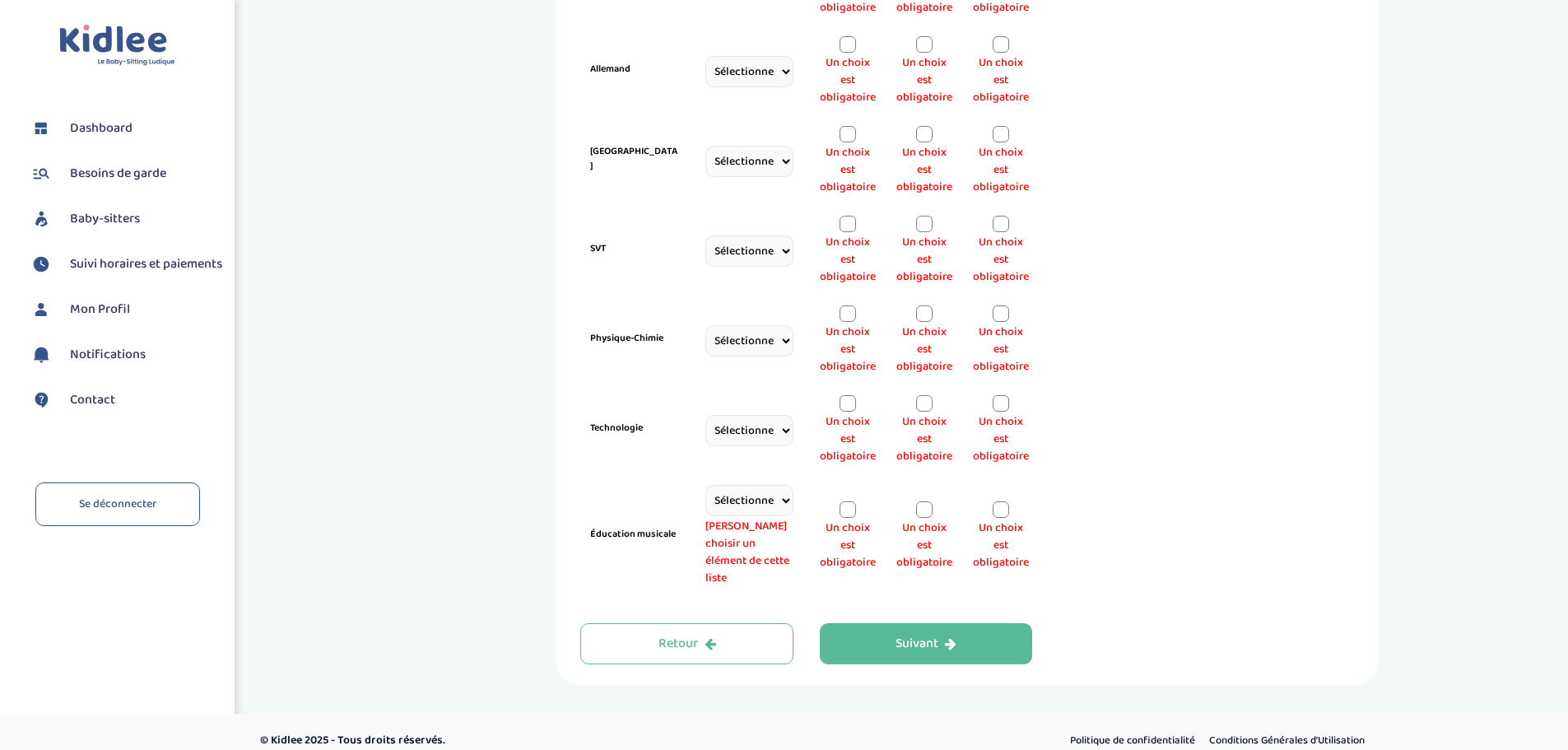
click at [750, 491] on select "Sélectionne CP CE1 CE2 CM1 CM2 6eme 5eme 4eme 3eme Seconde Prémière Terminale" at bounding box center [749, 500] width 88 height 31
select select "CE2"
click at [706, 516] on select "Sélectionne CP CE1 CE2 CM1 CM2 6eme 5eme 4eme 3eme Seconde Prémière Terminale" at bounding box center [749, 500] width 88 height 31
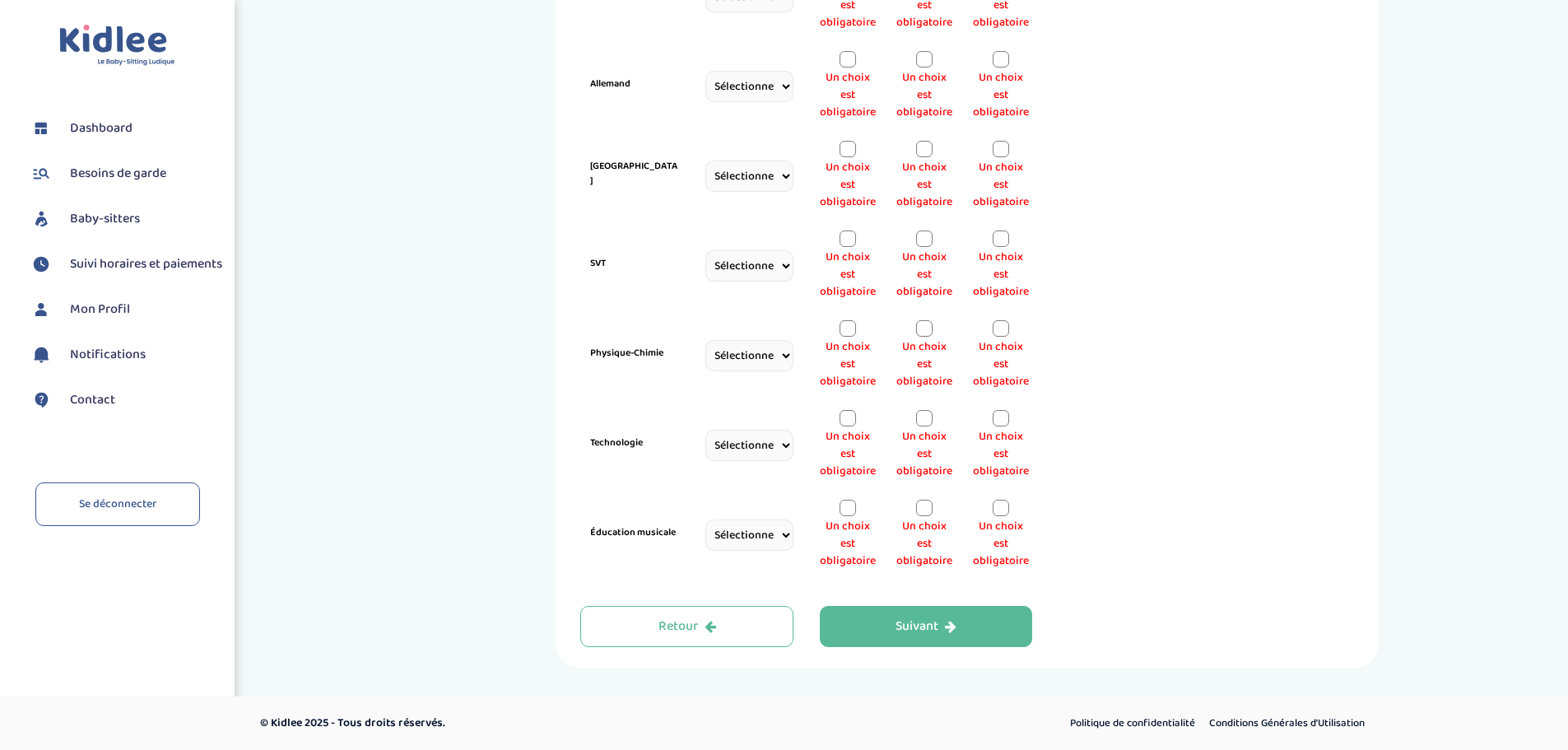
click at [854, 503] on div at bounding box center [848, 508] width 17 height 17
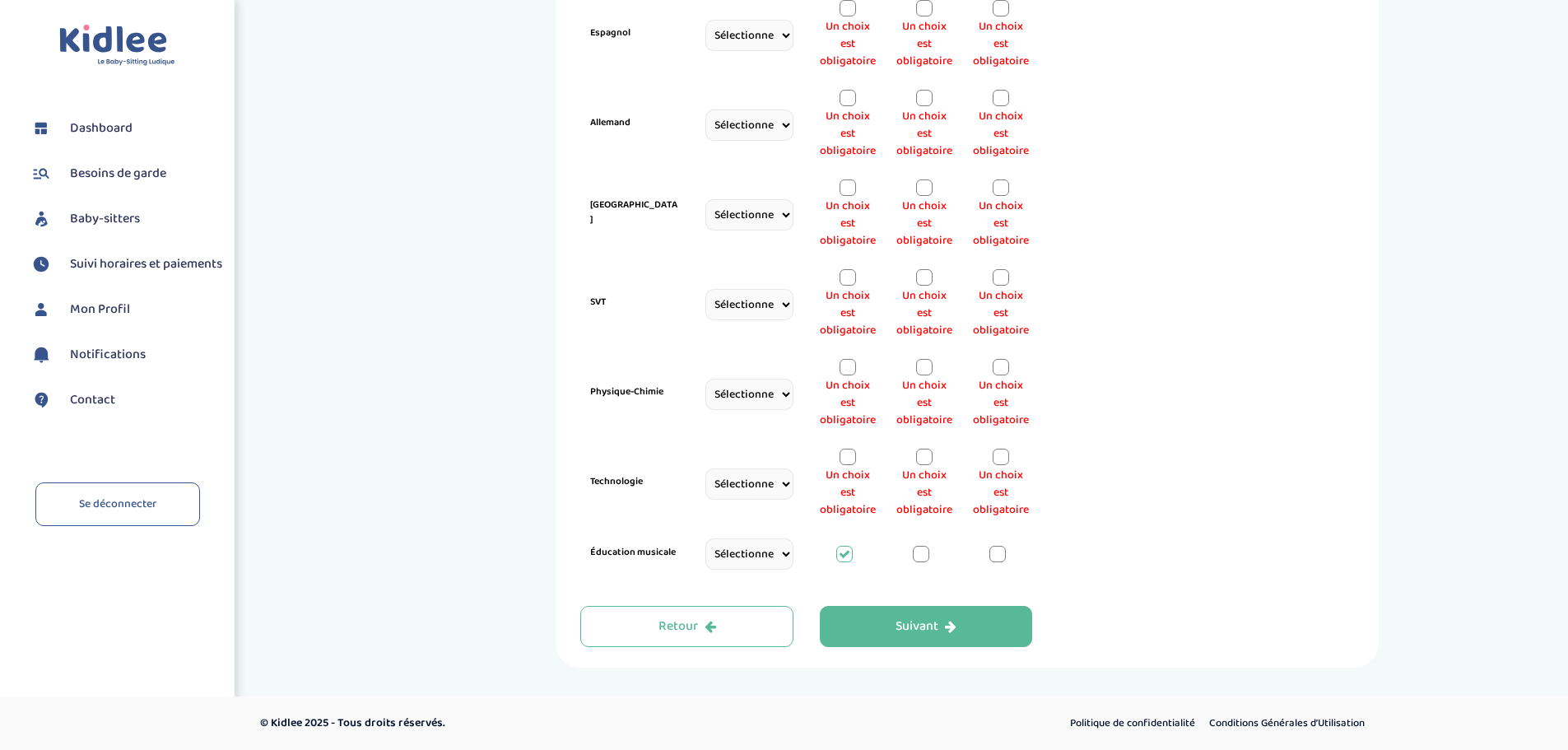
click at [848, 469] on span "Un choix est obligatoire" at bounding box center [848, 493] width 56 height 52
click at [847, 364] on div at bounding box center [848, 367] width 17 height 17
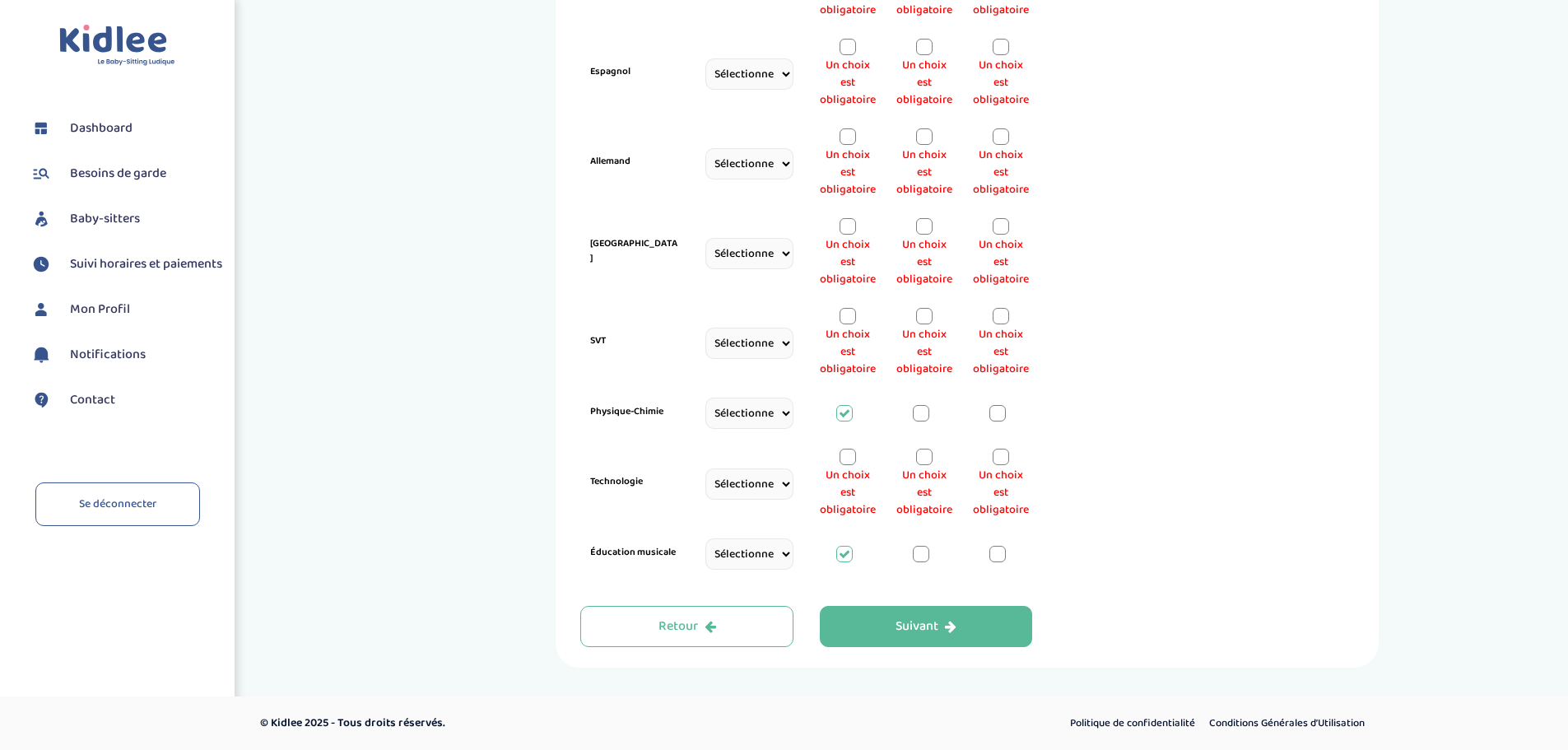
click at [843, 458] on div at bounding box center [848, 456] width 17 height 17
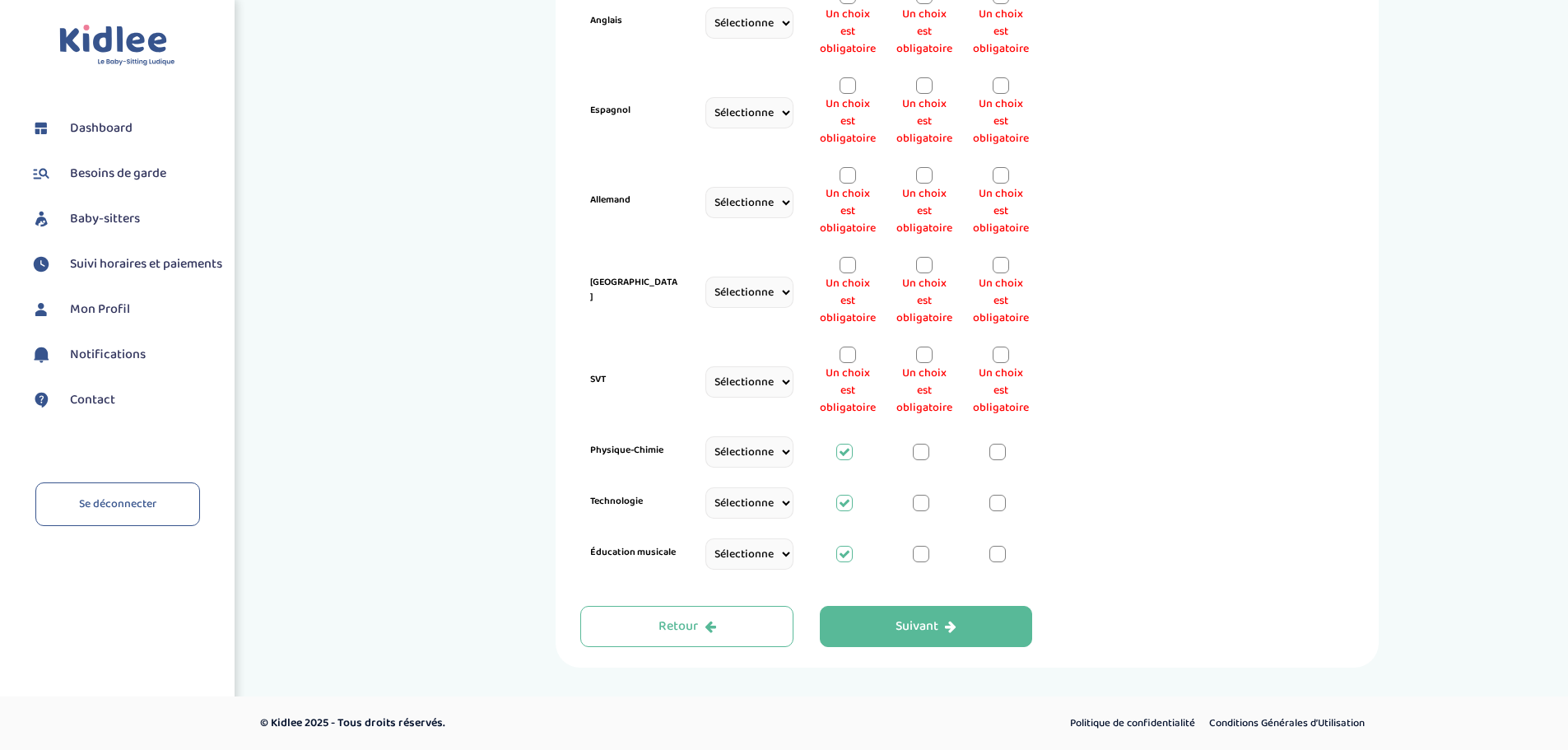
click at [847, 355] on div at bounding box center [848, 355] width 17 height 17
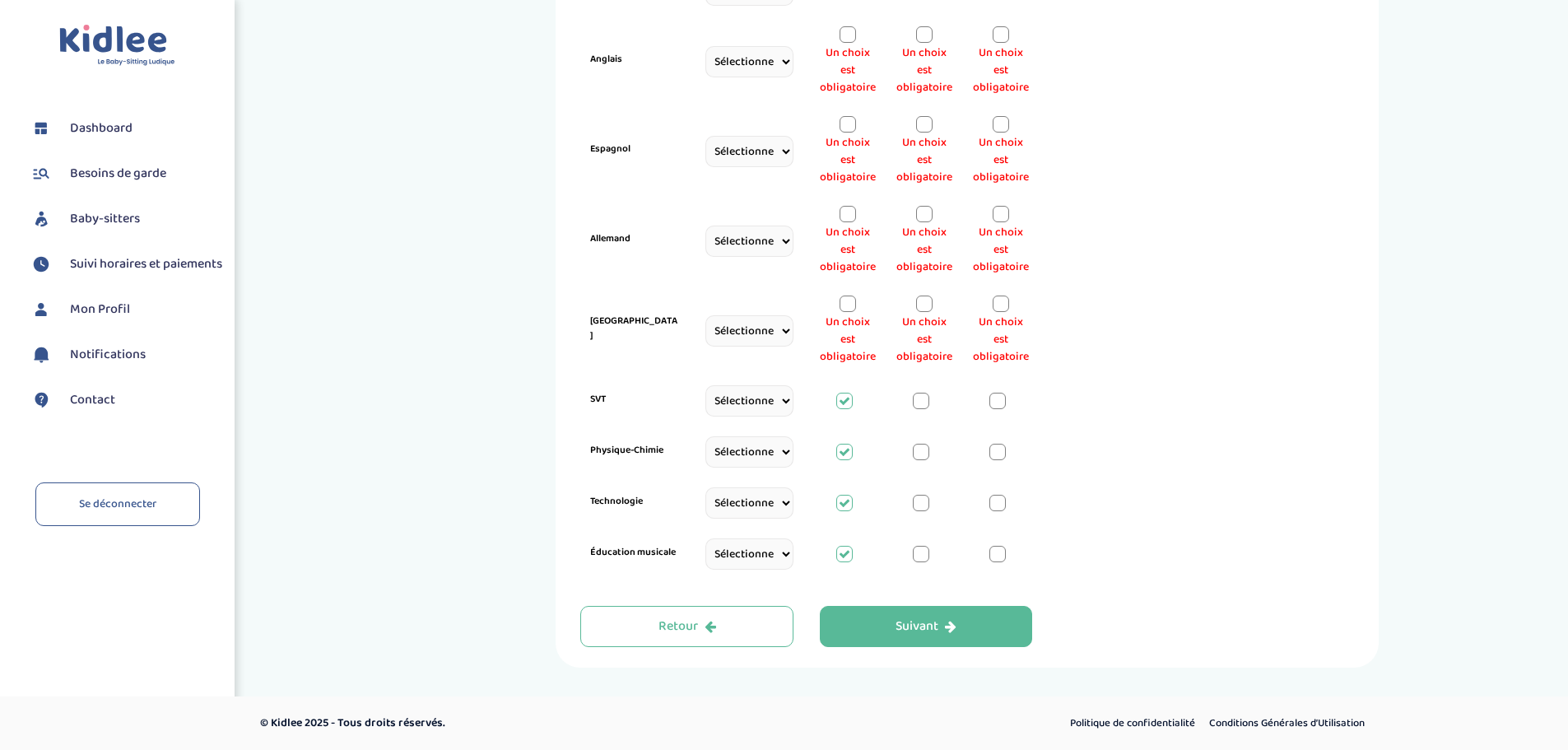
click at [849, 305] on div at bounding box center [848, 303] width 17 height 17
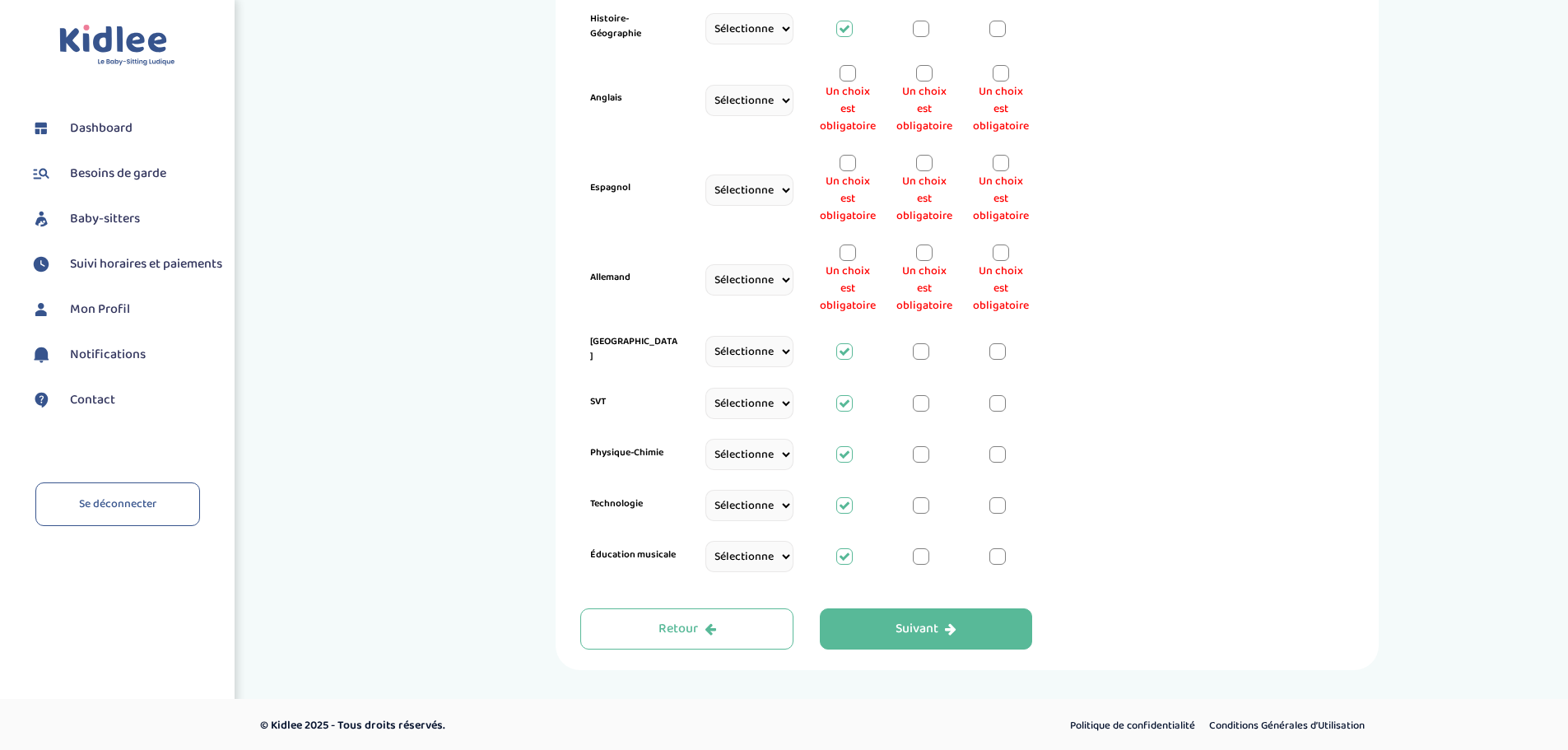
drag, startPoint x: 849, startPoint y: 261, endPoint x: 847, endPoint y: 236, distance: 25.1
click at [849, 260] on div at bounding box center [848, 252] width 17 height 17
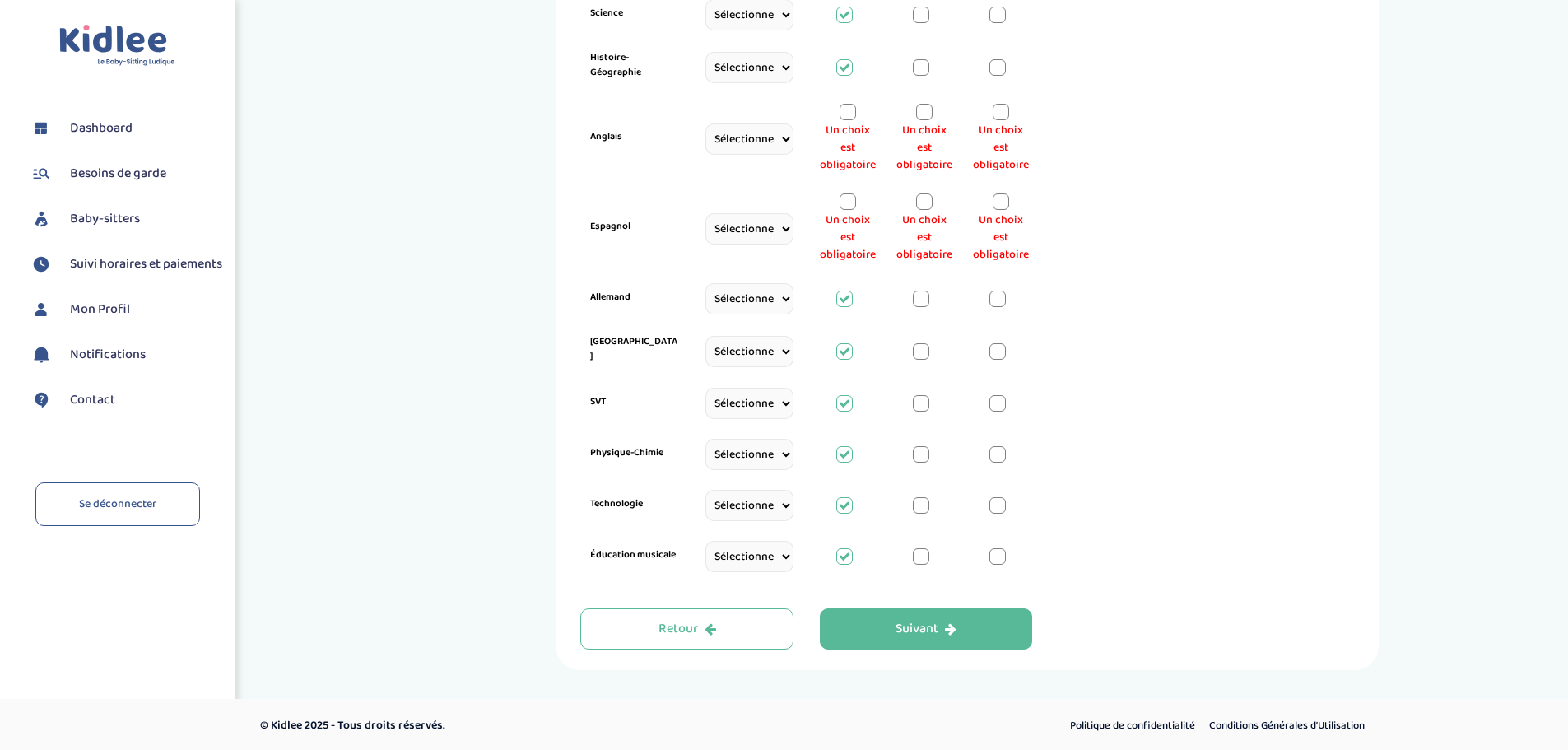
click at [843, 214] on span "Un choix est obligatoire" at bounding box center [848, 237] width 56 height 52
click at [844, 202] on div at bounding box center [848, 202] width 17 height 17
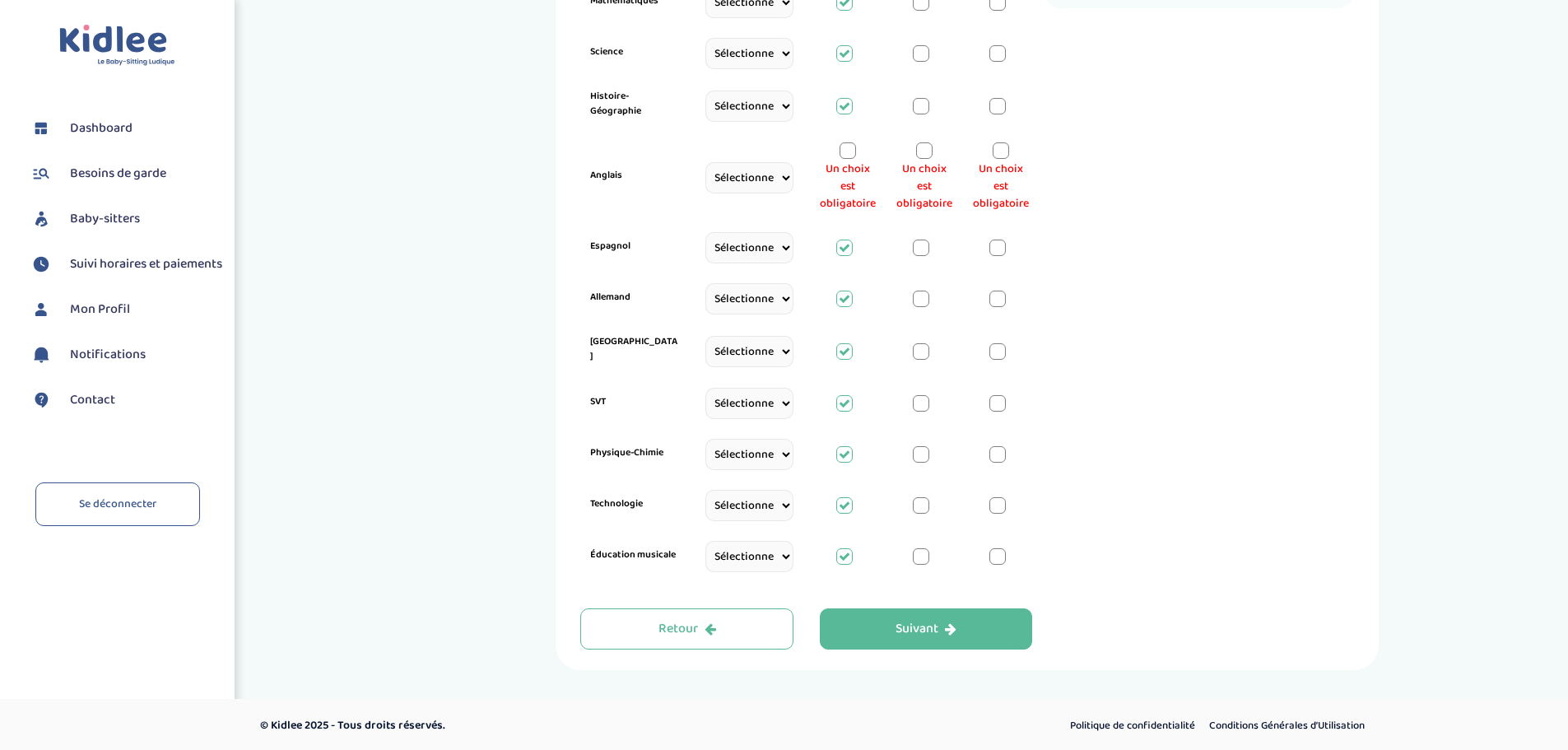
click at [848, 139] on div "Anglais Sélectionne CP CE1 CE2 CM1 CM2 6eme 5eme 4eme 3eme Seconde Prémière Ter…" at bounding box center [806, 177] width 452 height 89
click at [848, 152] on div at bounding box center [848, 150] width 17 height 17
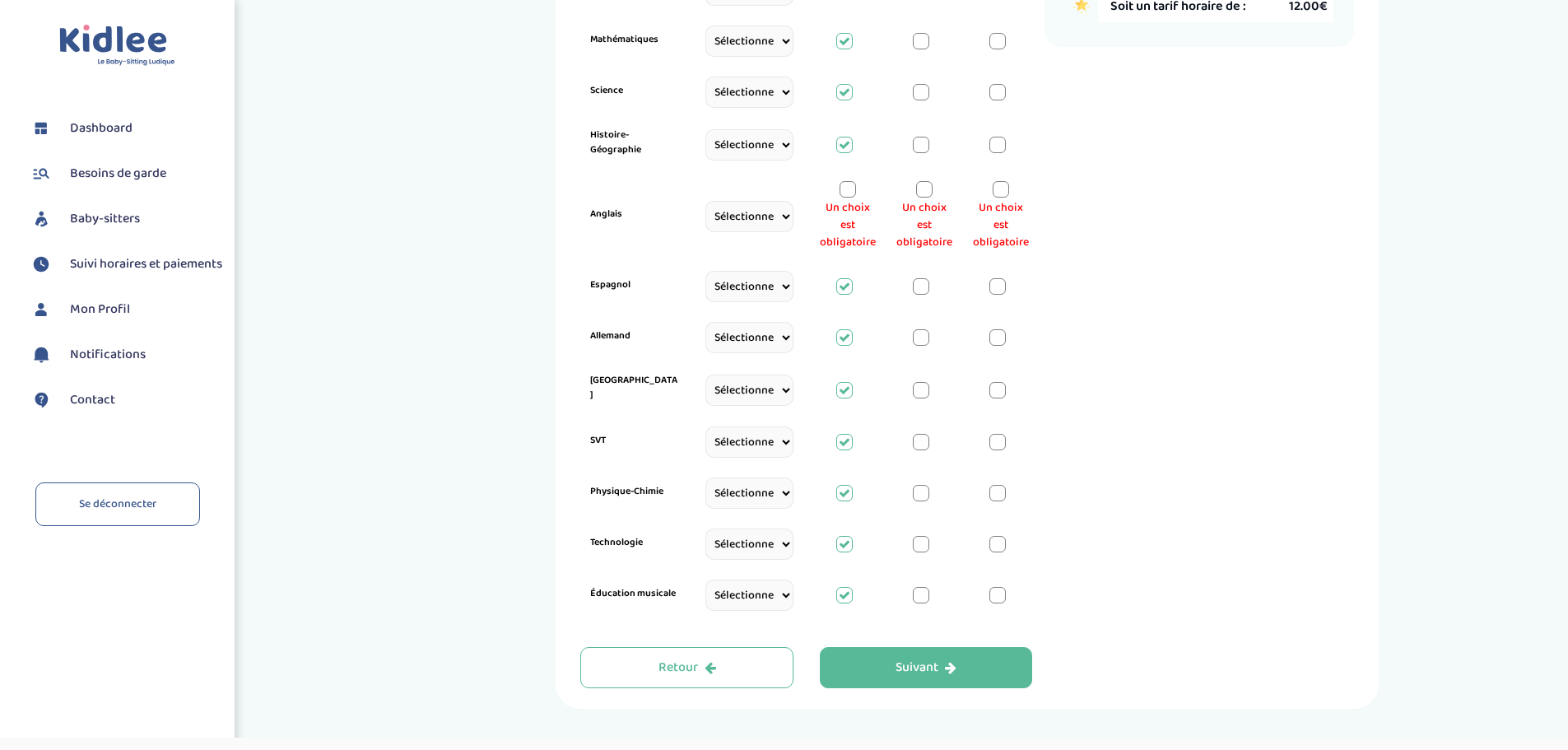
click at [848, 152] on div at bounding box center [845, 145] width 17 height 17
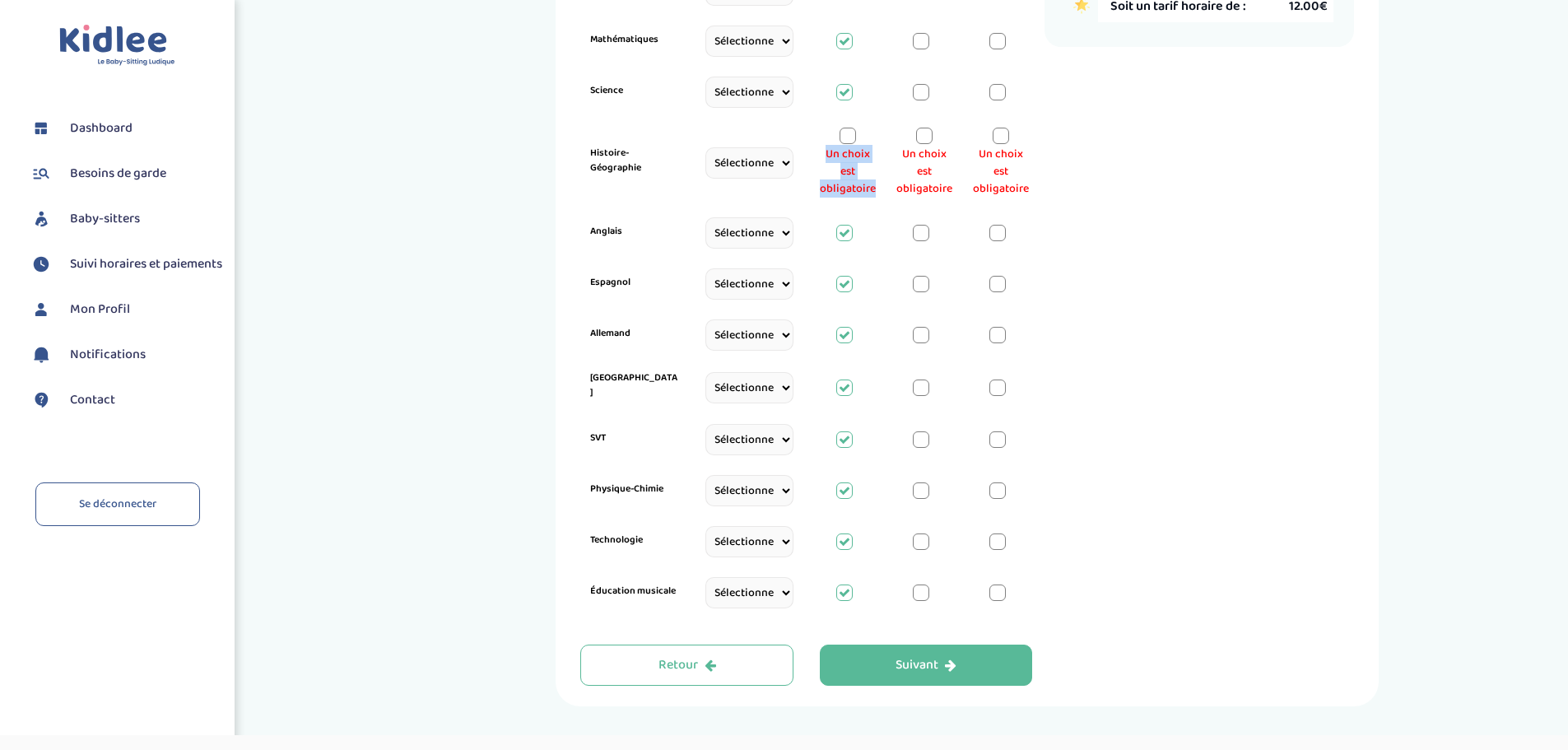
scroll to position [619, 0]
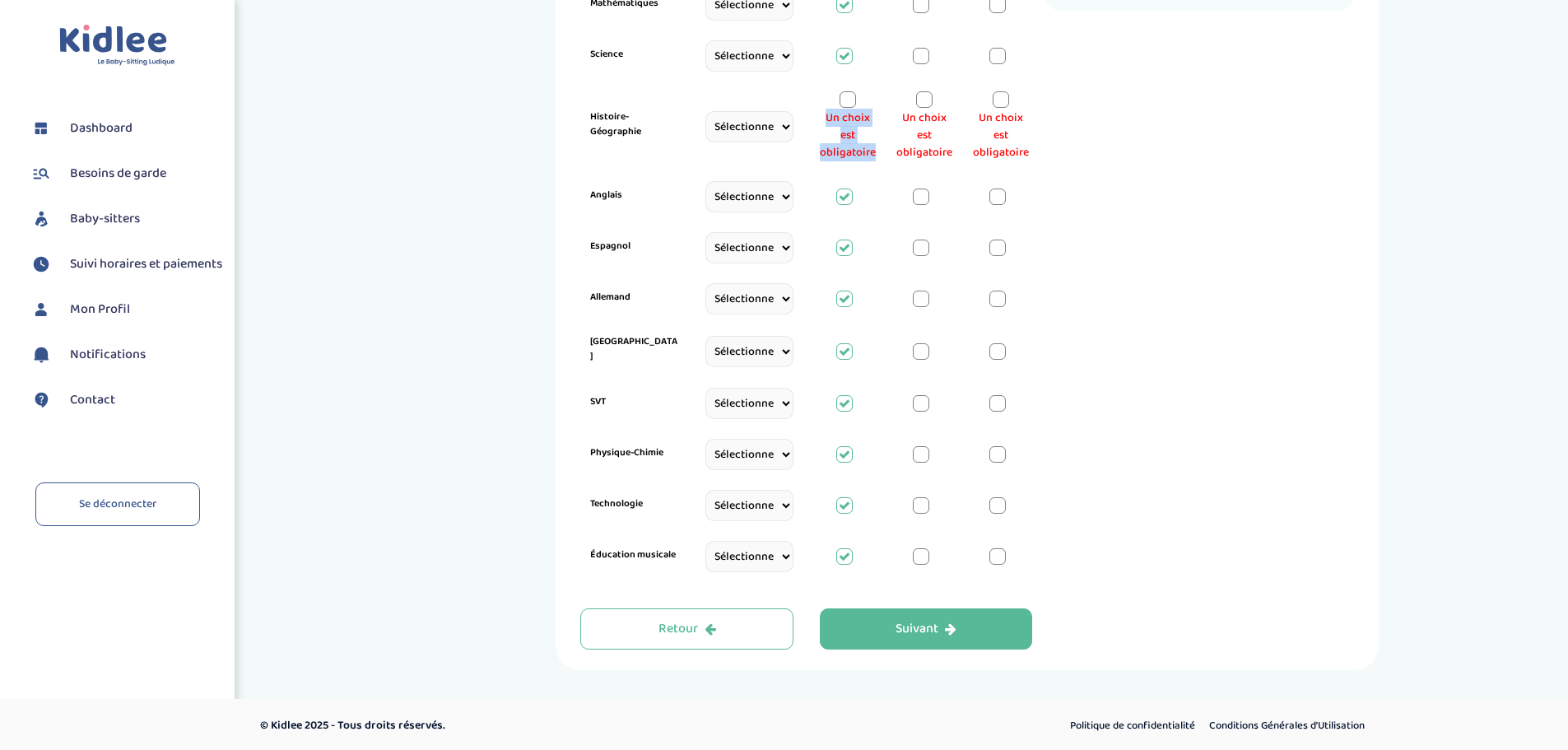
click at [849, 97] on div at bounding box center [848, 99] width 17 height 17
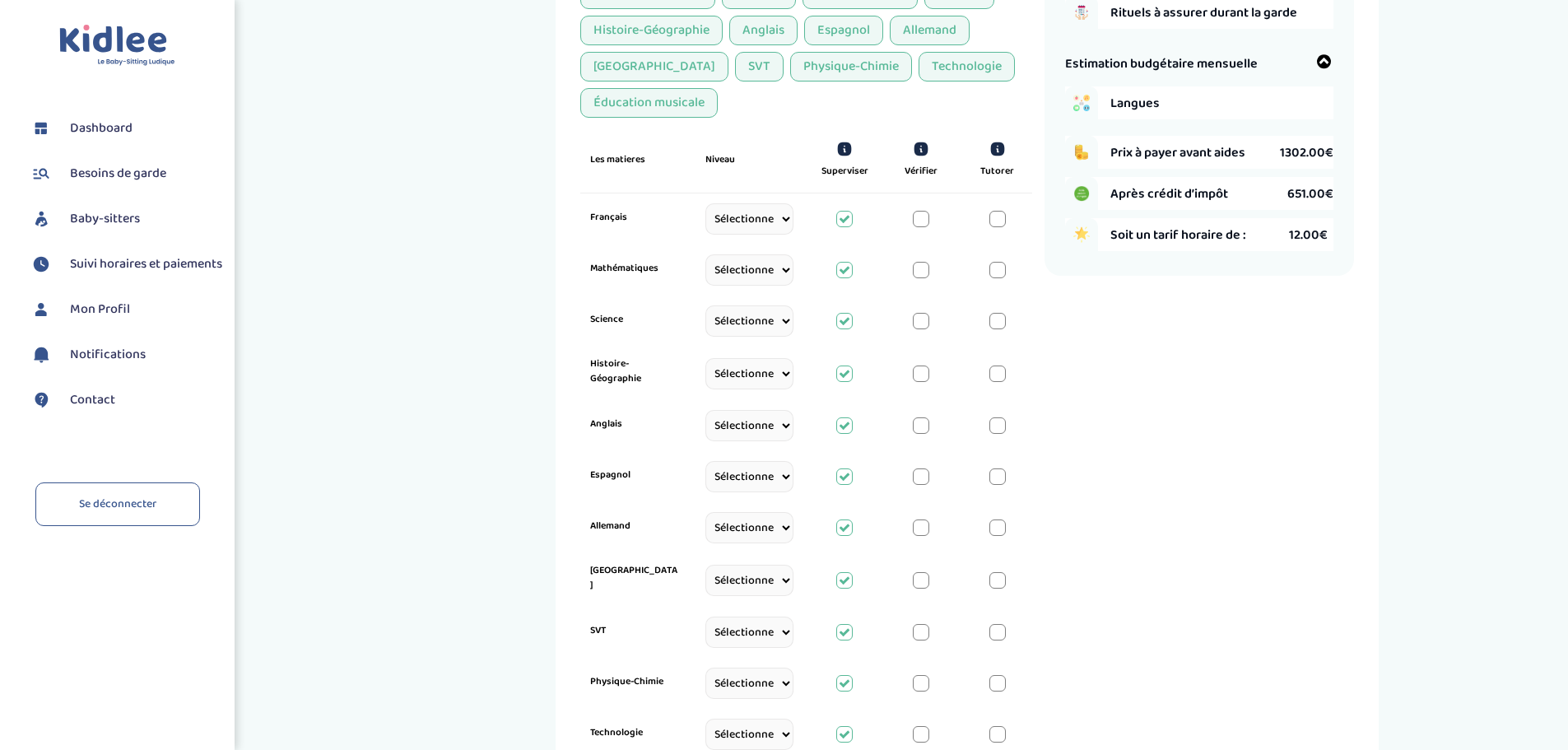
scroll to position [583, 0]
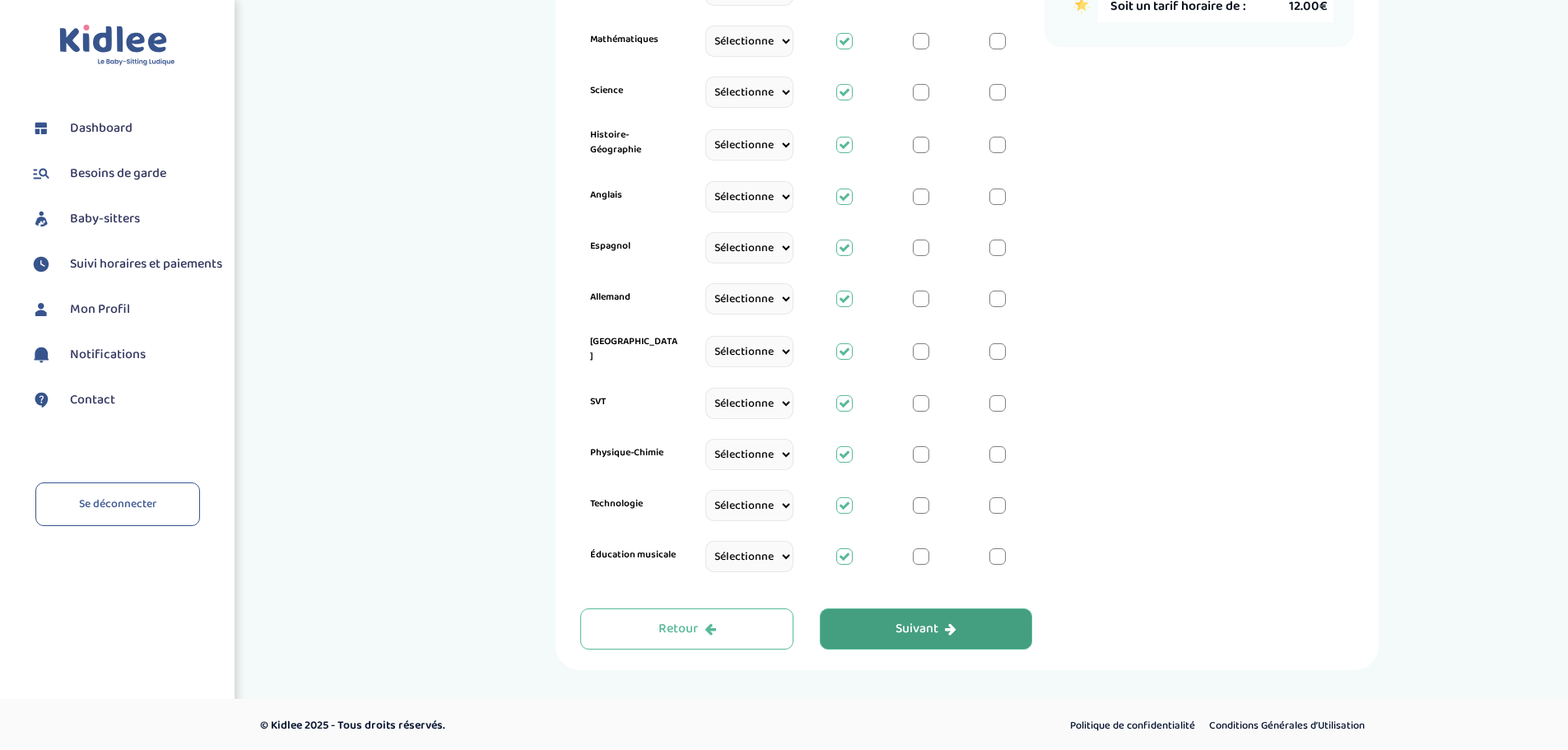
click at [908, 629] on div "Suivant" at bounding box center [925, 629] width 61 height 19
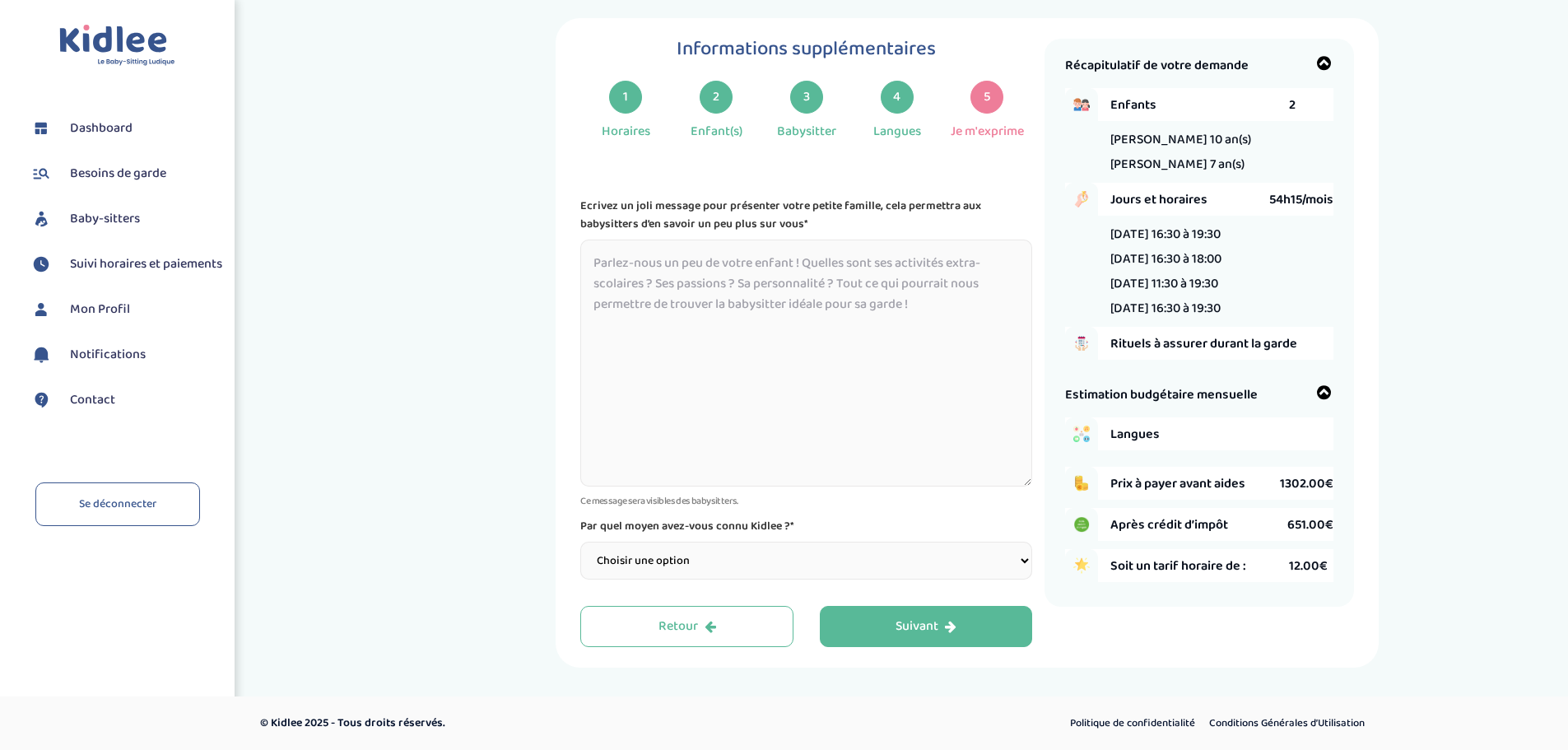
click at [879, 567] on select "Choisir une option Bouche à Oreille Google Plateforme Gens de confiance Faceboo…" at bounding box center [806, 560] width 452 height 38
select select "3"
click at [580, 541] on select "Choisir une option Bouche à Oreille Google Plateforme Gens de confiance Faceboo…" at bounding box center [806, 560] width 452 height 38
click at [909, 620] on div "Suivant" at bounding box center [925, 626] width 61 height 19
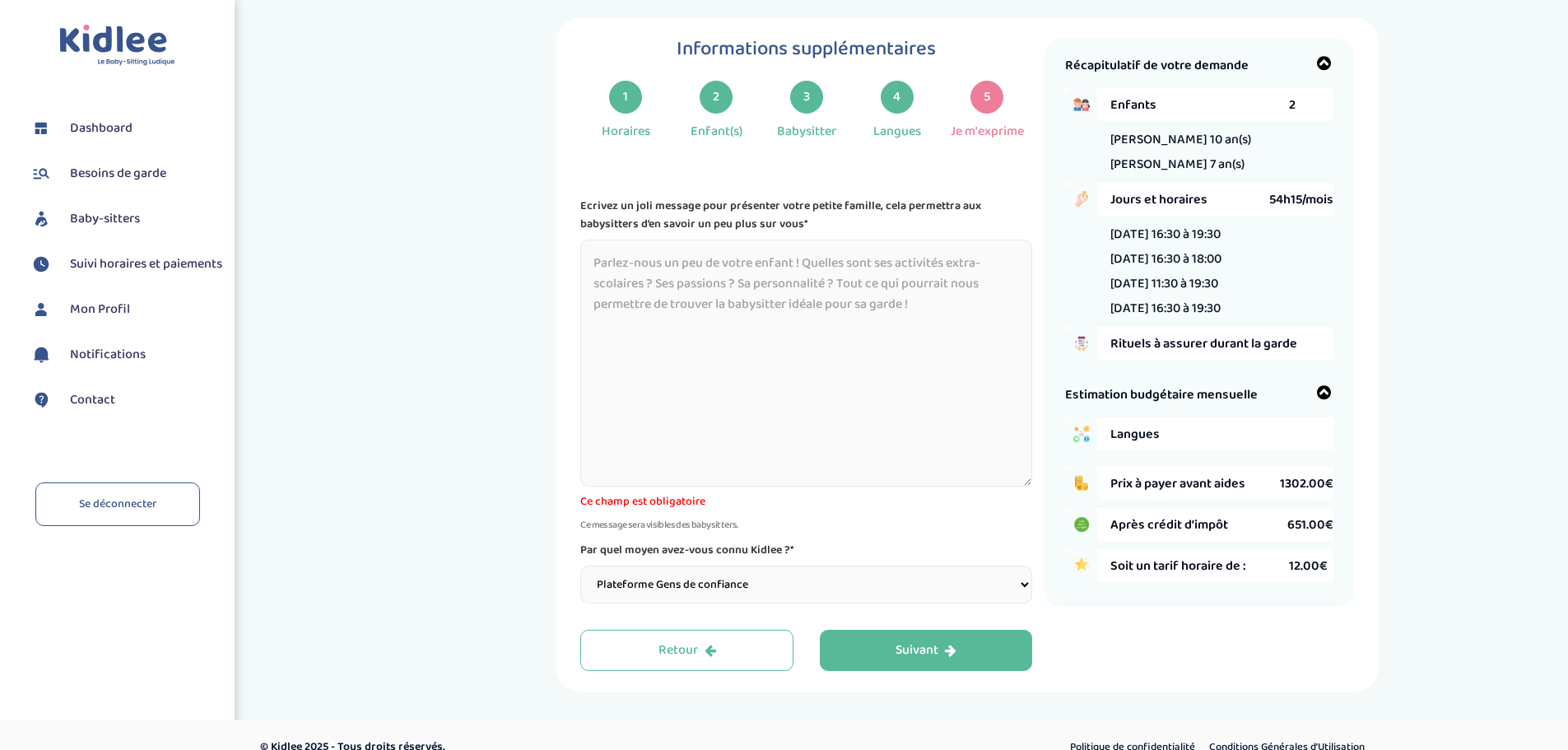
click at [852, 415] on textarea at bounding box center [806, 363] width 452 height 247
click at [782, 417] on textarea at bounding box center [806, 363] width 452 height 247
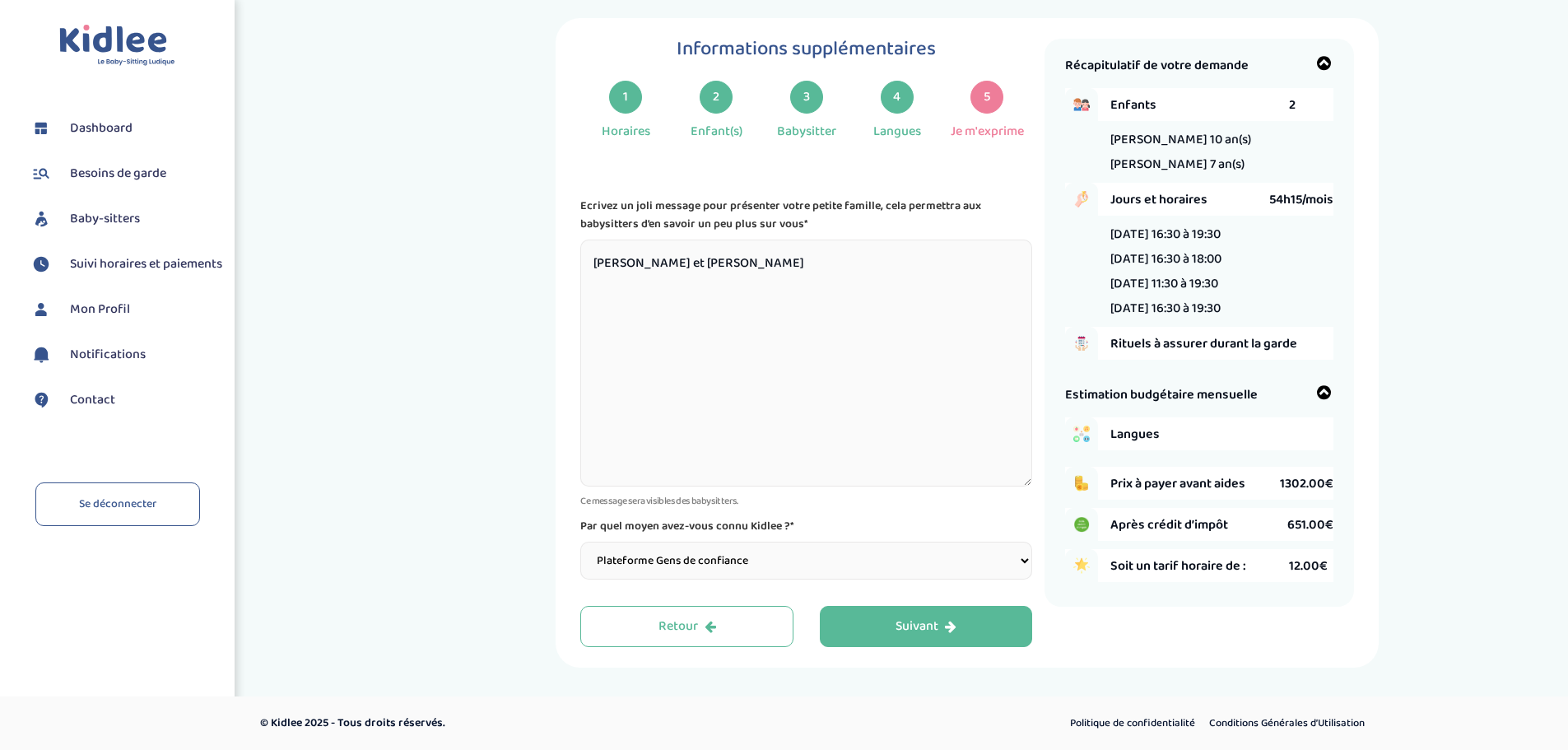
click at [772, 335] on textarea "Joséphine et Margot s" at bounding box center [806, 363] width 452 height 247
click at [684, 282] on textarea "Joséphine et Margot sont adorables, s'entendent très bien entre elles, adorent …" at bounding box center [806, 363] width 452 height 247
click at [797, 272] on textarea "Joséphine et Margot sont adorables, s'entendent très bien entre elles, adorent …" at bounding box center [806, 363] width 452 height 247
click at [800, 280] on textarea "Joséphine et Margot sont adorables, s'entendent très bien entre elles, adorent …" at bounding box center [806, 363] width 452 height 247
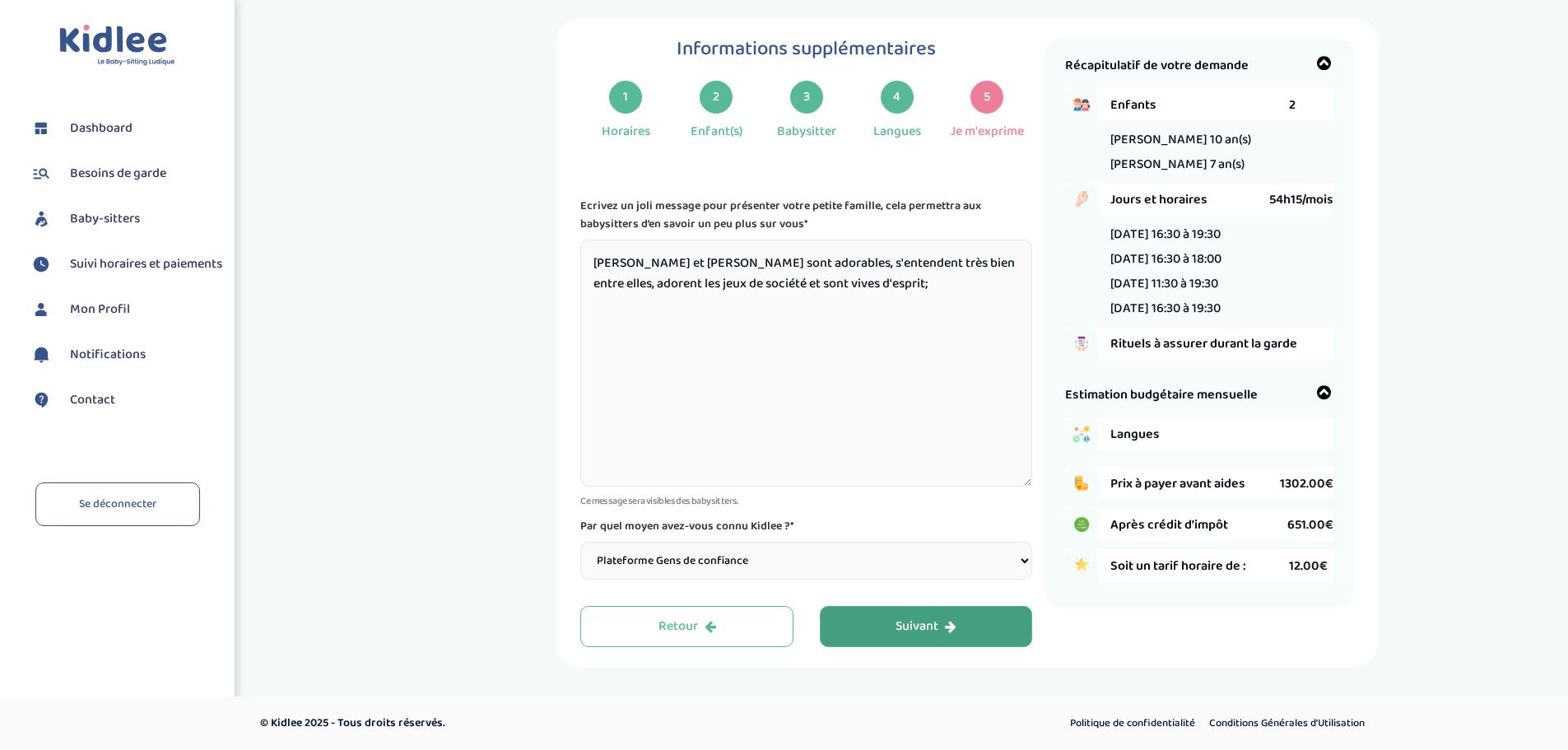
type textarea "Joséphine et Margot sont adorables, s'entendent très bien entre elles, adorent …"
click at [889, 642] on button "Suivant" at bounding box center [926, 626] width 214 height 41
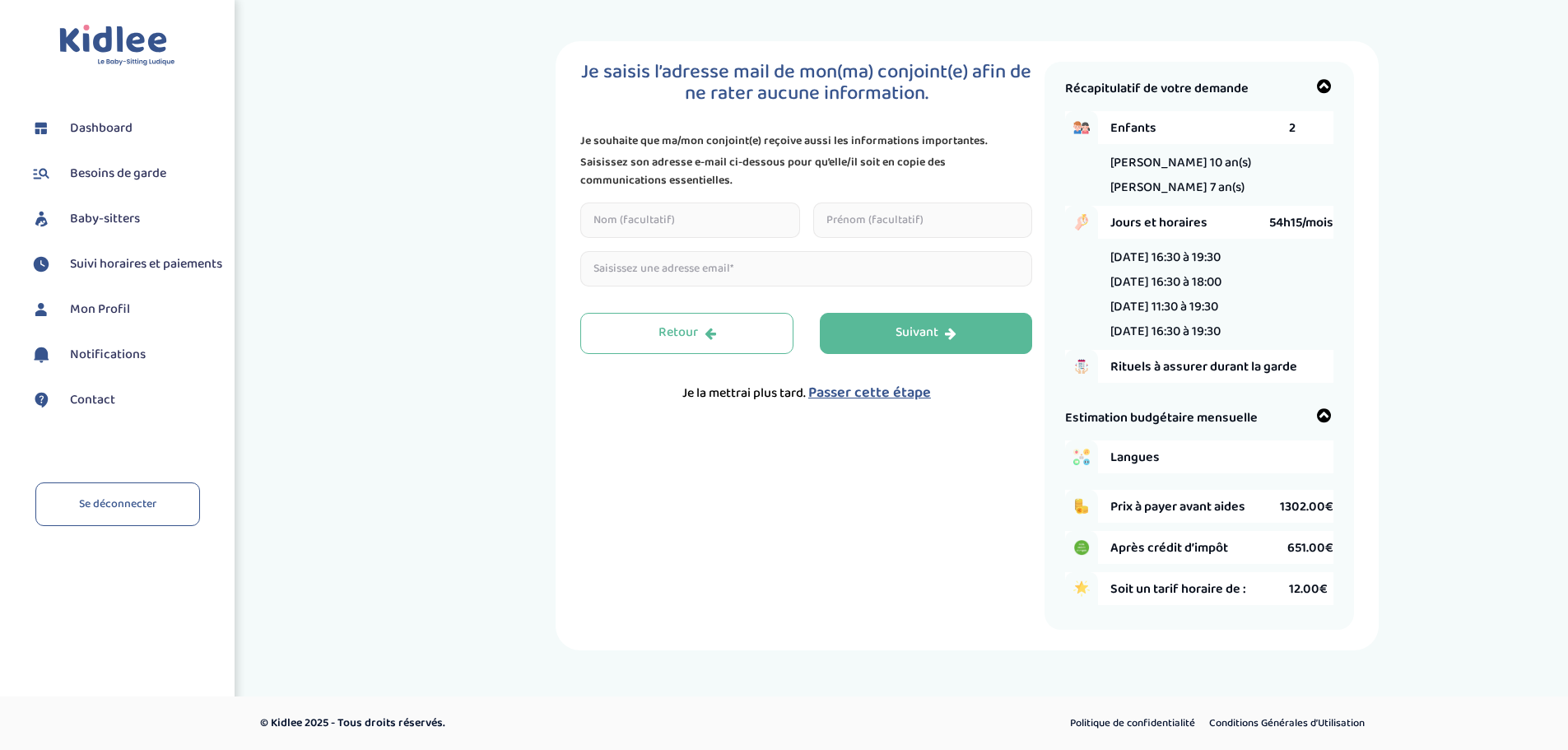
scroll to position [0, 0]
click at [751, 226] on input "text" at bounding box center [697, 221] width 220 height 36
type input "J"
type input "BOUIS"
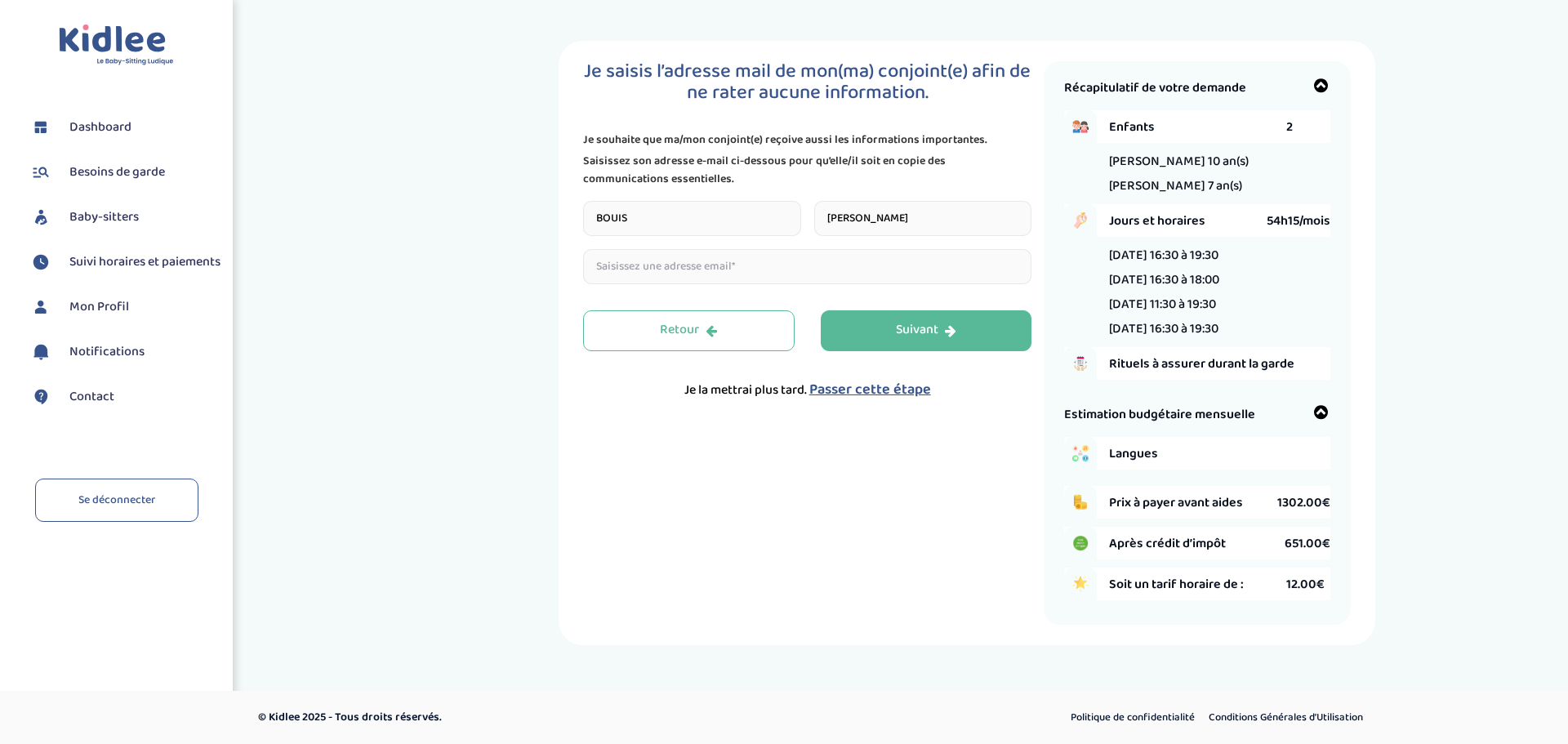
type input "Julien"
type input "julienbouis@hotmail.com"
click at [933, 331] on div "Suivant" at bounding box center [925, 330] width 60 height 19
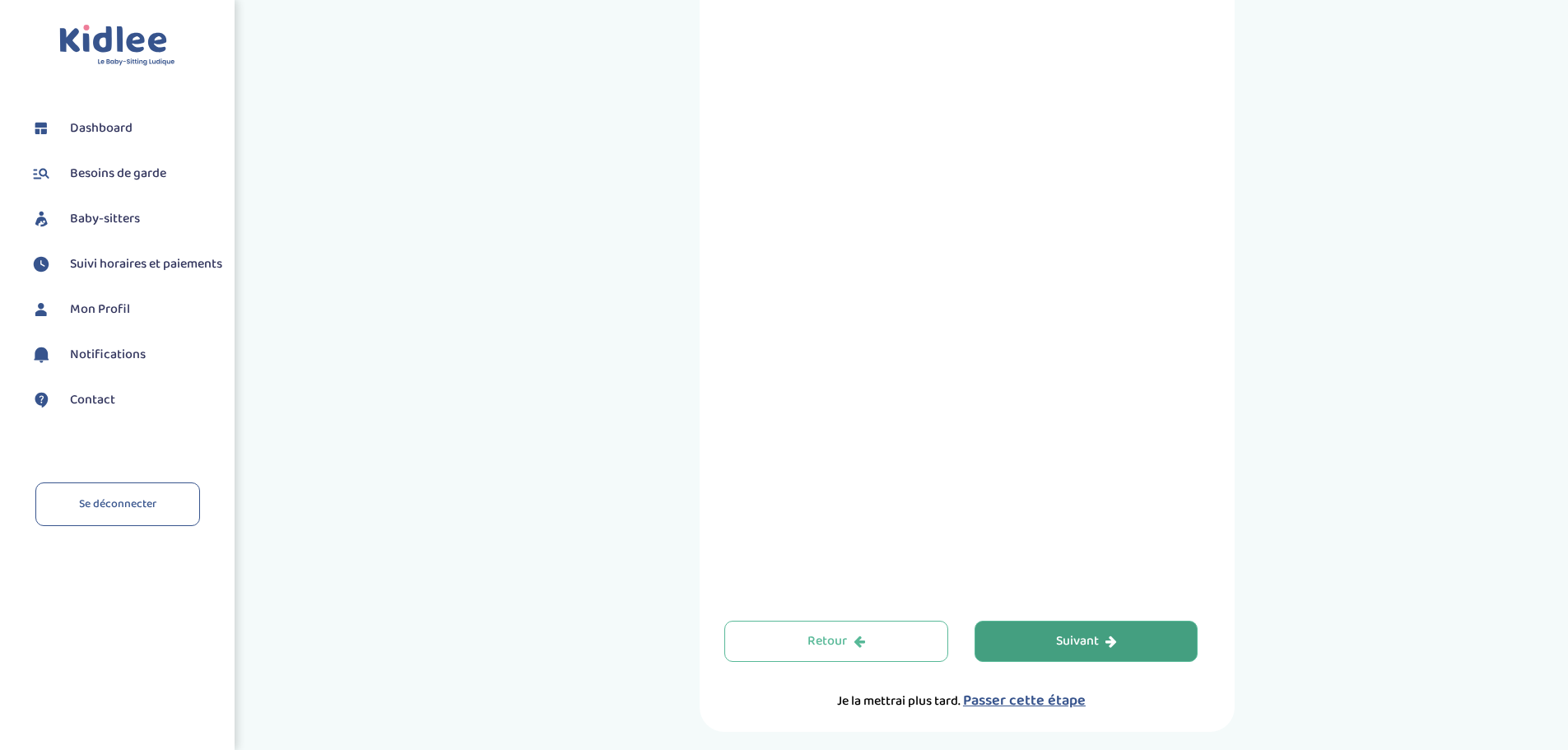
scroll to position [411, 0]
click at [1043, 645] on button "Suivant" at bounding box center [1086, 637] width 224 height 41
